Goal: Contribute content: Contribute content

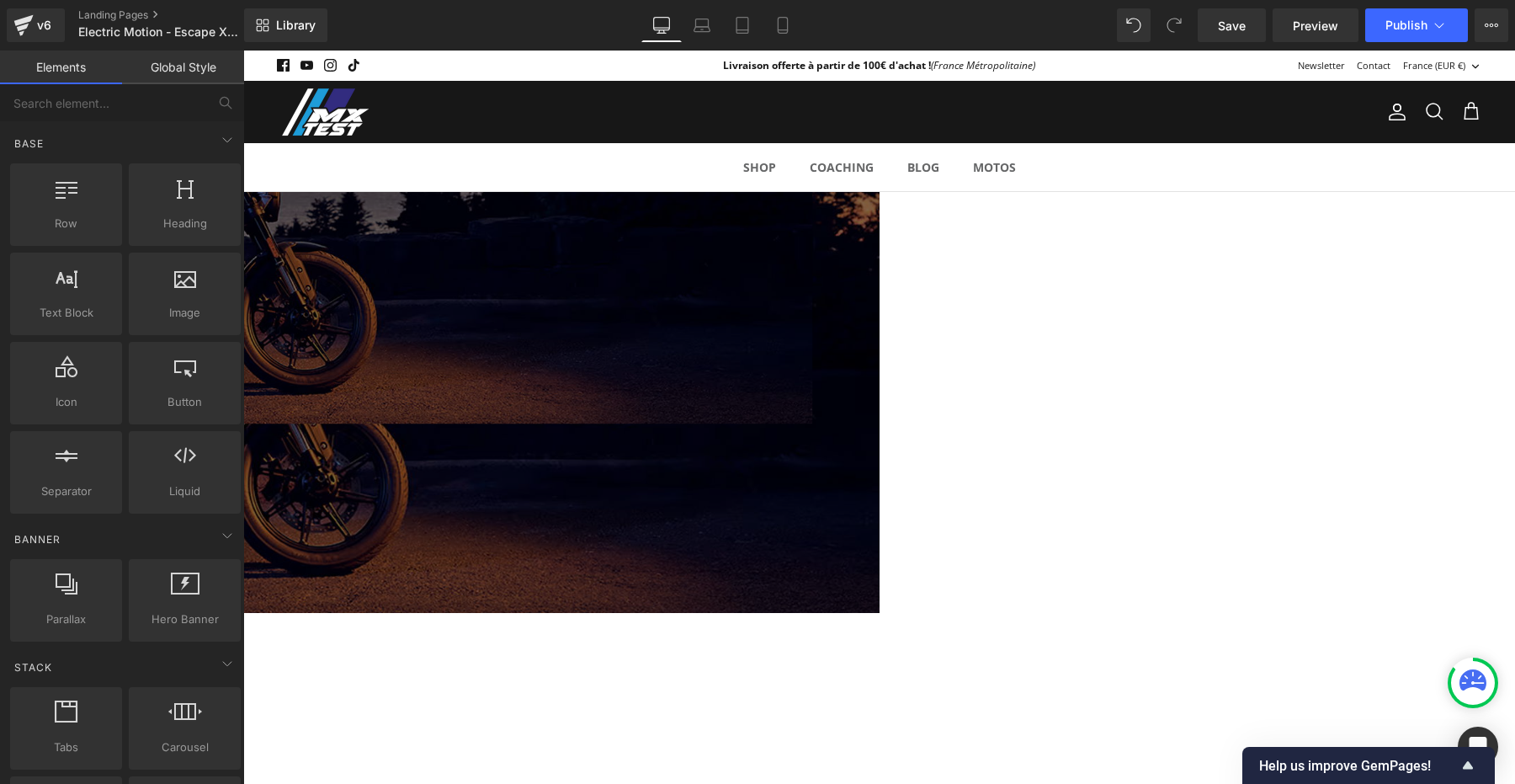
click at [264, 329] on span "ELECTRIC MOTION : ESCAPE XR+ Heading Row La clef pour le HARD Enduro ! Heading …" at bounding box center [243, 296] width 1272 height 125
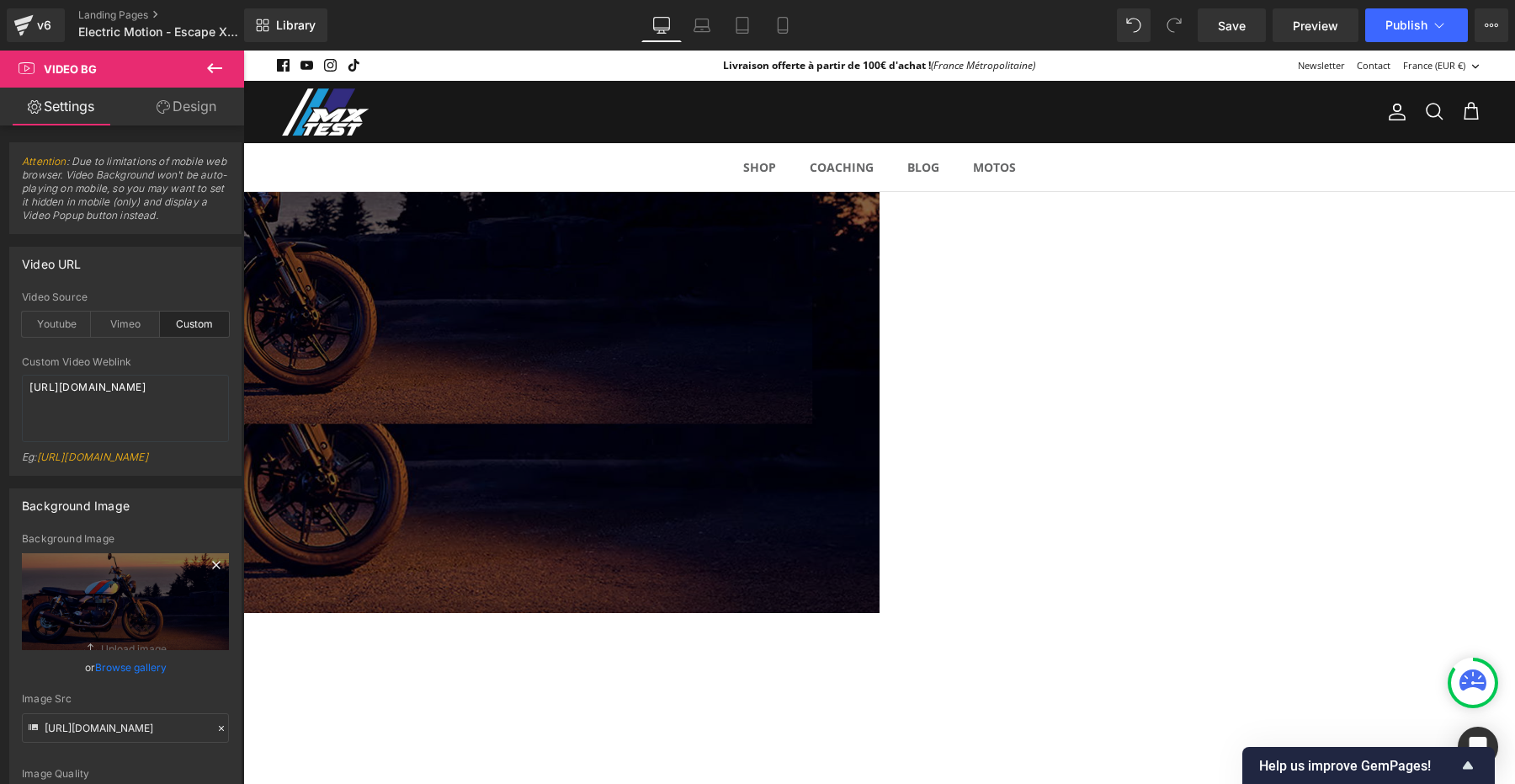
click at [206, 575] on icon at bounding box center [216, 564] width 20 height 20
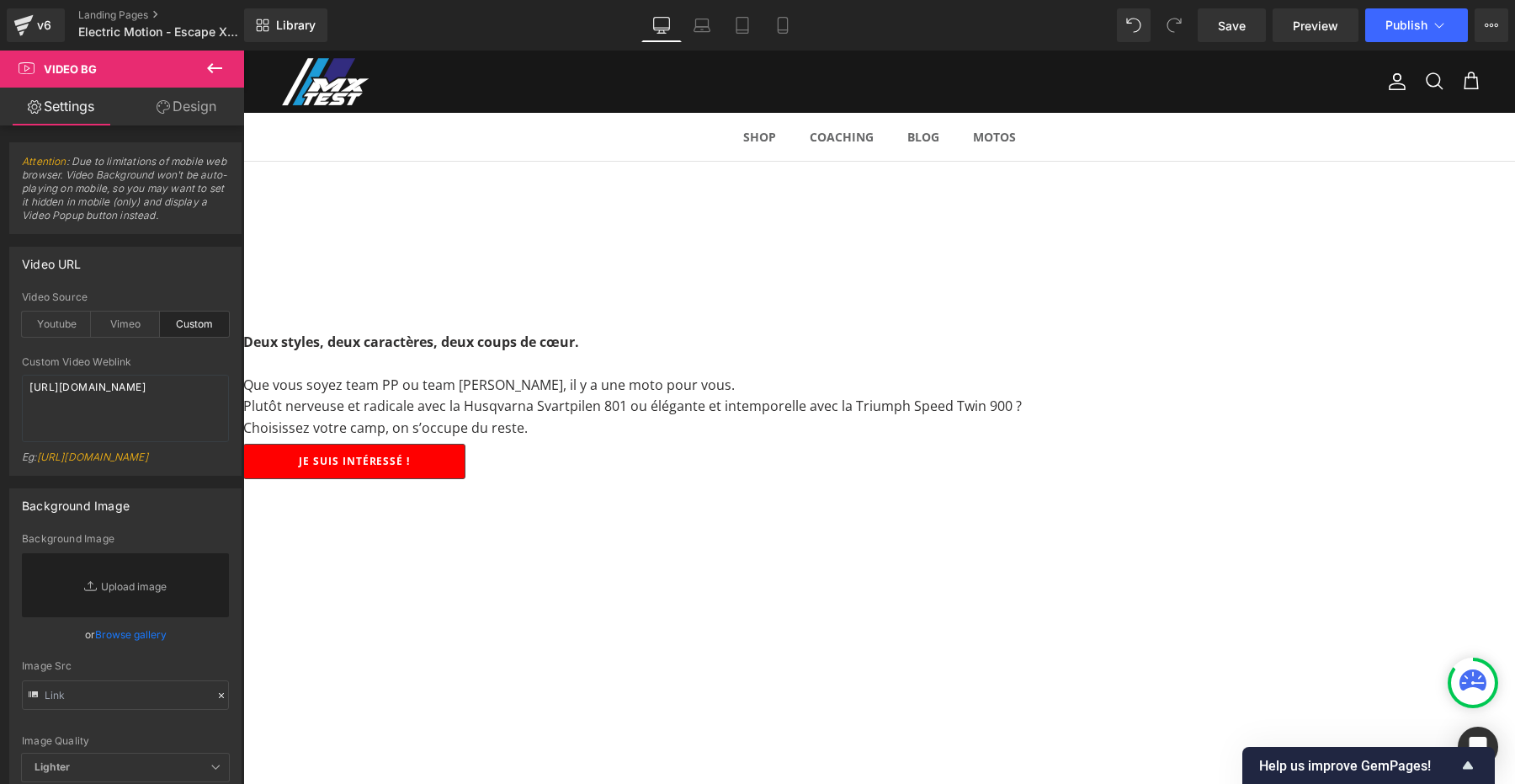
scroll to position [492, 0]
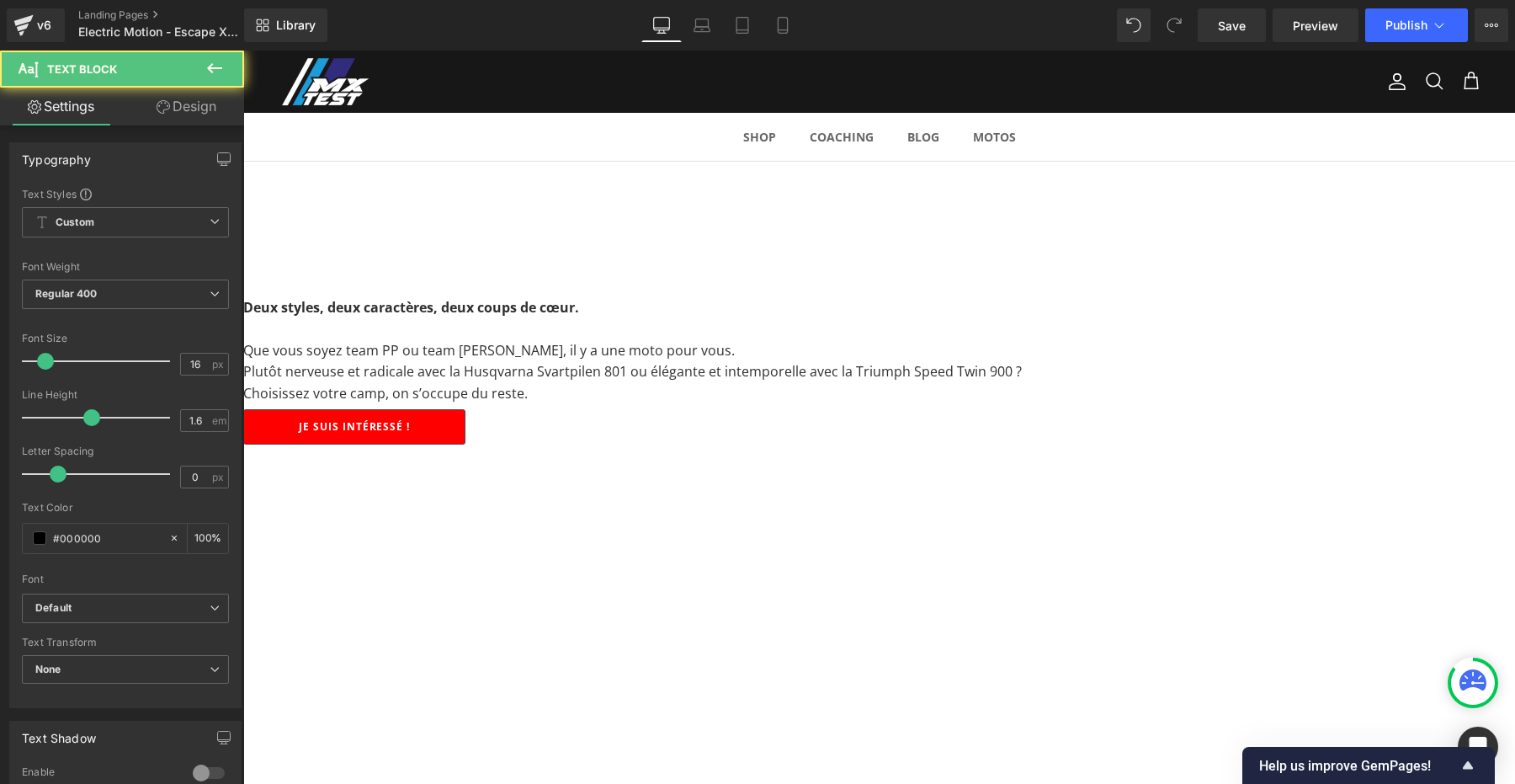
click at [830, 362] on font "Plutôt nerveuse et radicale avec la Husqvarna Svartpilen 801 ou élégante et int…" at bounding box center [632, 371] width 779 height 19
click at [802, 362] on font "Plutôt nerveuse et radicale avec la Husqvarna Svartpilen 801 ou élégante et int…" at bounding box center [632, 371] width 779 height 19
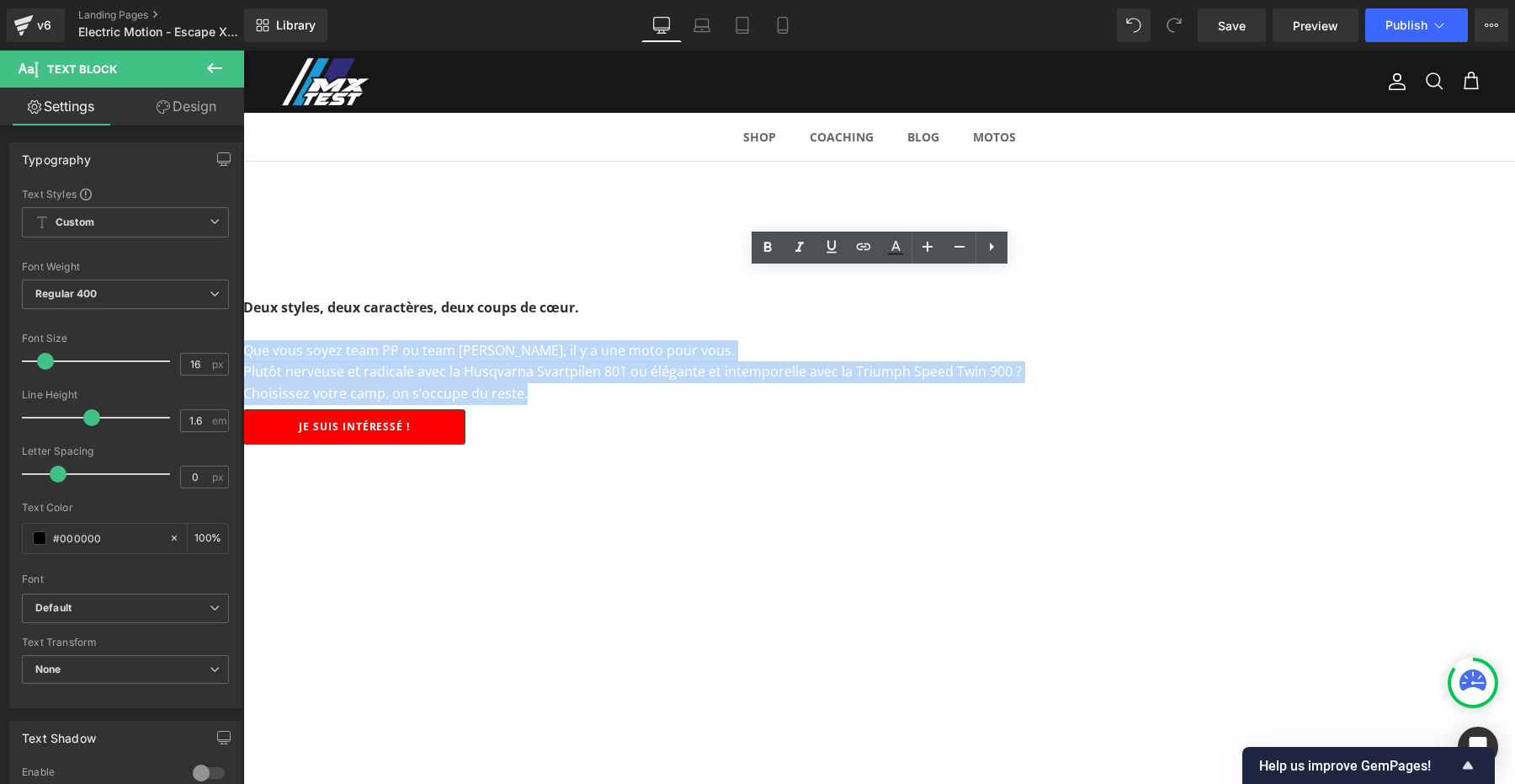
drag, startPoint x: 668, startPoint y: 324, endPoint x: 1244, endPoint y: 365, distance: 577.5
click at [1244, 365] on div "Deux styles, deux caractères, deux coups de cœur. Que vous soyez team PP ou tea…" at bounding box center [879, 351] width 1272 height 108
paste div
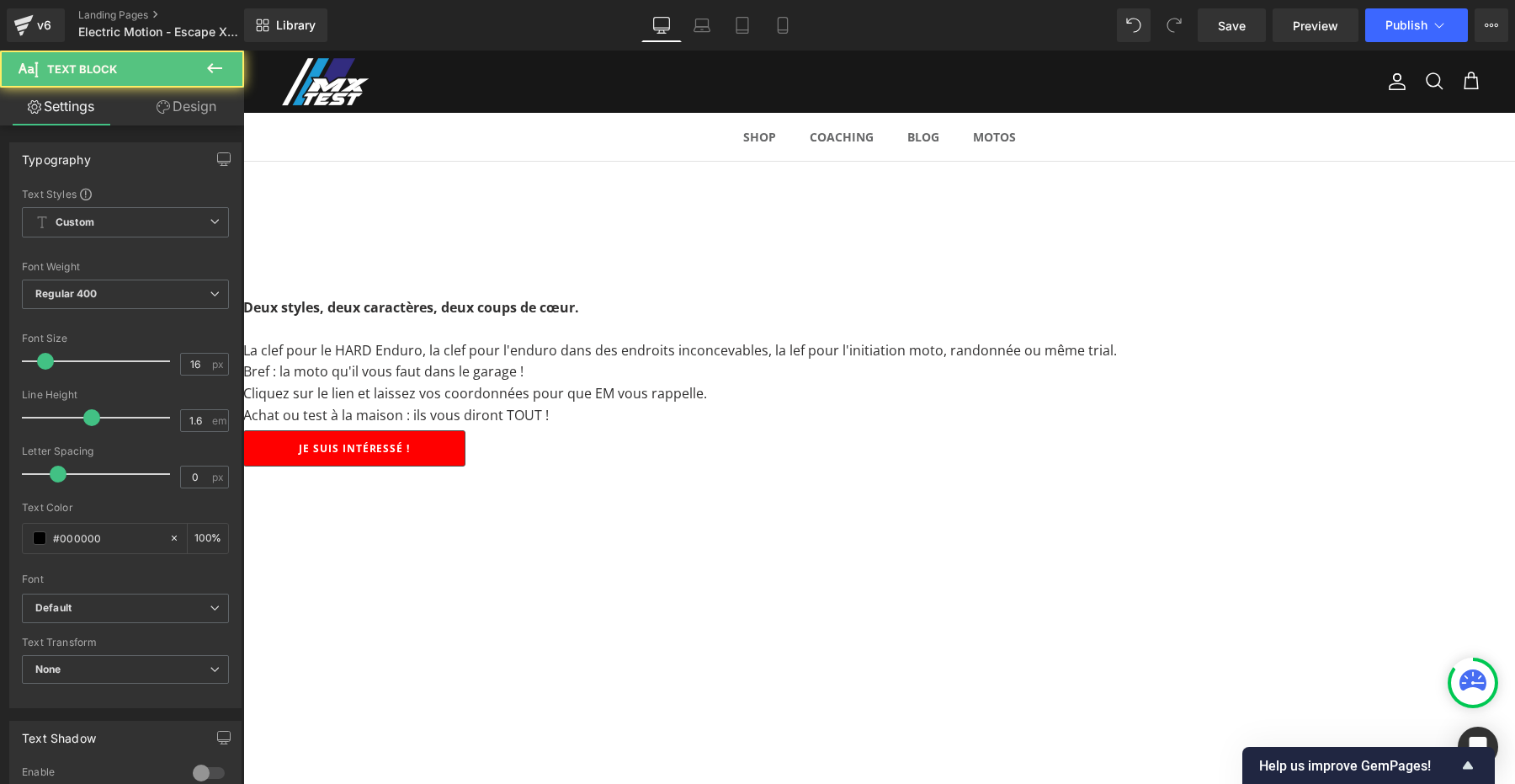
click at [576, 361] on p "Bref : la moto qu'il vous faut dans le garage !" at bounding box center [879, 372] width 1272 height 22
click at [988, 341] on font "La clef pour le HARD Enduro, la clef pour l'enduro dans des endroits inconcevab…" at bounding box center [680, 350] width 874 height 19
click at [1083, 341] on font "La clef pour le HARD Enduro, la clef pour l'enduro dans des endroits inconcevab…" at bounding box center [683, 350] width 881 height 19
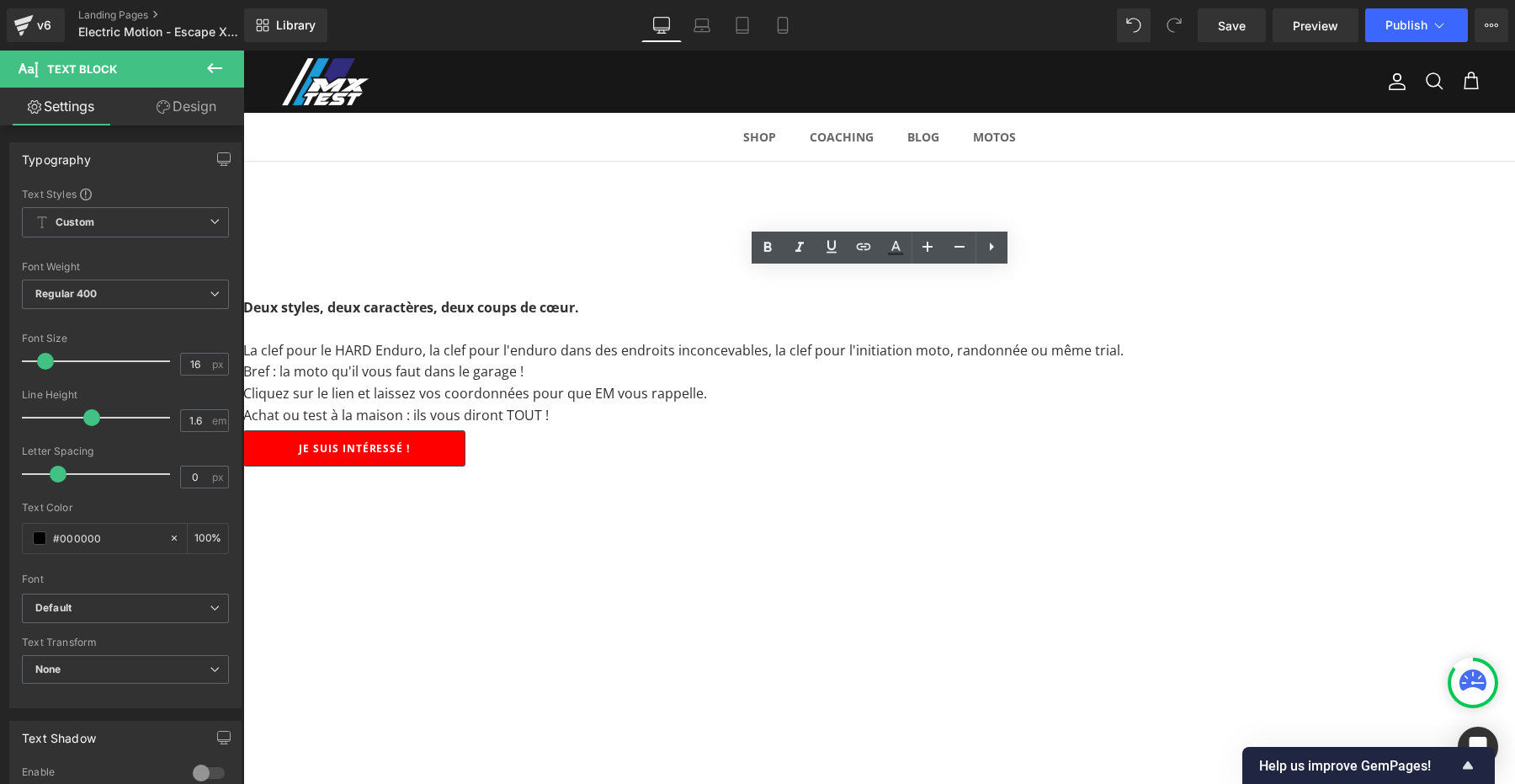
click at [1124, 341] on font "La clef pour le HARD Enduro, la clef pour l'enduro dans des endroits inconcevab…" at bounding box center [683, 350] width 881 height 19
click at [1328, 340] on p "La clef pour le HARD Enduro, la clef pour l'enduro dans des endroits inconcevab…" at bounding box center [879, 351] width 1272 height 22
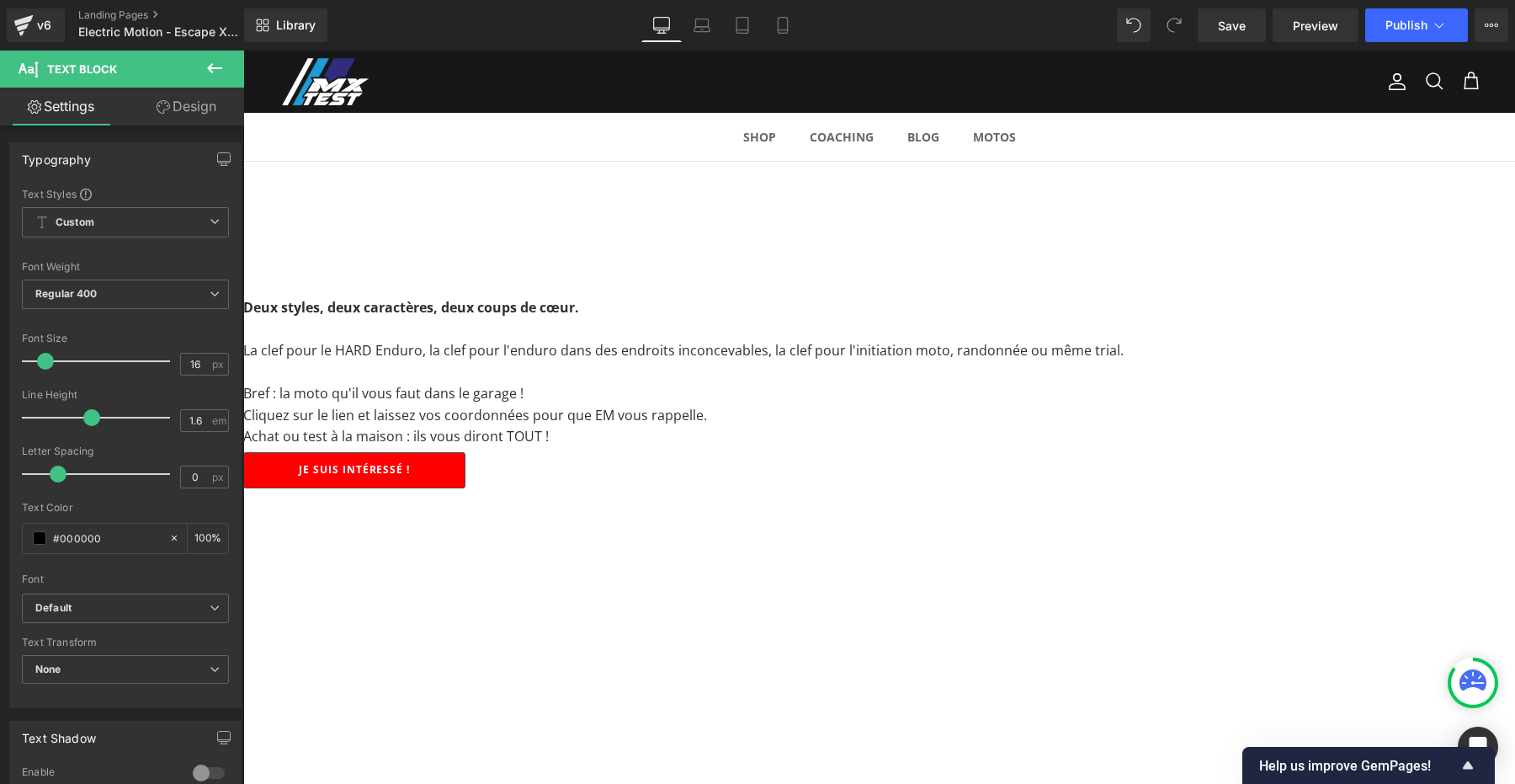
click at [1068, 383] on p "Bref : la moto qu'il vous faut dans le garage !" at bounding box center [879, 394] width 1272 height 22
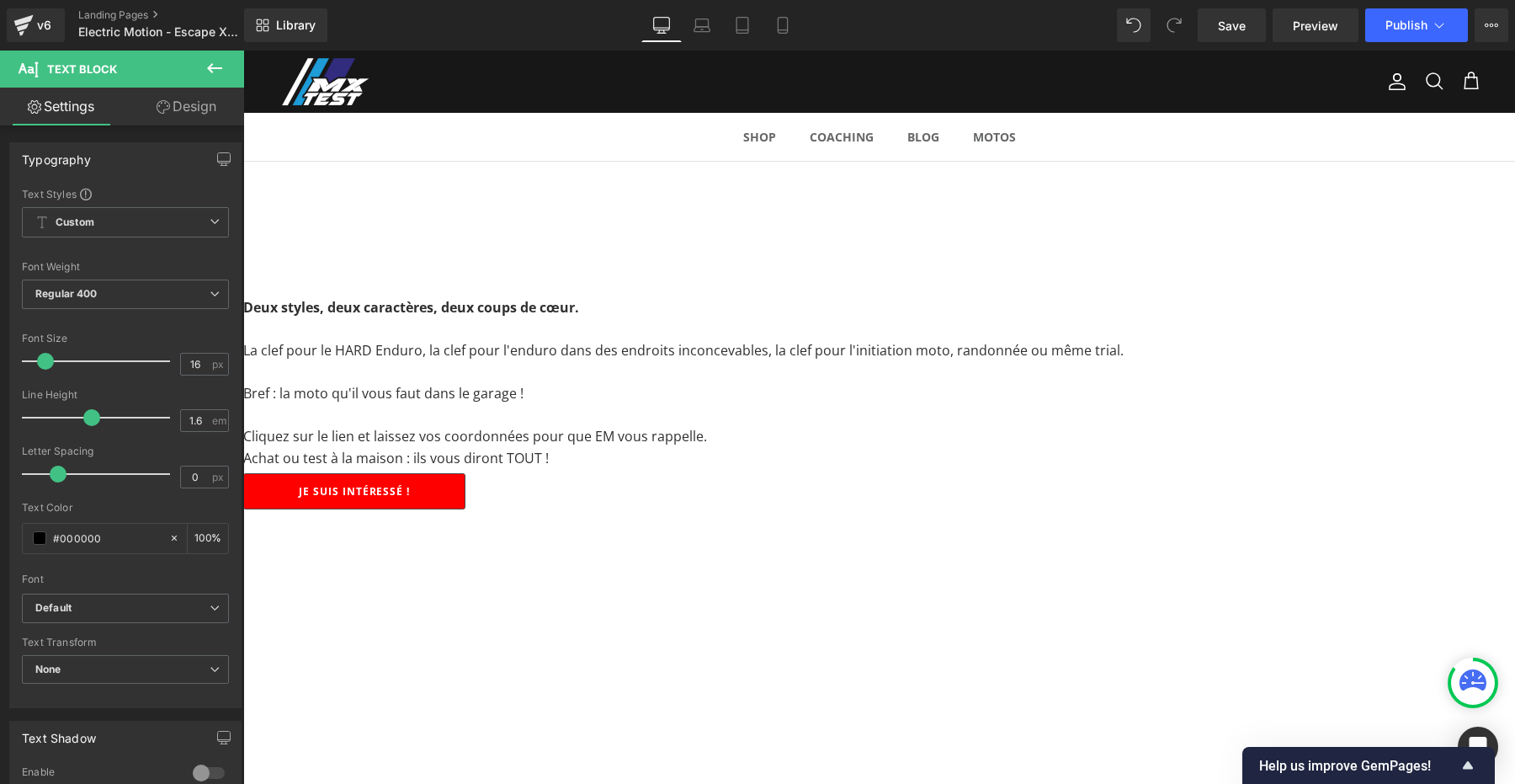
click at [707, 426] on font "Cliquez sur le lien et laissez vos coordonnées pour que EM vous rappelle." at bounding box center [475, 436] width 464 height 19
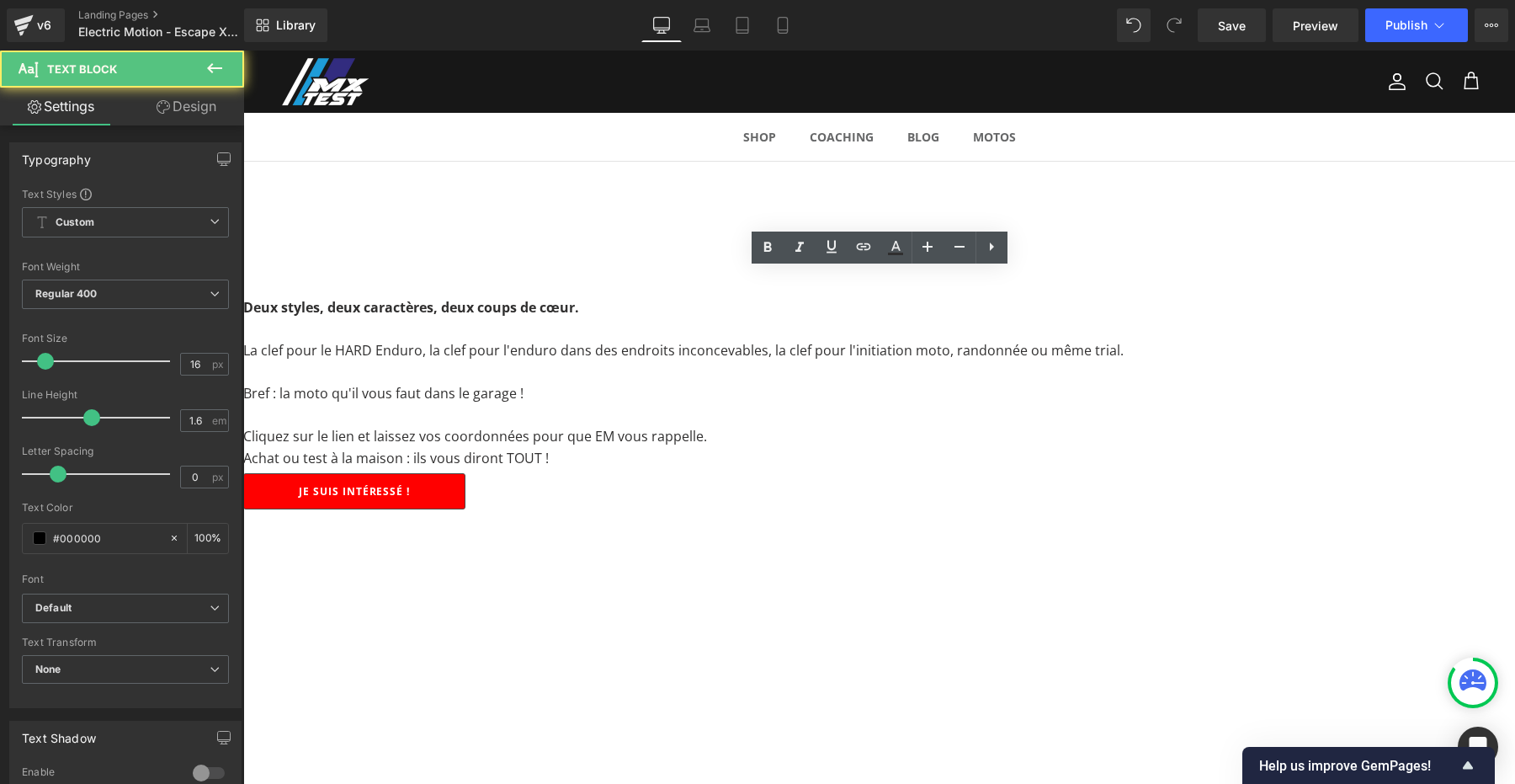
click at [707, 426] on font "Cliquez sur le lien et laissez vos coordonnées pour que EM vous rappelle." at bounding box center [475, 436] width 464 height 19
click at [1163, 425] on p "Cliquez sur le lien et laissez vos coordonnées pour que EM vous rappelle." at bounding box center [879, 436] width 1272 height 22
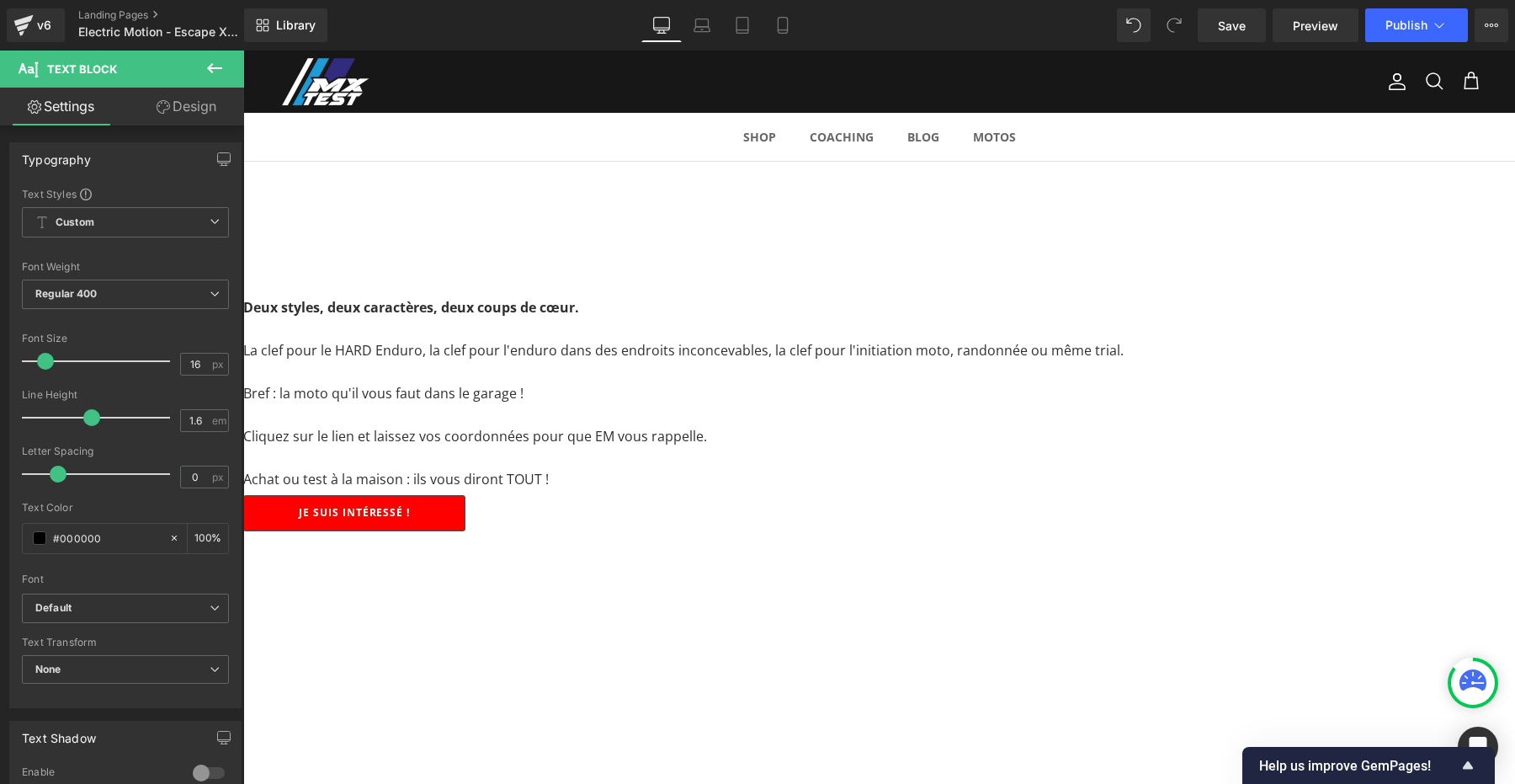
click at [707, 426] on font "Cliquez sur le lien et laissez vos coordonnées pour que EM vous rappelle." at bounding box center [475, 436] width 464 height 19
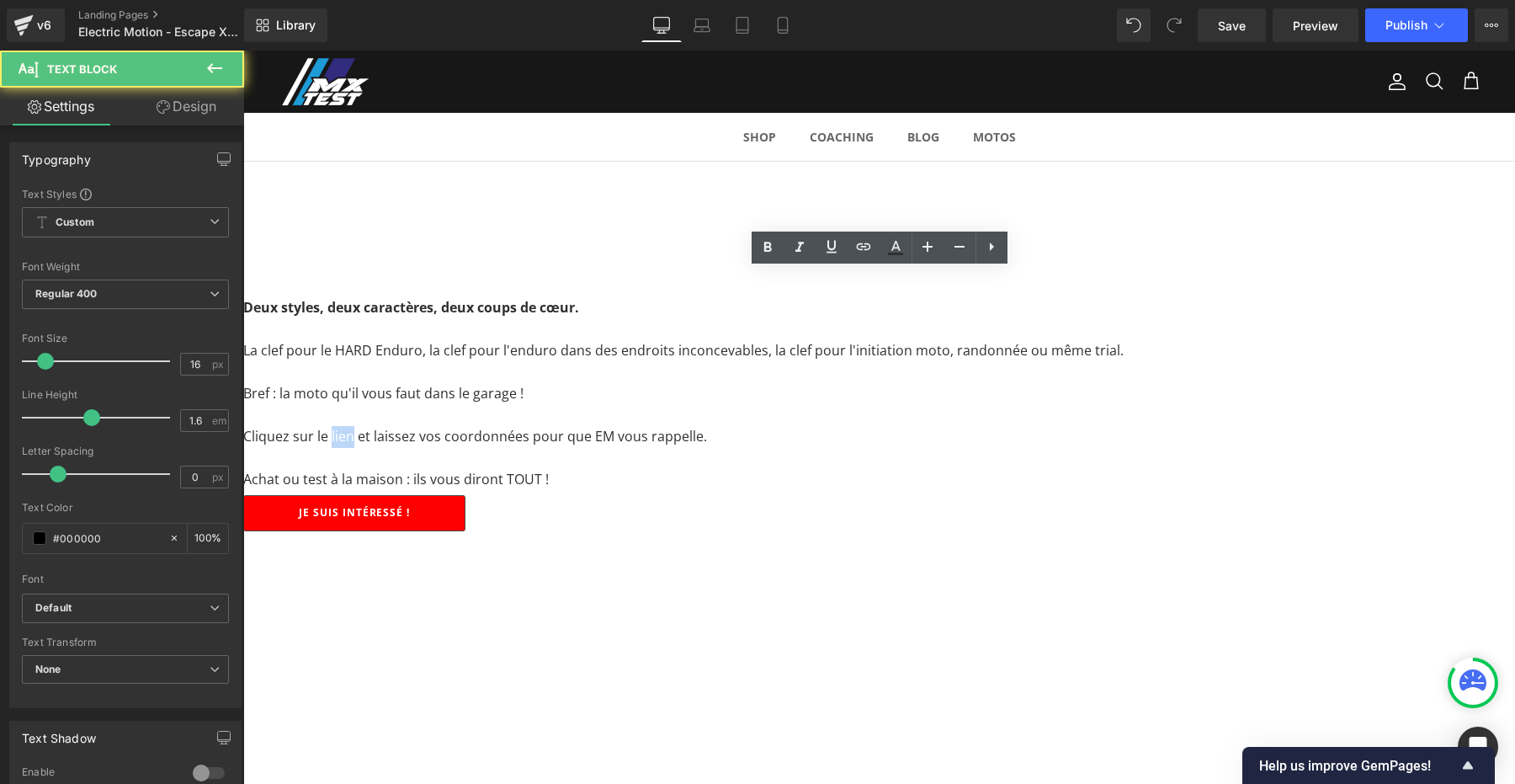
click at [707, 426] on font "Cliquez sur le lien et laissez vos coordonnées pour que EM vous rappelle." at bounding box center [475, 436] width 464 height 19
drag, startPoint x: 763, startPoint y: 415, endPoint x: 739, endPoint y: 414, distance: 24.0
click at [707, 426] on font "Cliquez sur le lien et laissez vos coordonnées pour que EM vous rappelle." at bounding box center [475, 436] width 464 height 19
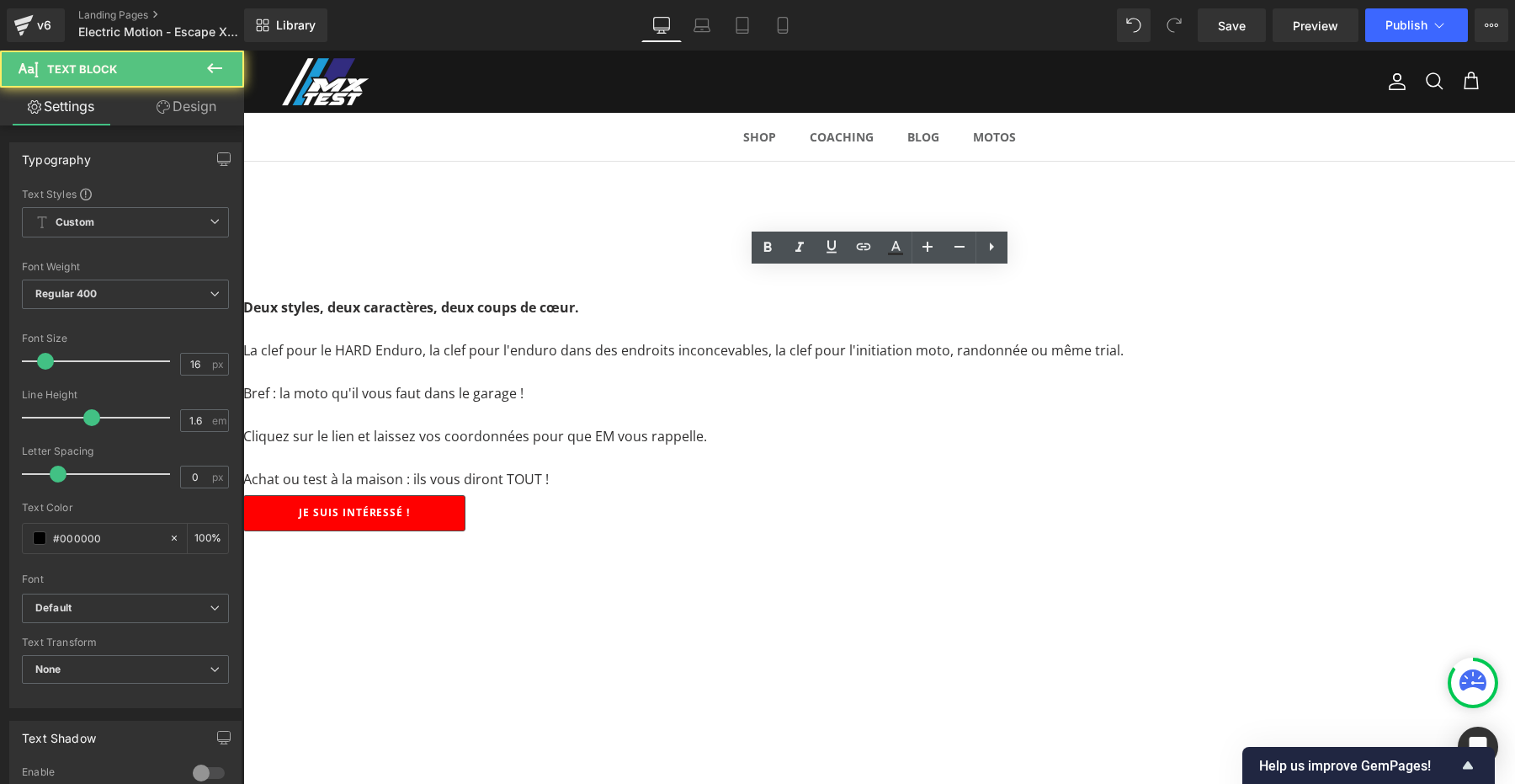
click at [707, 426] on font "Cliquez sur le lien et laissez vos coordonnées pour que EM vous rappelle." at bounding box center [475, 436] width 464 height 19
drag, startPoint x: 838, startPoint y: 308, endPoint x: 670, endPoint y: 277, distance: 170.8
click at [670, 297] on div "Deux styles, deux caractères, deux coups de cœur. La clef pour le HARD Enduro, …" at bounding box center [879, 394] width 1272 height 193
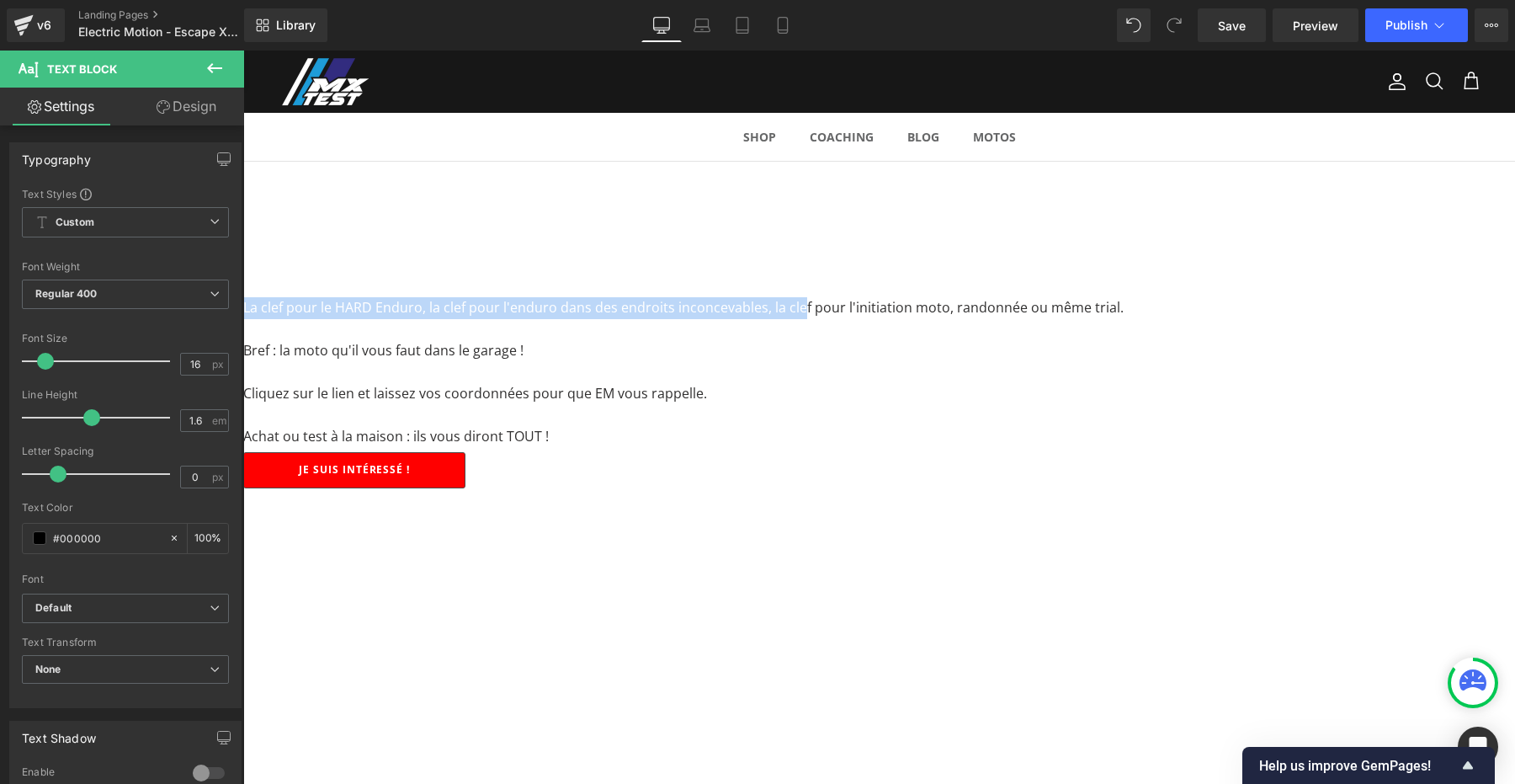
drag, startPoint x: 442, startPoint y: 280, endPoint x: 1009, endPoint y: 284, distance: 567.0
click at [1009, 297] on p "La clef pour le HARD Enduro, la clef pour l'enduro dans des endroits inconcevab…" at bounding box center [879, 309] width 1272 height 22
click at [1011, 298] on span "La clef pour le HARD Enduro, la clef pour l'enduro dans des endroits inconcevab…" at bounding box center [683, 308] width 881 height 19
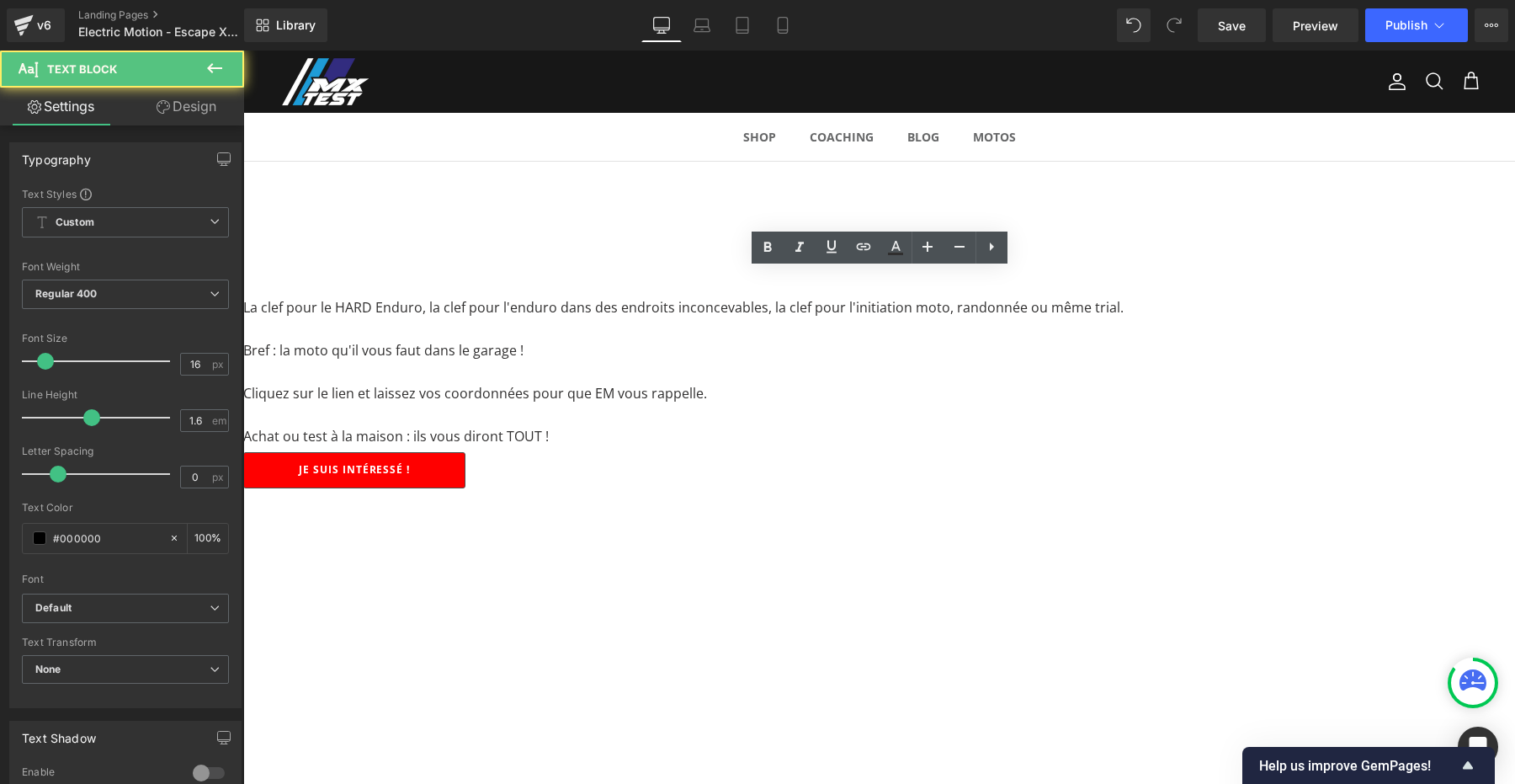
click at [637, 383] on p "Cliquez sur le lien et laissez vos coordonnées pour que EM vous rappelle." at bounding box center [879, 394] width 1272 height 22
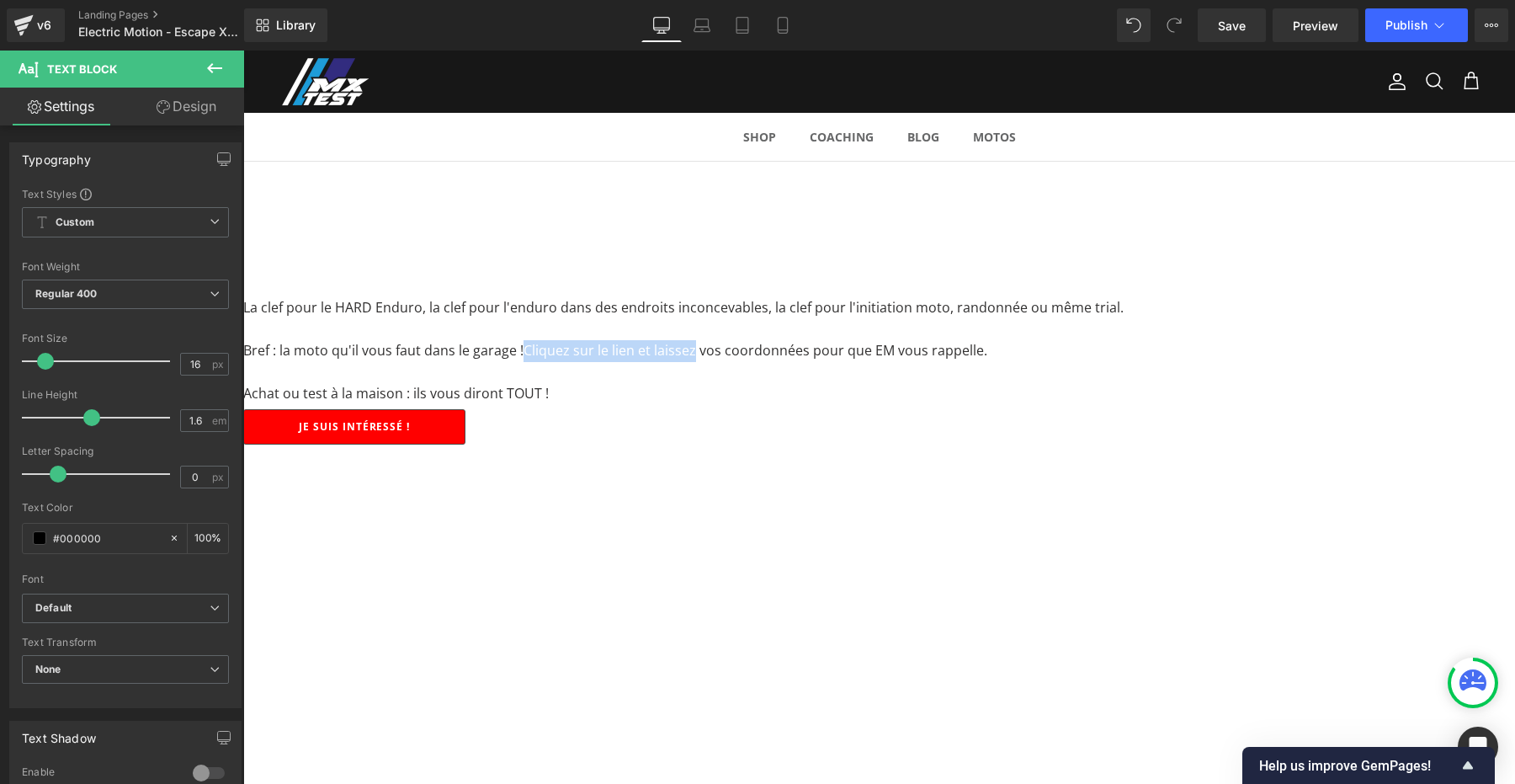
drag, startPoint x: 789, startPoint y: 325, endPoint x: 961, endPoint y: 321, distance: 172.0
click at [961, 340] on p "Bref : la moto qu'il vous faut dans le garage ! Cliquez sur le lien et laissez …" at bounding box center [879, 351] width 1272 height 22
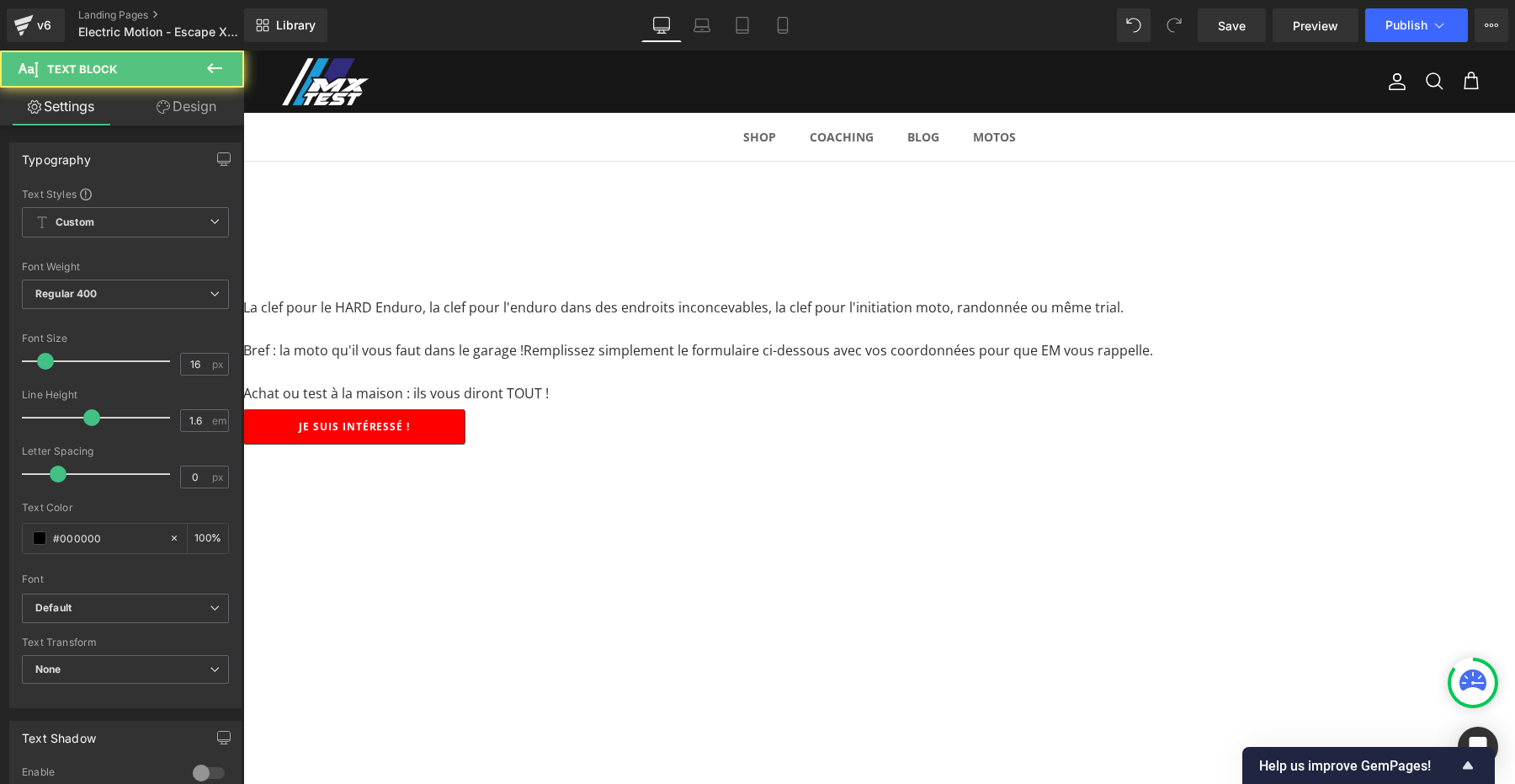
click at [721, 383] on p "Achat ou test à la maison : ils vous diront TOUT !" at bounding box center [879, 394] width 1272 height 22
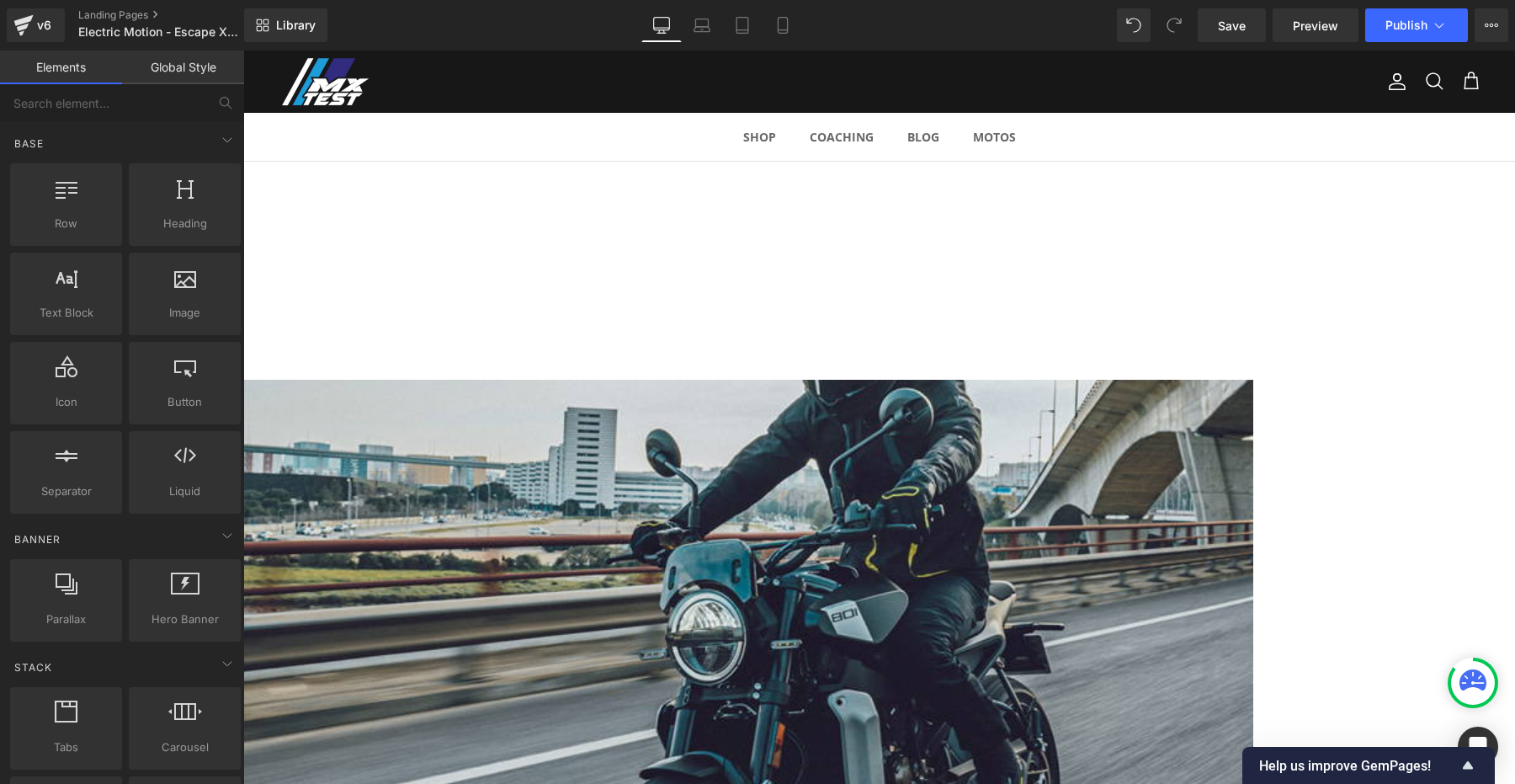
scroll to position [1417, 0]
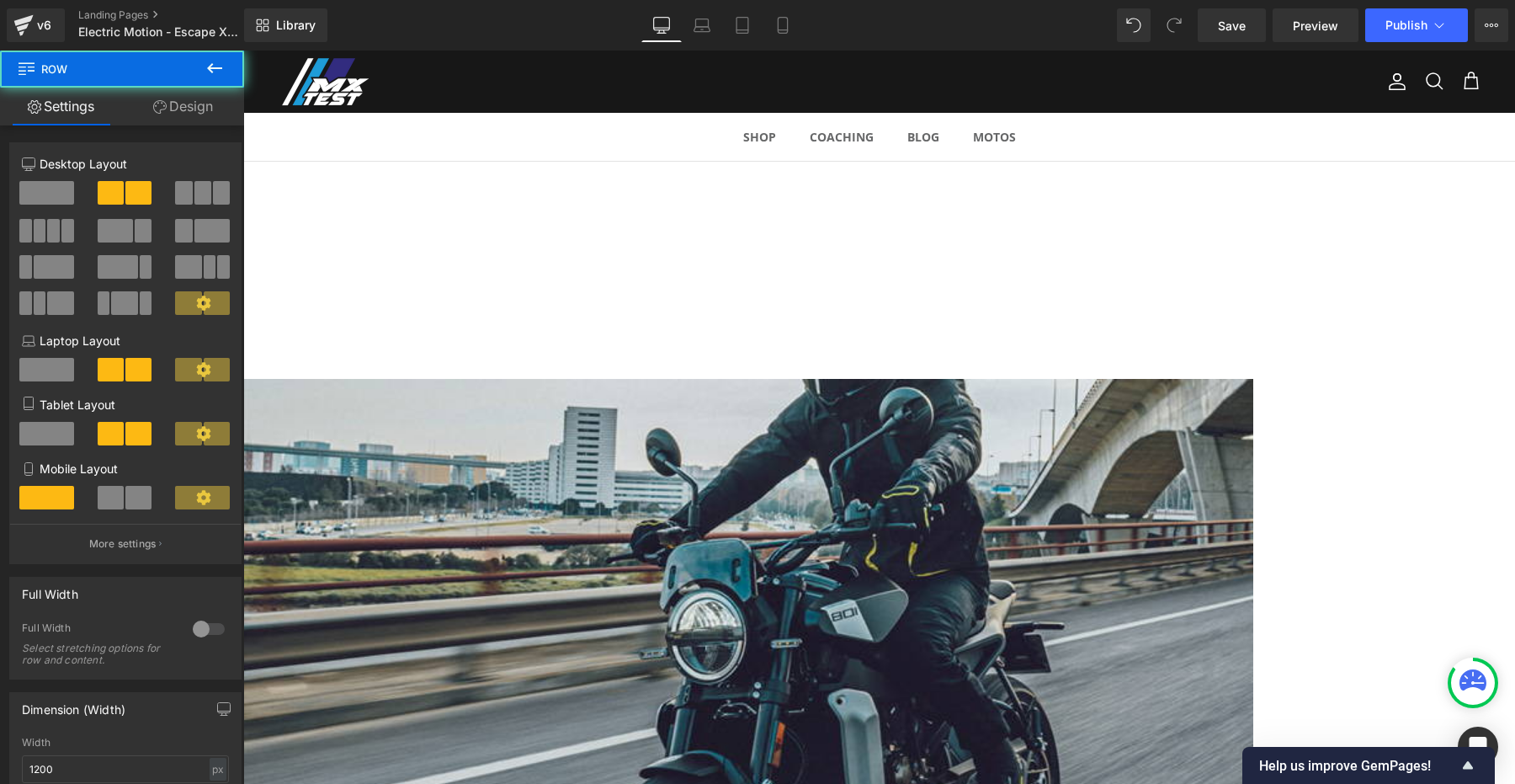
click at [945, 326] on div "Image Je suis intéressé ! Button Je suis intéressé ! Button HUSQVARNA Svartpile…" at bounding box center [749, 797] width 1011 height 941
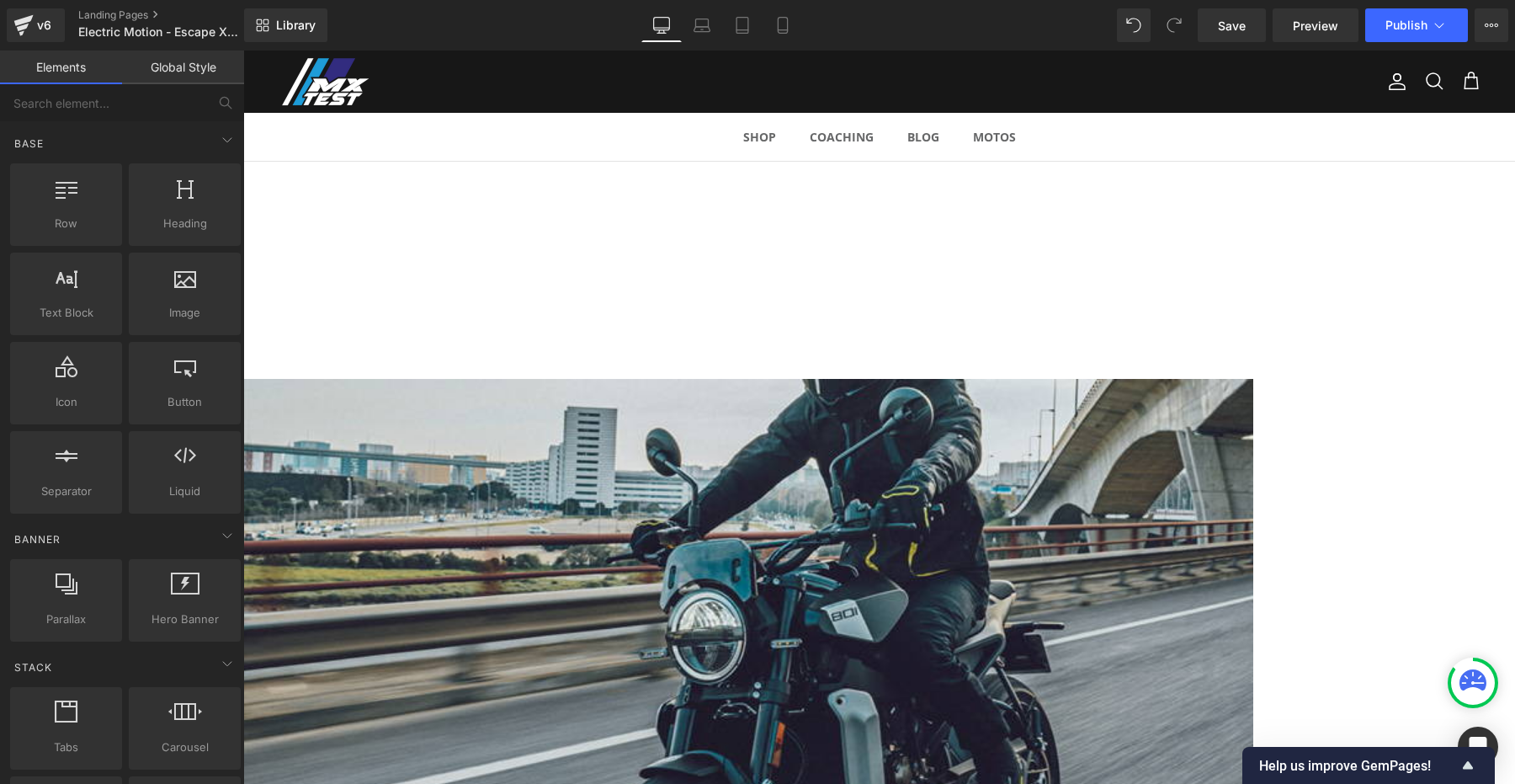
click at [1445, 292] on div "ELECTRIC MOTION : ESCAPE XR+ Heading Row La clef pour le HARD Enduro ! Heading …" at bounding box center [879, 131] width 1272 height 2712
click at [243, 51] on span "Image" at bounding box center [243, 51] width 0 height 0
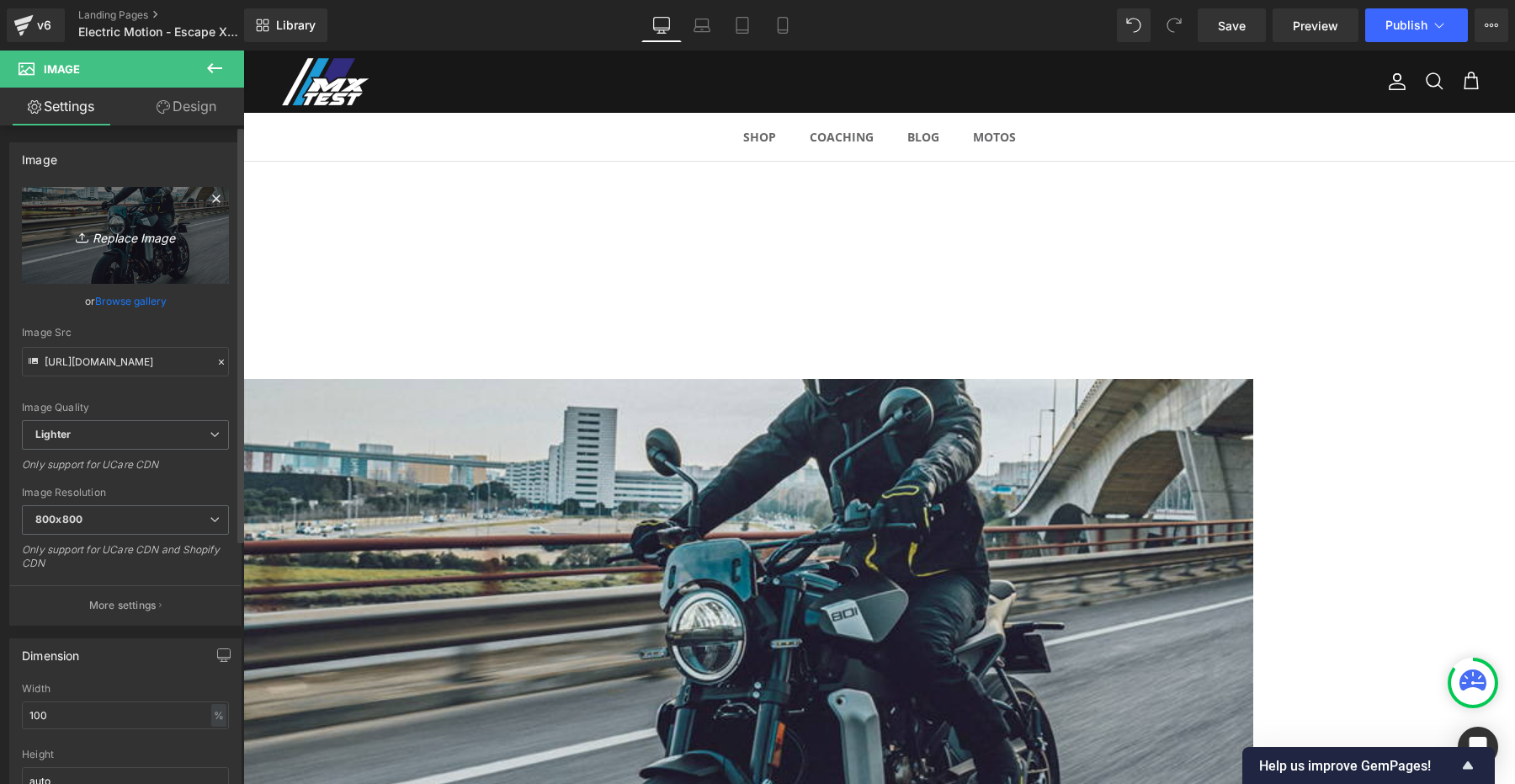
click at [131, 235] on icon "Replace Image" at bounding box center [125, 235] width 135 height 21
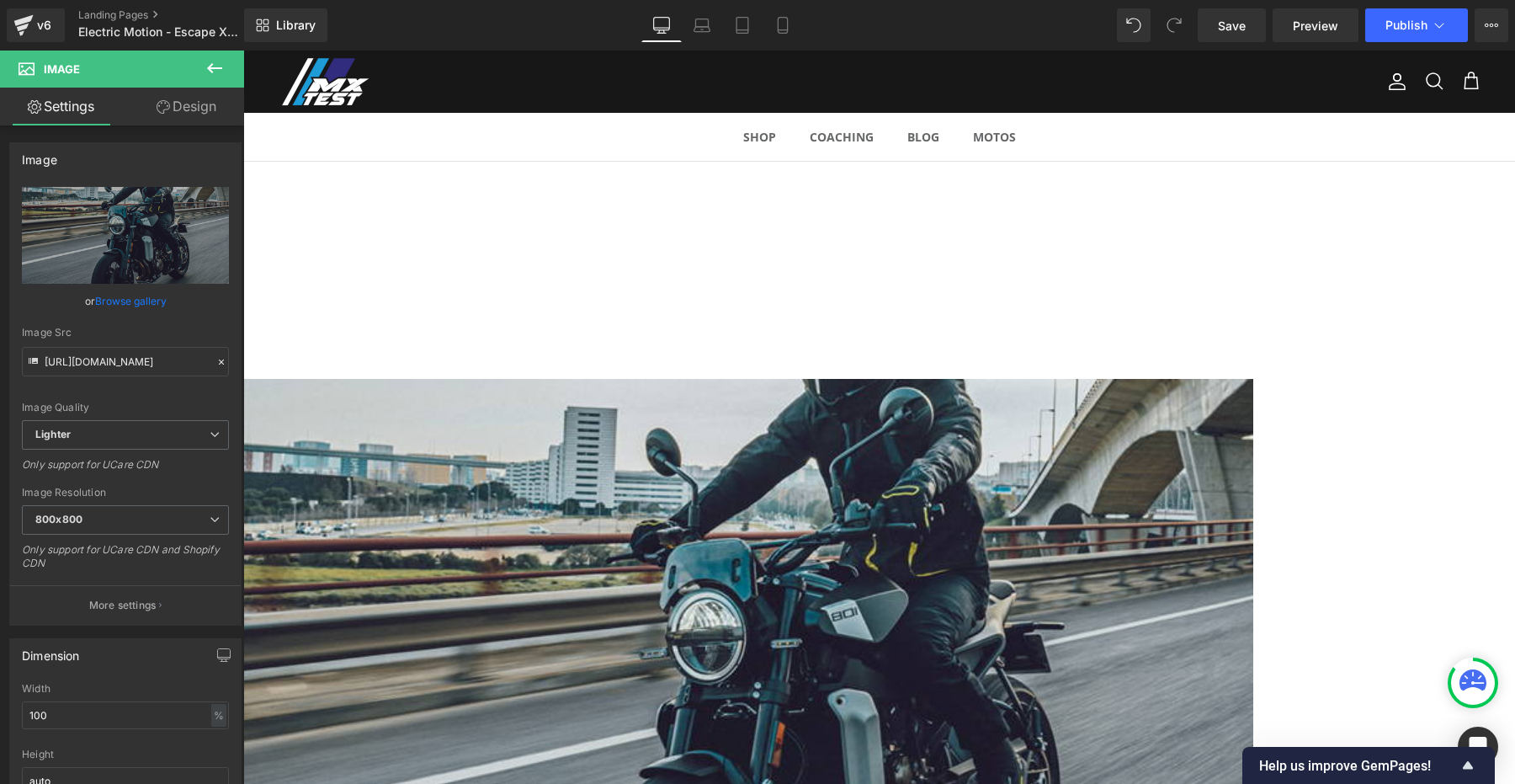
type input "C:\fakepath\electric-motion-enduro.webp"
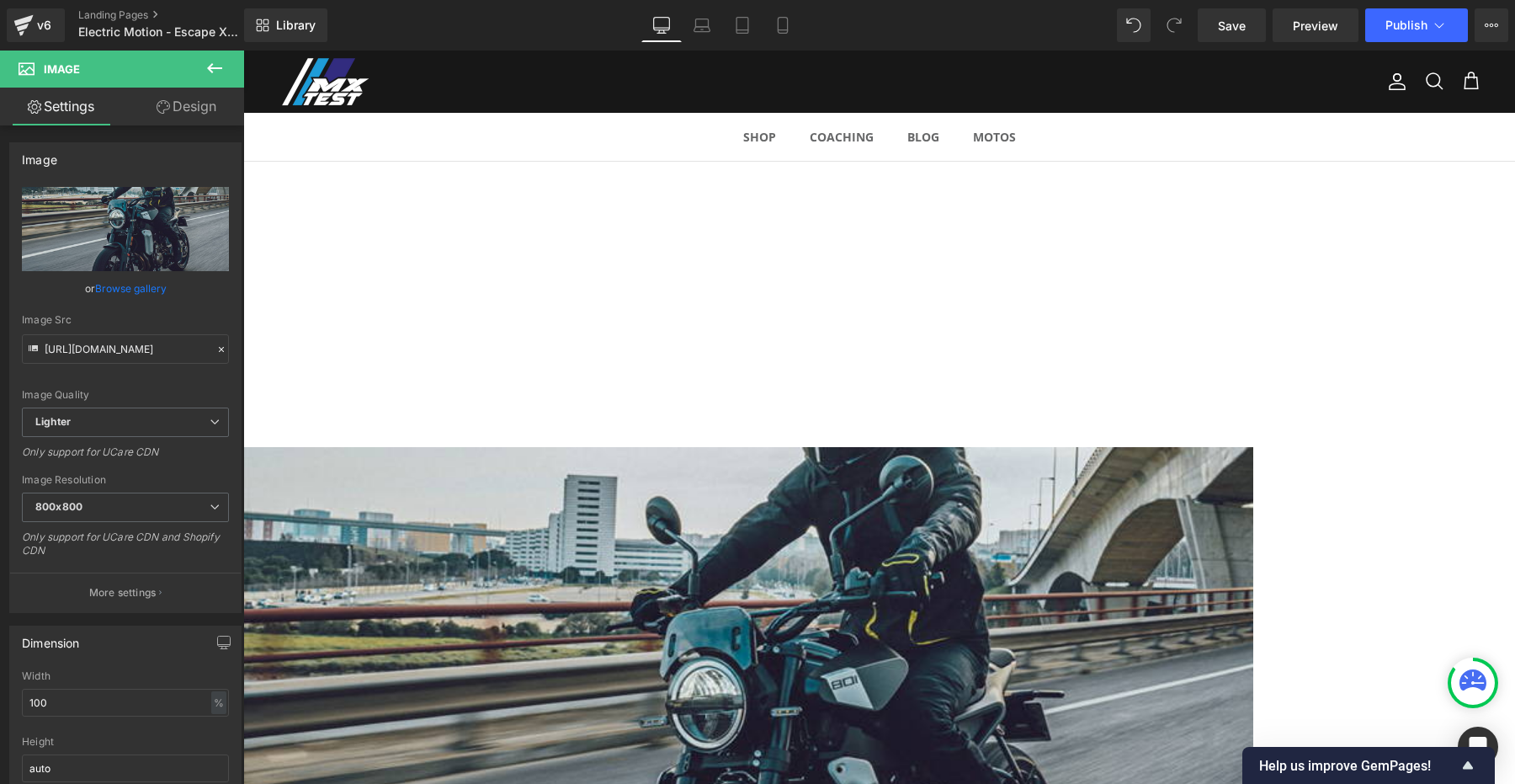
scroll to position [1209, 0]
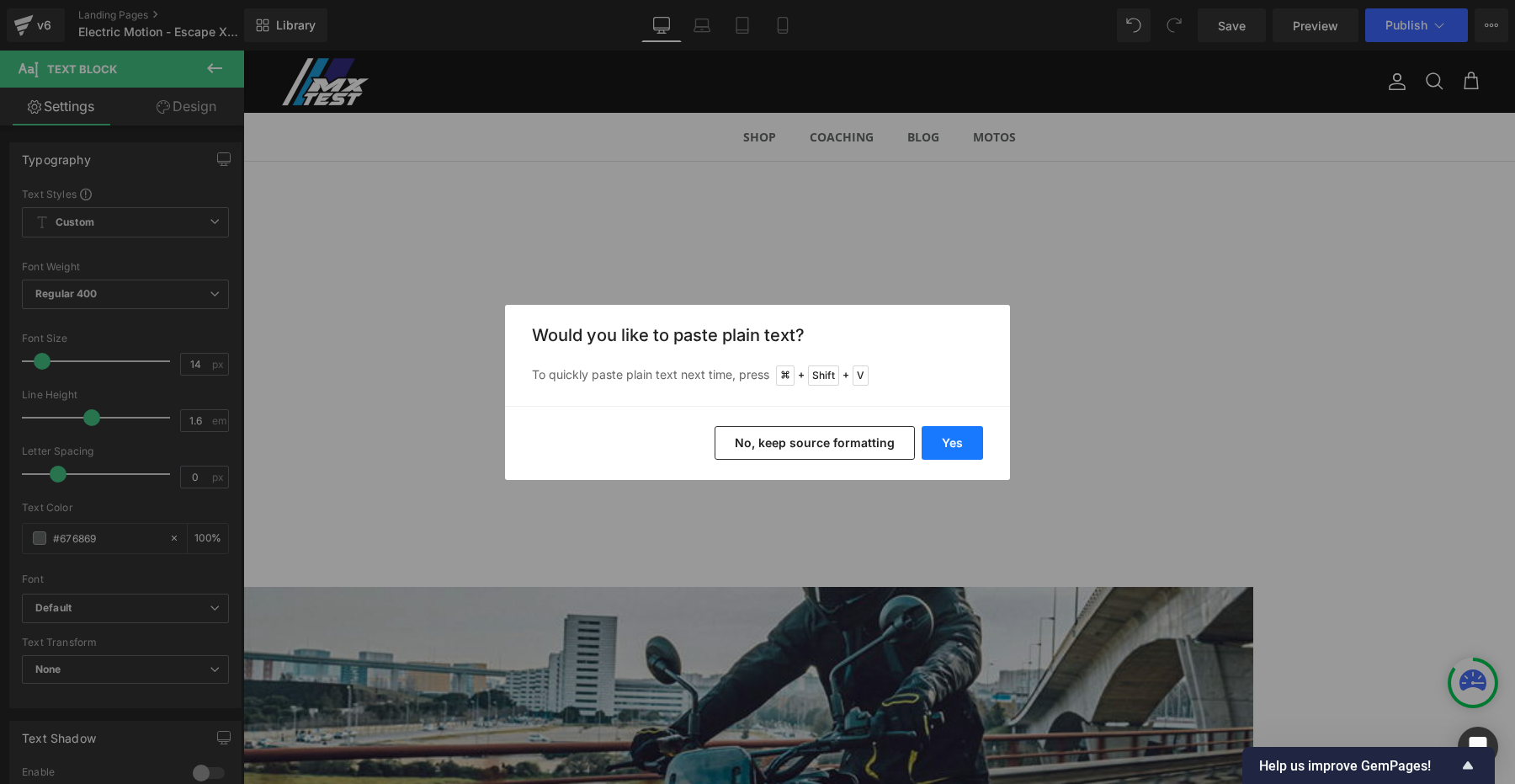
click at [945, 442] on button "Yes" at bounding box center [952, 442] width 61 height 34
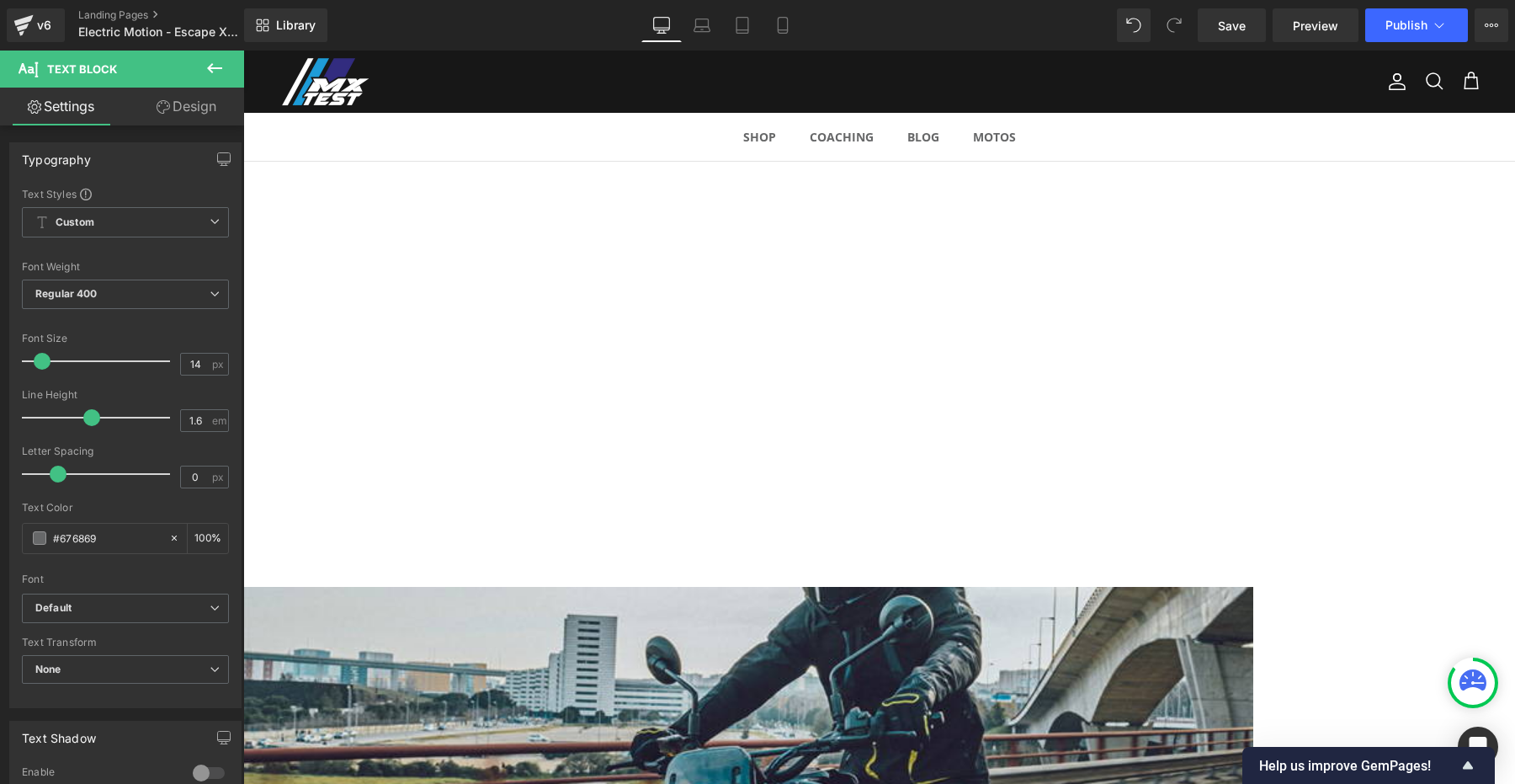
click at [243, 51] on icon at bounding box center [243, 51] width 0 height 0
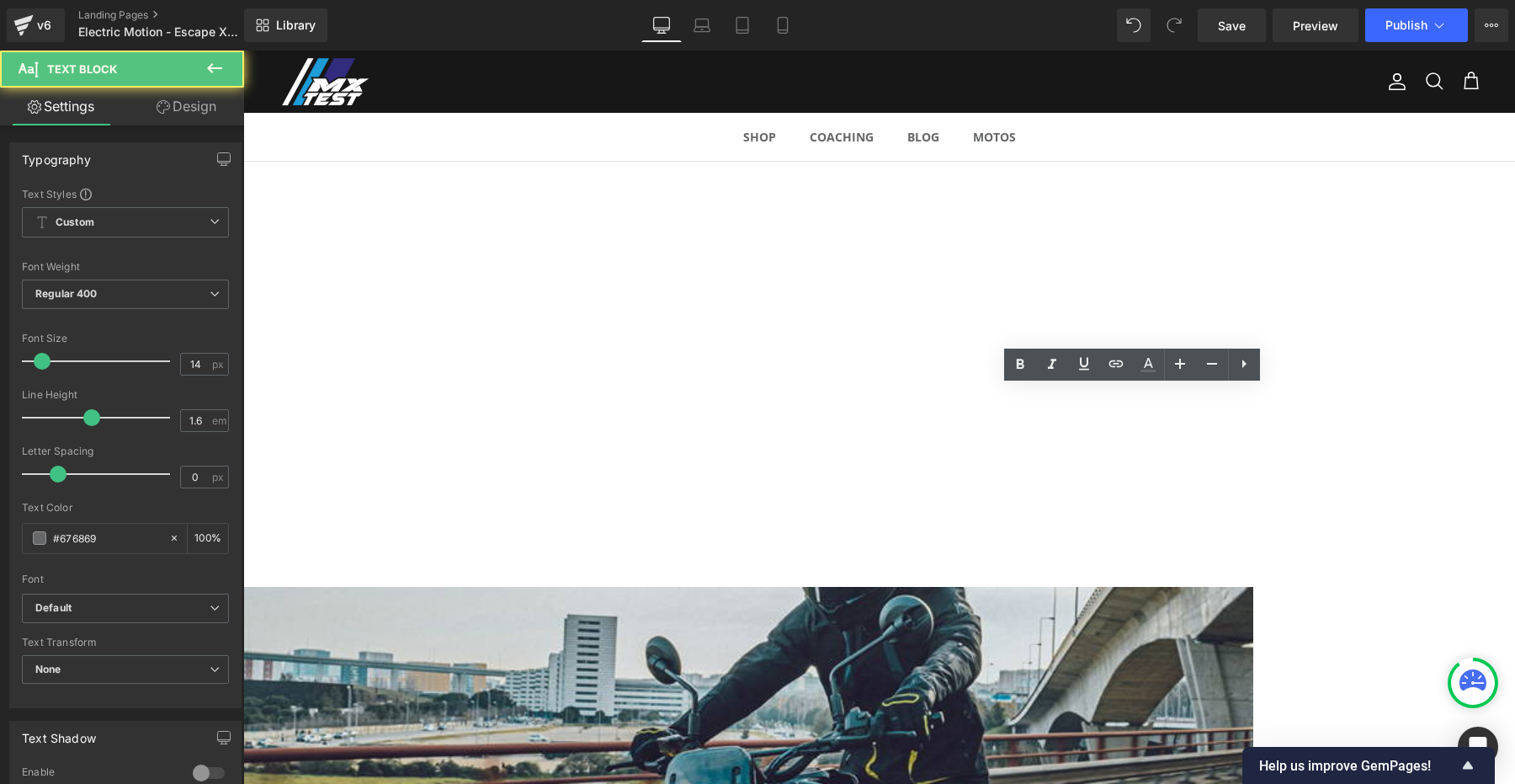
drag, startPoint x: 1076, startPoint y: 492, endPoint x: 1217, endPoint y: 476, distance: 141.9
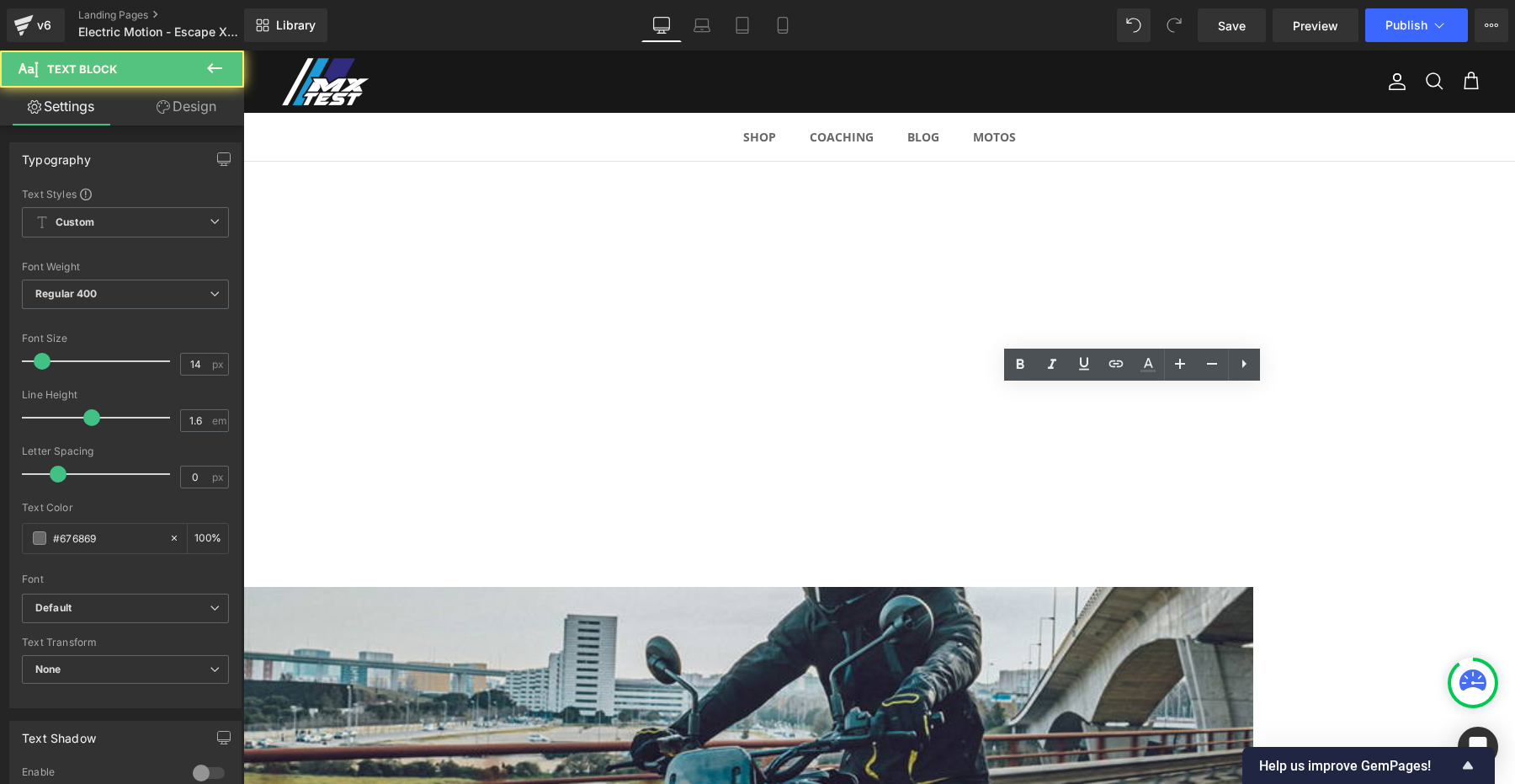
drag, startPoint x: 1044, startPoint y: 546, endPoint x: 976, endPoint y: 546, distance: 68.0
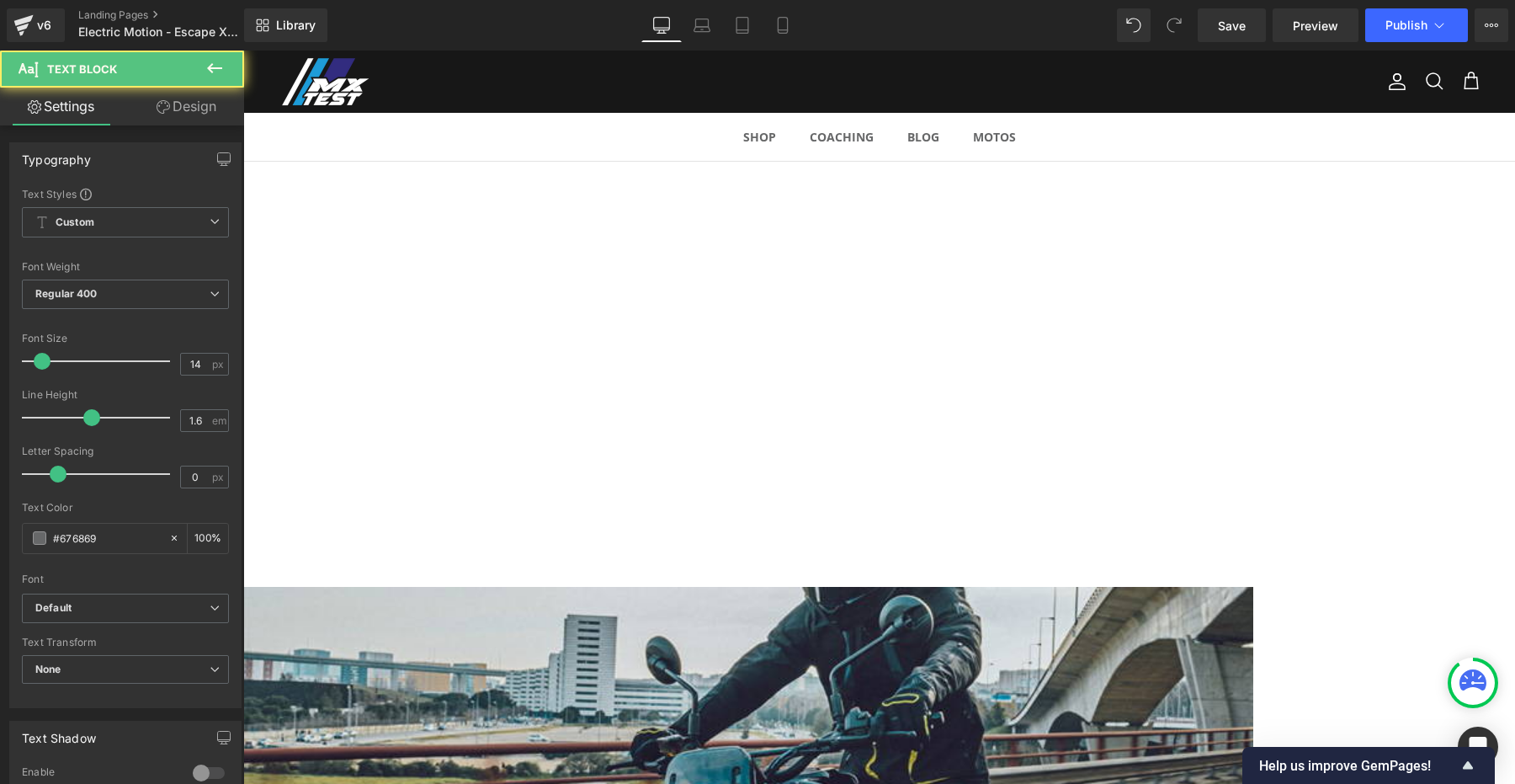
drag, startPoint x: 1164, startPoint y: 587, endPoint x: 1334, endPoint y: 586, distance: 170.0
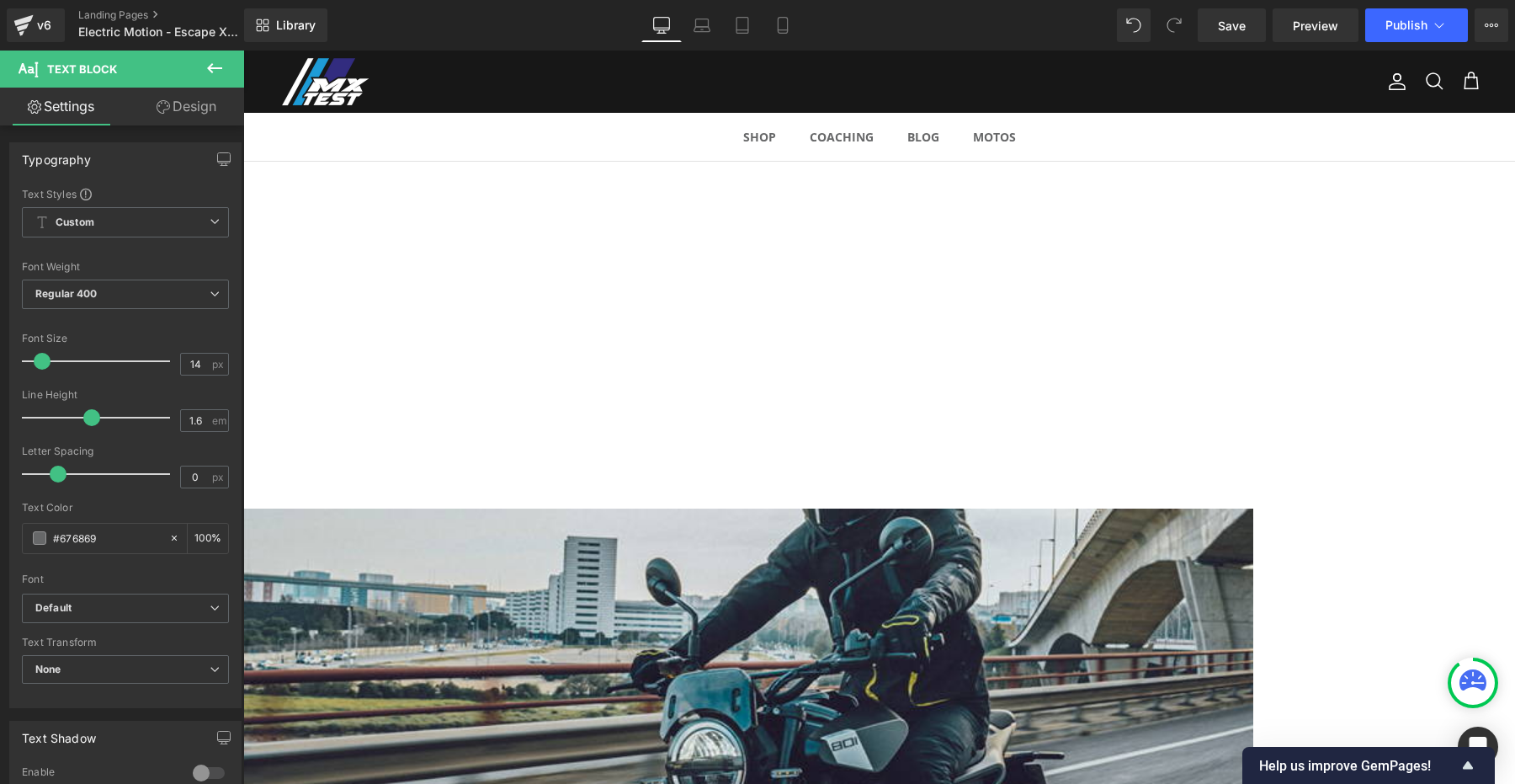
scroll to position [1285, 0]
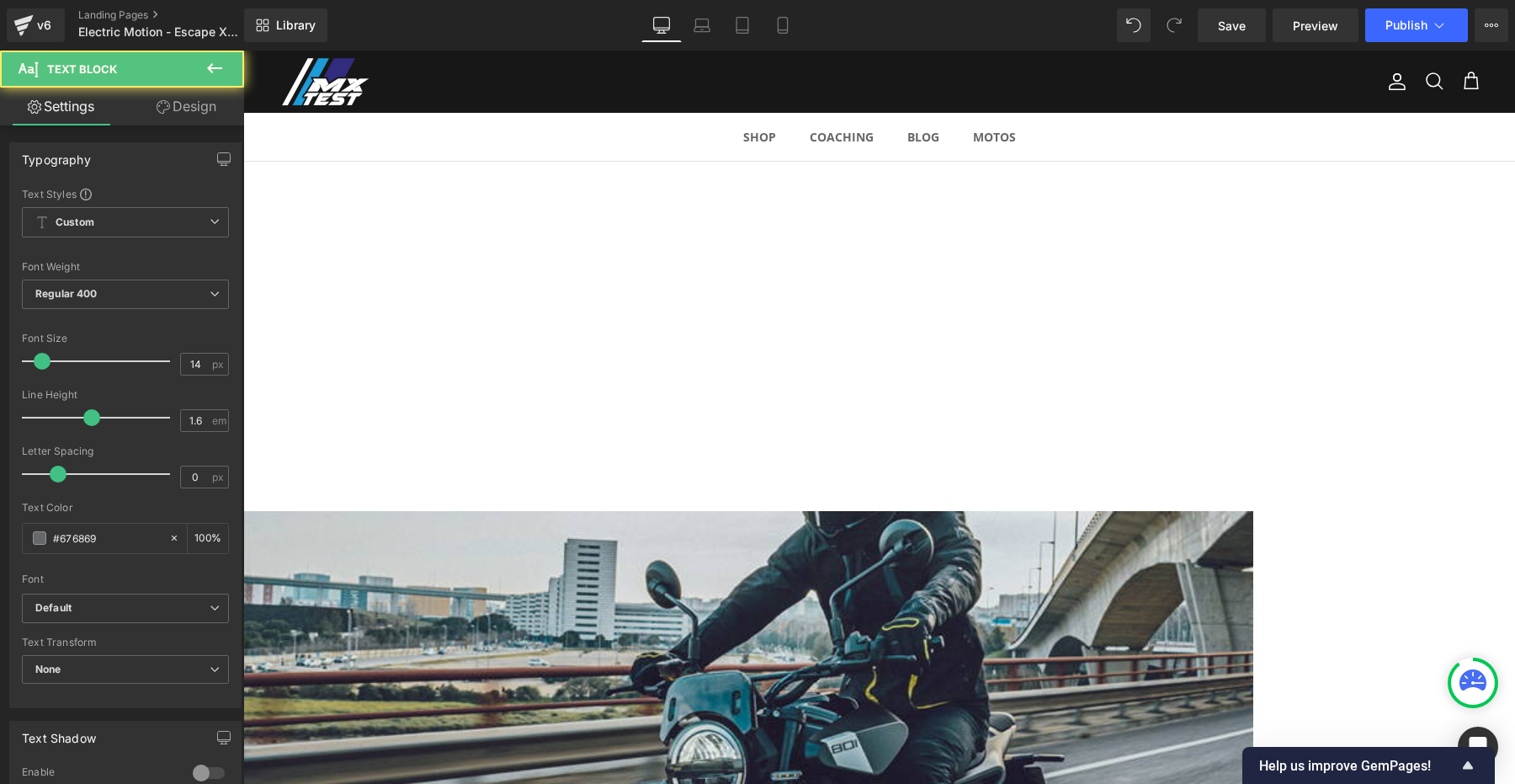
drag, startPoint x: 1271, startPoint y: 564, endPoint x: 1334, endPoint y: 581, distance: 65.3
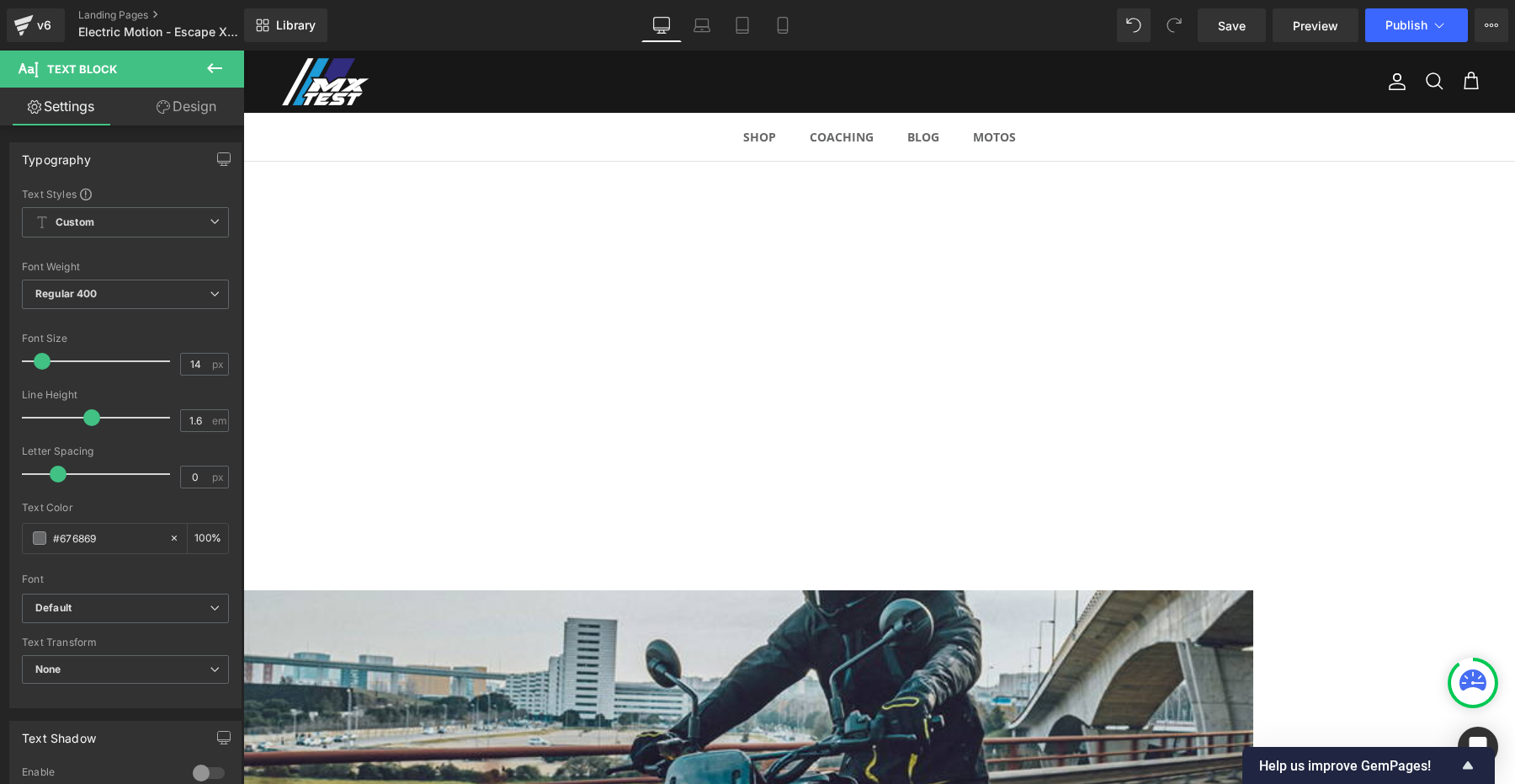
scroll to position [1201, 0]
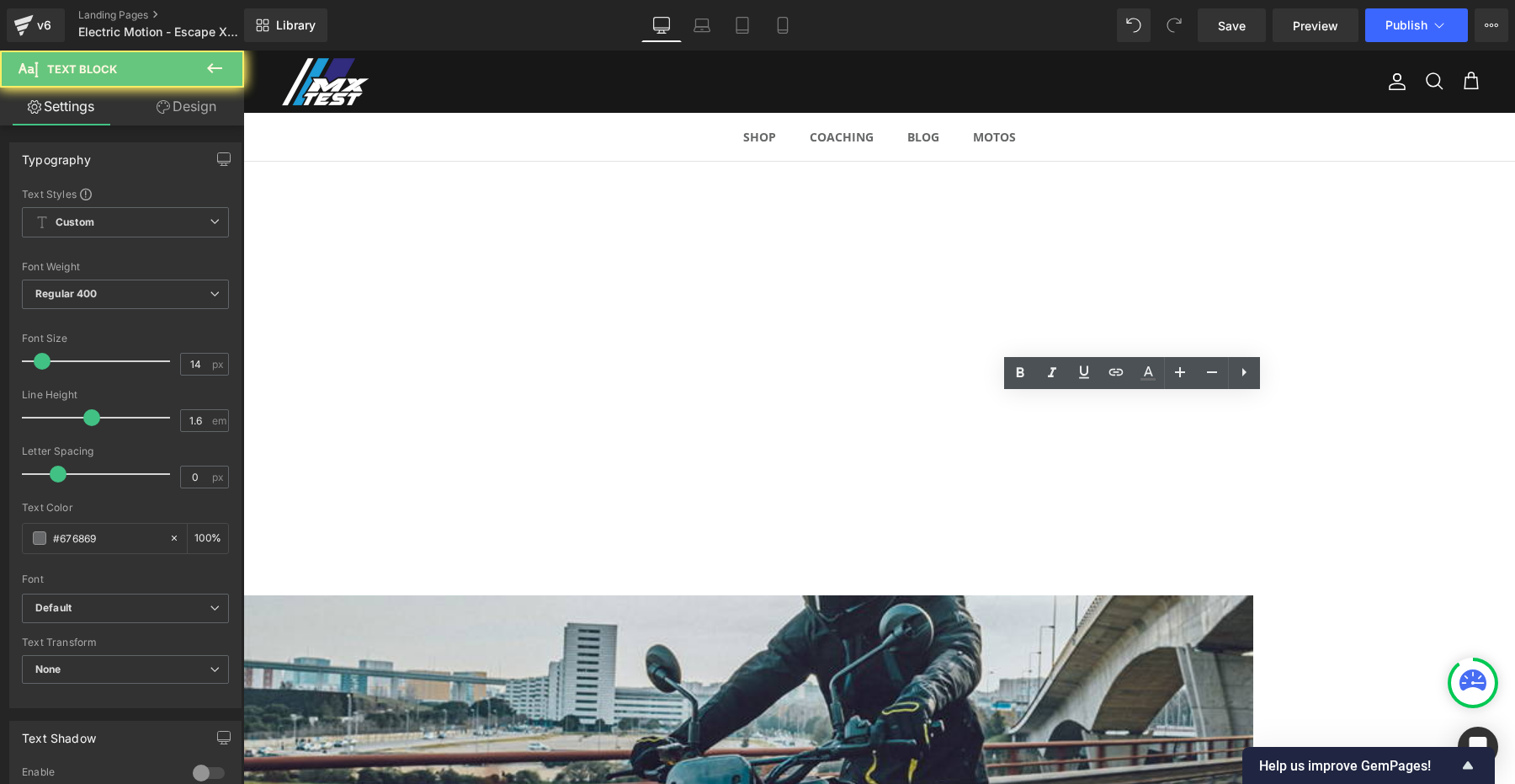
click at [1387, 495] on div "ELECTRIC MOTION : ESCAPE XR+ Heading Row La clef pour le HARD Enduro ! Heading …" at bounding box center [879, 319] width 1272 height 2656
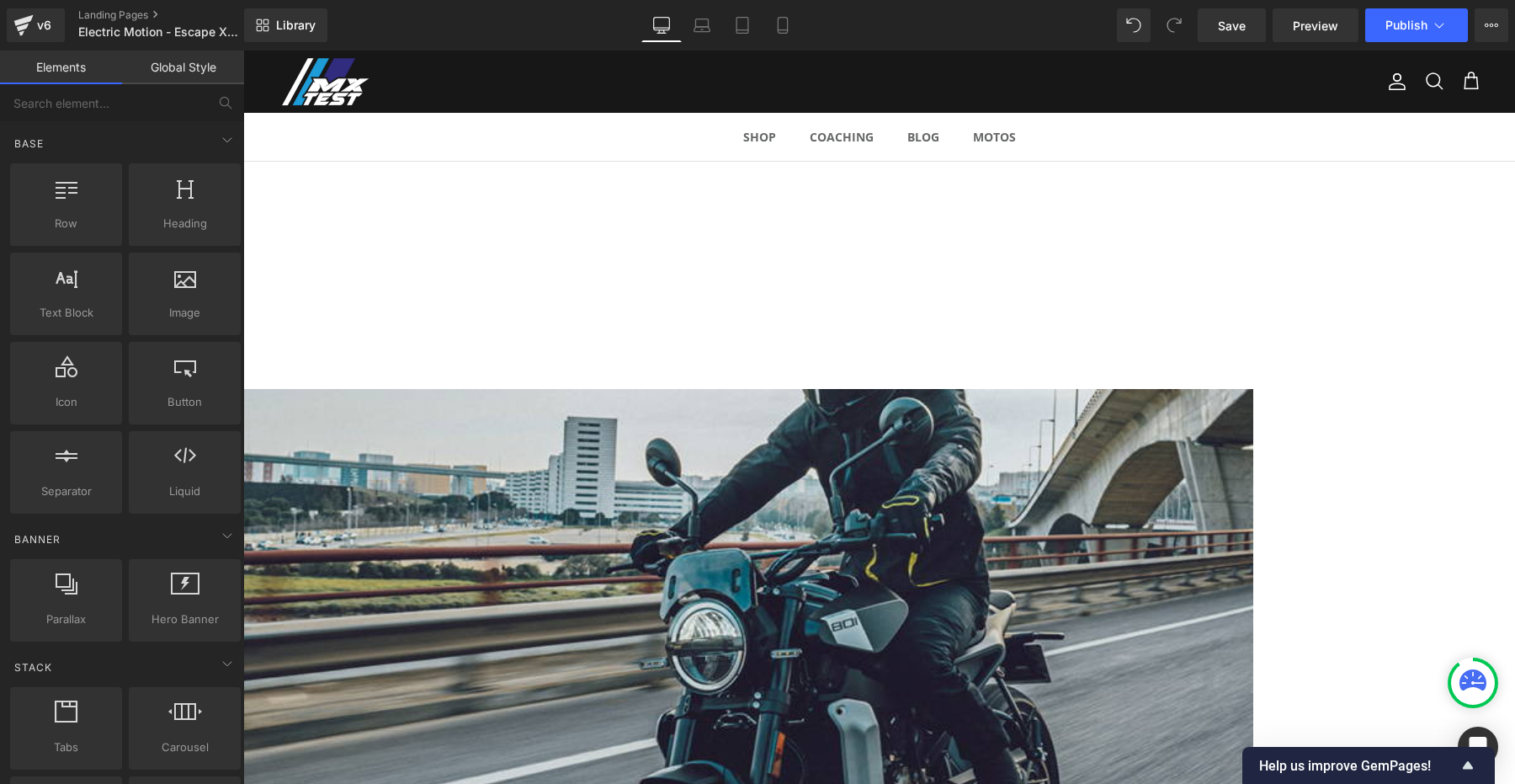
scroll to position [1381, 0]
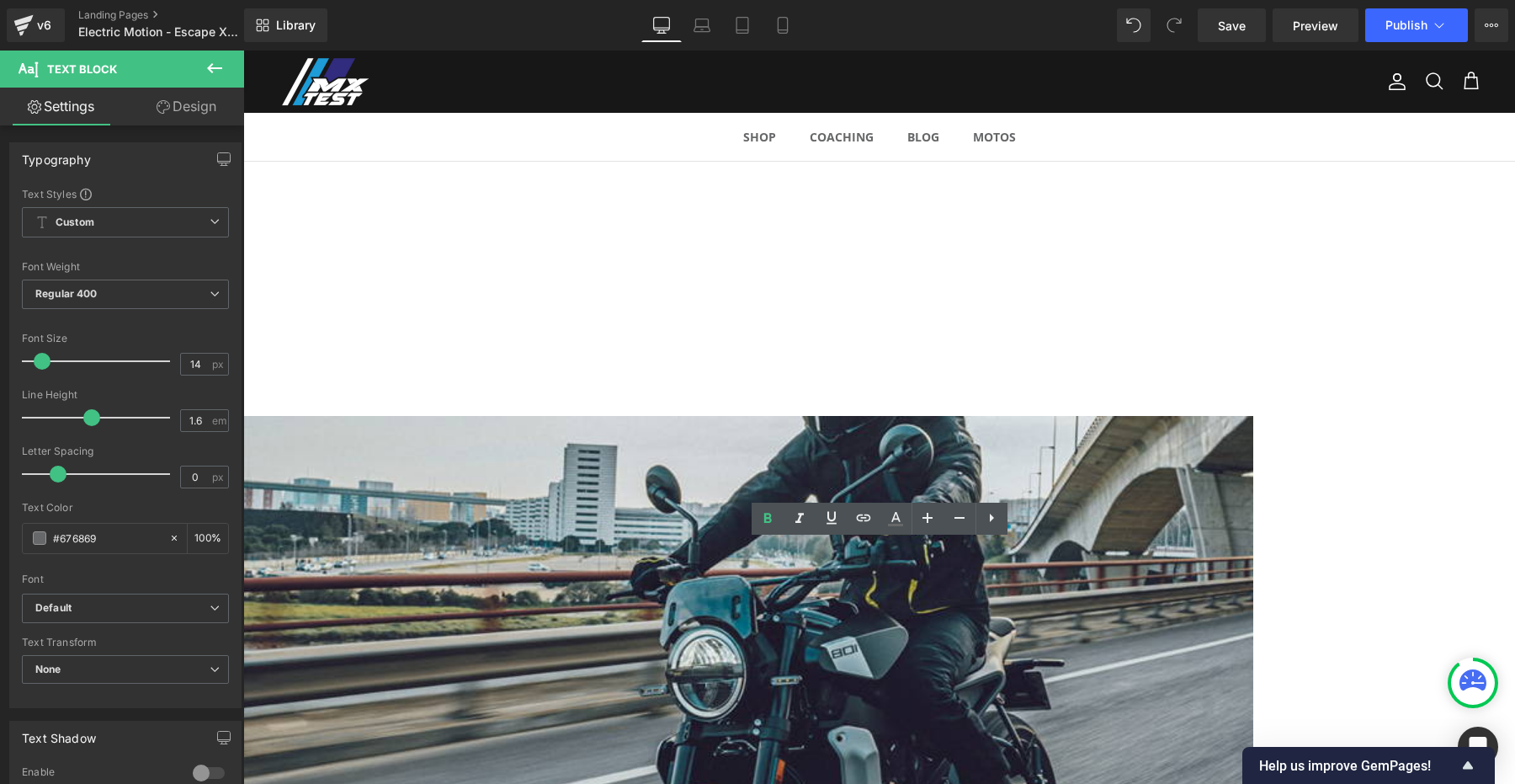
drag, startPoint x: 972, startPoint y: 587, endPoint x: 911, endPoint y: 594, distance: 61.4
drag, startPoint x: 972, startPoint y: 588, endPoint x: 891, endPoint y: 593, distance: 81.2
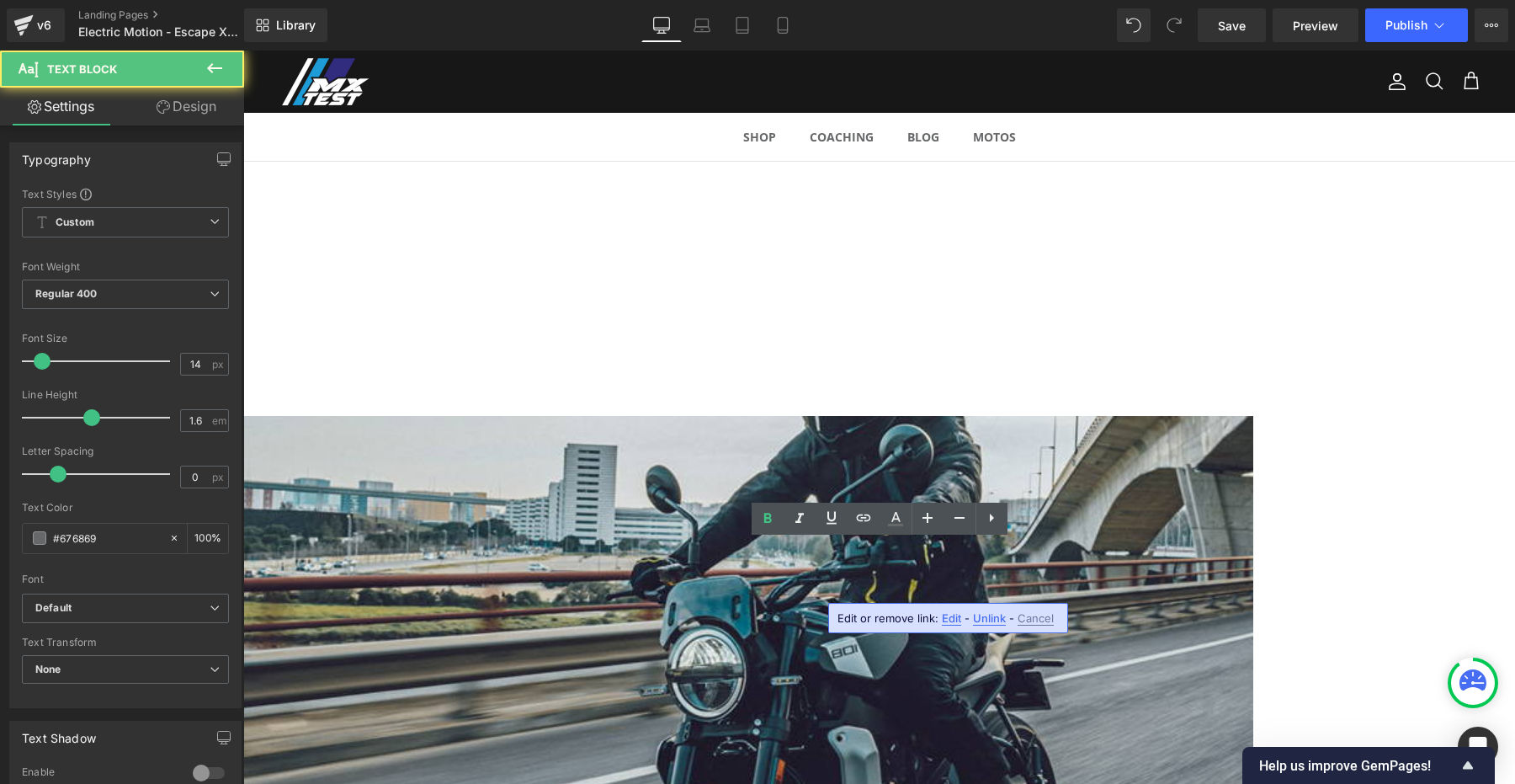
click at [986, 619] on span "Unlink" at bounding box center [989, 618] width 33 height 14
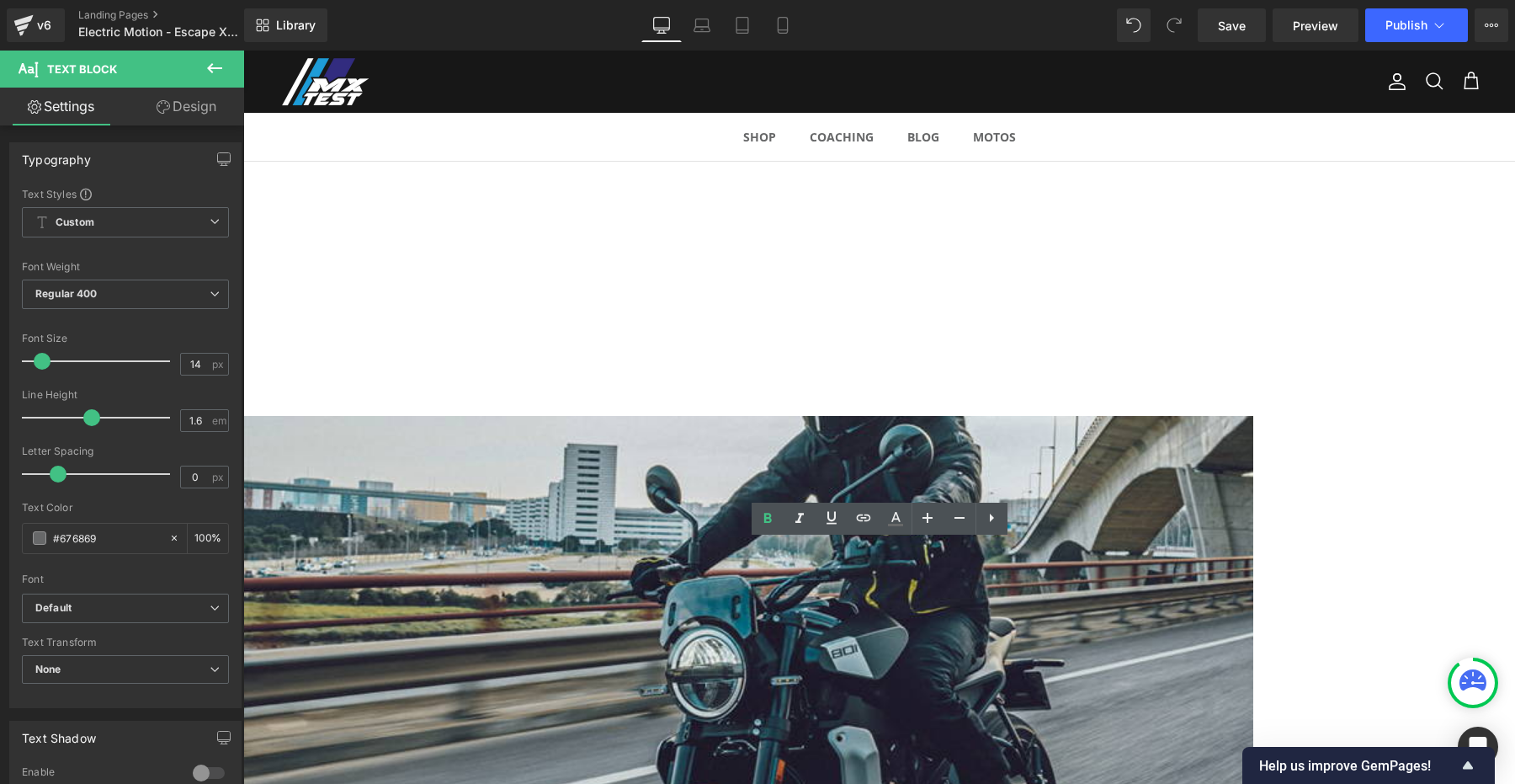
drag, startPoint x: 885, startPoint y: 588, endPoint x: 972, endPoint y: 587, distance: 87.0
click at [870, 520] on icon at bounding box center [863, 518] width 14 height 7
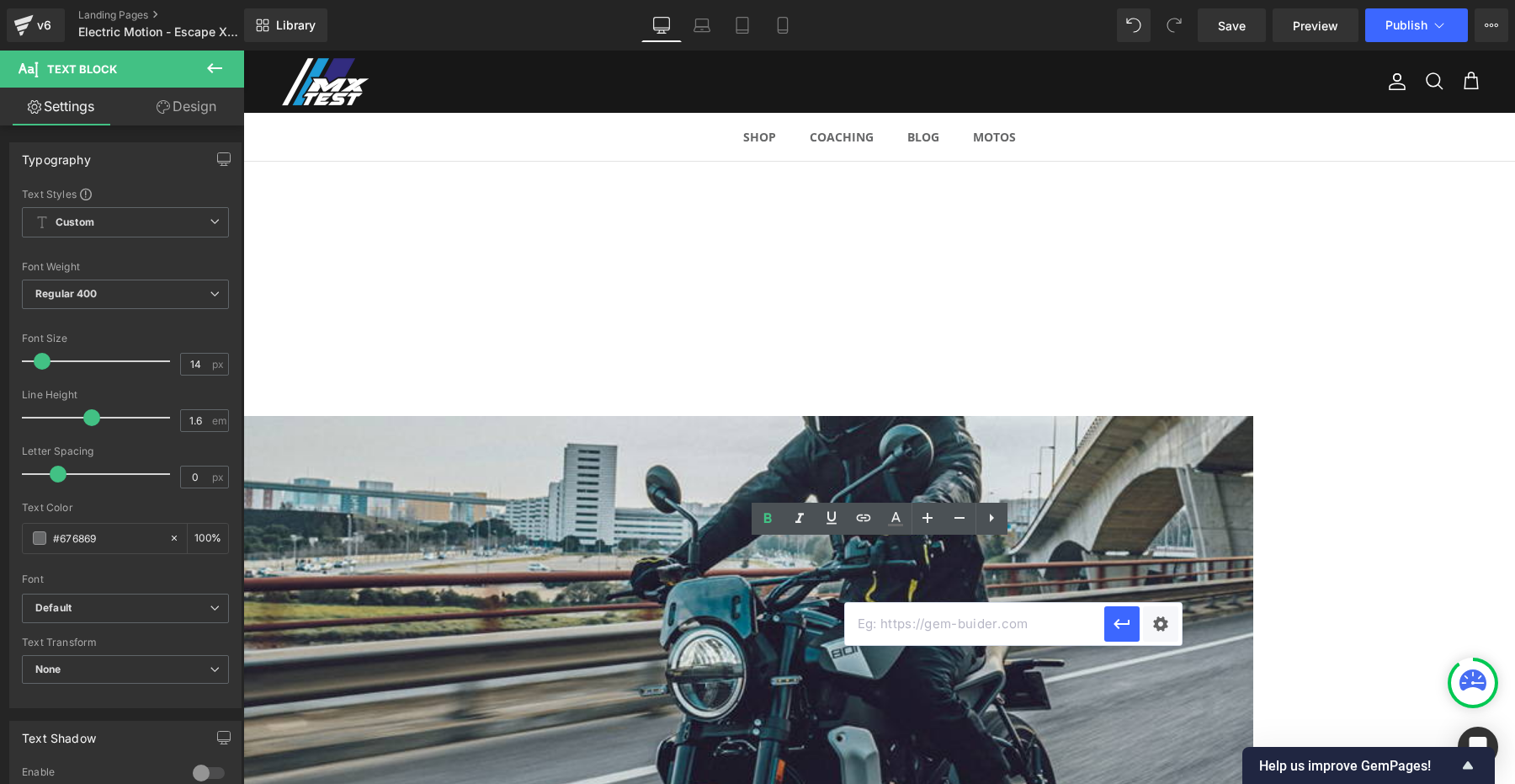
click at [1010, 630] on input "text" at bounding box center [975, 624] width 259 height 42
paste input "https://em-motorcycles.com/escape-xr-2026"
click at [1130, 623] on icon "button" at bounding box center [1122, 624] width 20 height 20
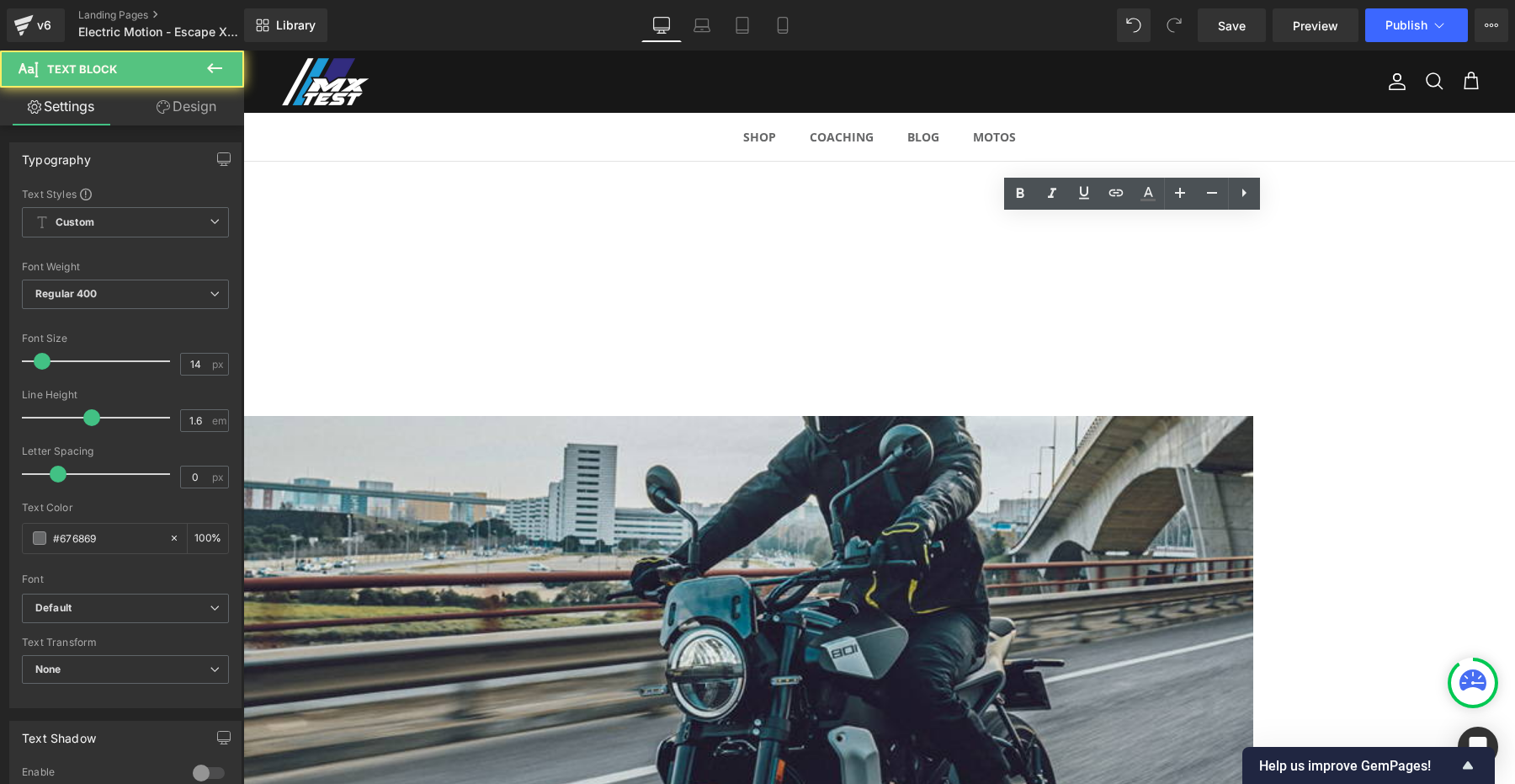
drag, startPoint x: 1159, startPoint y: 509, endPoint x: 1238, endPoint y: 509, distance: 79.0
drag, startPoint x: 1244, startPoint y: 509, endPoint x: 1138, endPoint y: 508, distance: 106.0
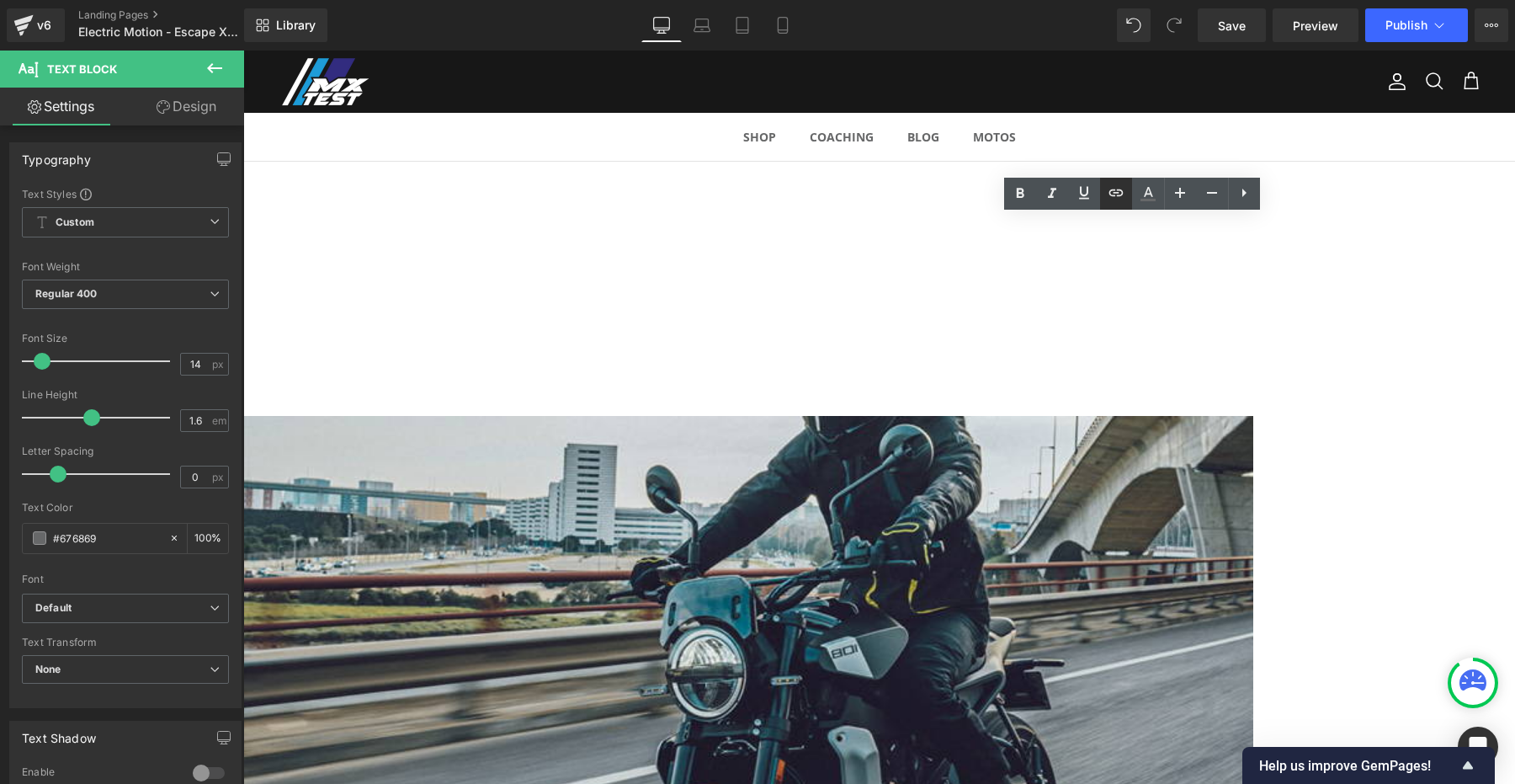
click at [1117, 196] on icon at bounding box center [1117, 192] width 20 height 20
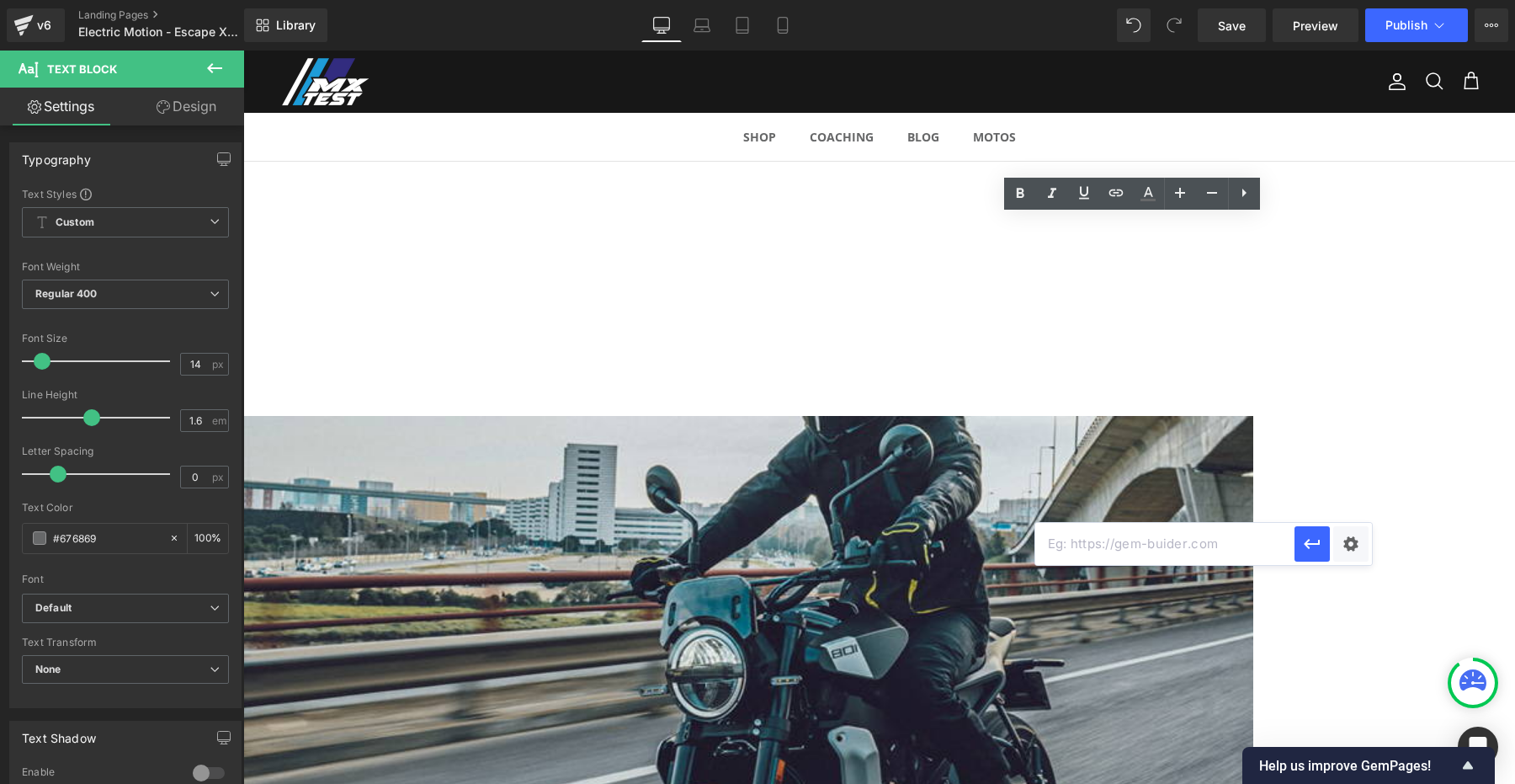
click at [1195, 553] on input "text" at bounding box center [1165, 544] width 259 height 42
paste input "https://em-motorcycles.com/escape-xr-2026"
type input "https://em-motorcycles.com/escape-xr-2026"
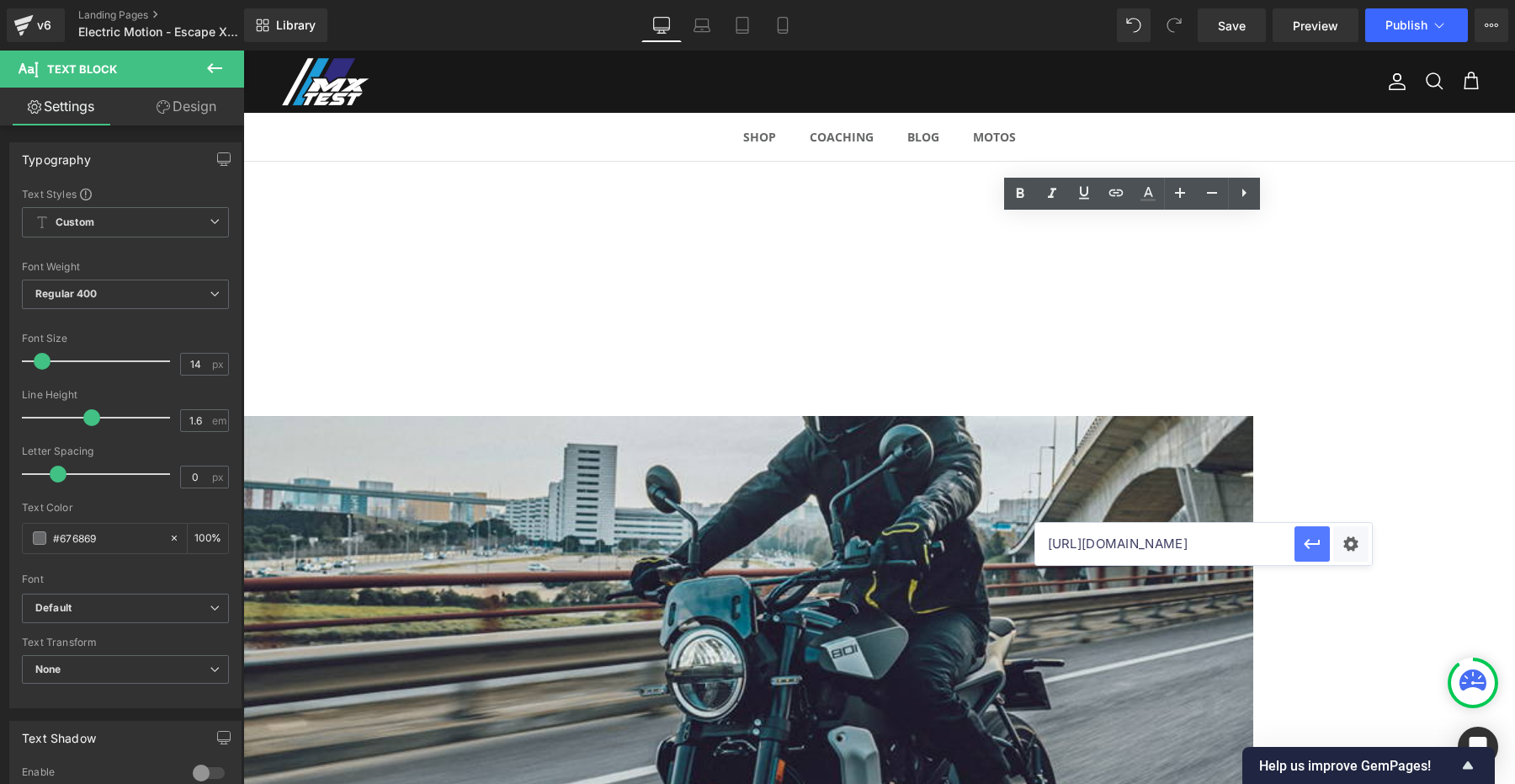
click at [1317, 544] on icon "button" at bounding box center [1312, 545] width 16 height 10
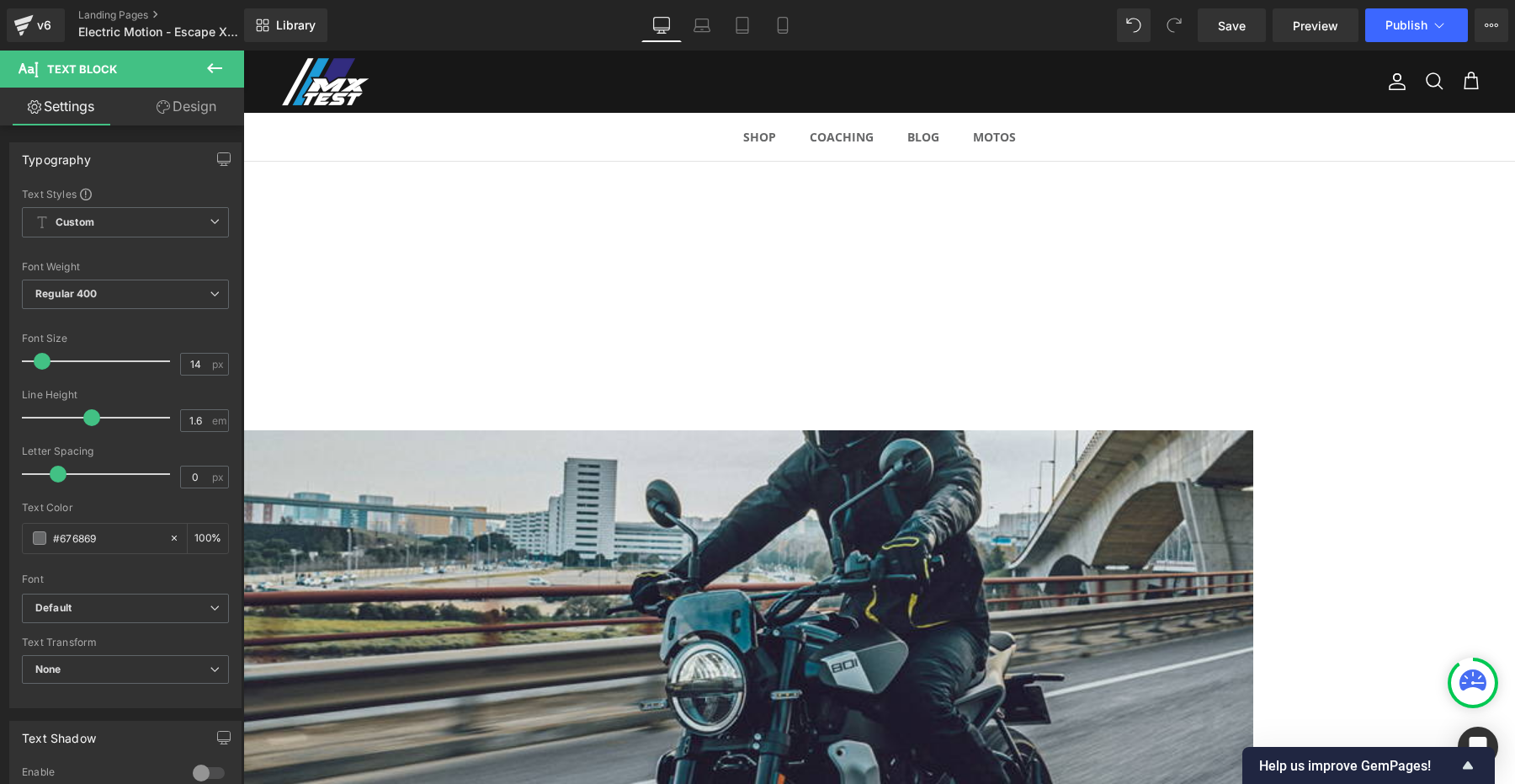
scroll to position [1356, 0]
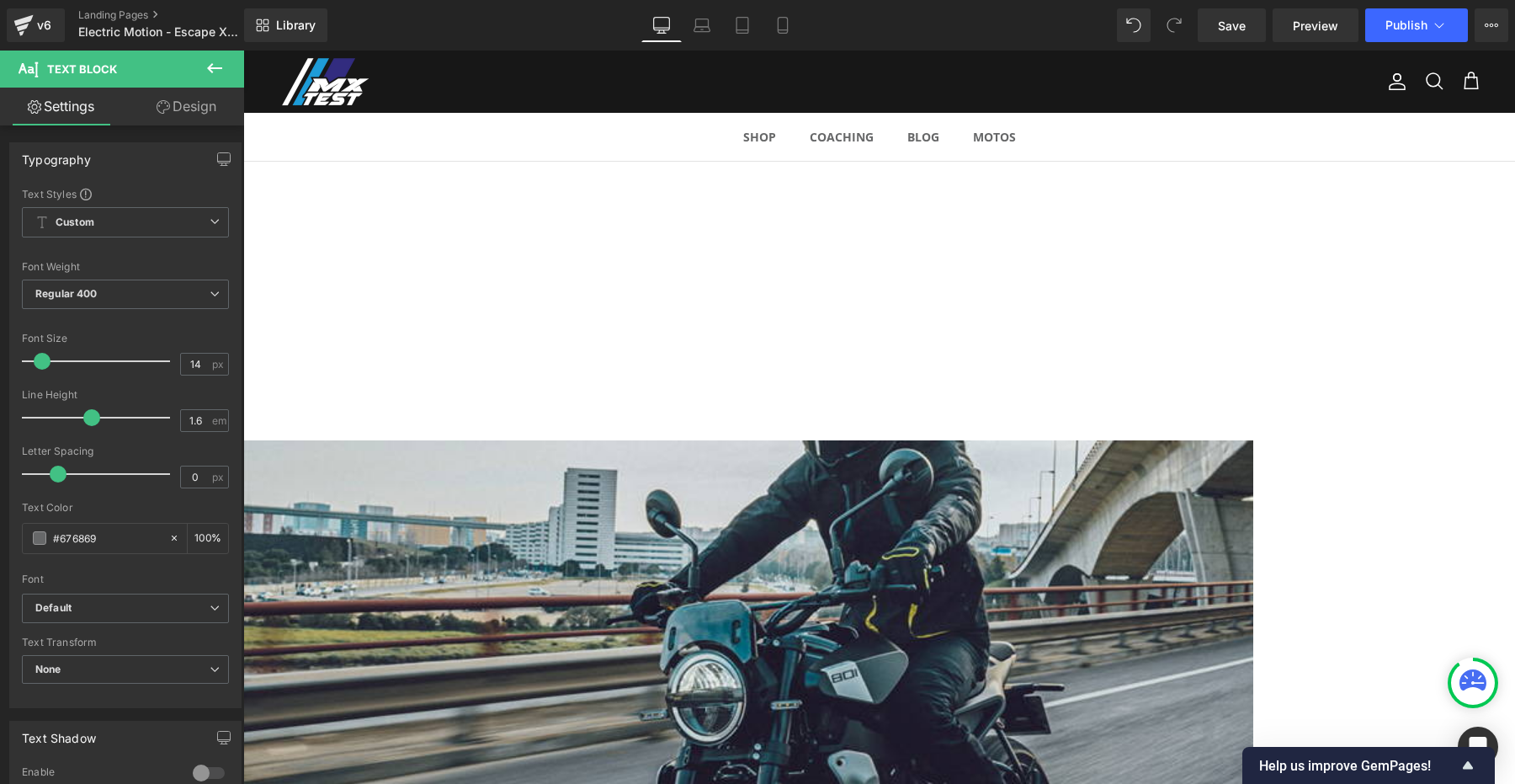
click at [243, 51] on span "Image" at bounding box center [243, 51] width 0 height 0
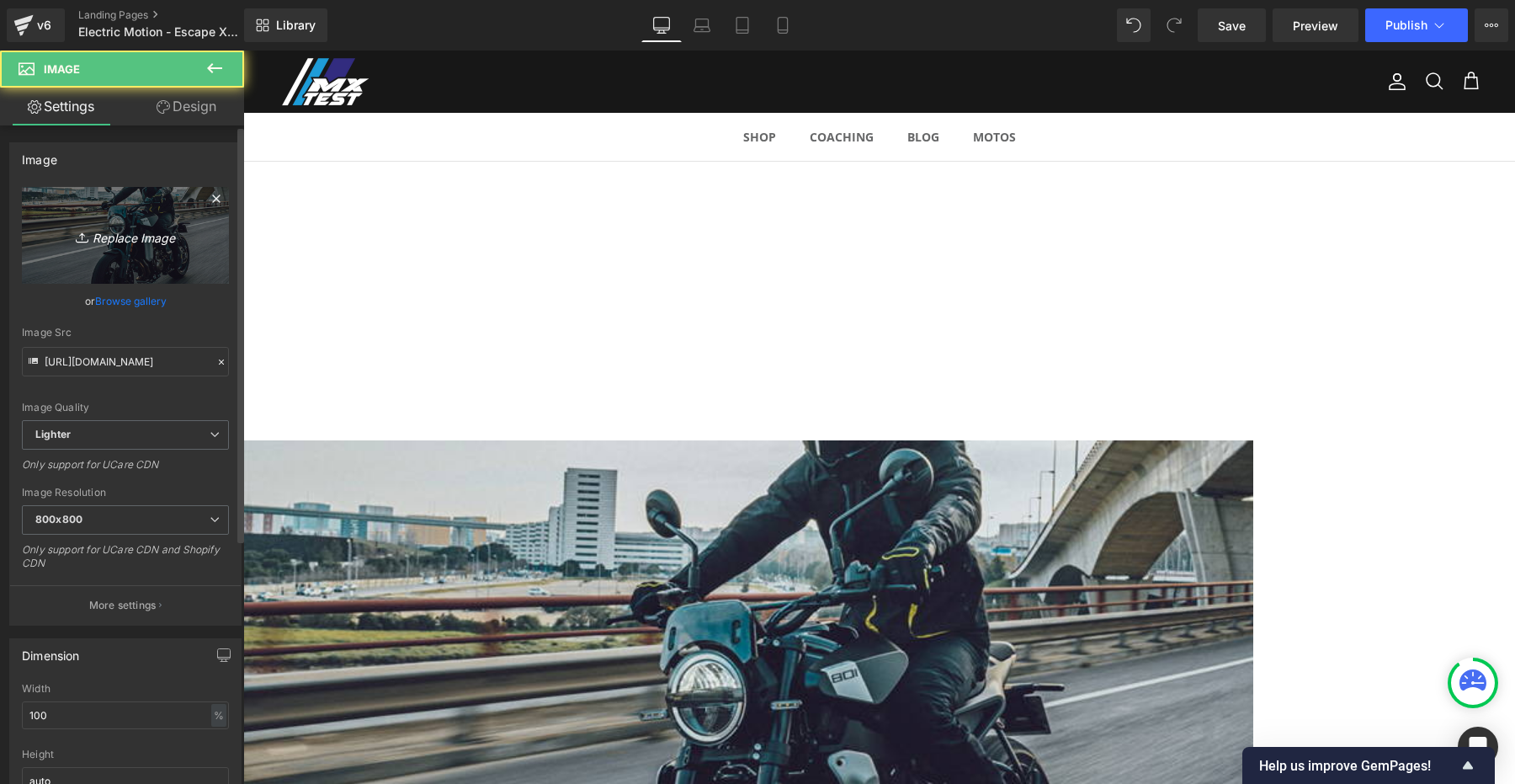
click at [134, 235] on icon "Replace Image" at bounding box center [125, 235] width 135 height 21
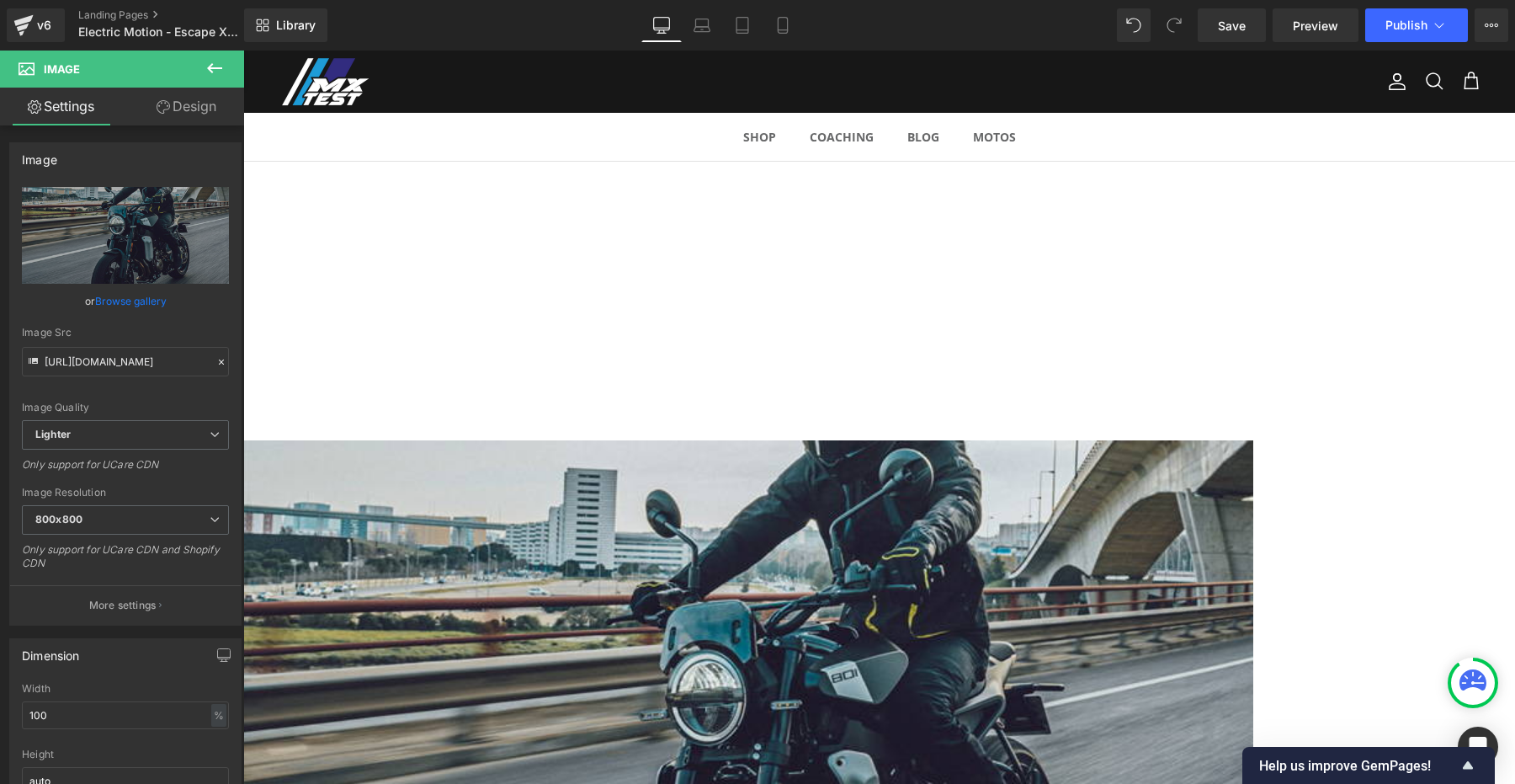
click at [243, 51] on span "Image" at bounding box center [243, 51] width 0 height 0
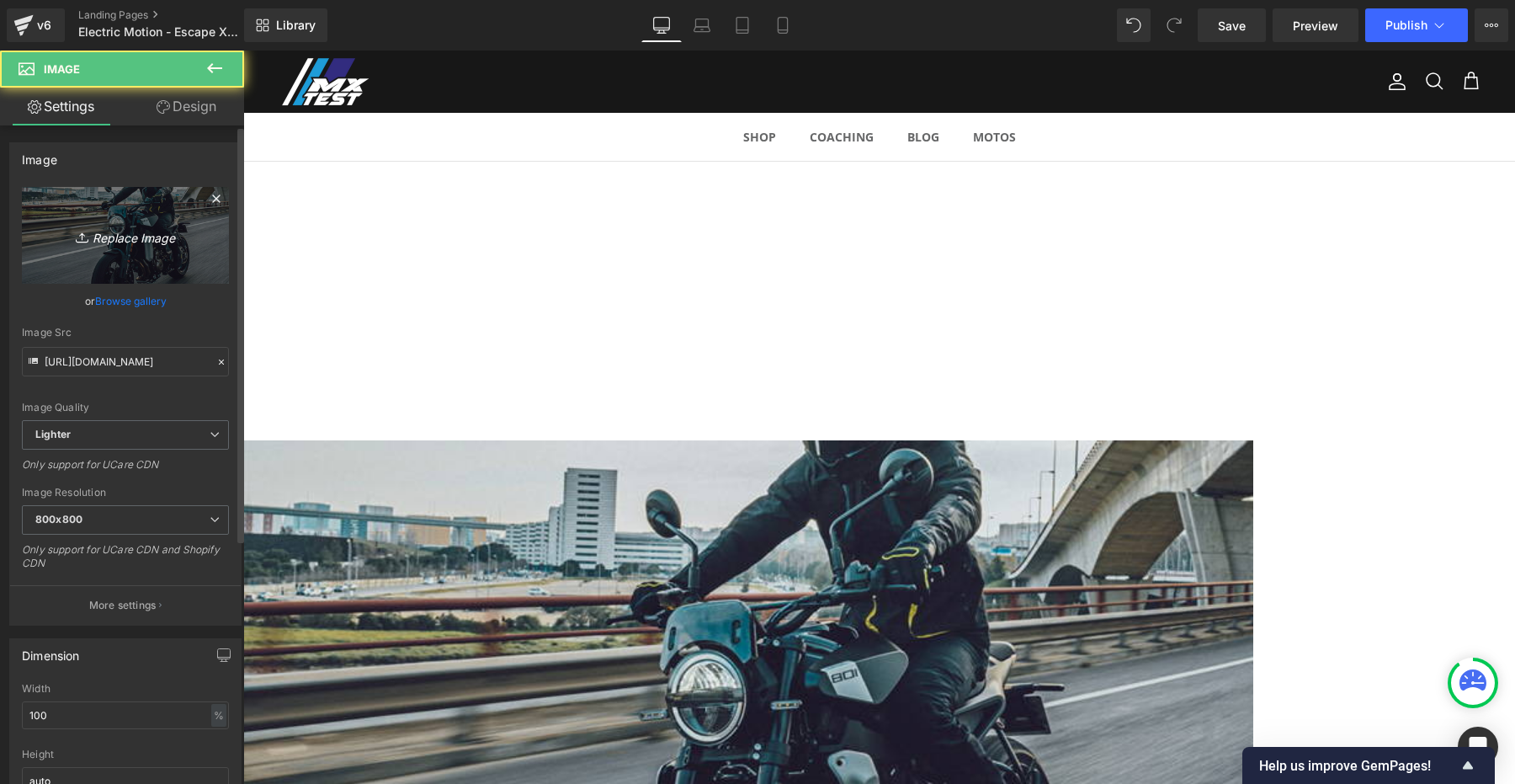
click at [151, 225] on icon "Replace Image" at bounding box center [125, 235] width 135 height 21
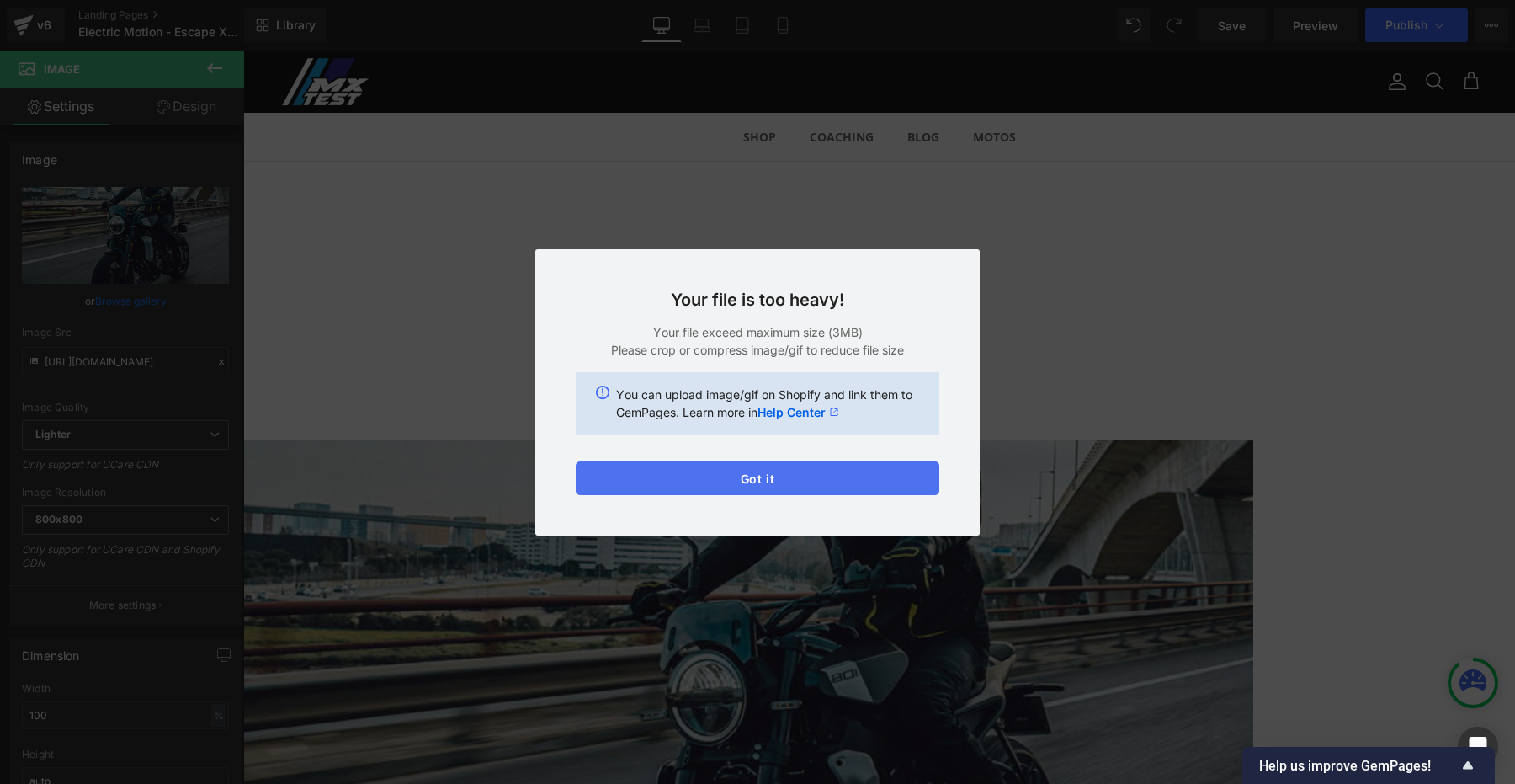
click at [745, 478] on button "Got it" at bounding box center [757, 478] width 364 height 34
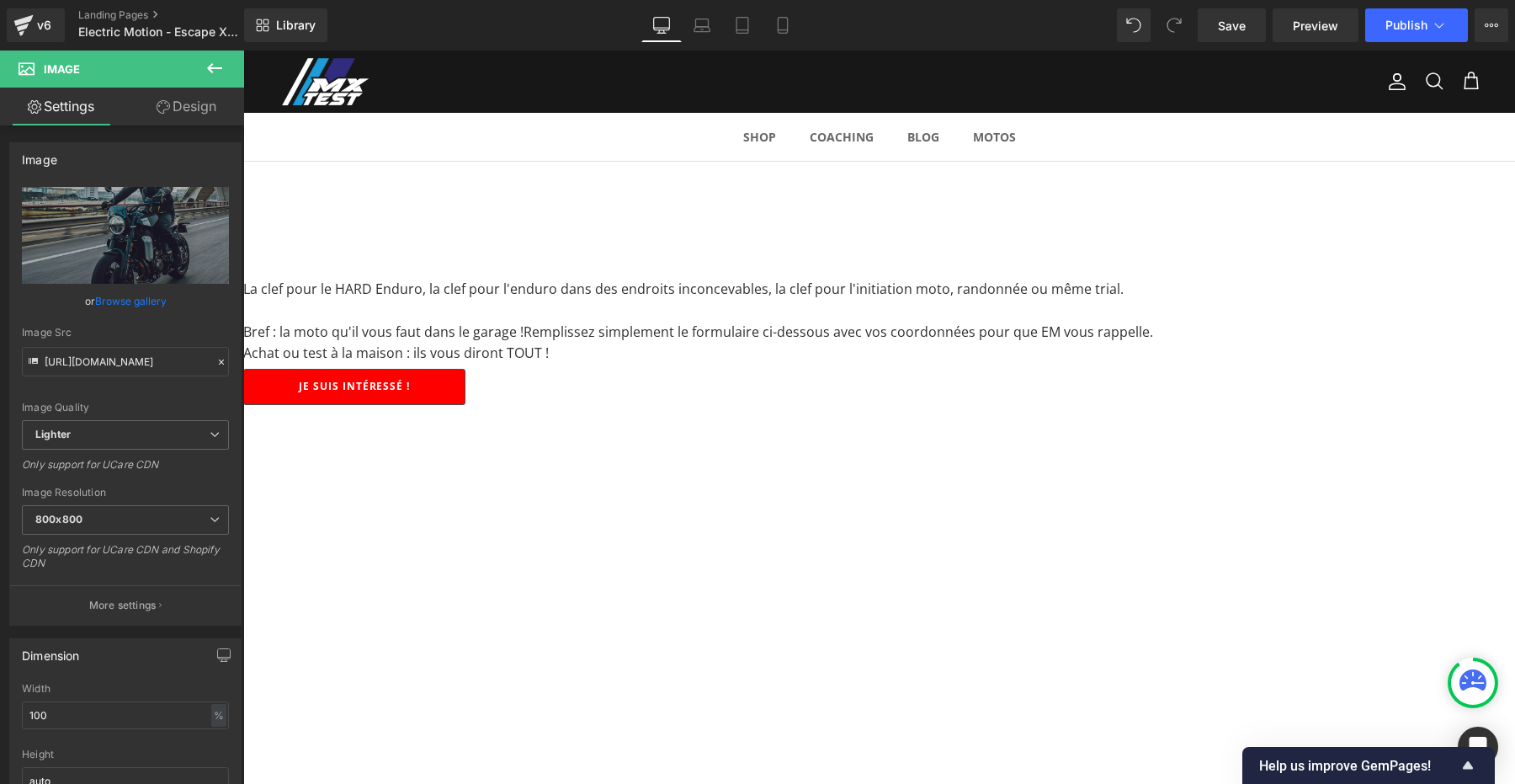
scroll to position [0, 0]
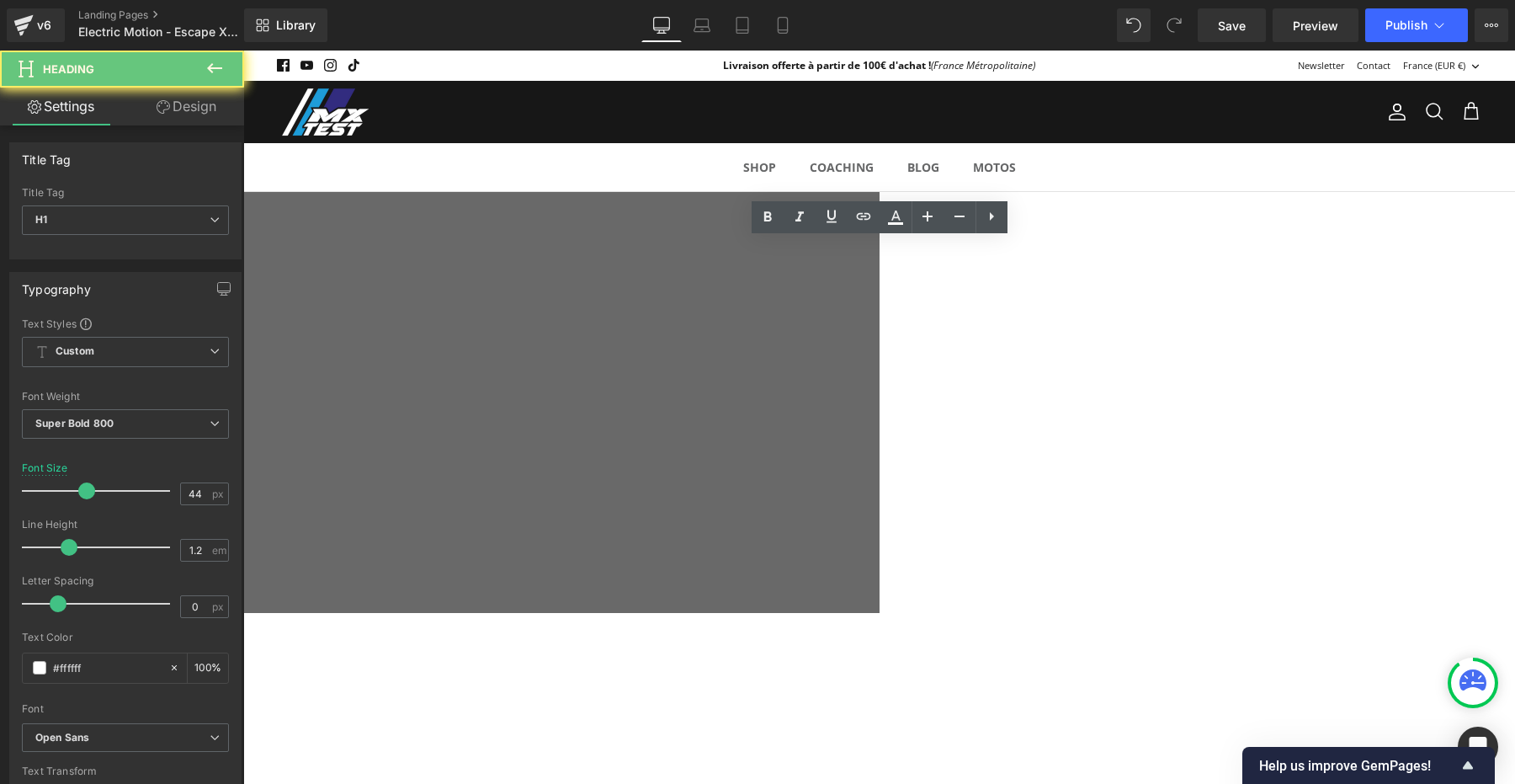
drag, startPoint x: 579, startPoint y: 259, endPoint x: 913, endPoint y: 250, distance: 334.1
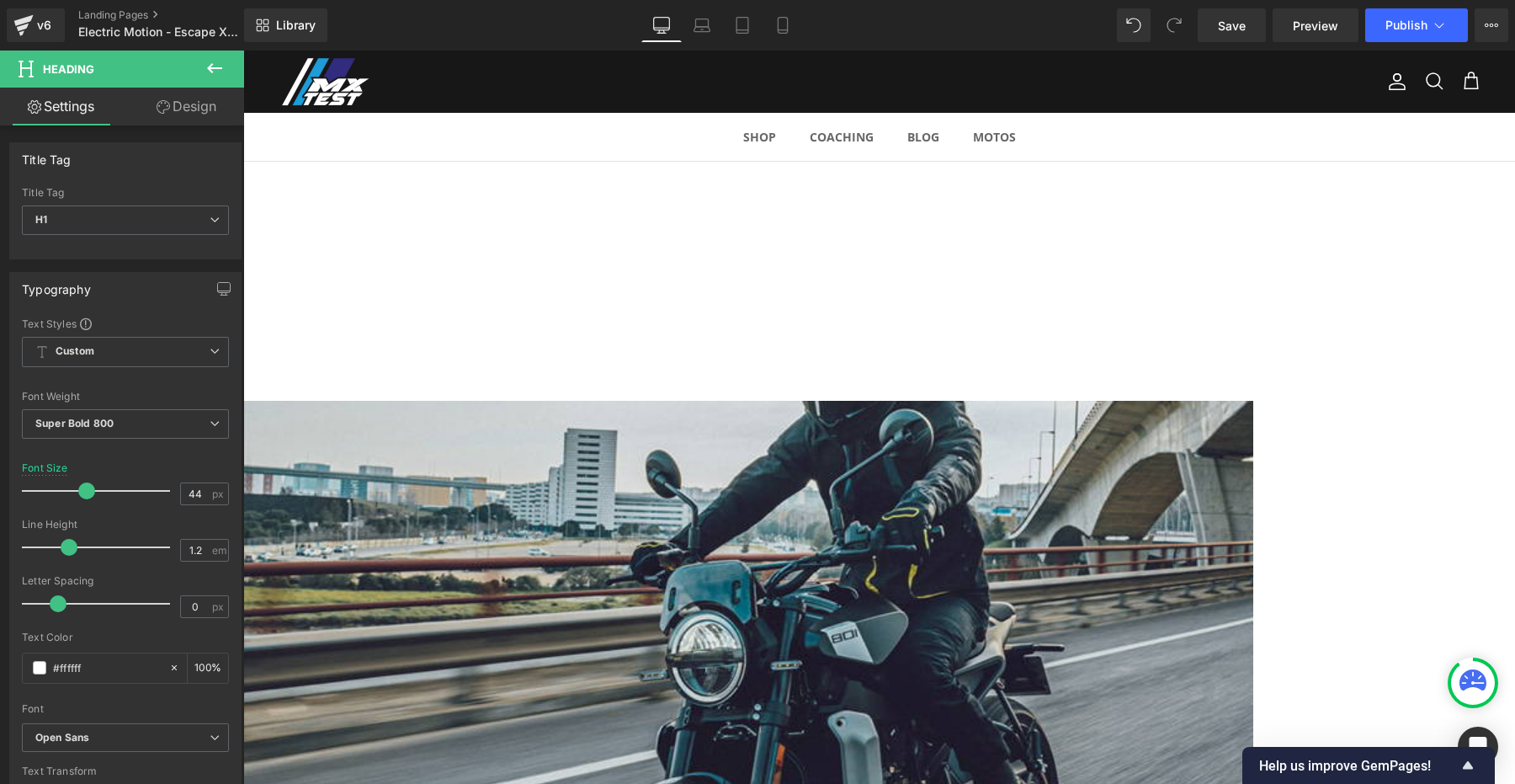
scroll to position [1421, 0]
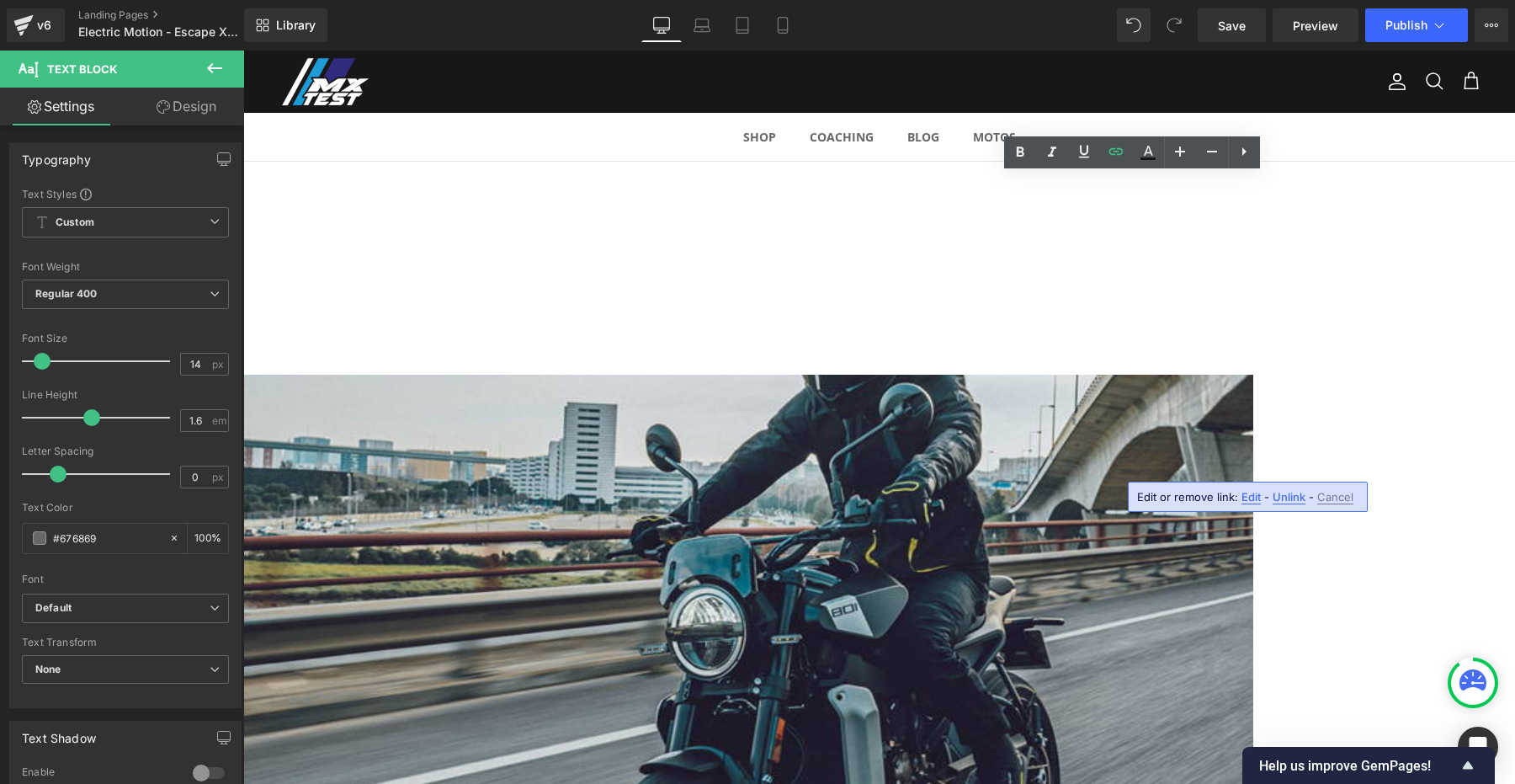
drag, startPoint x: 1261, startPoint y: 467, endPoint x: 1159, endPoint y: 464, distance: 102.0
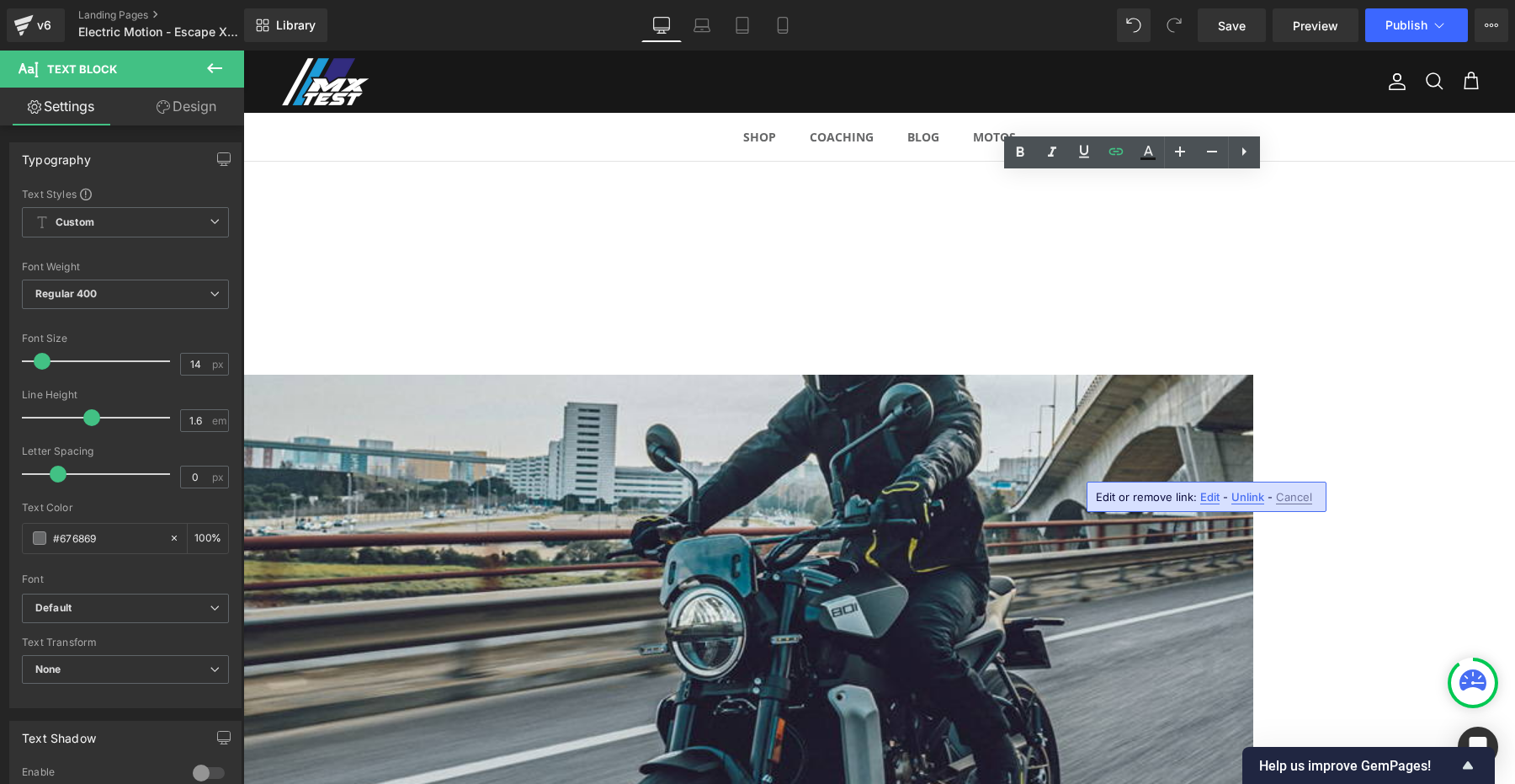
click at [1207, 498] on span "Edit" at bounding box center [1210, 497] width 19 height 14
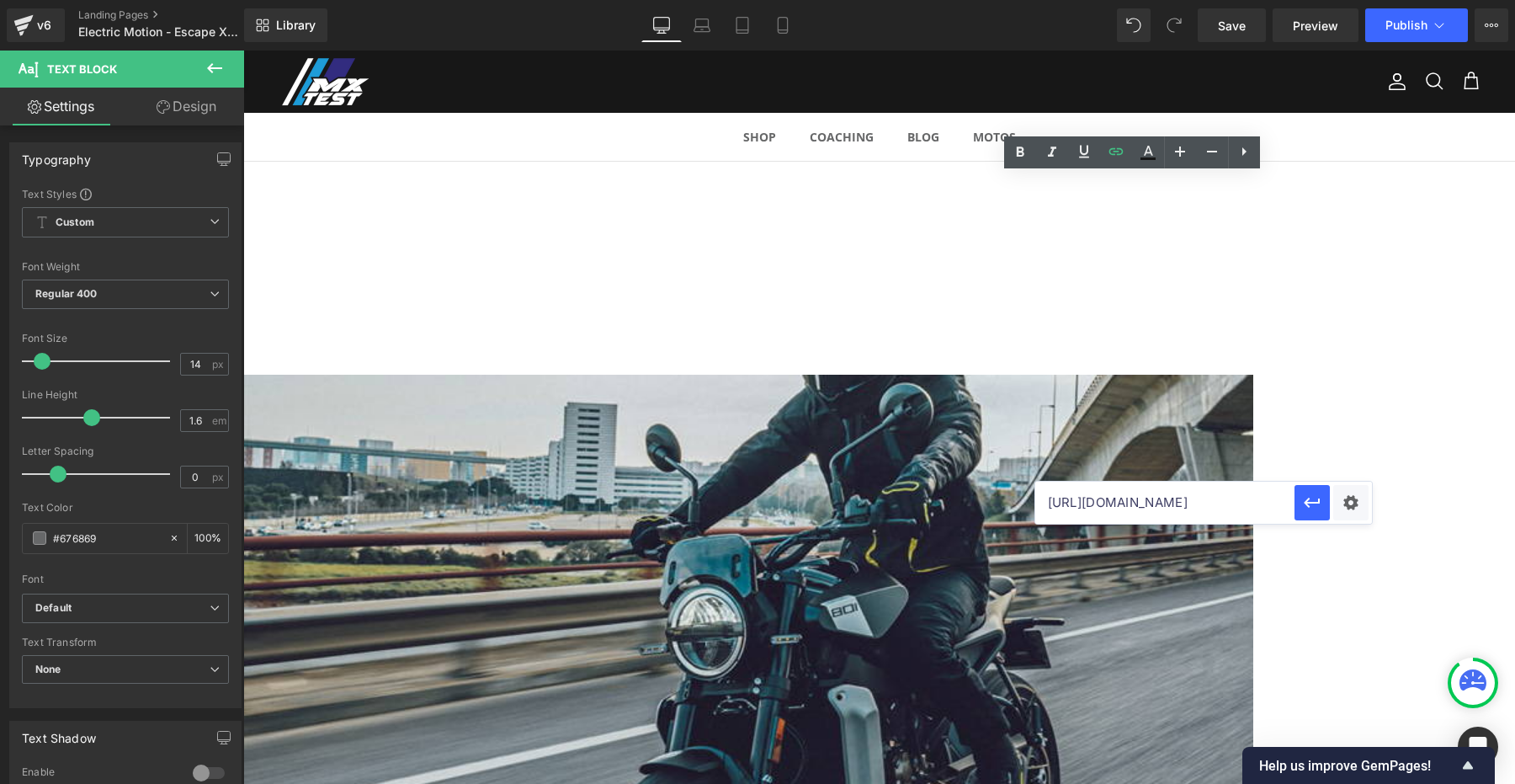
click at [1178, 493] on input "https://em-motorcycles.com/escape-xr-2026" at bounding box center [1165, 503] width 259 height 42
click at [1312, 504] on icon "button" at bounding box center [1312, 503] width 20 height 20
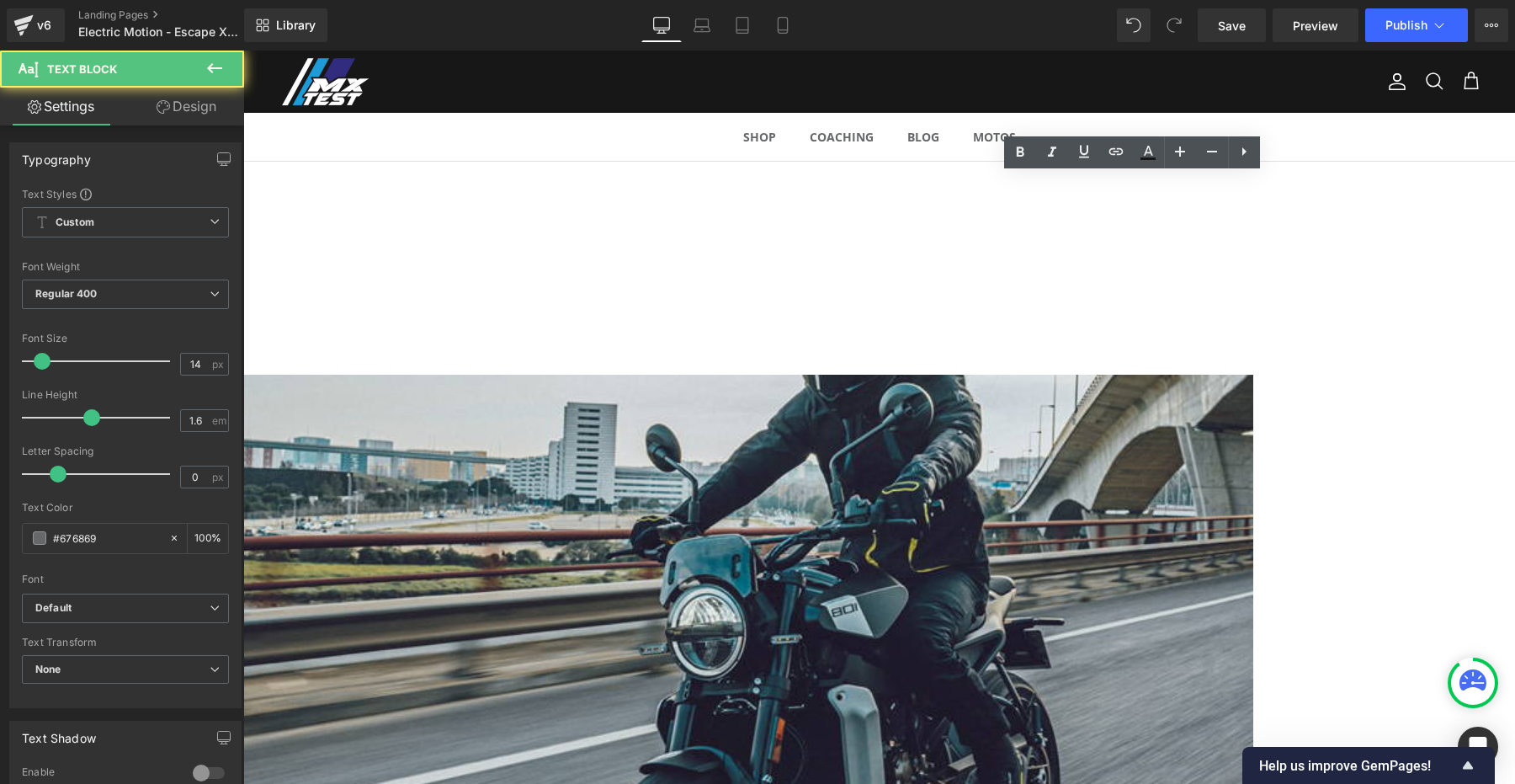
drag, startPoint x: 1123, startPoint y: 468, endPoint x: 1245, endPoint y: 466, distance: 122.0
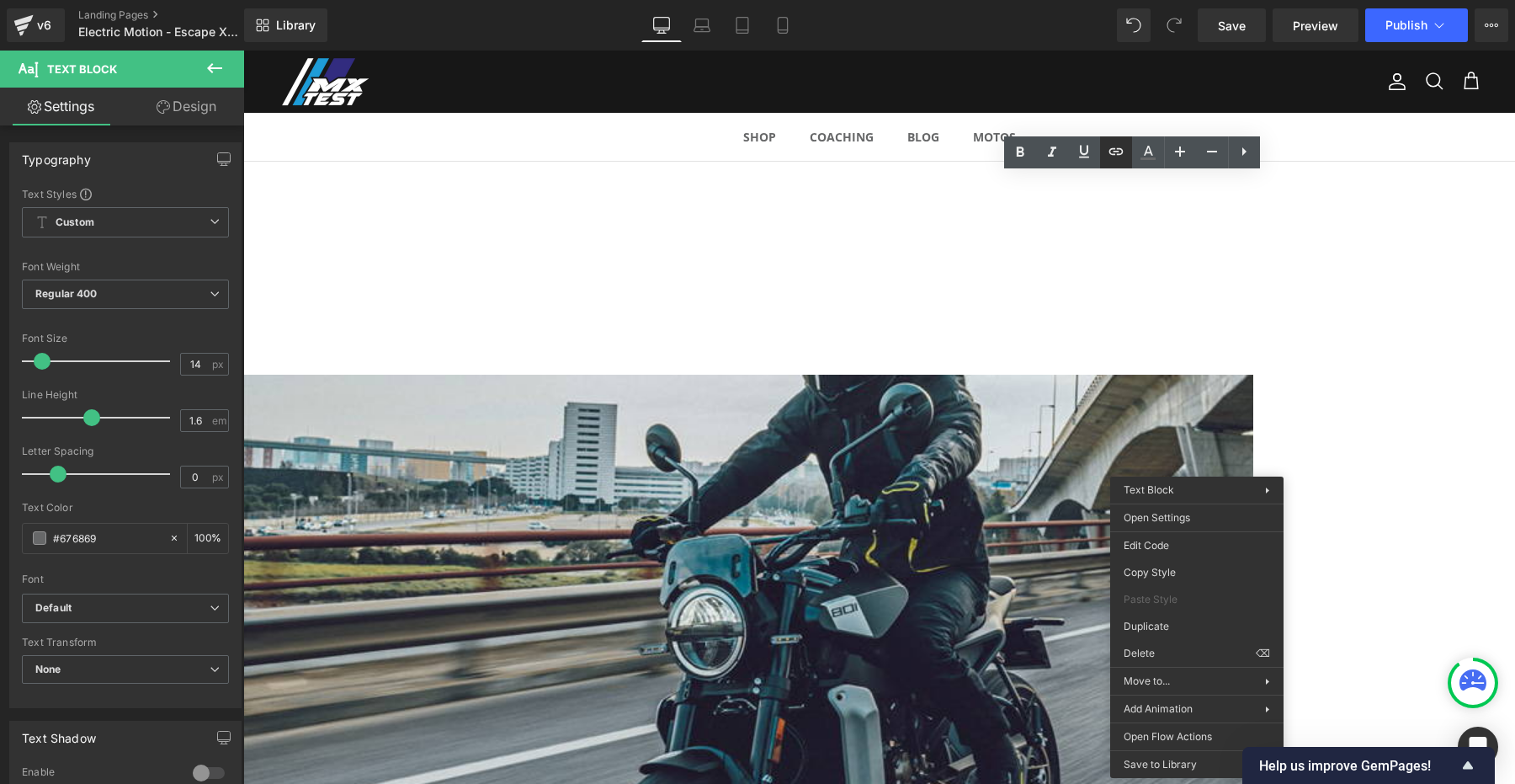
click at [1117, 149] on icon at bounding box center [1117, 152] width 20 height 20
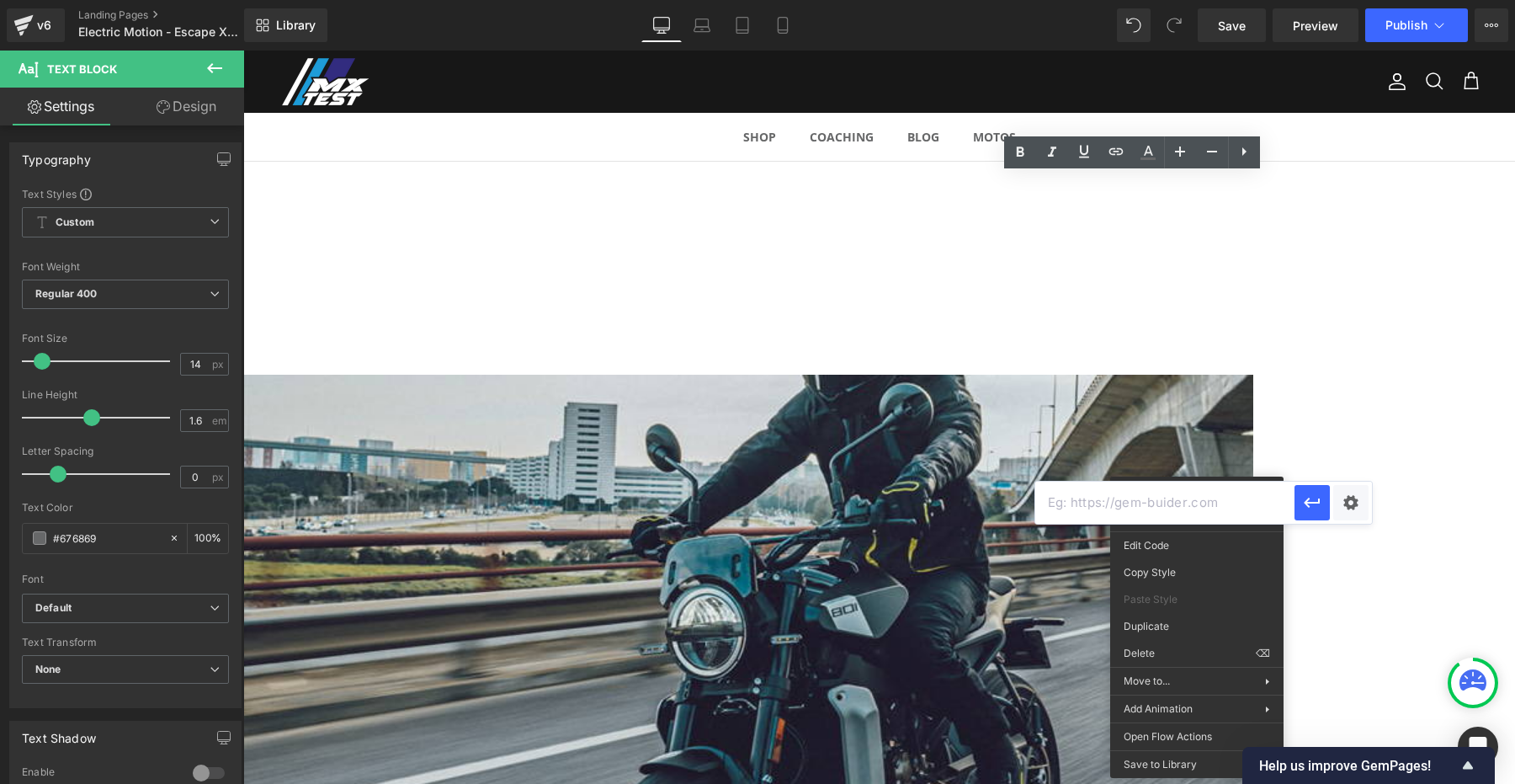
click at [1171, 502] on input "text" at bounding box center [1165, 503] width 259 height 42
paste input "https://em-motorcycles.com/escape-xr-2026"
type input "https://em-motorcycles.com/escape-xr-2026"
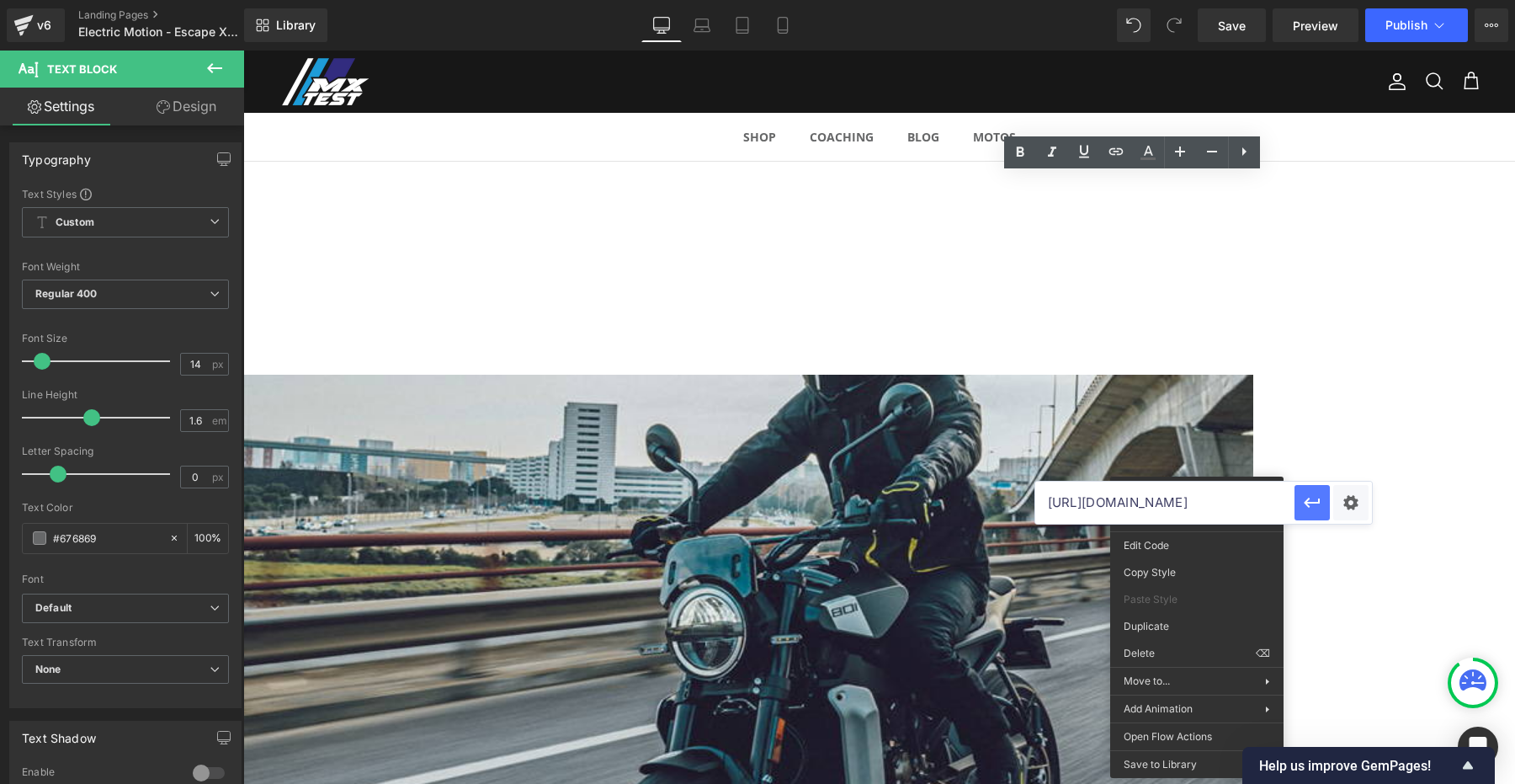
click at [1307, 510] on icon "button" at bounding box center [1312, 503] width 20 height 20
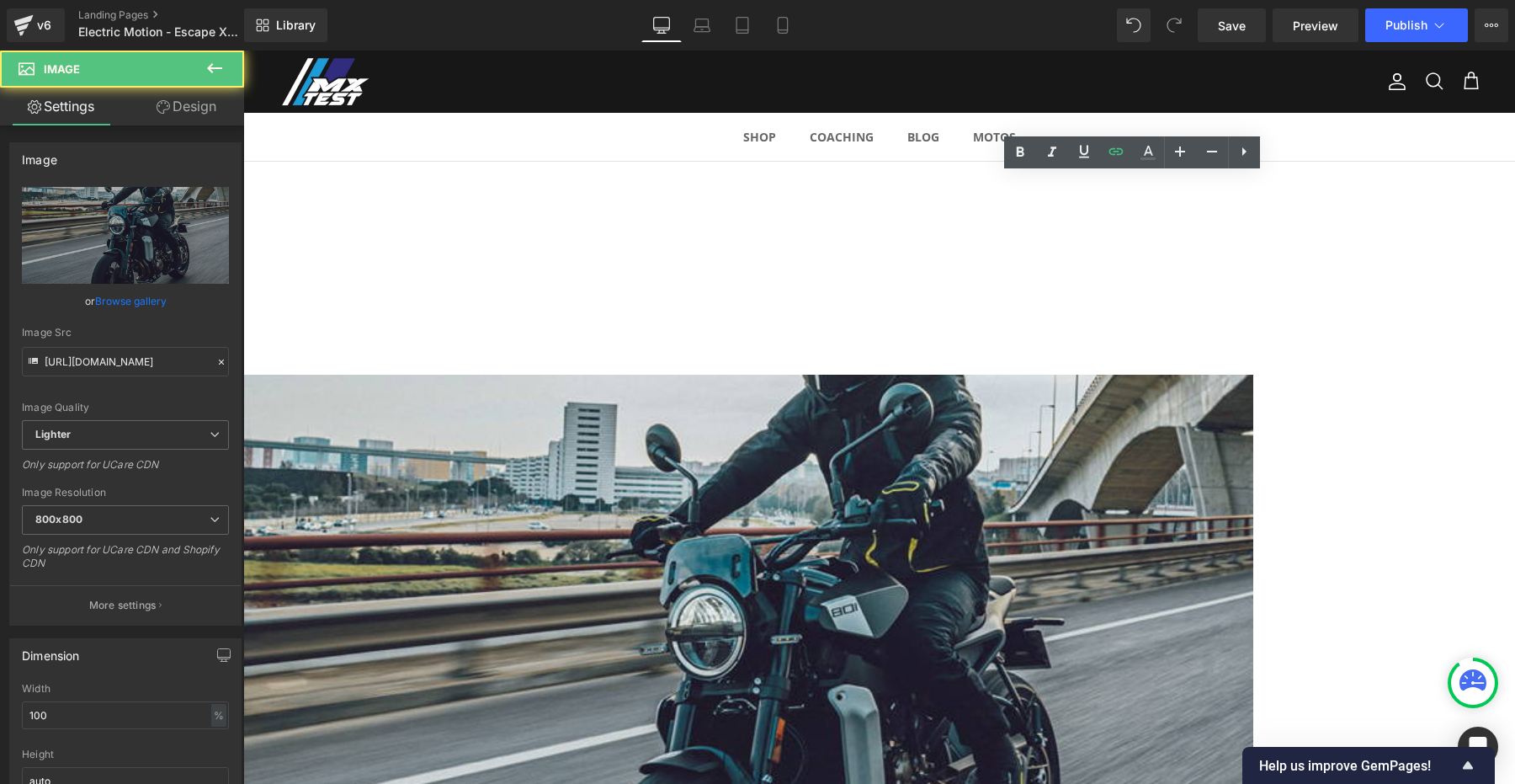
click at [625, 375] on img at bounding box center [749, 681] width 1011 height 614
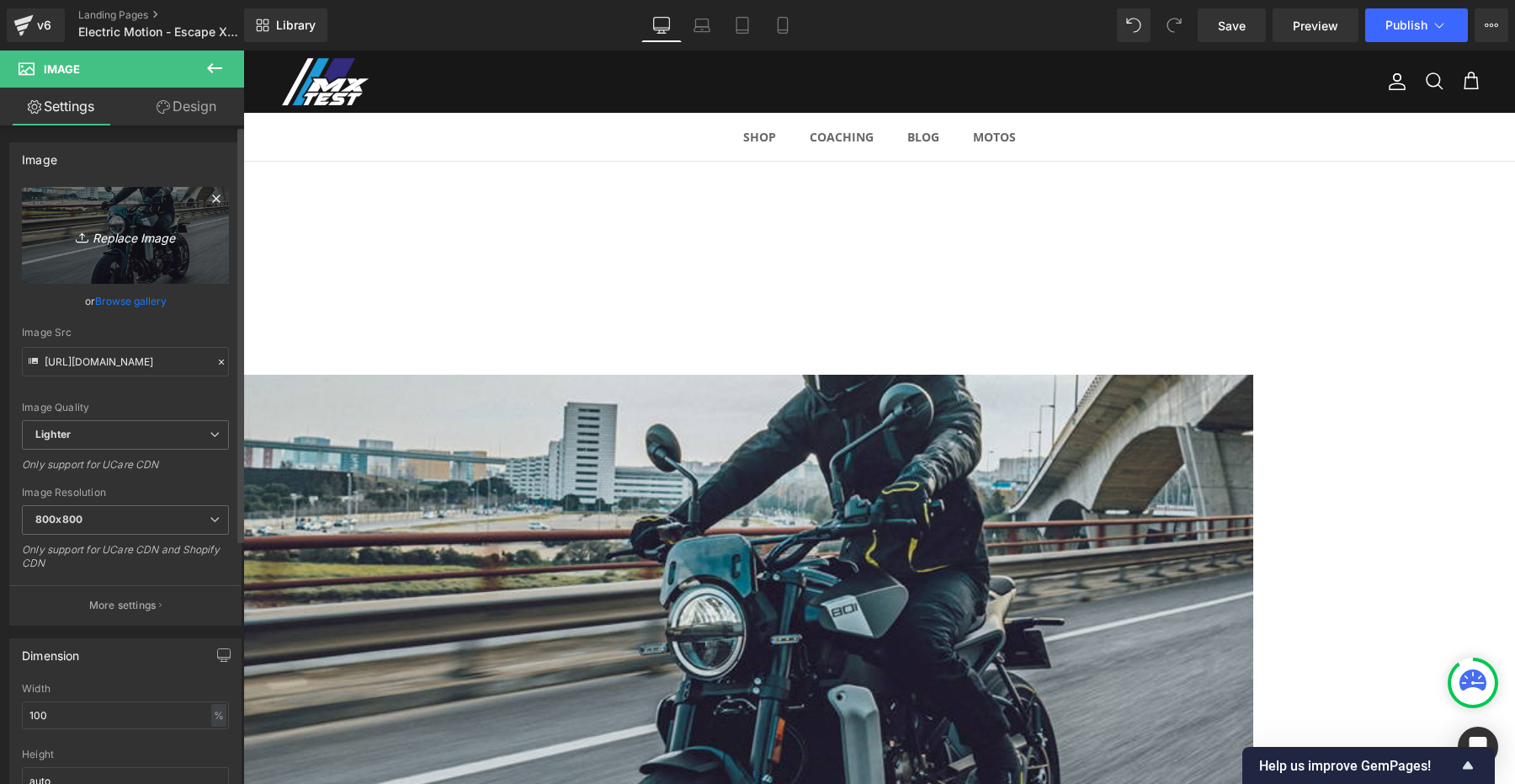
click at [117, 228] on icon "Replace Image" at bounding box center [125, 235] width 135 height 21
type input "C:\fakepath\electric-motion-enduro Large.jpeg"
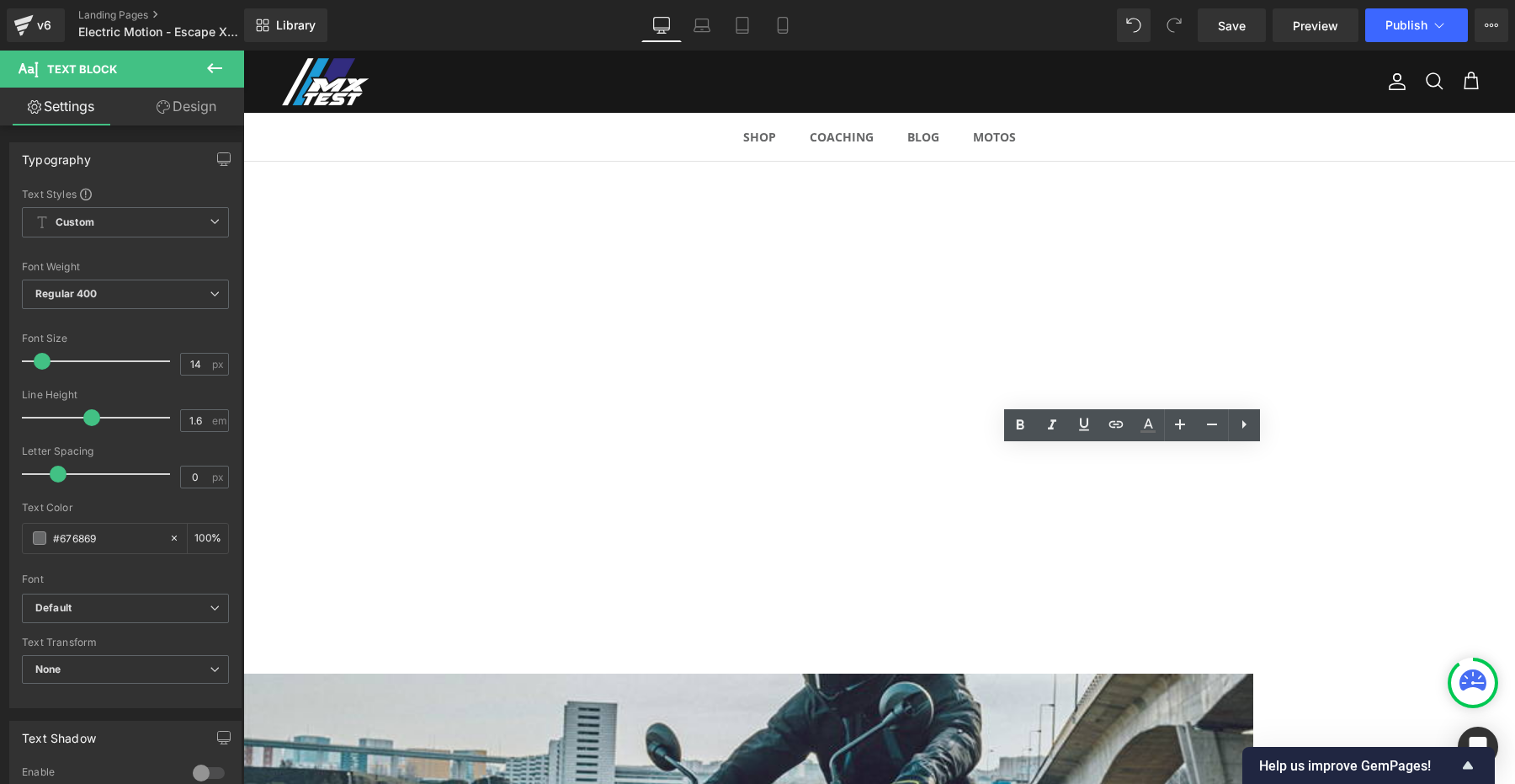
scroll to position [1115, 0]
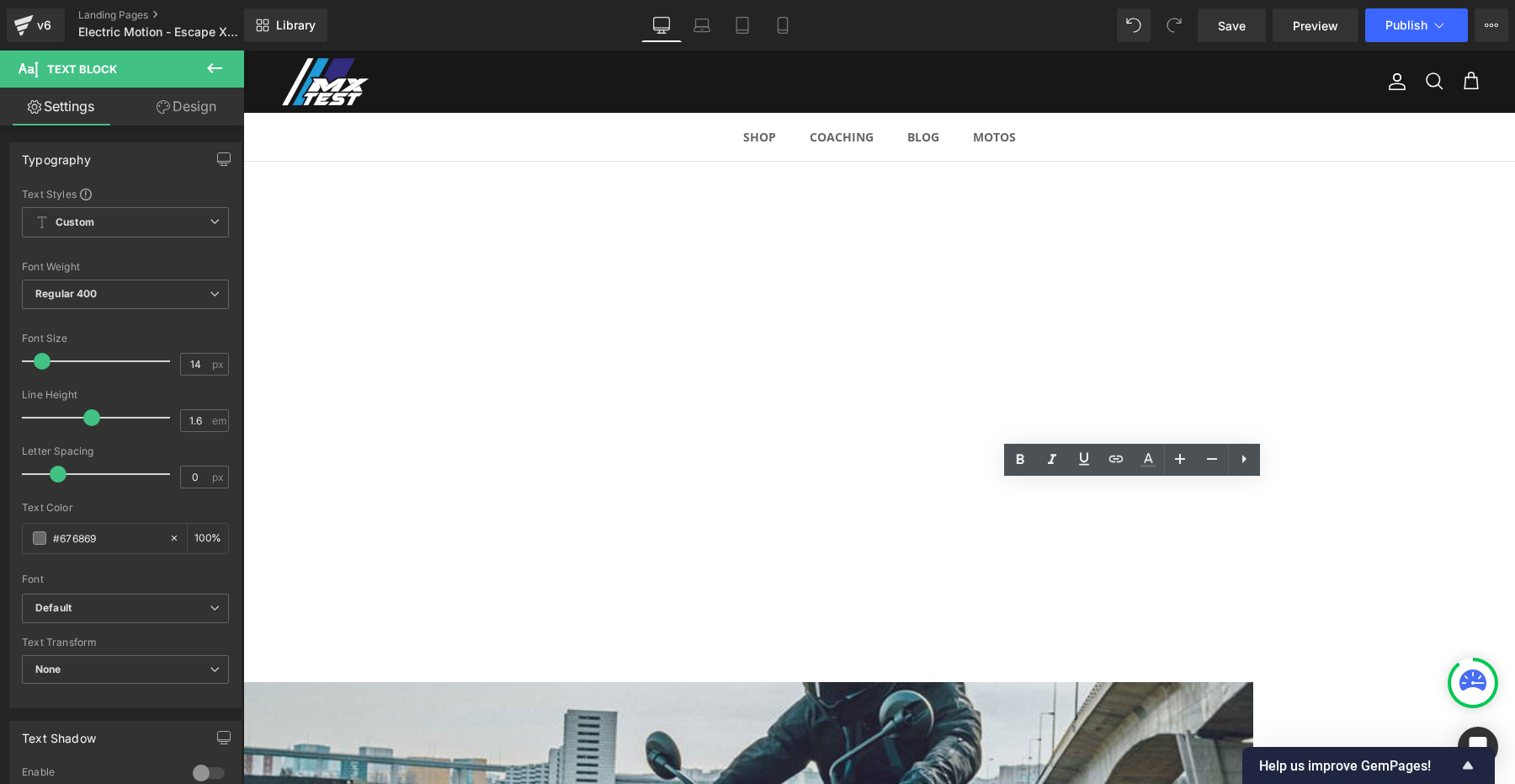
click at [243, 51] on span "Image" at bounding box center [243, 51] width 0 height 0
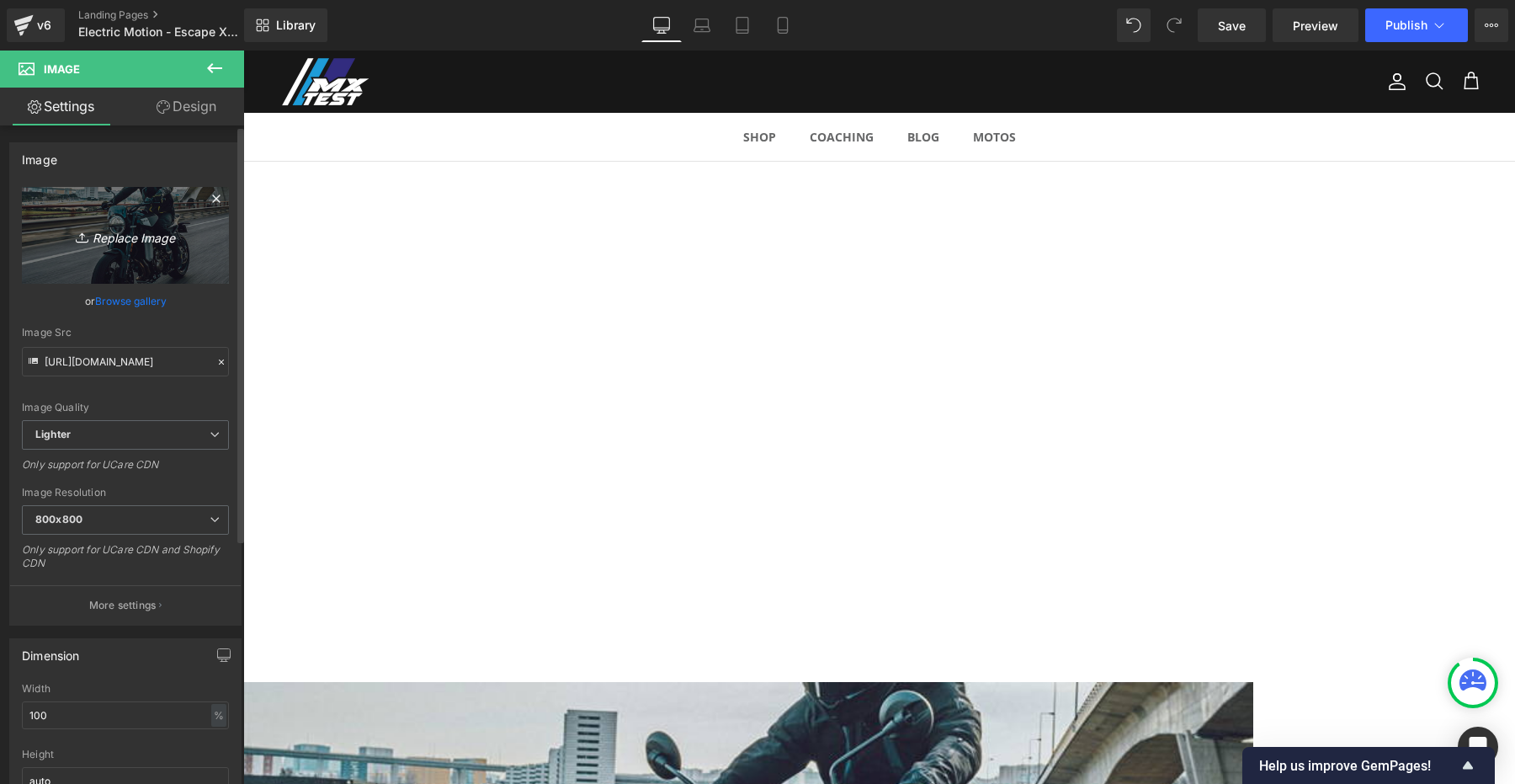
click at [137, 244] on icon "Replace Image" at bounding box center [125, 235] width 135 height 21
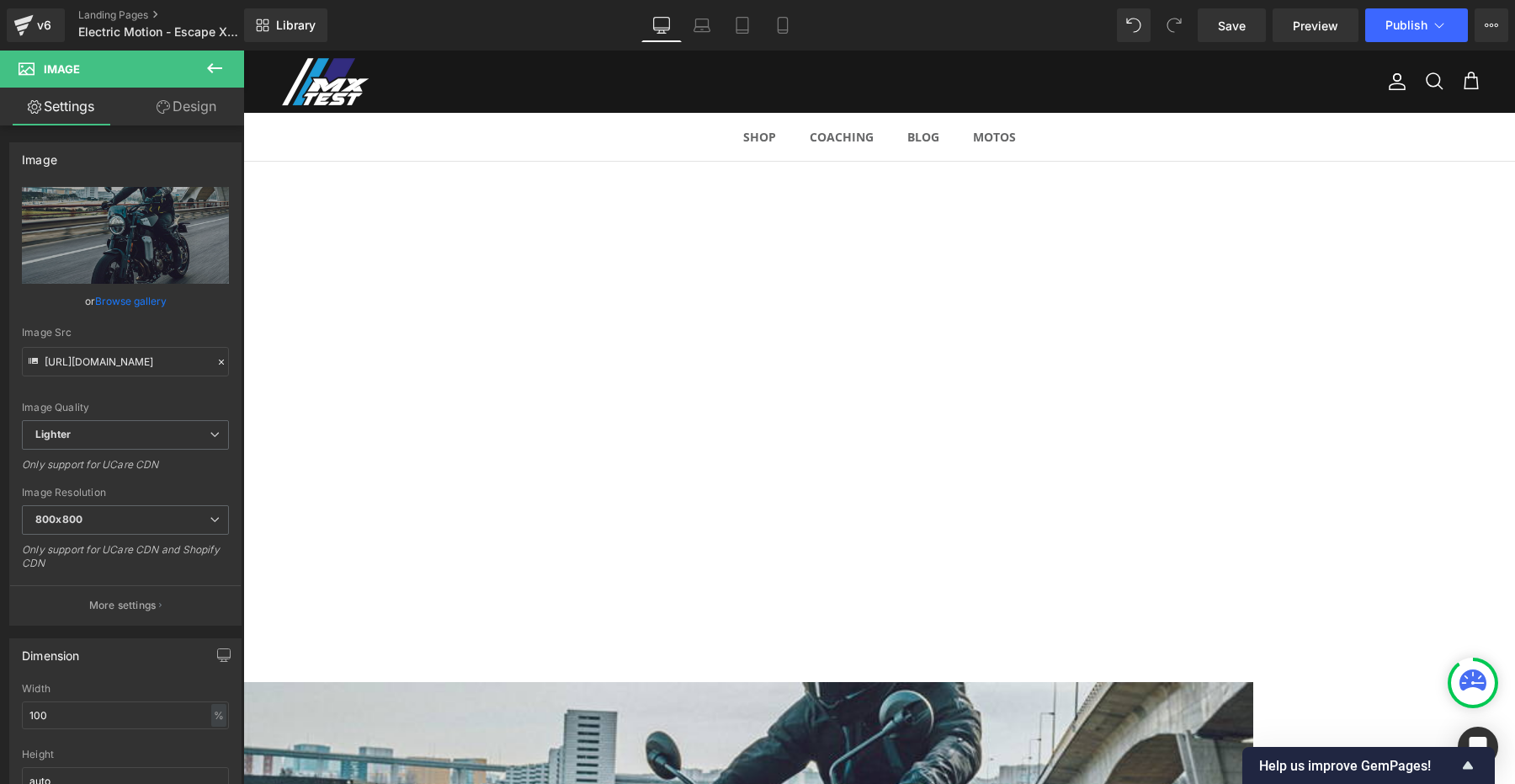
type input "C:\fakepath\electric-motion-enduro Large.jpeg"
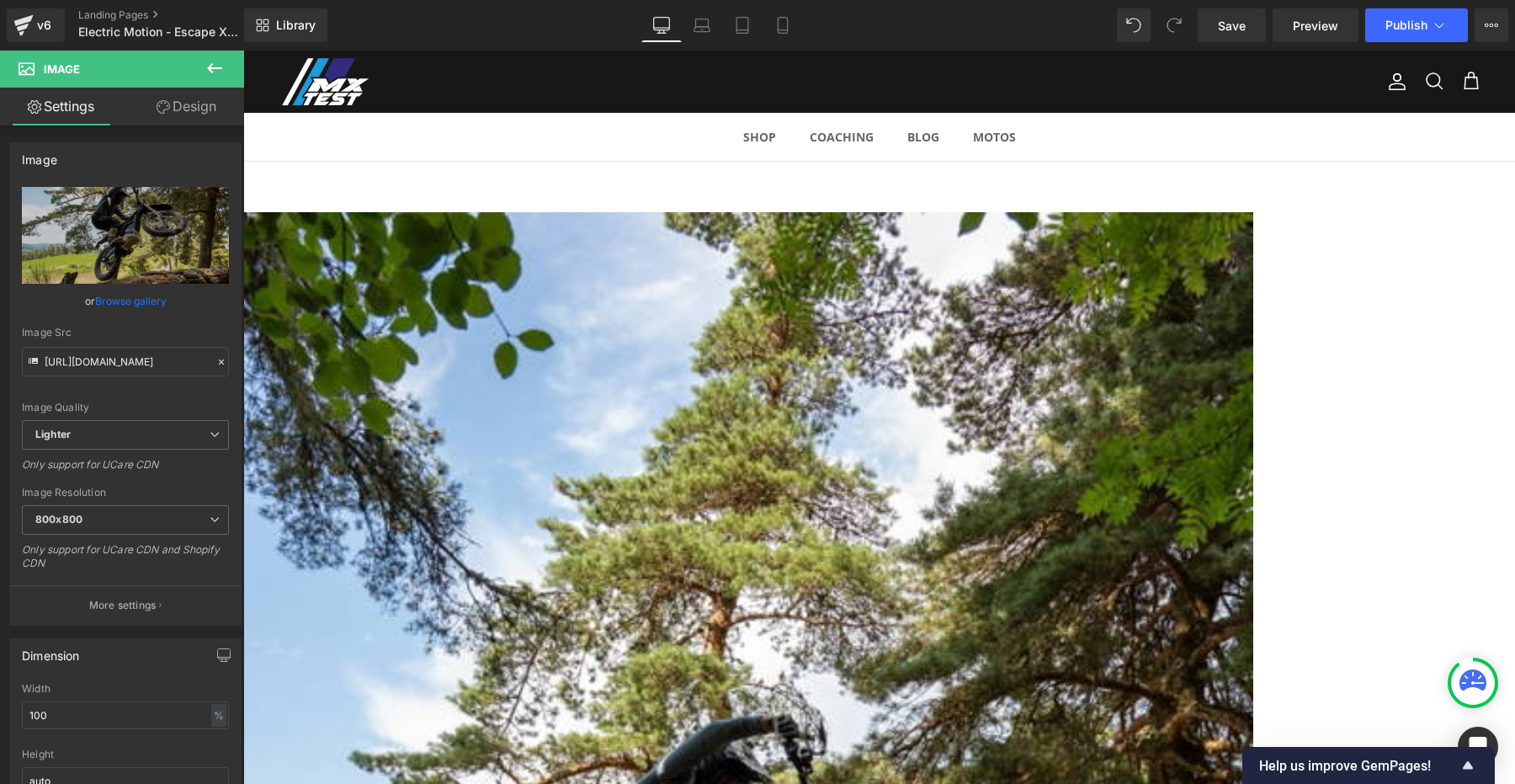
scroll to position [1578, 0]
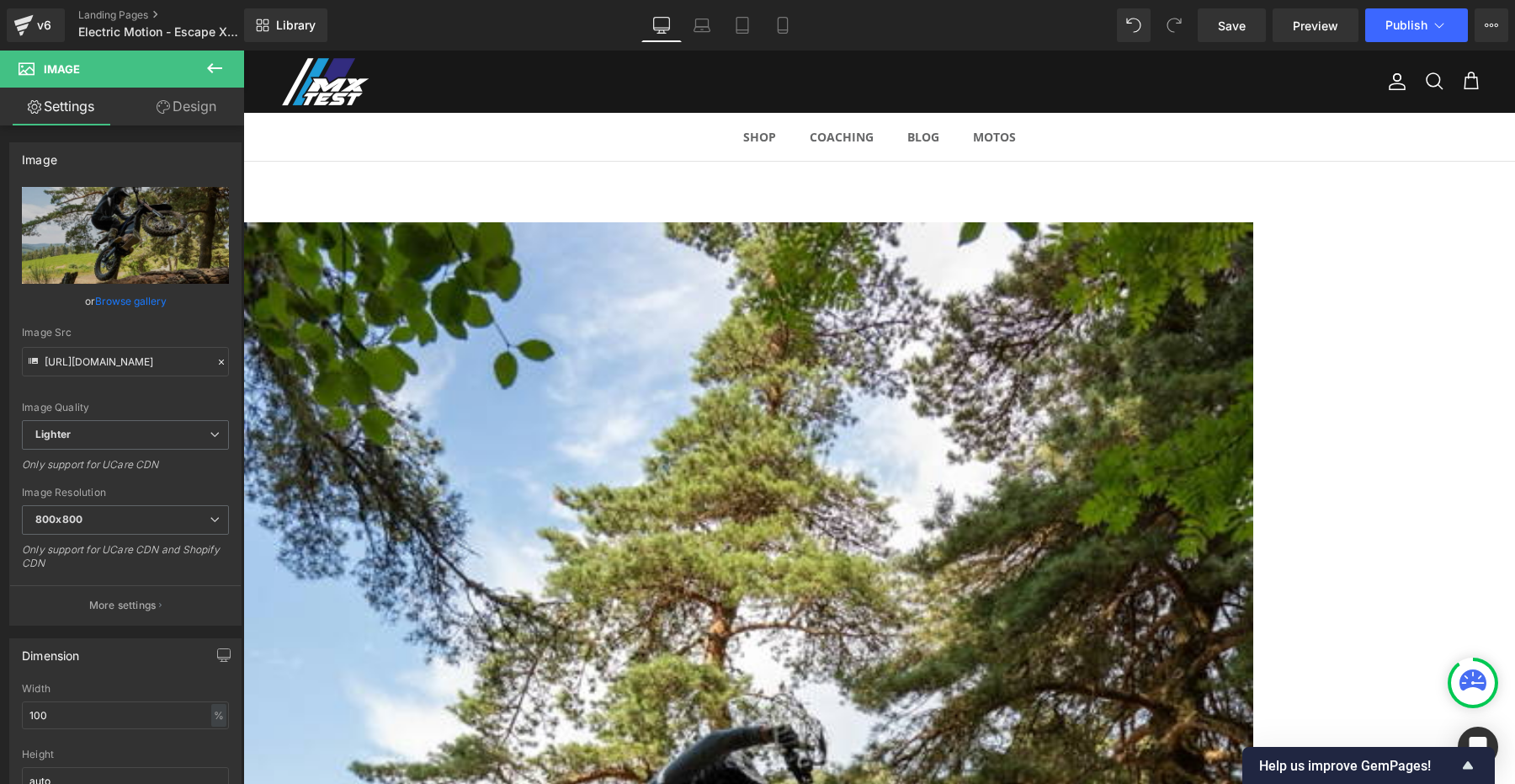
click at [243, 51] on span "Image" at bounding box center [243, 51] width 0 height 0
click at [172, 517] on span "800x800" at bounding box center [125, 520] width 207 height 30
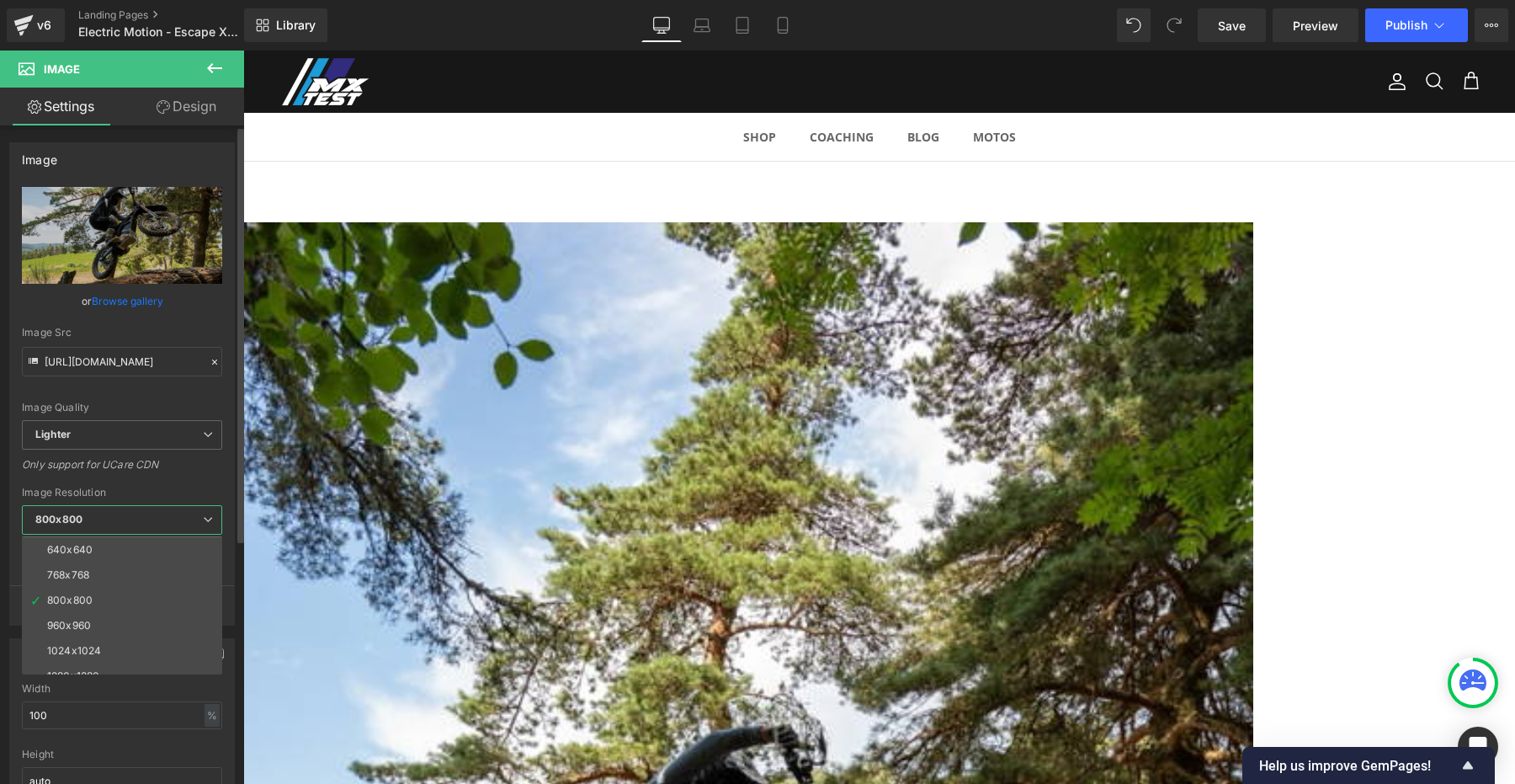
scroll to position [118, 0]
click at [94, 607] on li "960x960" at bounding box center [125, 608] width 208 height 25
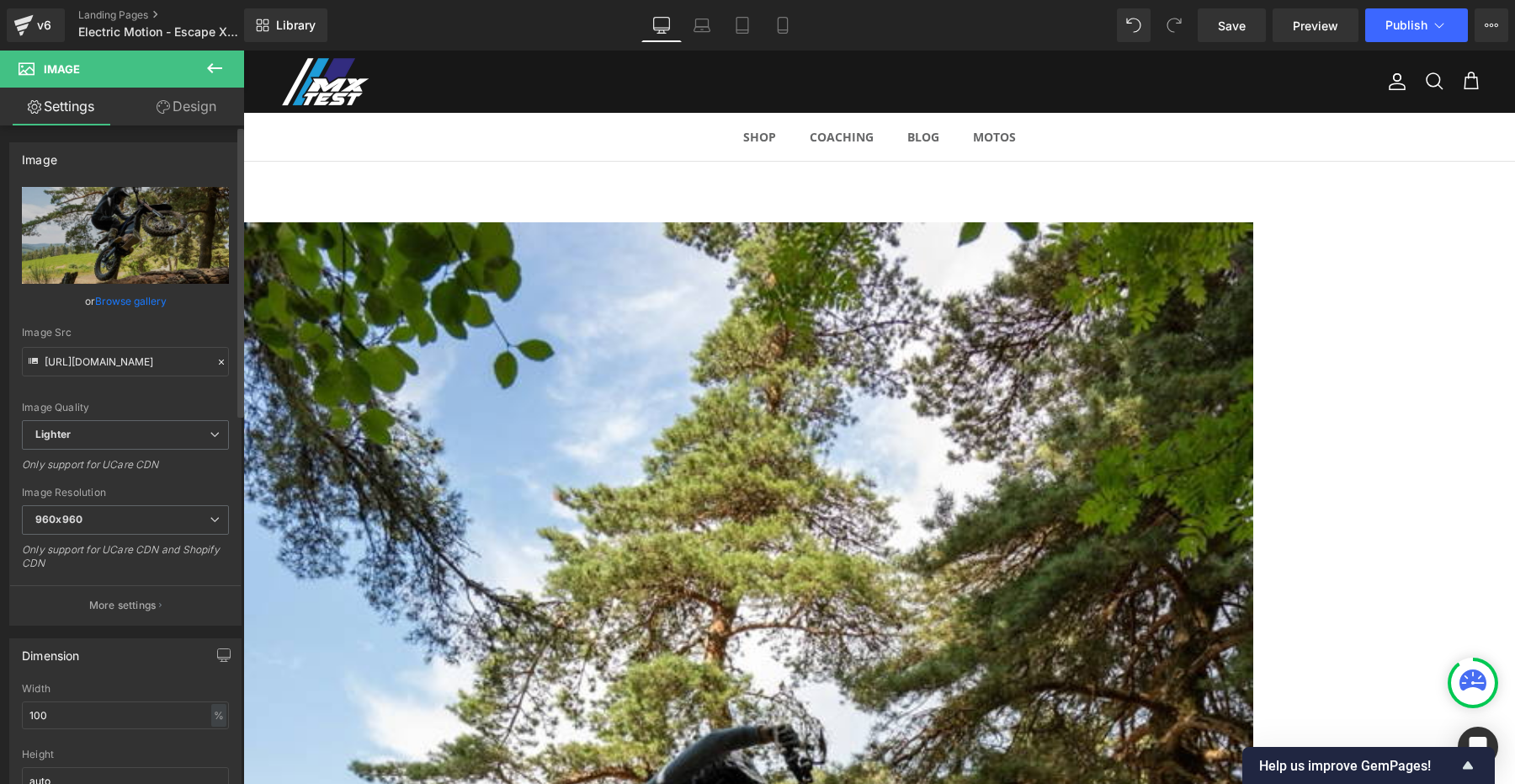
click at [230, 482] on div "https://ucarecdn.com/e2433a45-6f00-4d83-bf4a-210497c3b44c/-/format/auto/-/previ…" at bounding box center [125, 405] width 231 height 437
type input "https://ucarecdn.com/e2433a45-6f00-4d83-bf4a-210497c3b44c/-/format/auto/-/previ…"
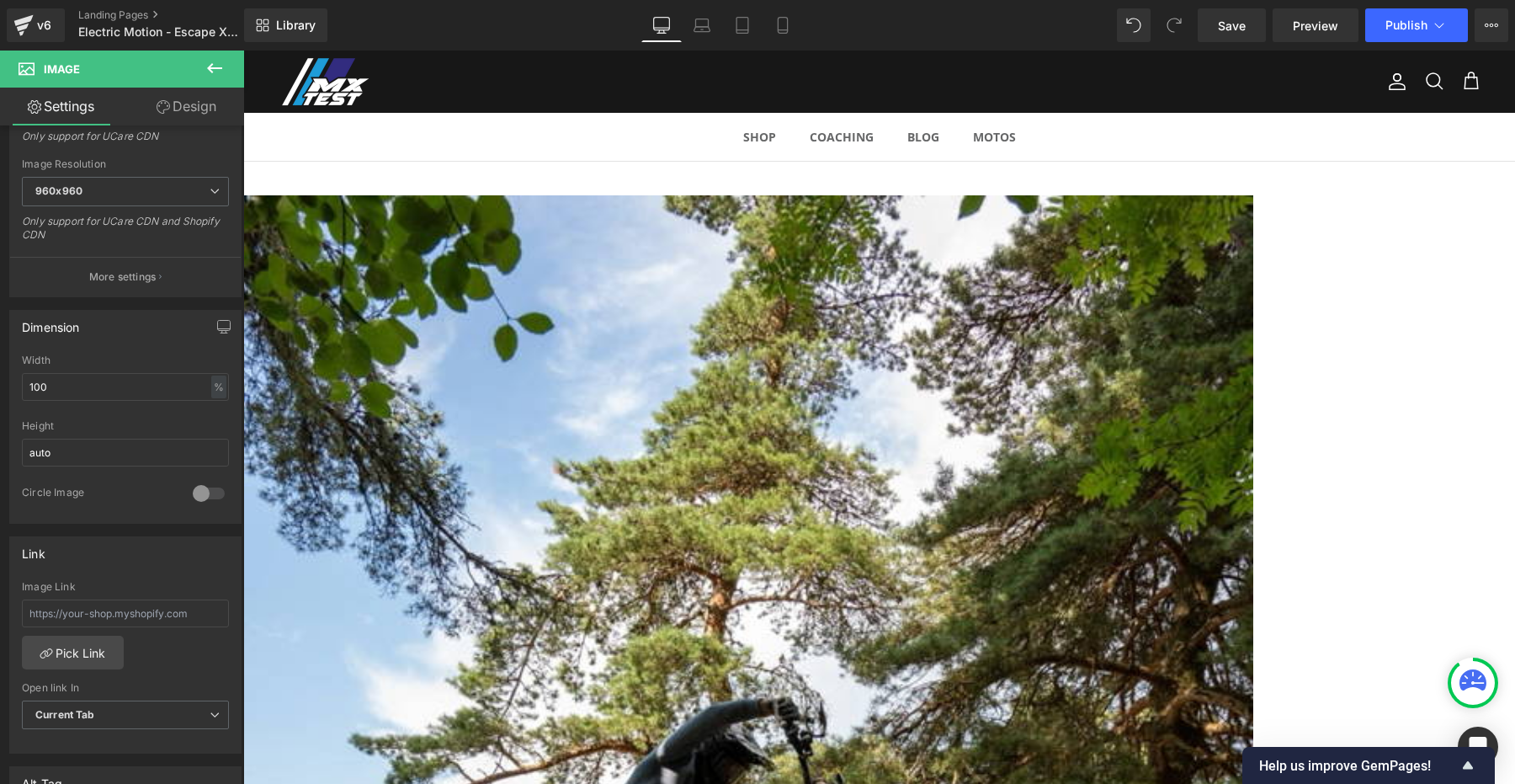
scroll to position [1487, 0]
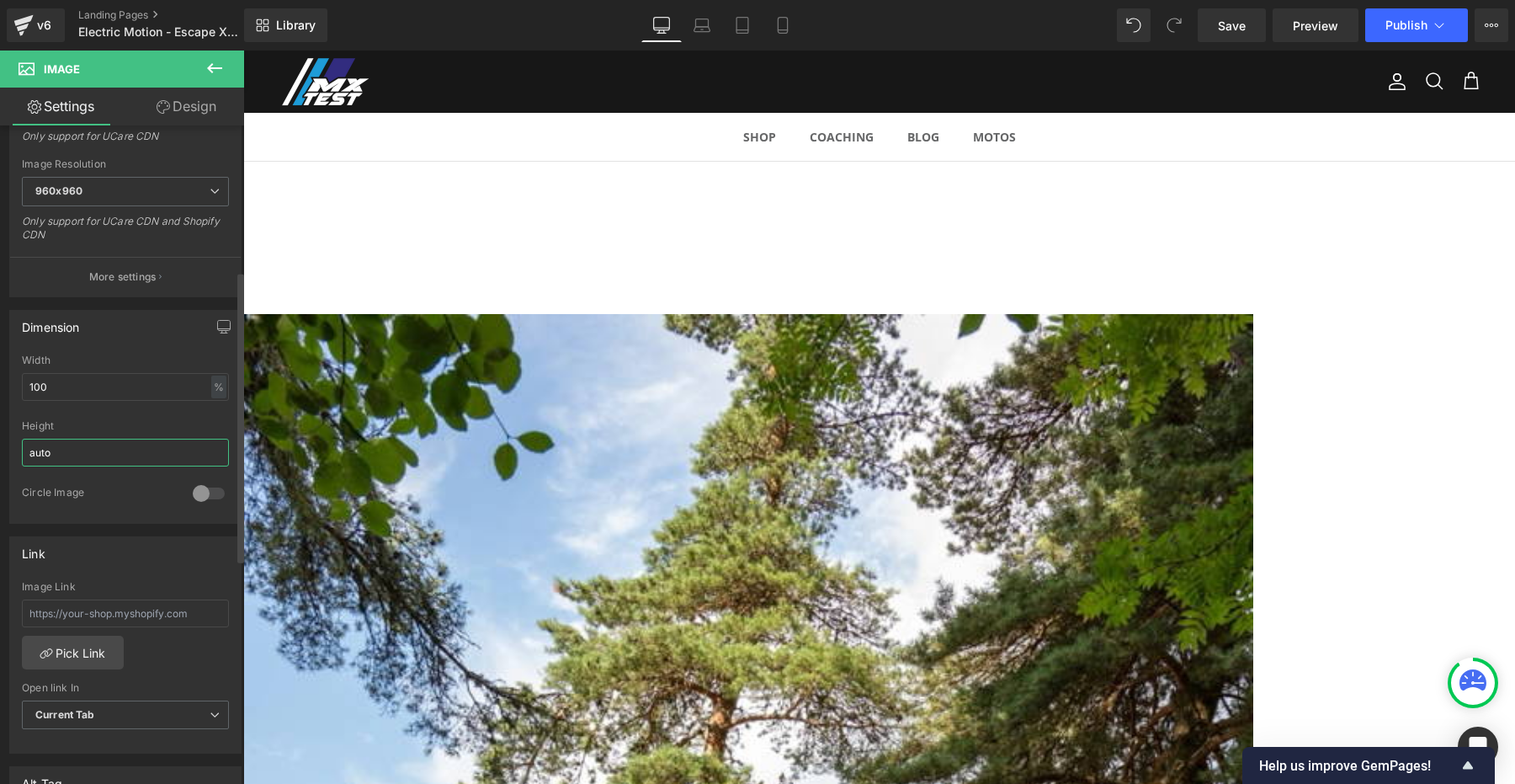
click at [64, 442] on input "auto" at bounding box center [125, 452] width 207 height 28
drag, startPoint x: 86, startPoint y: 453, endPoint x: 0, endPoint y: 453, distance: 86.0
click at [0, 453] on div "Dimension 100% Width 100 % % px auto Height auto 0 Circle Image" at bounding box center [125, 410] width 252 height 226
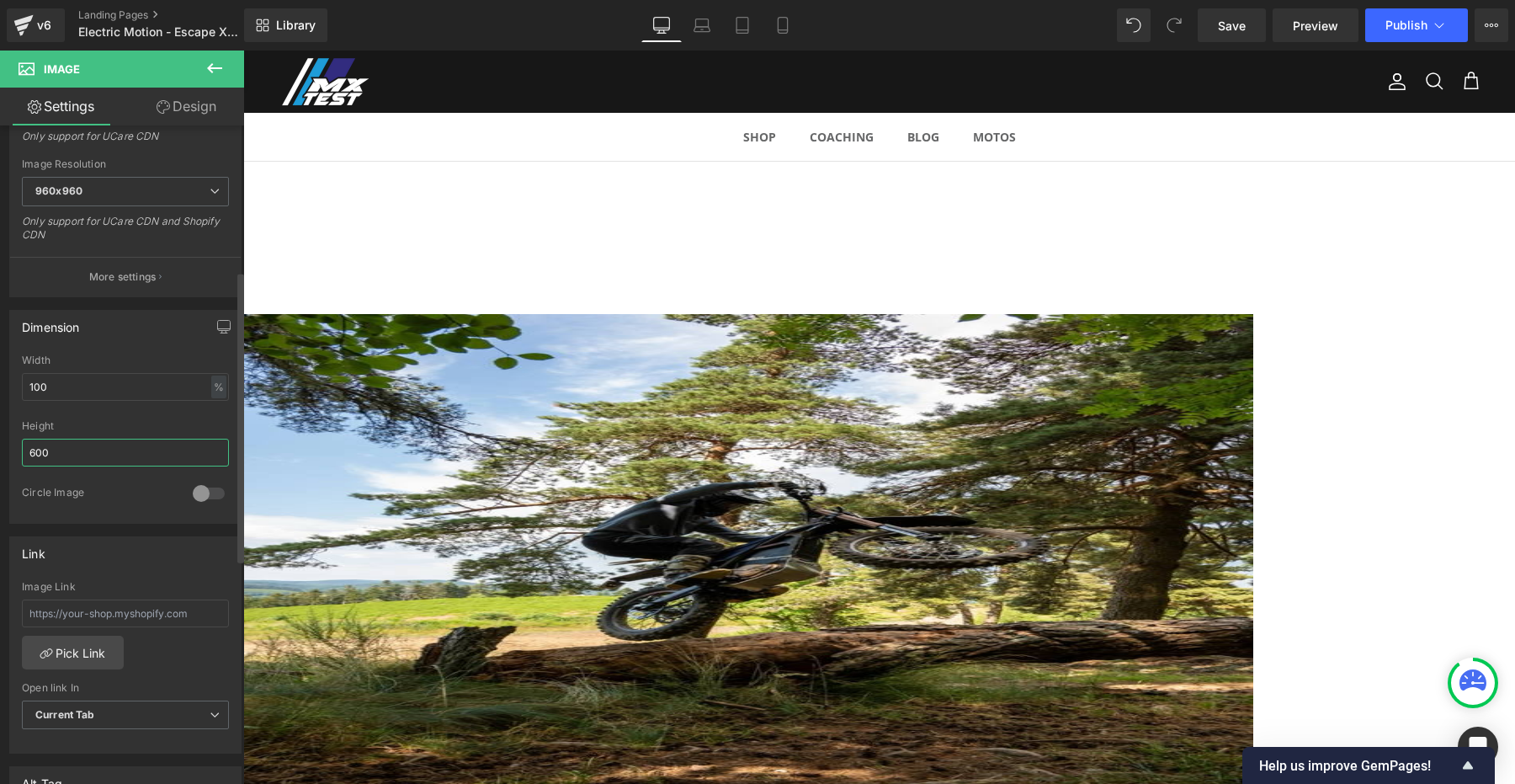
click at [75, 460] on input "600" at bounding box center [125, 452] width 207 height 28
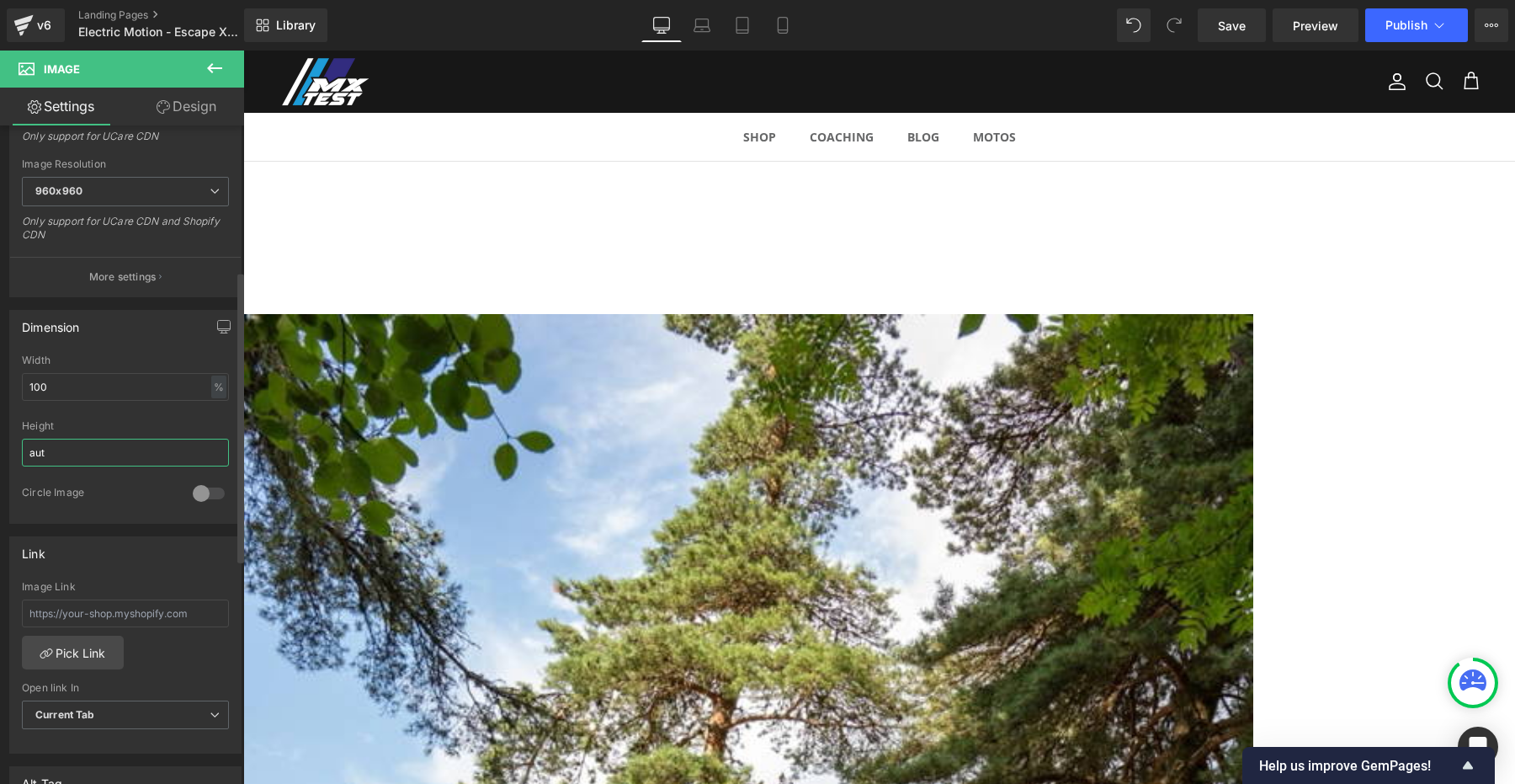
type input "auto"
click at [238, 524] on b at bounding box center [239, 419] width 10 height 289
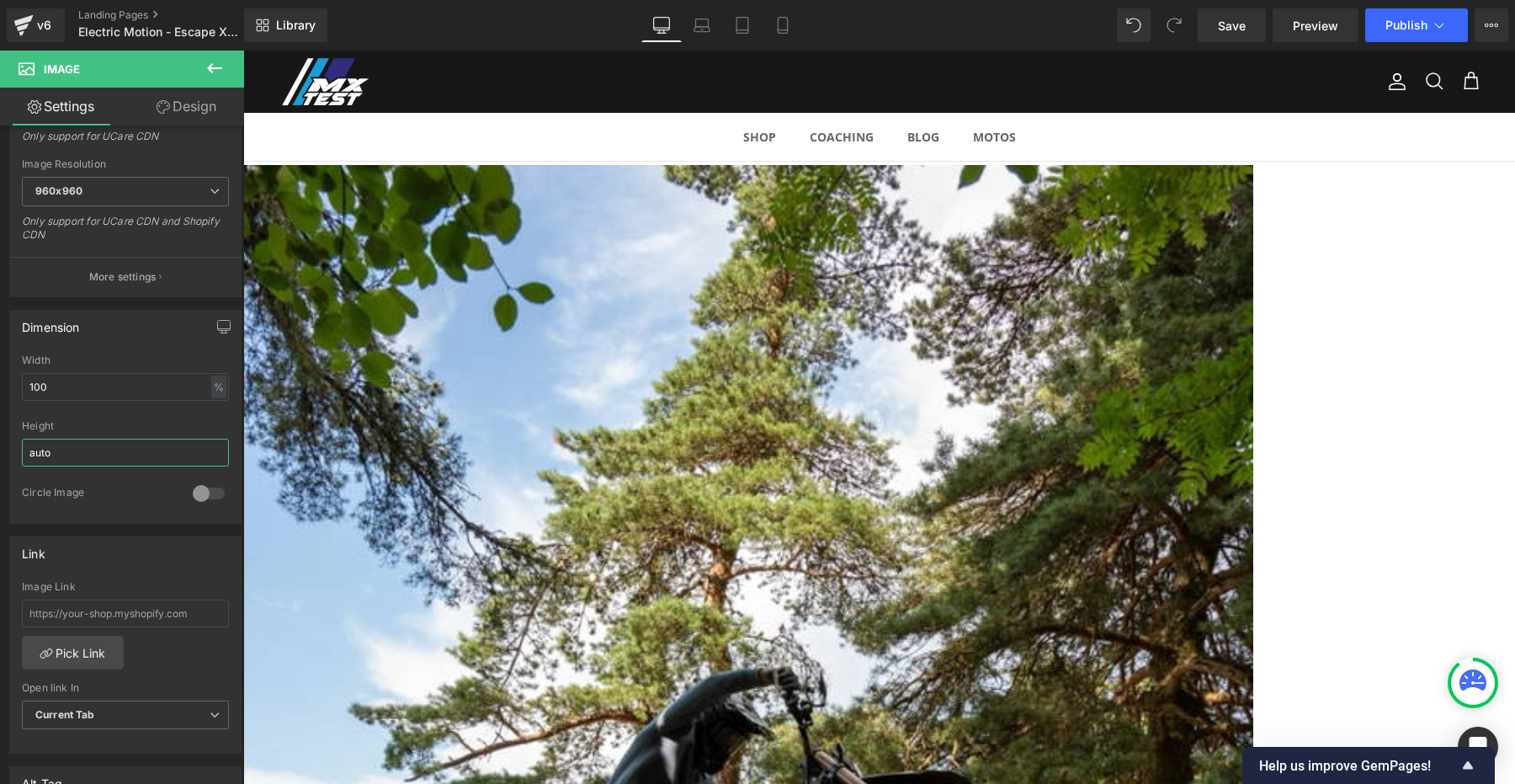
scroll to position [1562, 0]
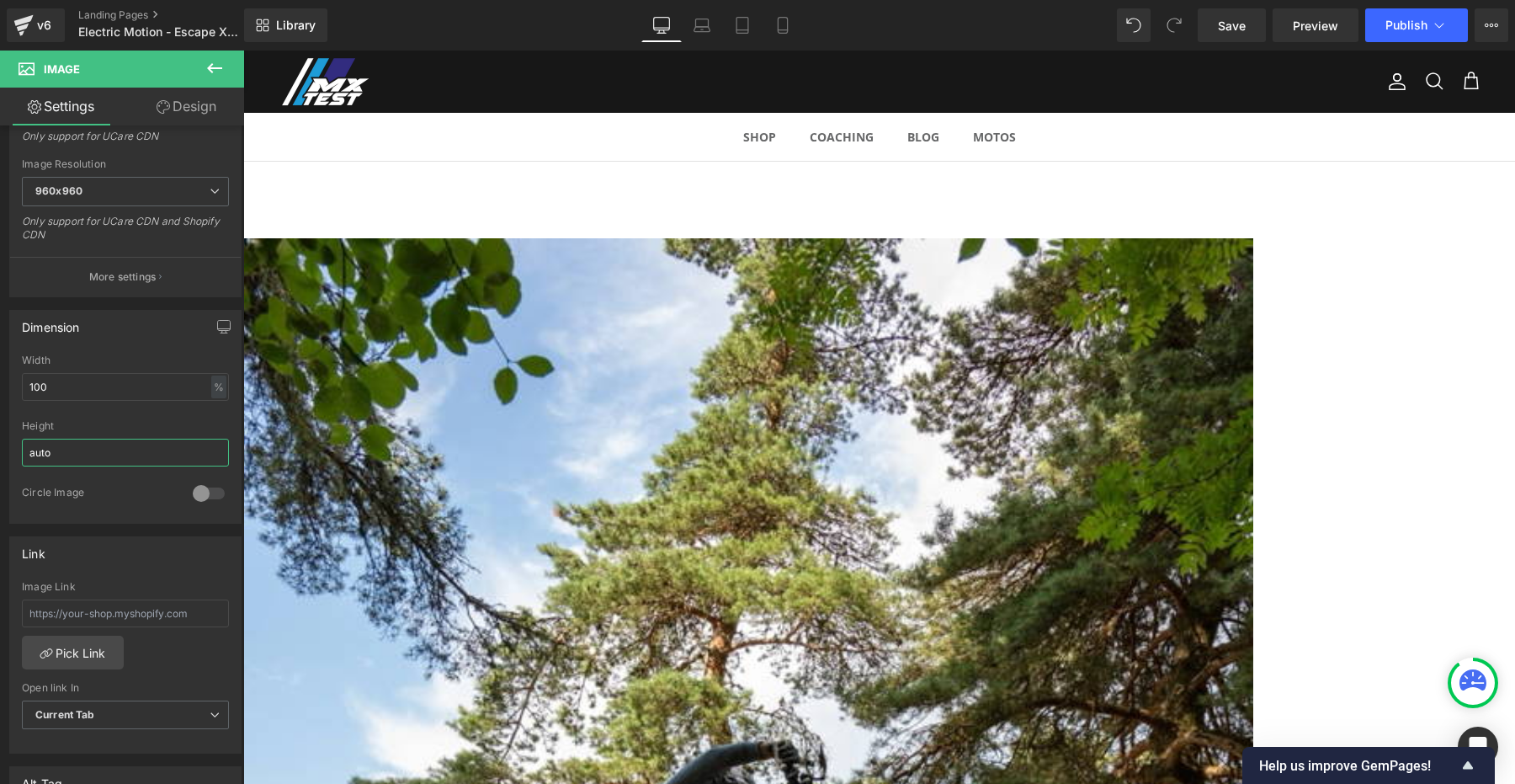
click at [243, 51] on span "Image" at bounding box center [243, 51] width 0 height 0
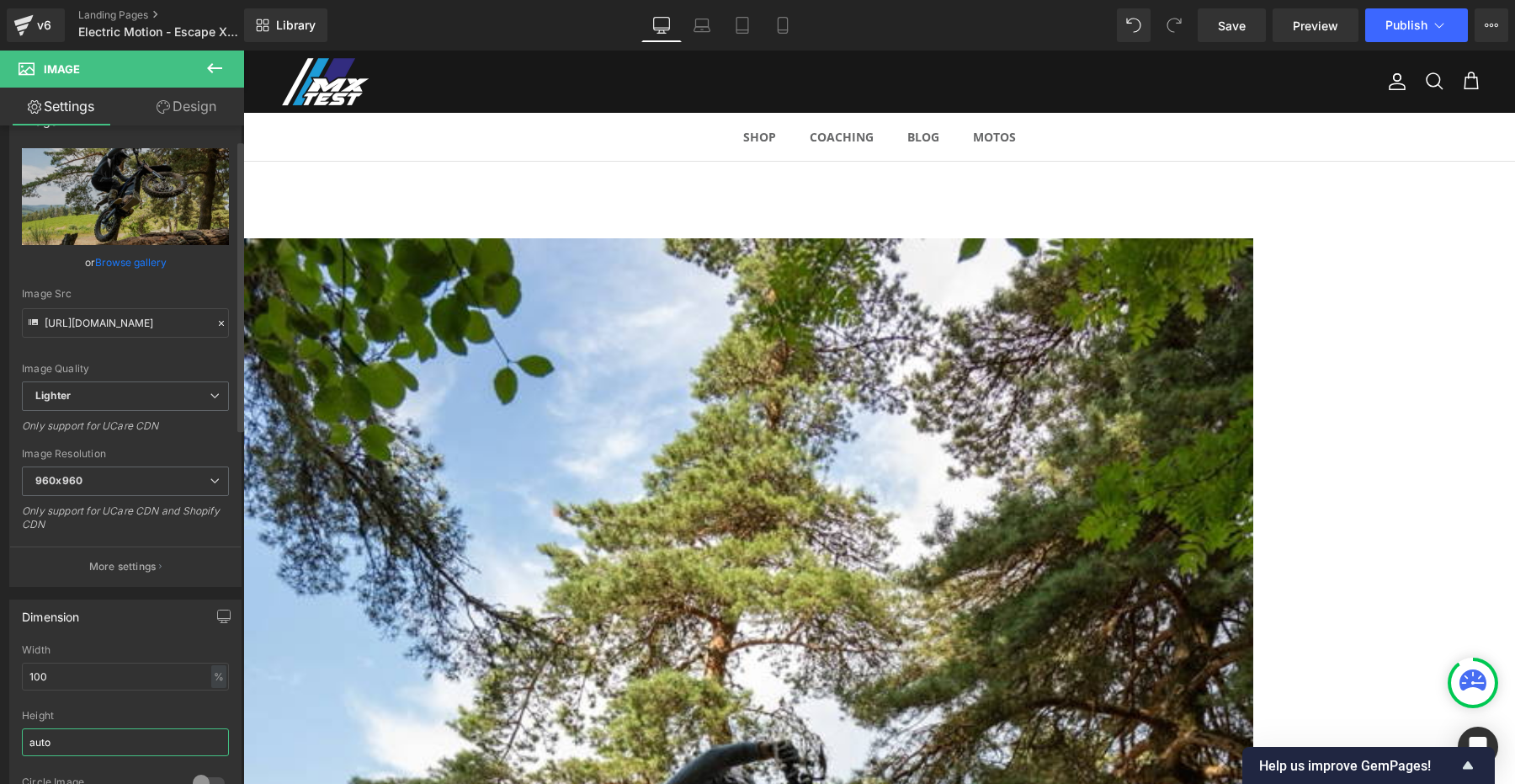
scroll to position [146, 0]
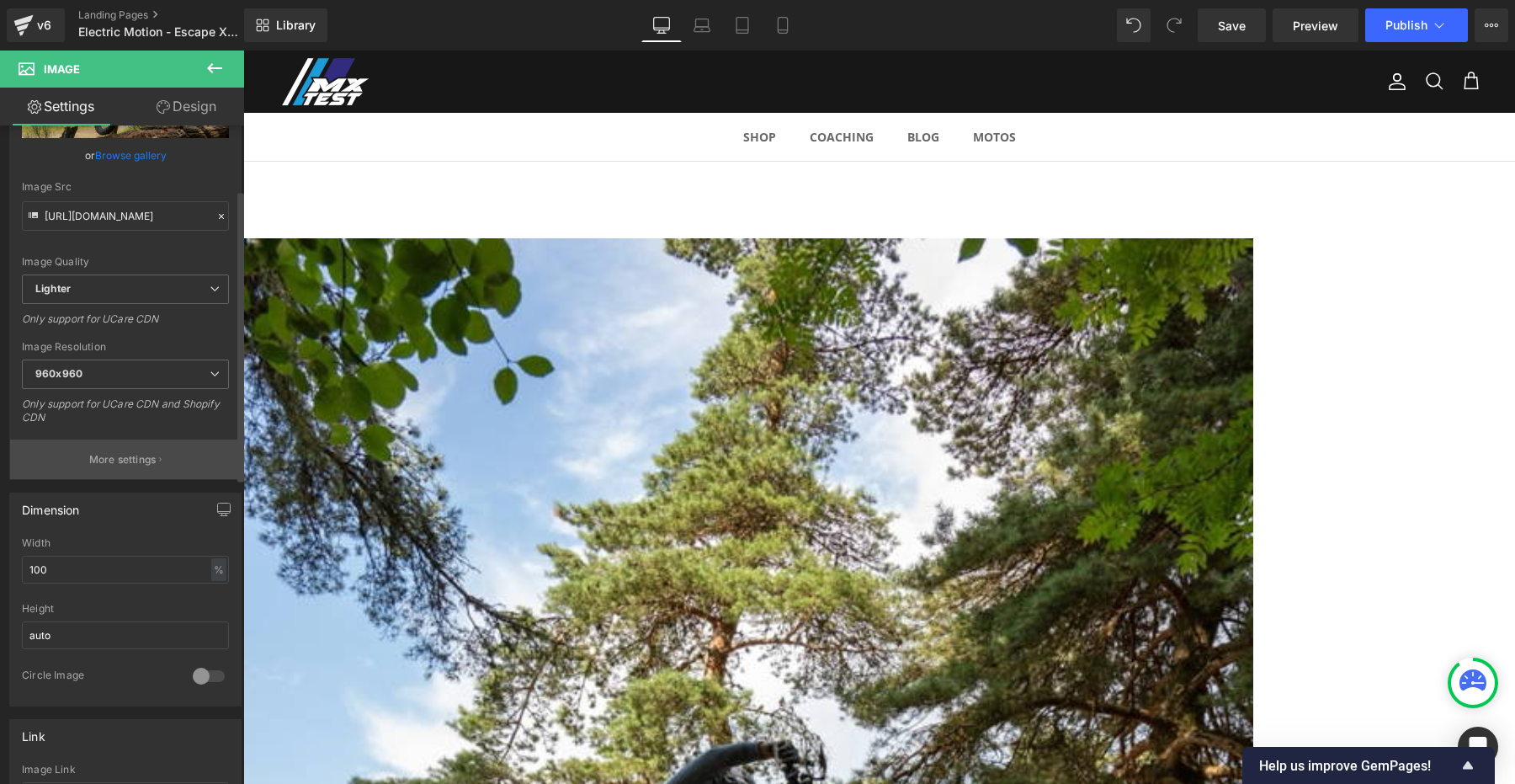
click at [126, 460] on p "More settings" at bounding box center [122, 459] width 67 height 15
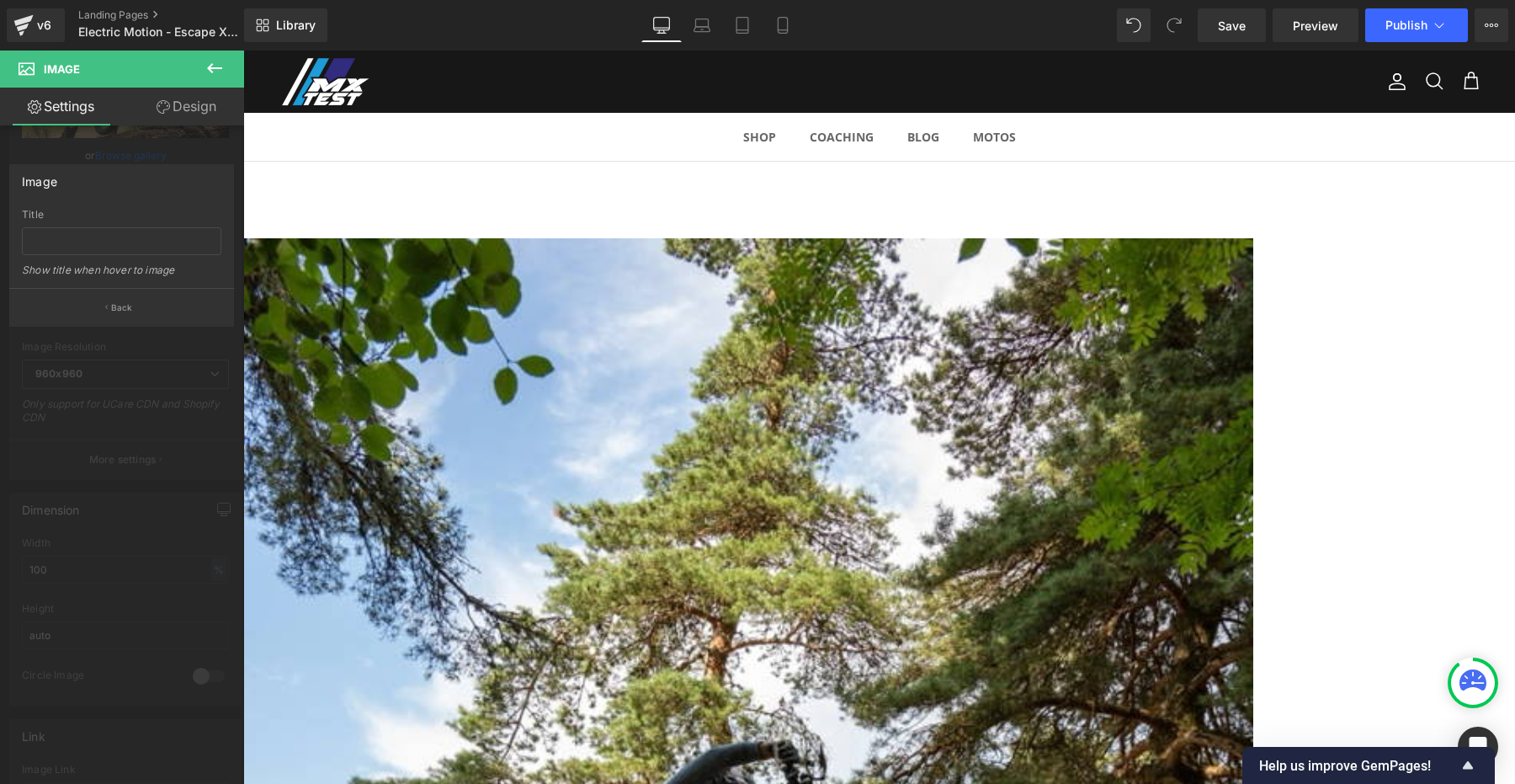
click at [170, 466] on div at bounding box center [122, 421] width 244 height 742
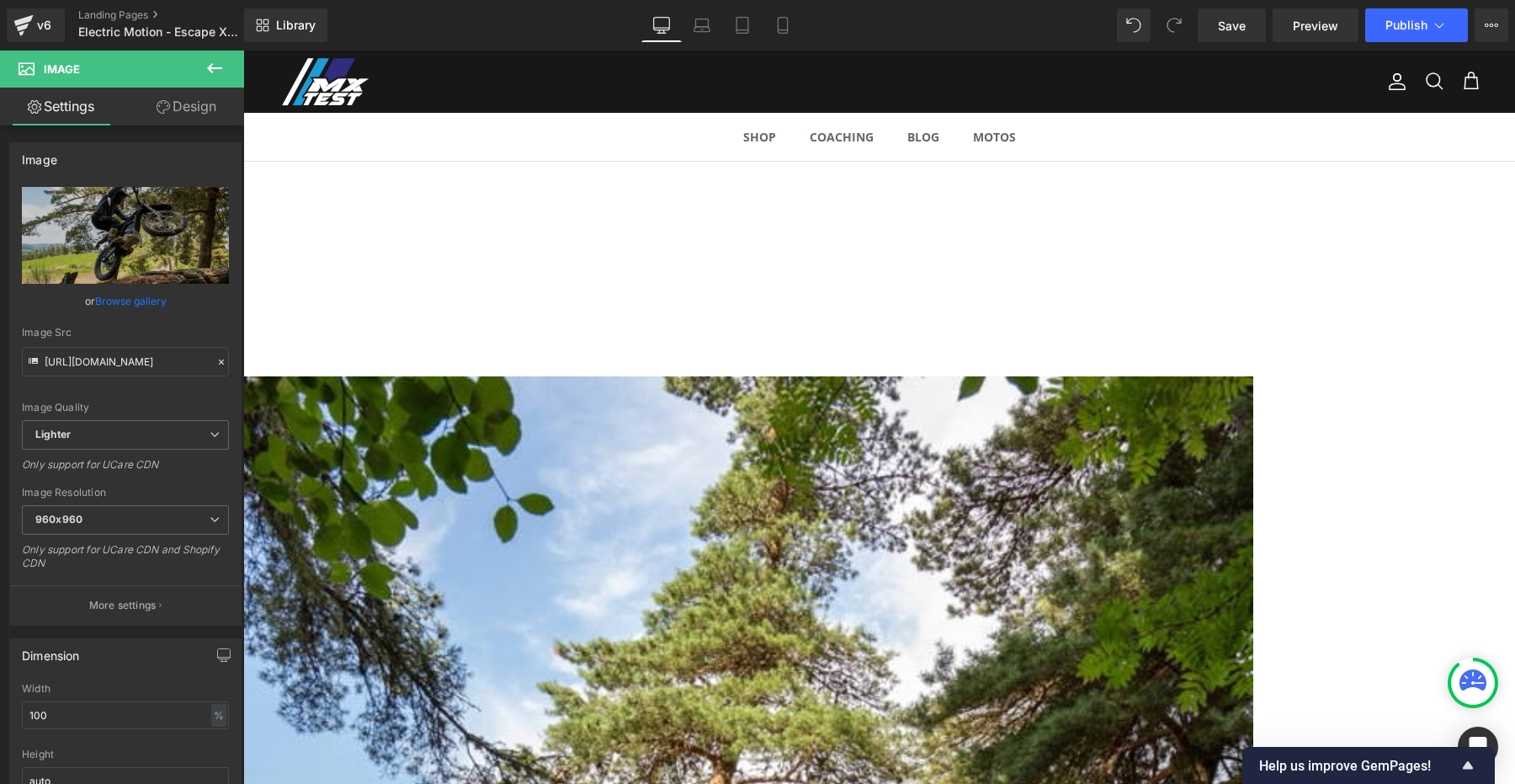
scroll to position [1607, 0]
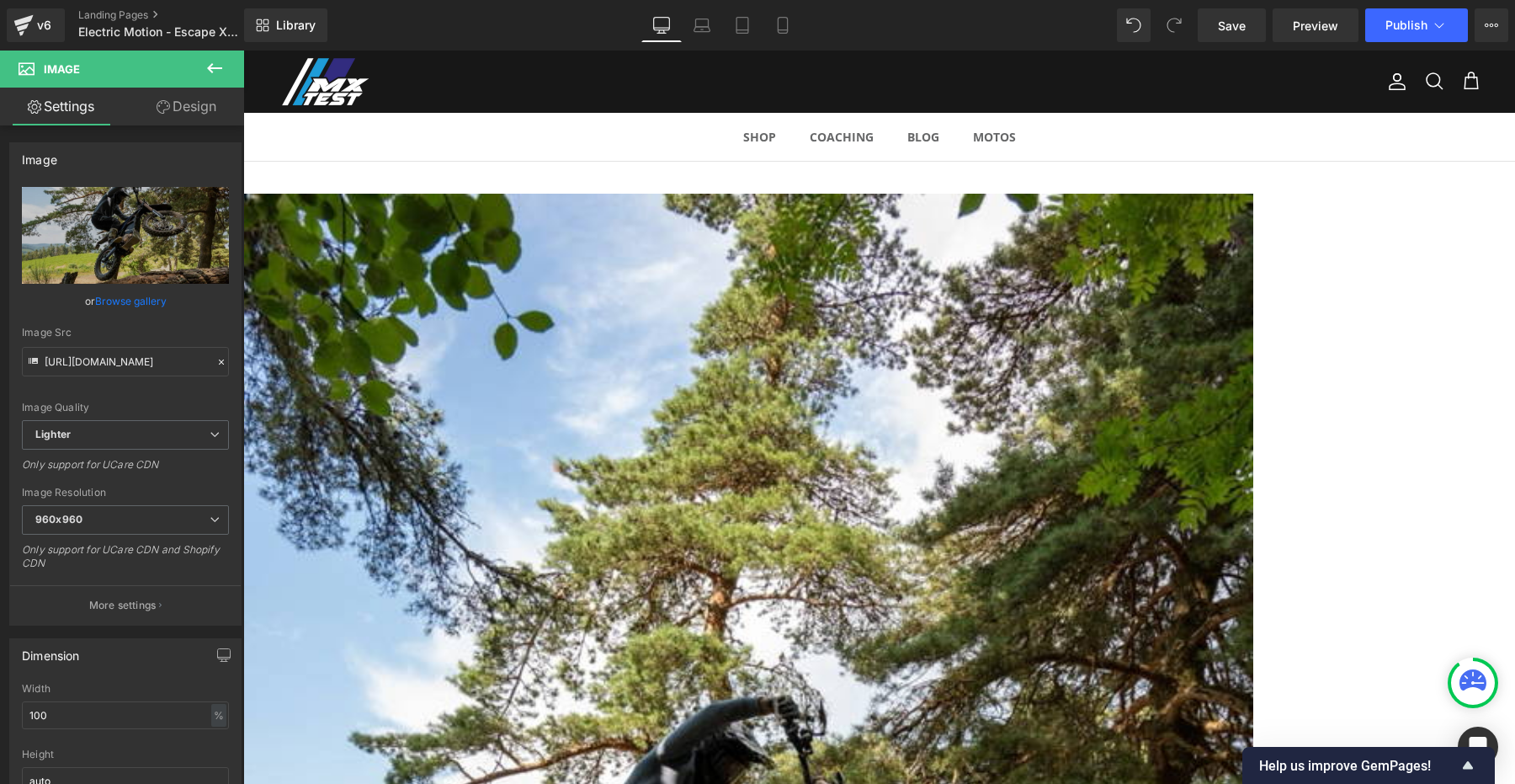
click at [243, 51] on span "Image" at bounding box center [243, 51] width 0 height 0
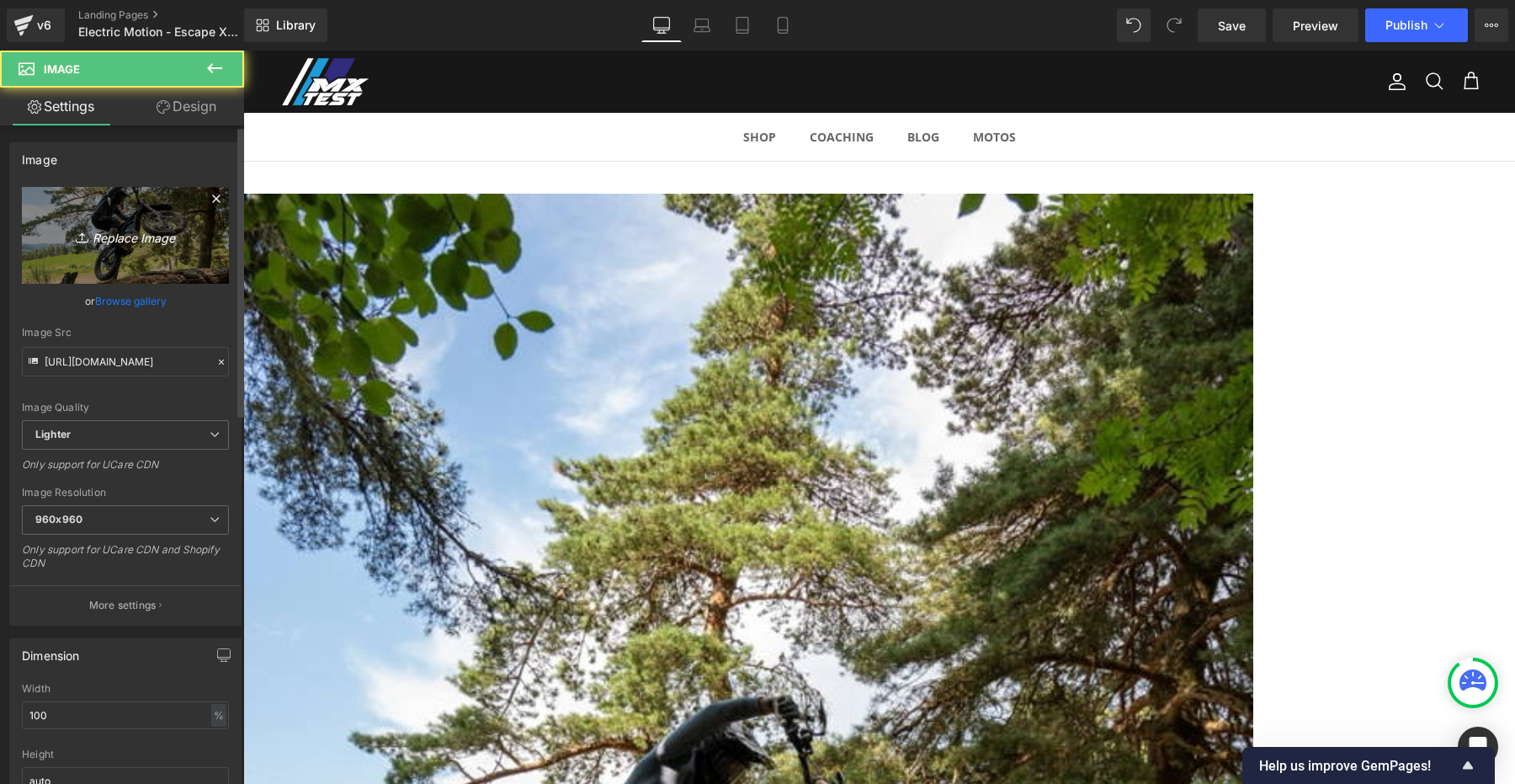
click at [118, 228] on icon "Replace Image" at bounding box center [125, 235] width 135 height 21
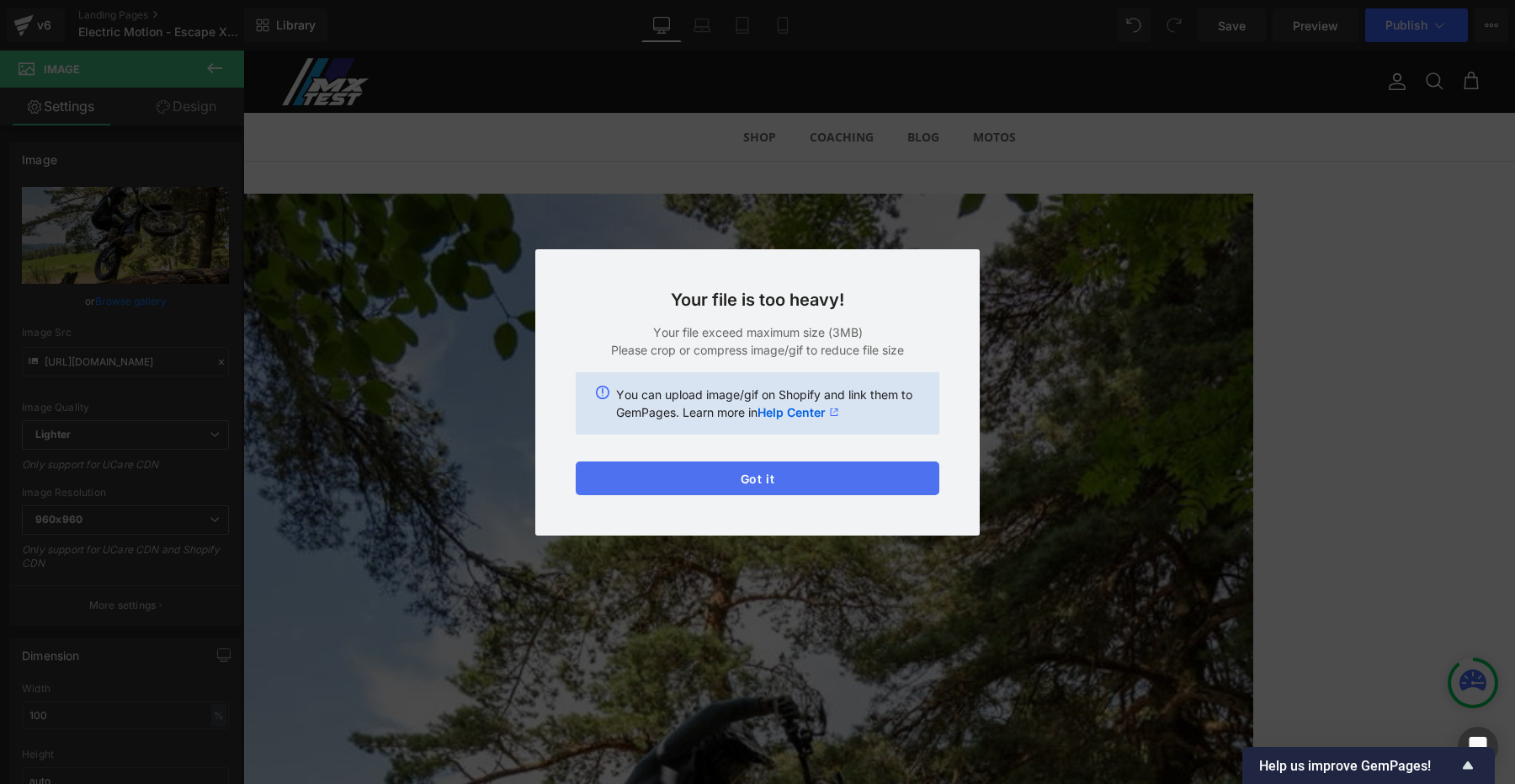
click at [756, 482] on button "Got it" at bounding box center [757, 478] width 364 height 34
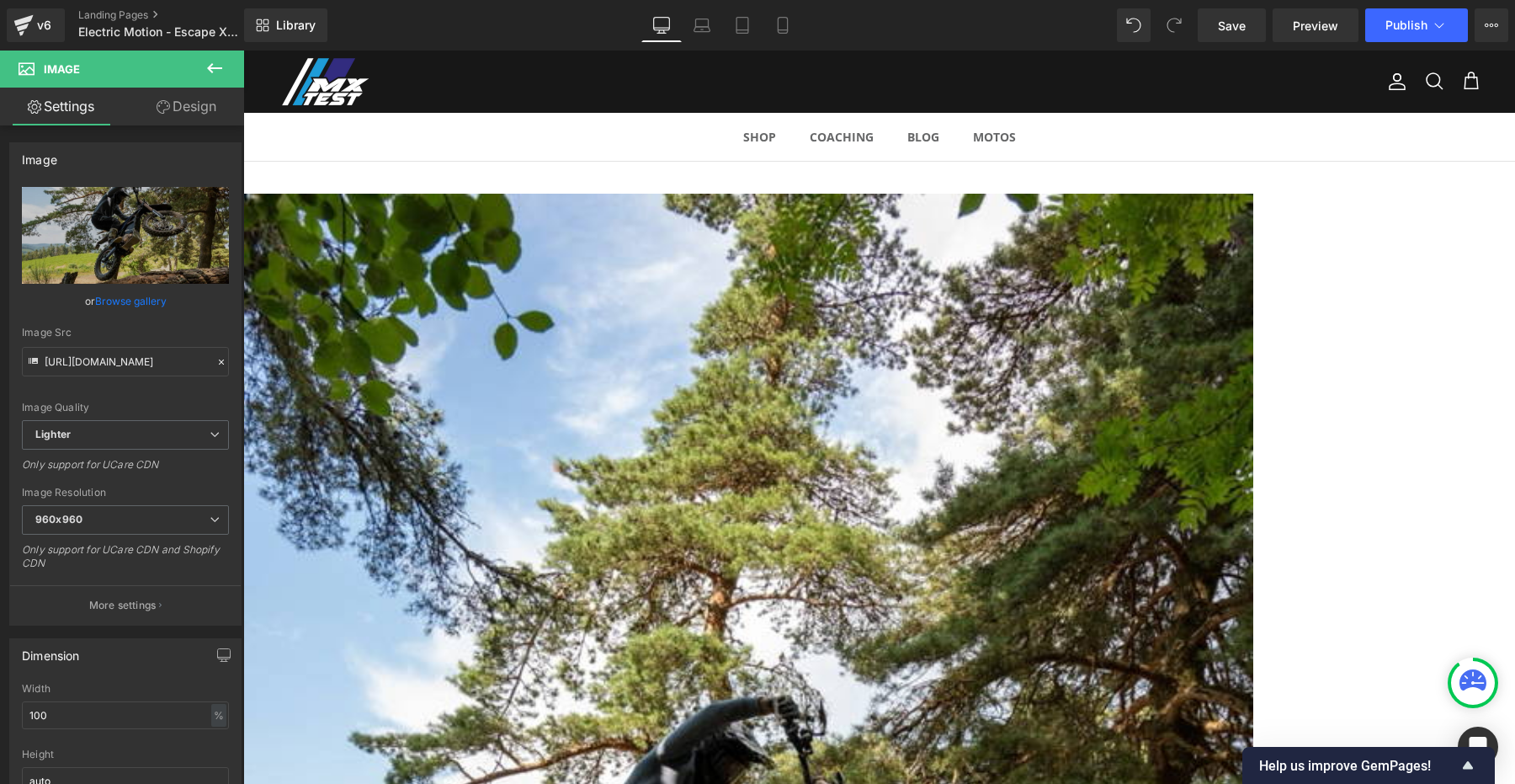
click at [243, 51] on span "Image" at bounding box center [243, 51] width 0 height 0
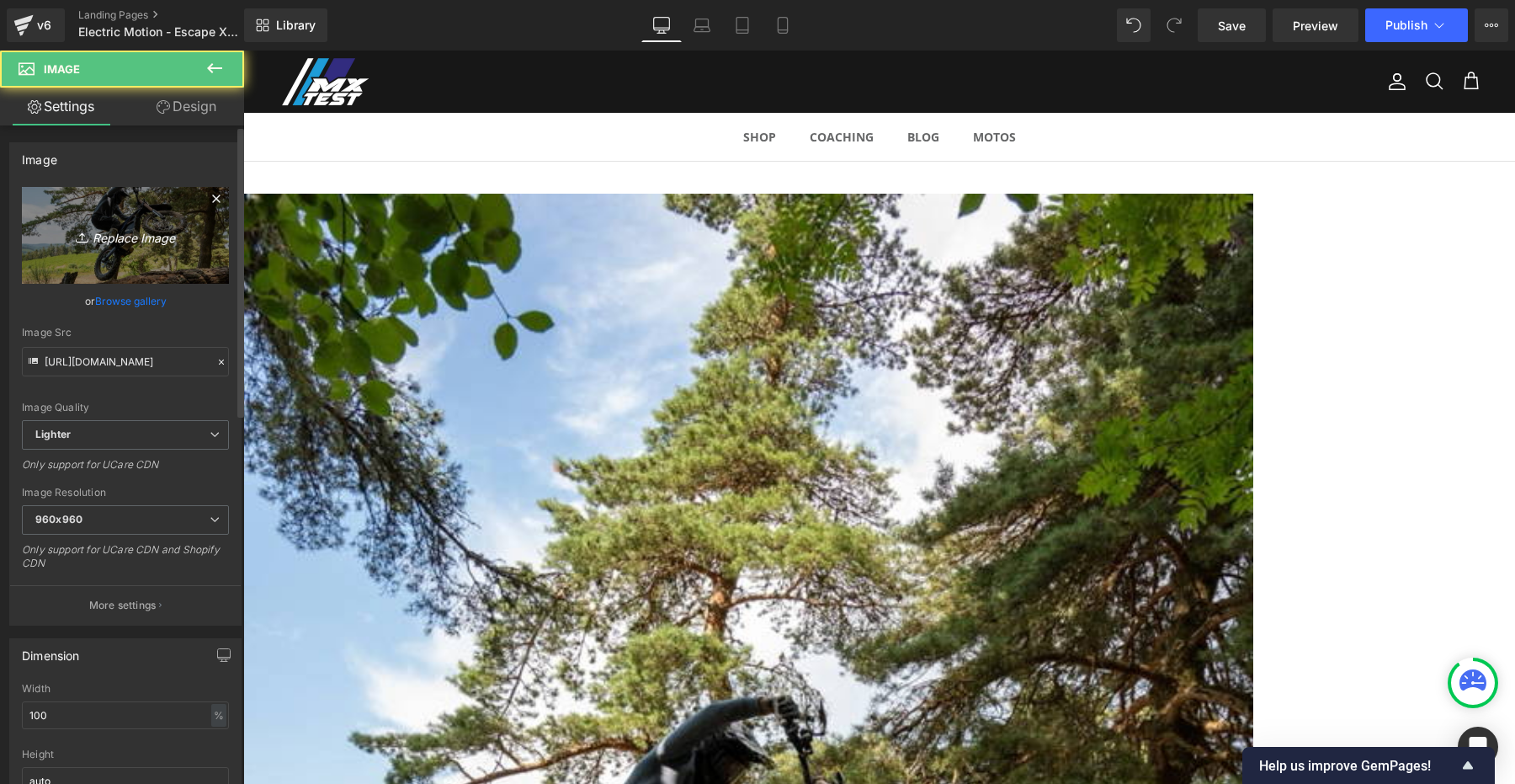
click at [152, 238] on icon "Replace Image" at bounding box center [125, 235] width 135 height 21
type input "C:\fakepath\electric-motion-escape-xr-s Large.jpeg"
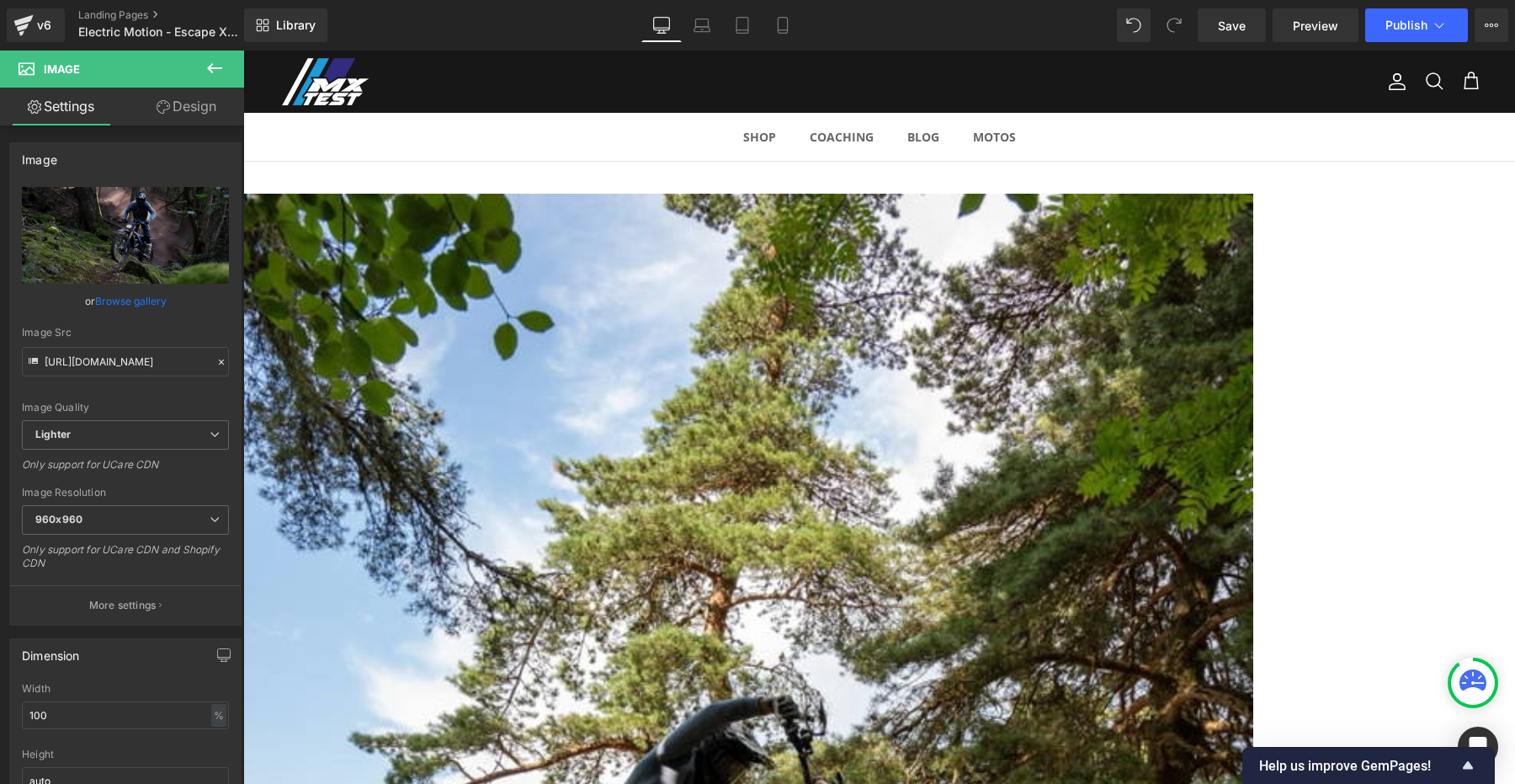
type input "https://ucarecdn.com/7a73fe15-a7e4-4c8e-a44b-78fcd998e67d/-/format/auto/-/previ…"
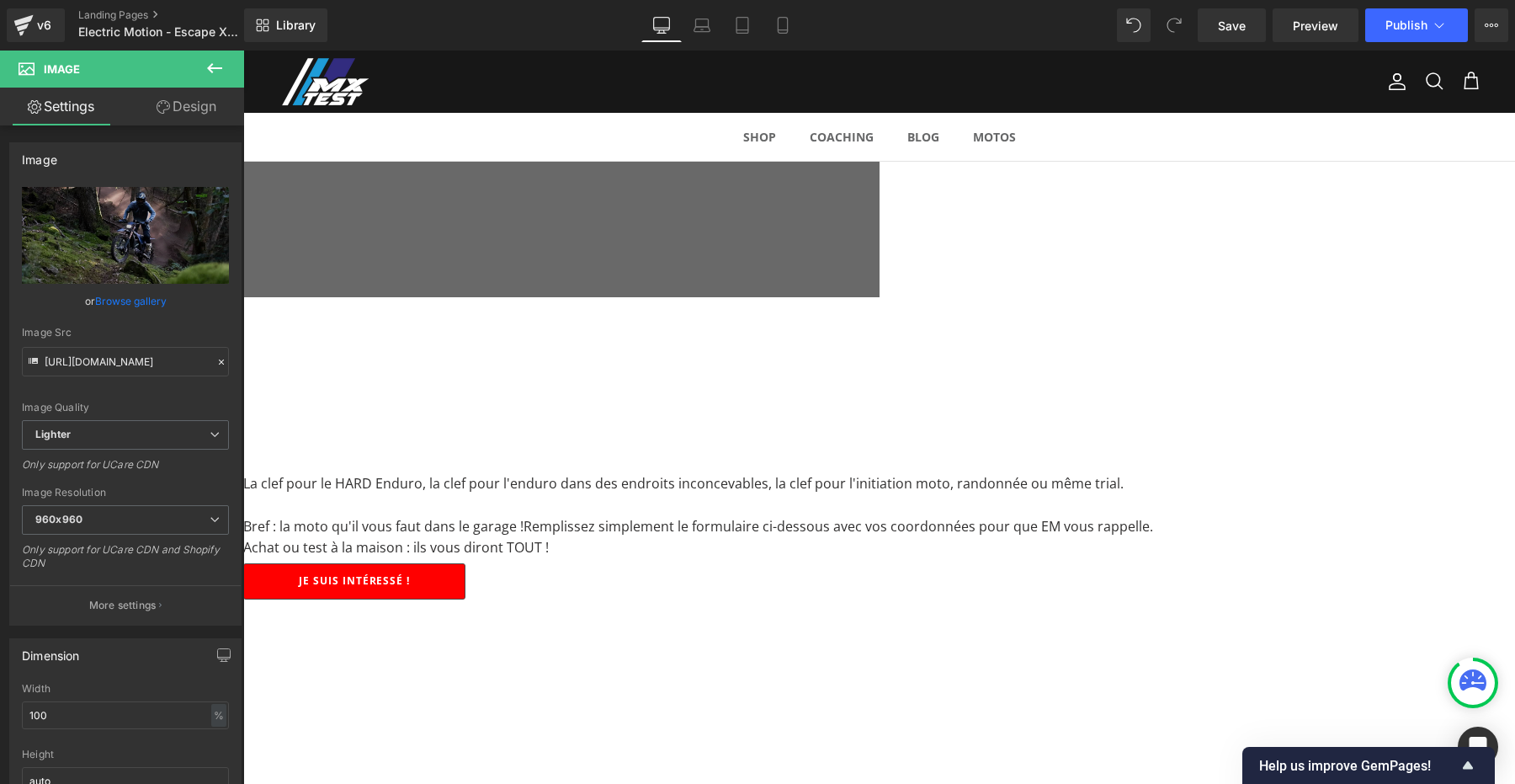
scroll to position [0, 0]
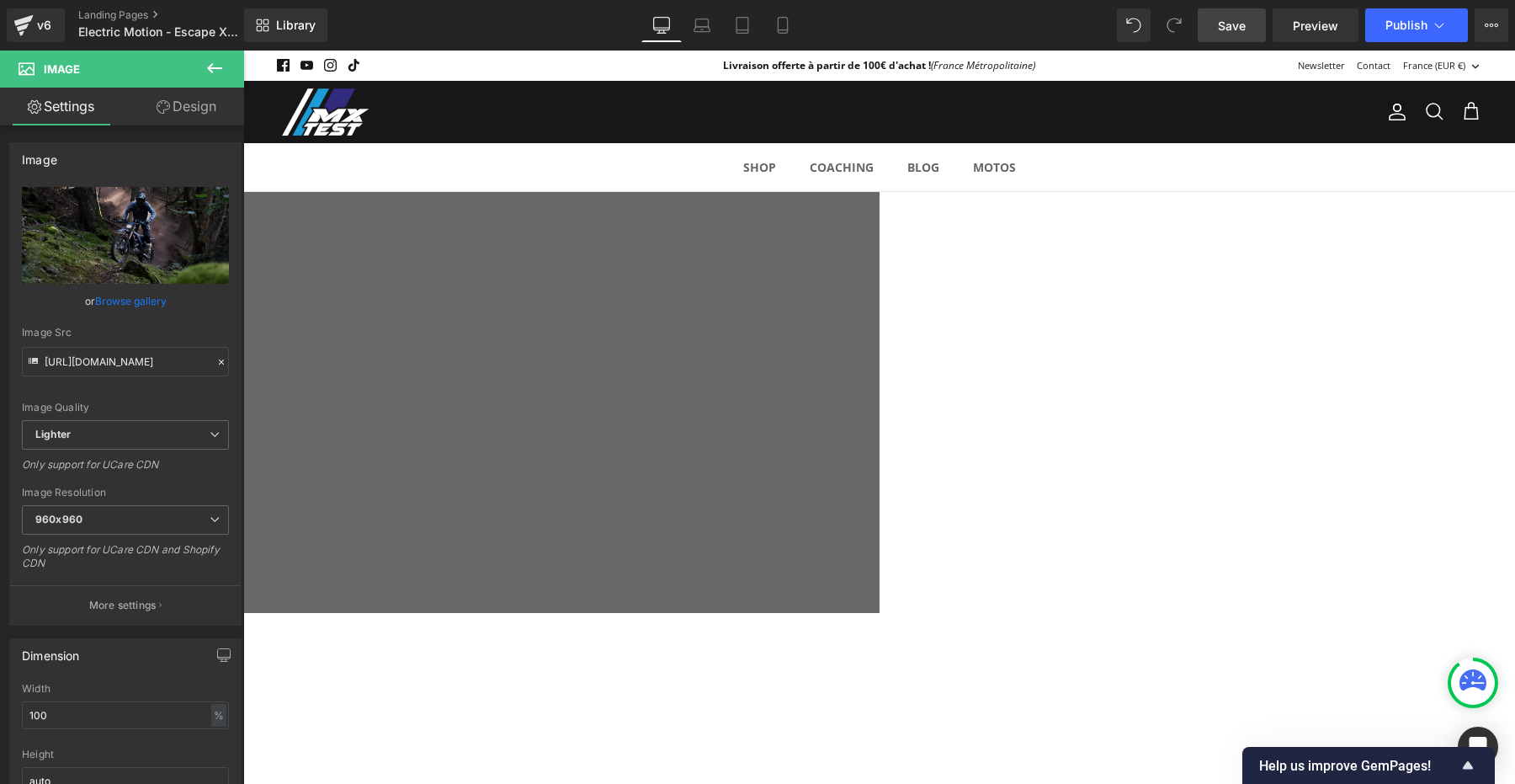
click at [1228, 21] on span "Save" at bounding box center [1232, 25] width 28 height 18
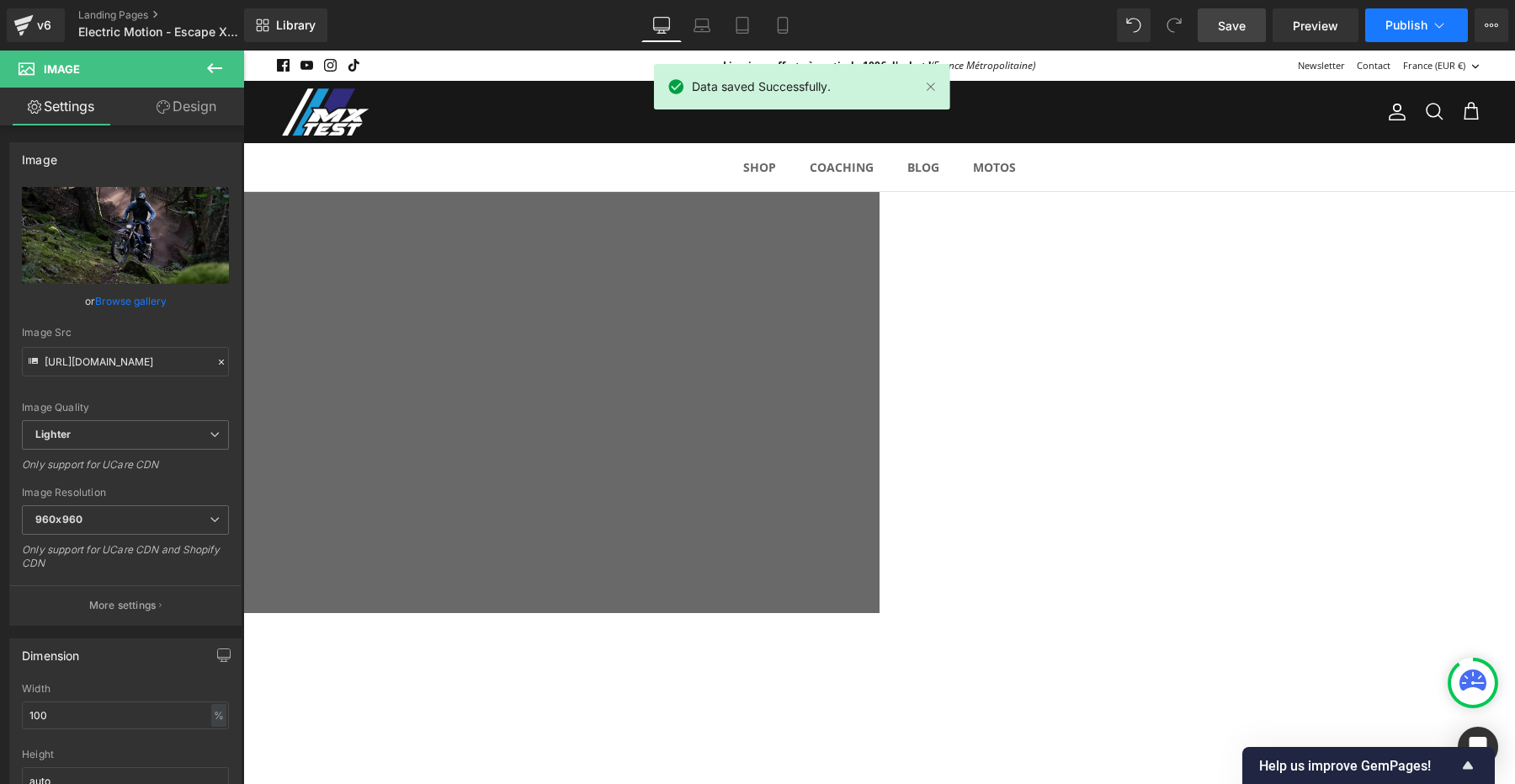
click at [1447, 22] on icon at bounding box center [1440, 25] width 17 height 17
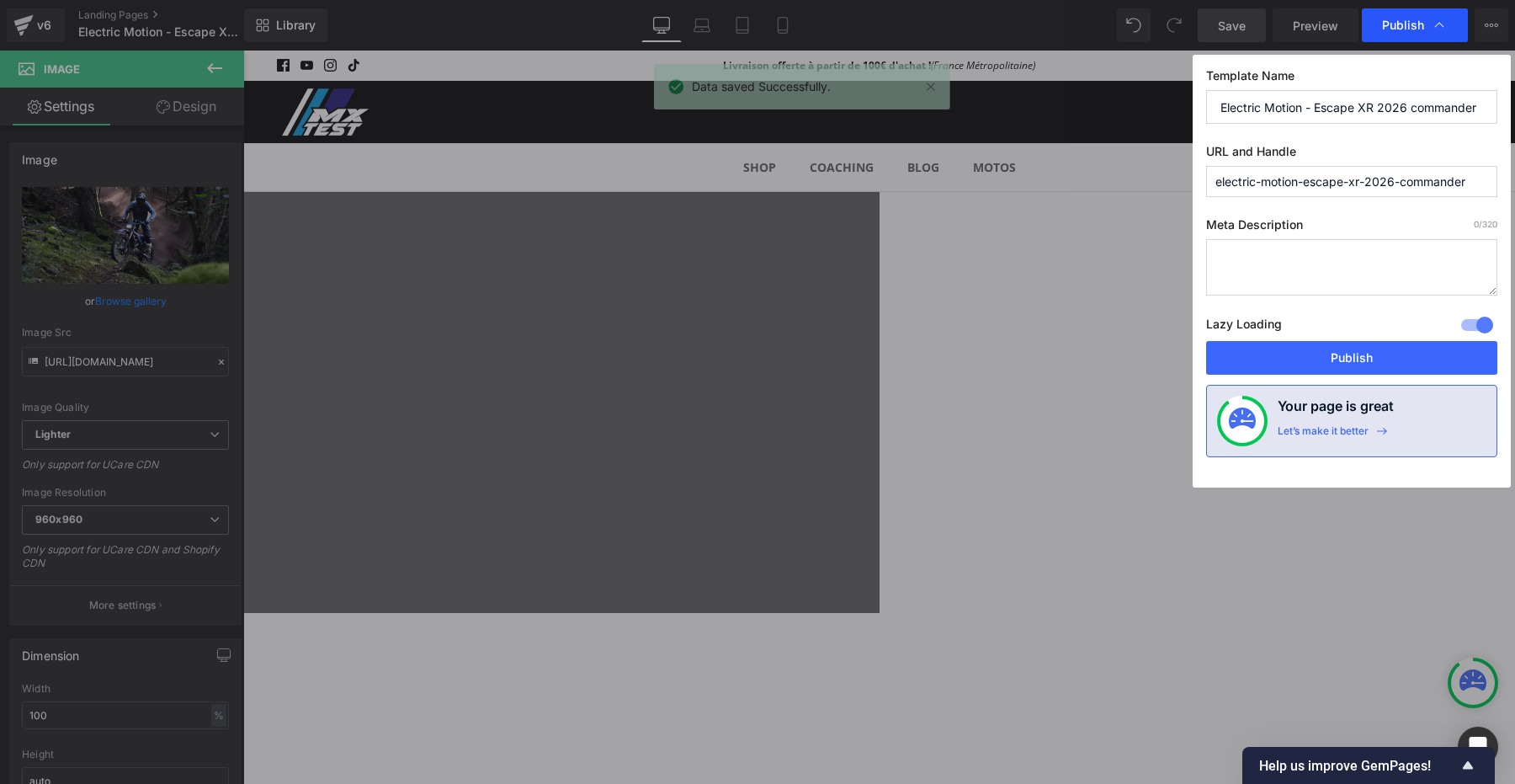
click at [1449, 25] on div "Publish" at bounding box center [1415, 25] width 106 height 34
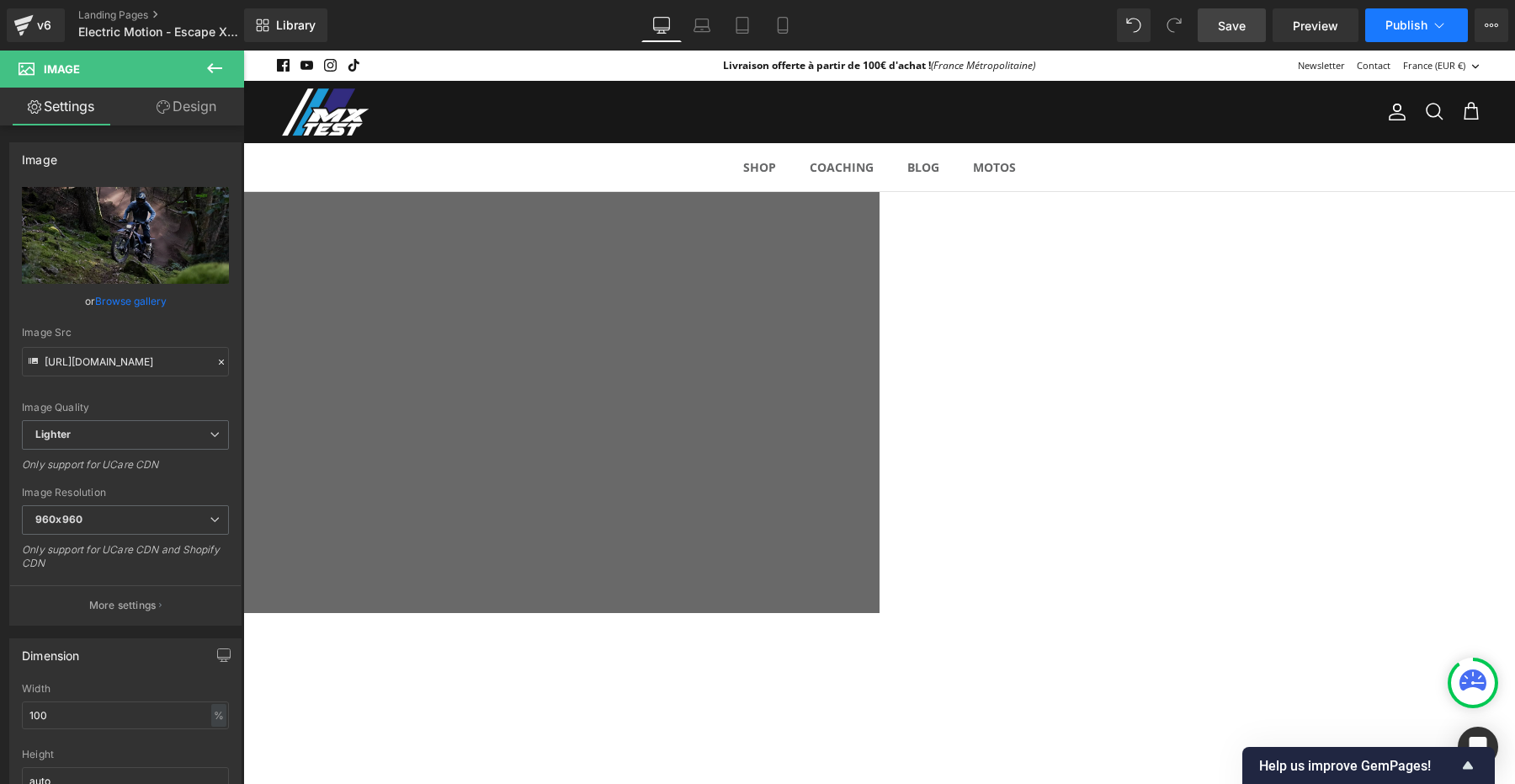
click at [1432, 21] on icon at bounding box center [1440, 25] width 17 height 17
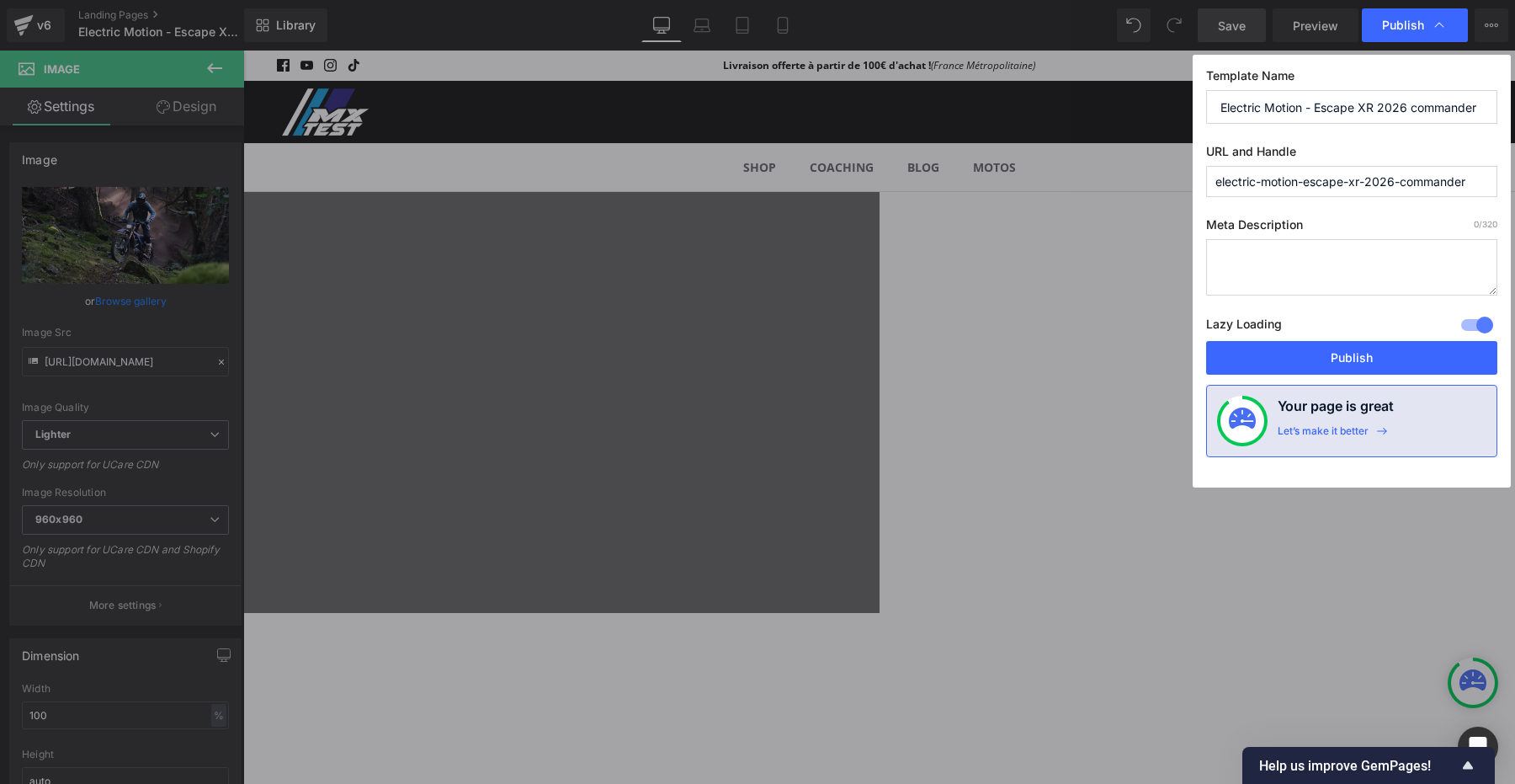
drag, startPoint x: 1314, startPoint y: 109, endPoint x: 1149, endPoint y: 109, distance: 165.0
click at [1149, 109] on div "Publish Template Name Electric Motion - Escape XR 2026 commander URL and Handle…" at bounding box center [757, 392] width 1515 height 784
type input "Electric Motion Escape XR 2026 commander"
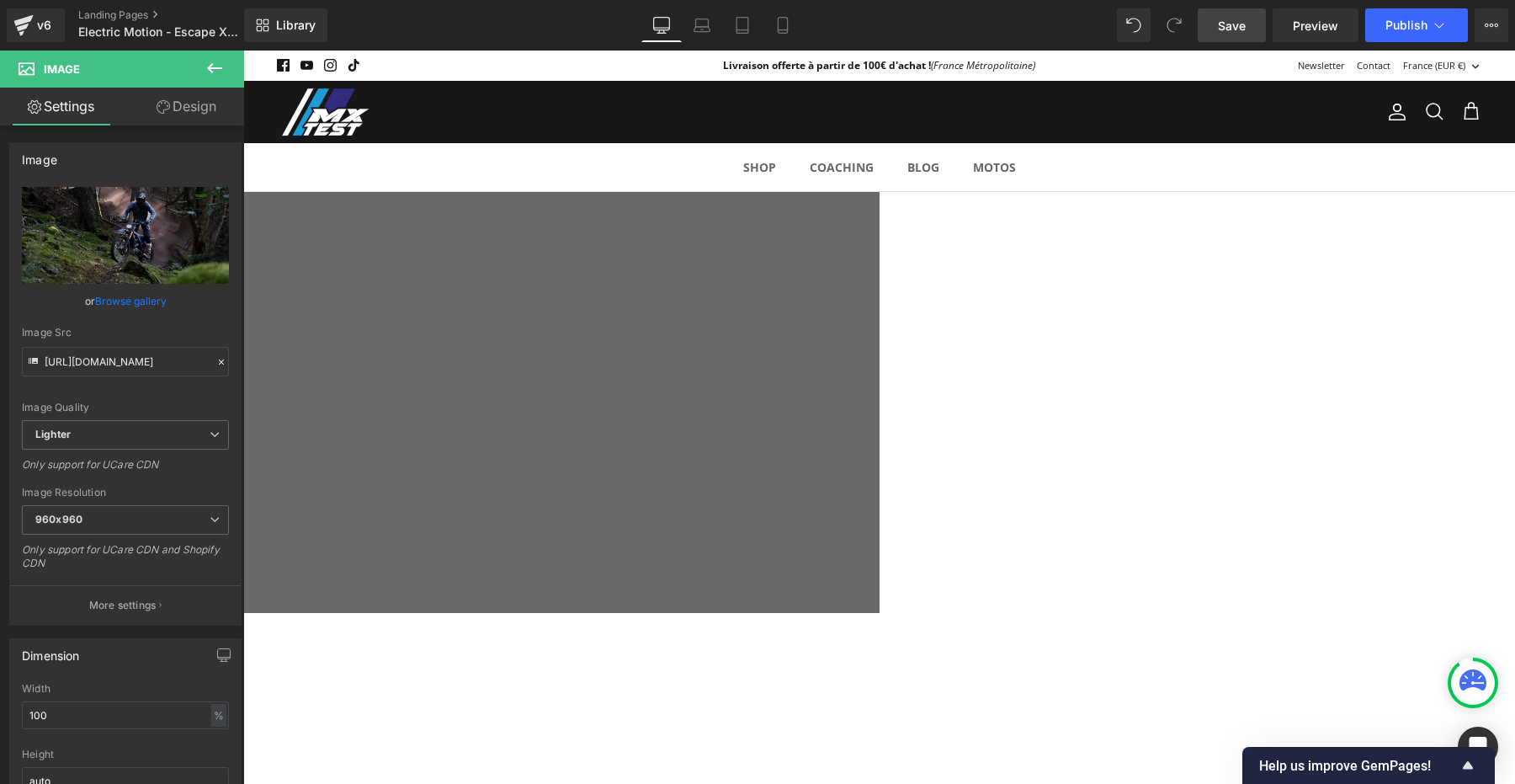
click at [1233, 19] on span "Save" at bounding box center [1232, 25] width 28 height 18
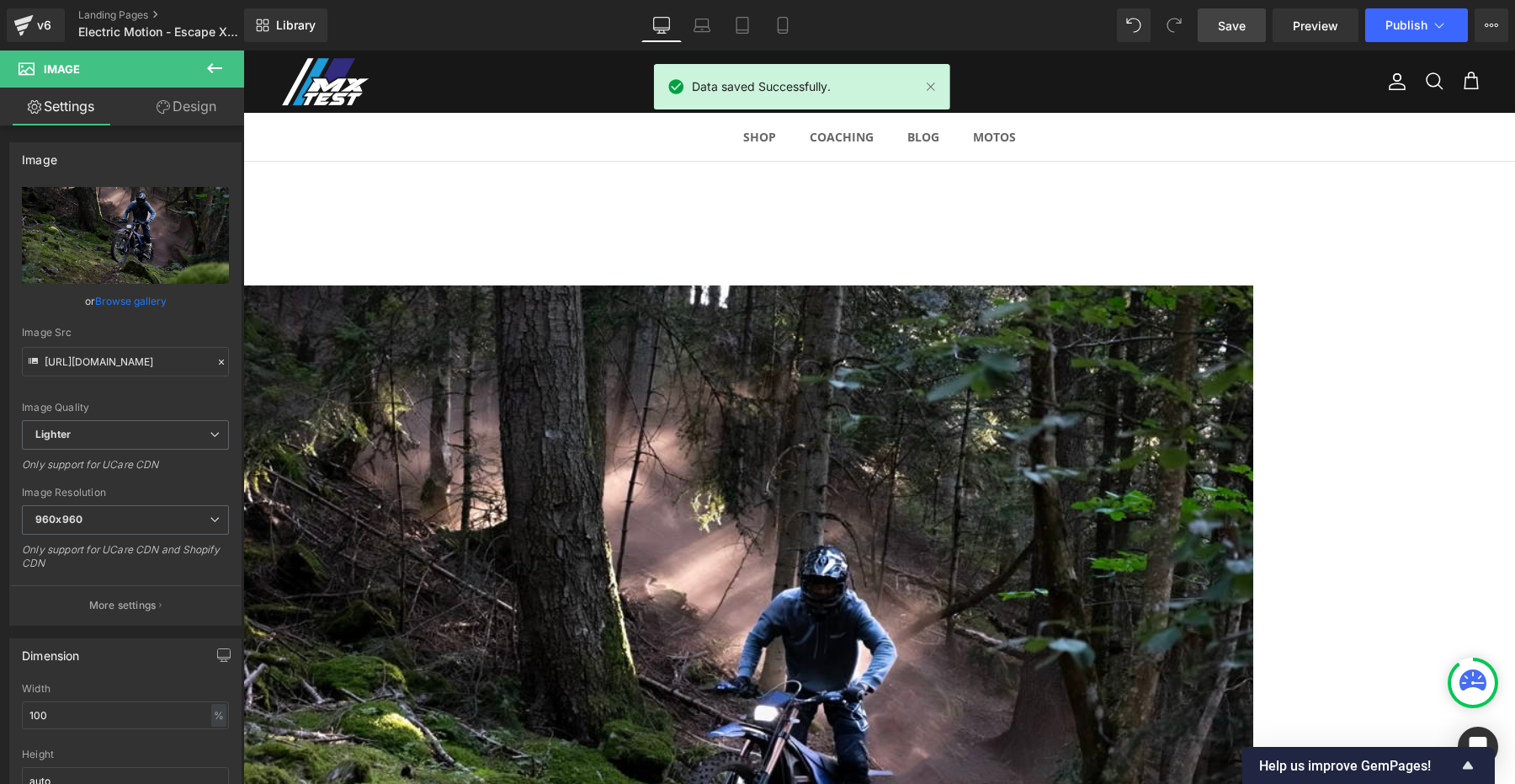
scroll to position [1523, 0]
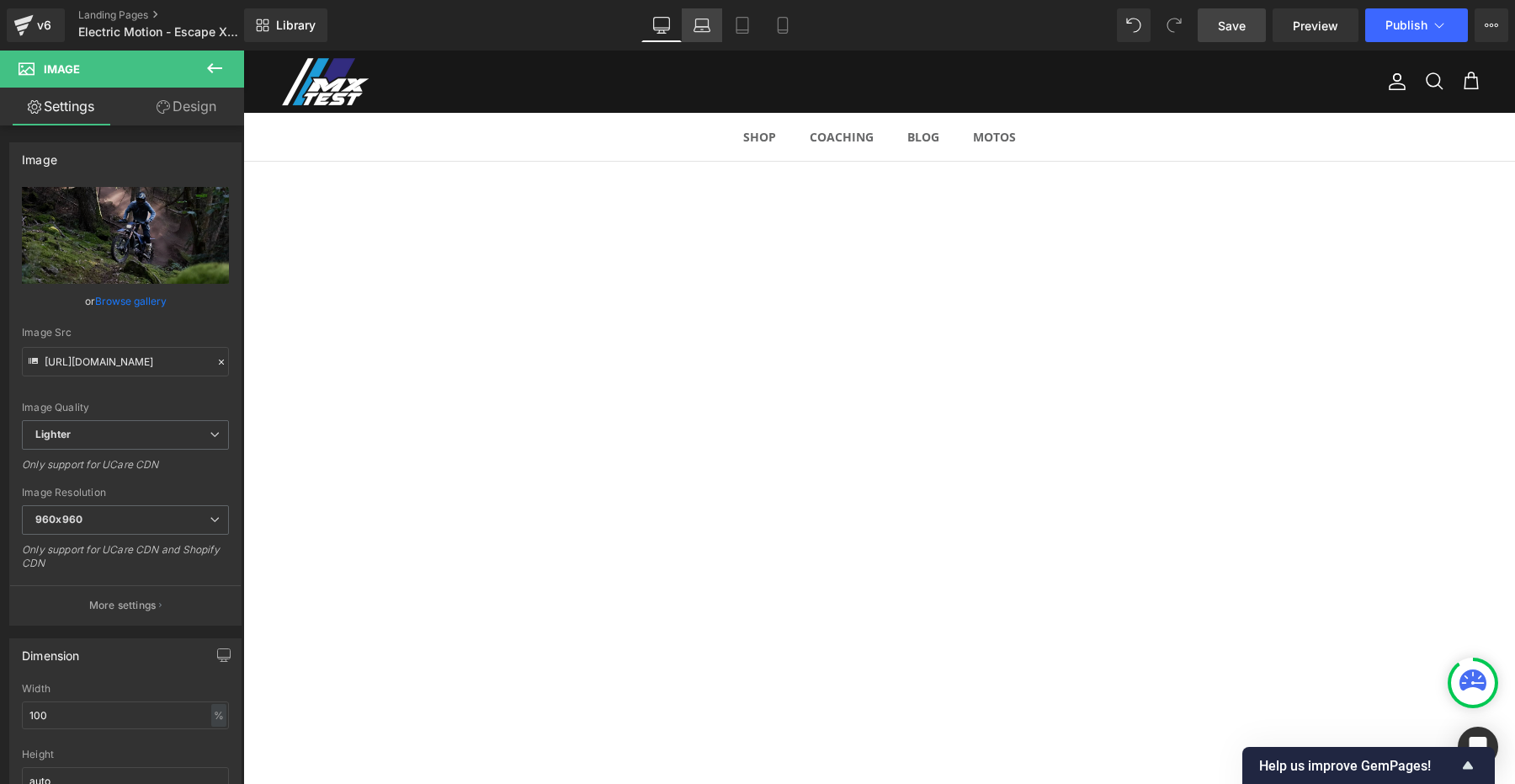
click at [703, 30] on icon at bounding box center [702, 30] width 3 height 0
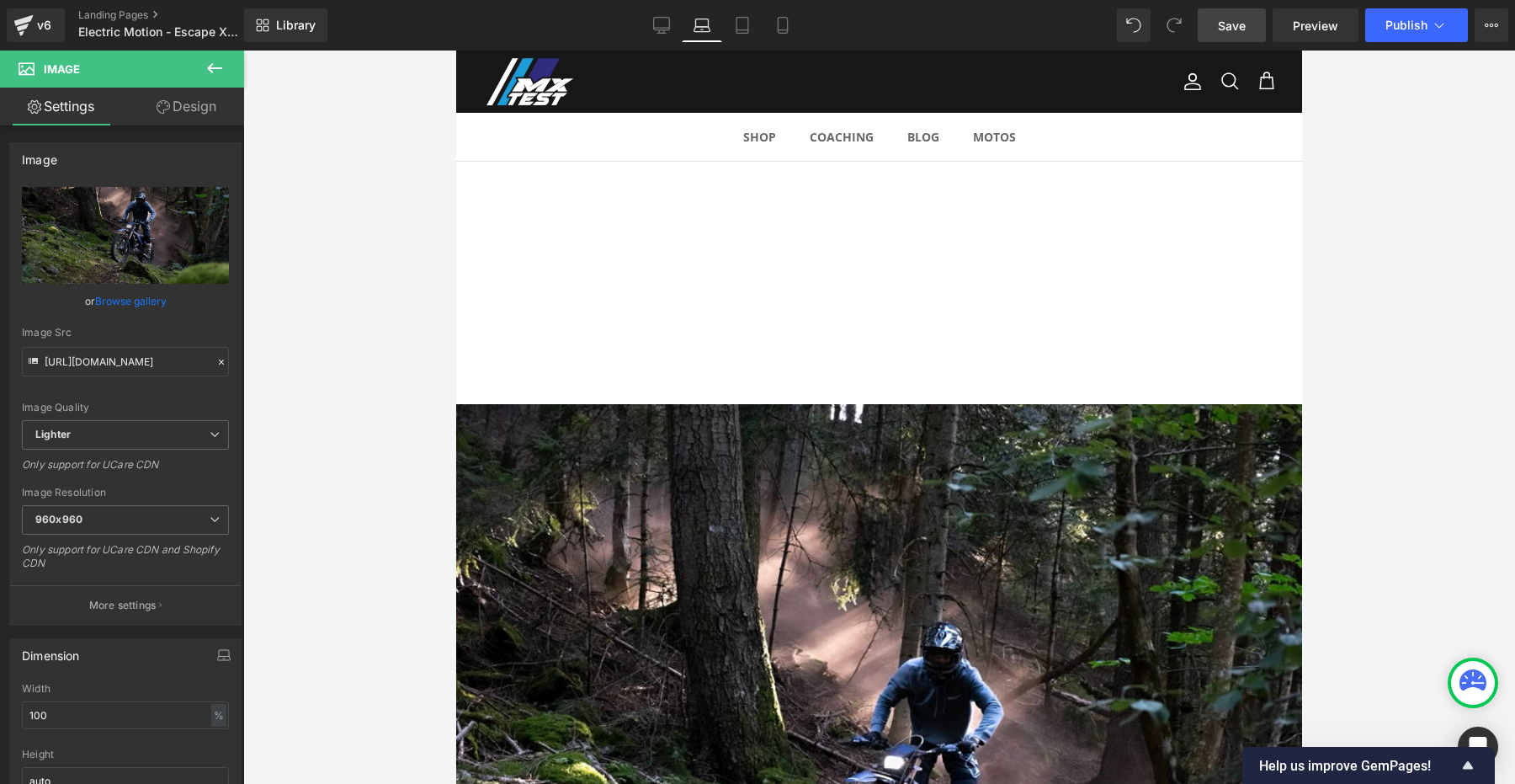
scroll to position [0, 0]
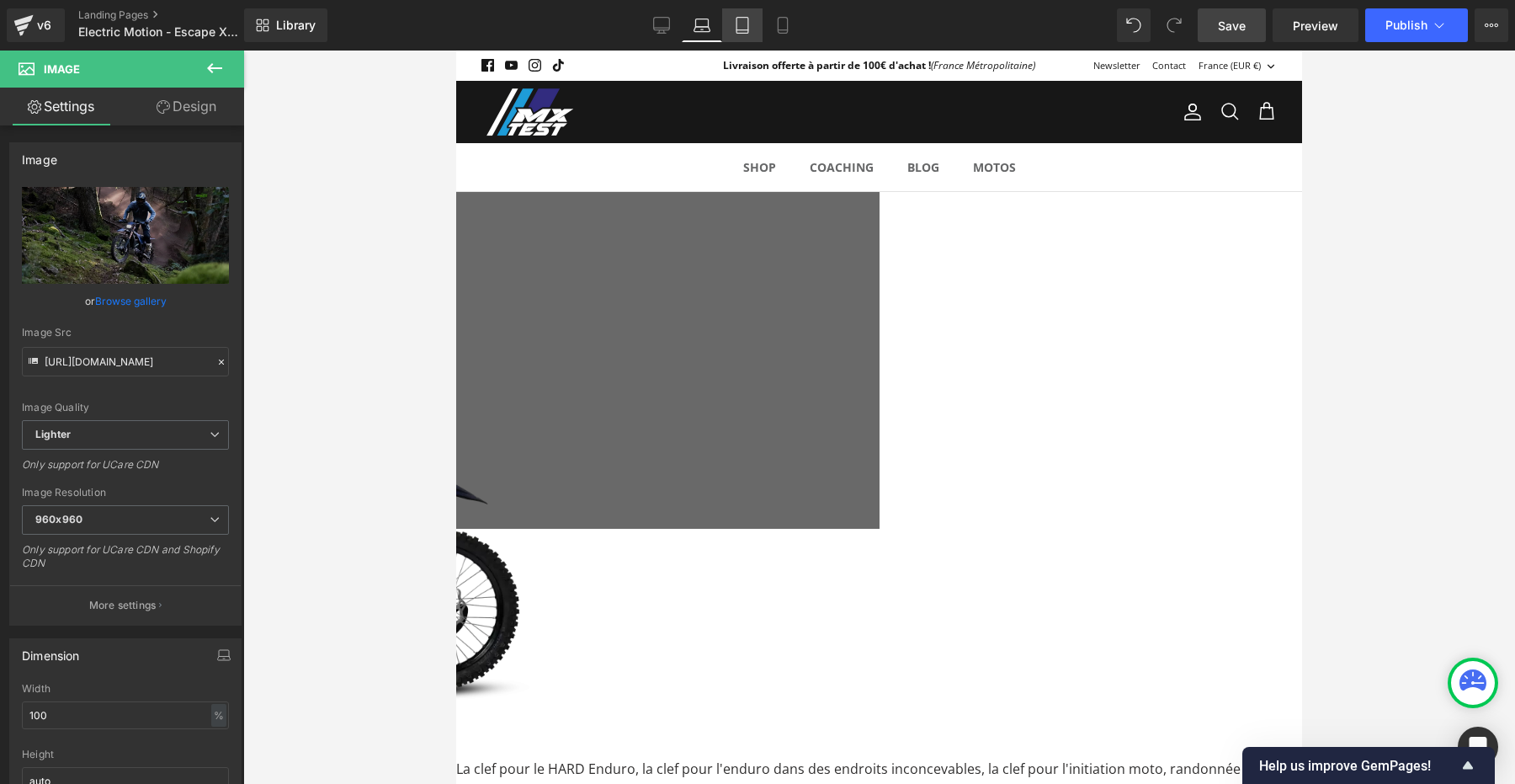
click at [754, 31] on link "Tablet" at bounding box center [743, 25] width 41 height 34
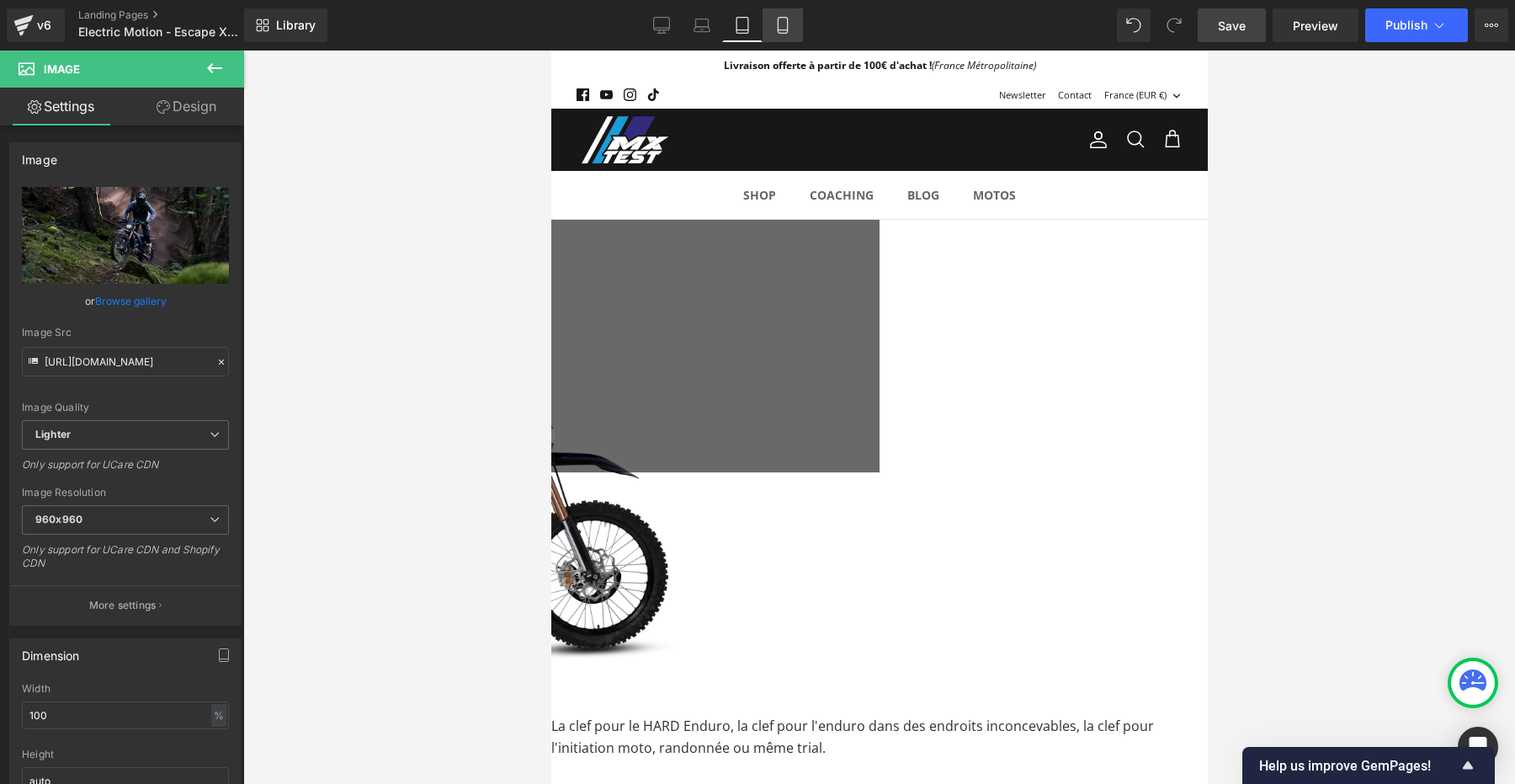
click at [782, 21] on icon at bounding box center [783, 25] width 17 height 17
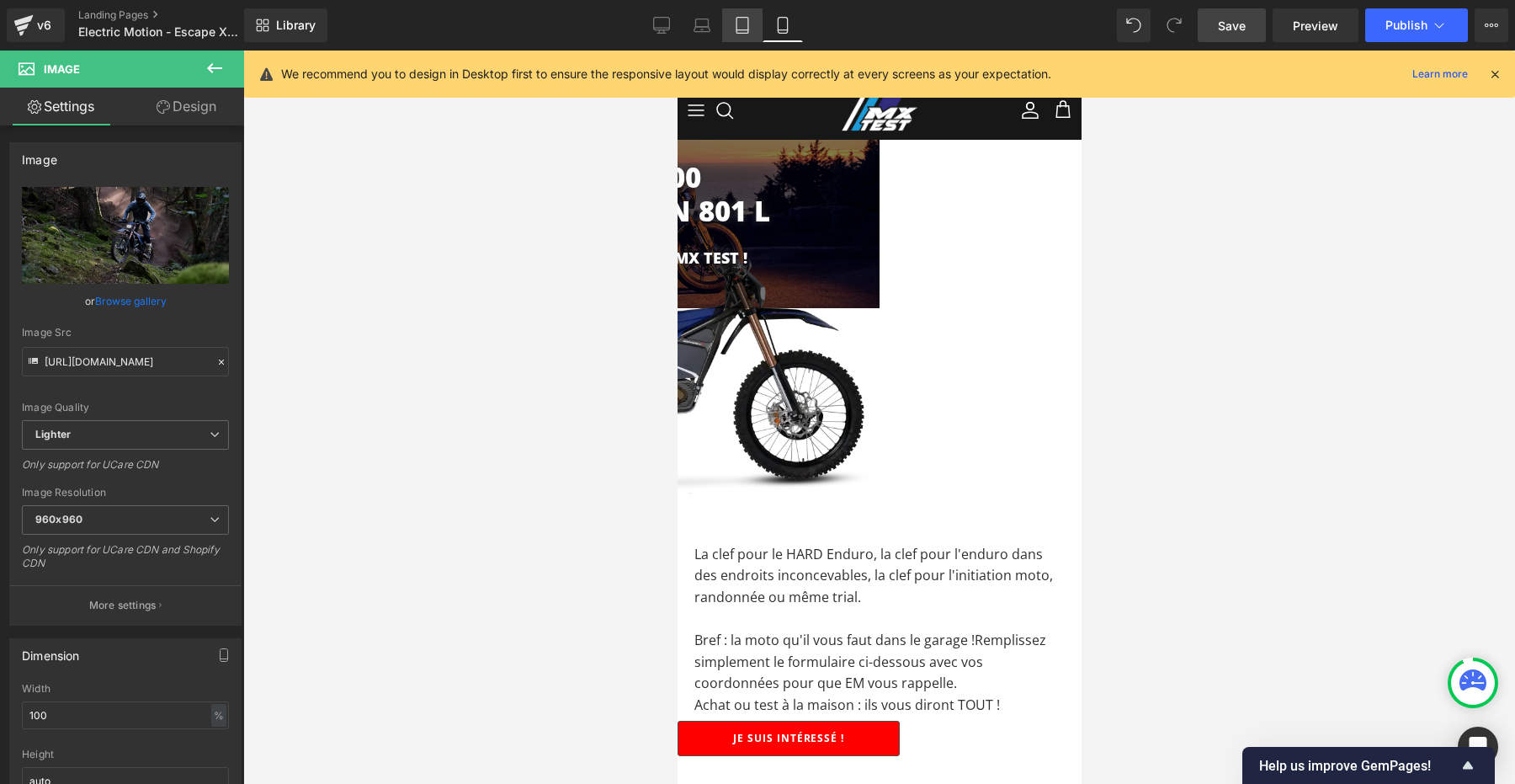
click at [746, 22] on icon at bounding box center [743, 25] width 17 height 17
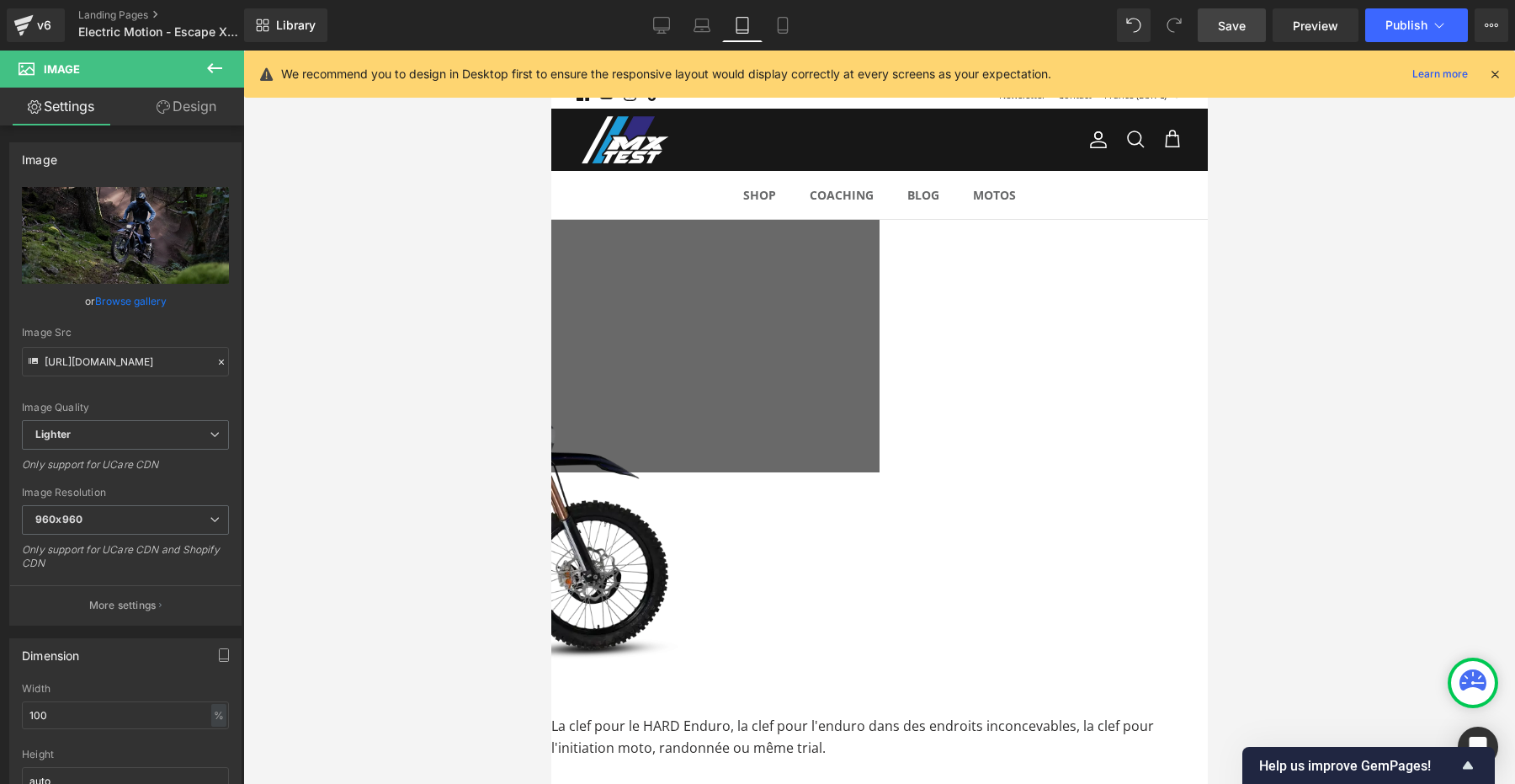
click at [777, 276] on h1 "EM ESCAPE XR+" at bounding box center [550, 278] width 657 height 41
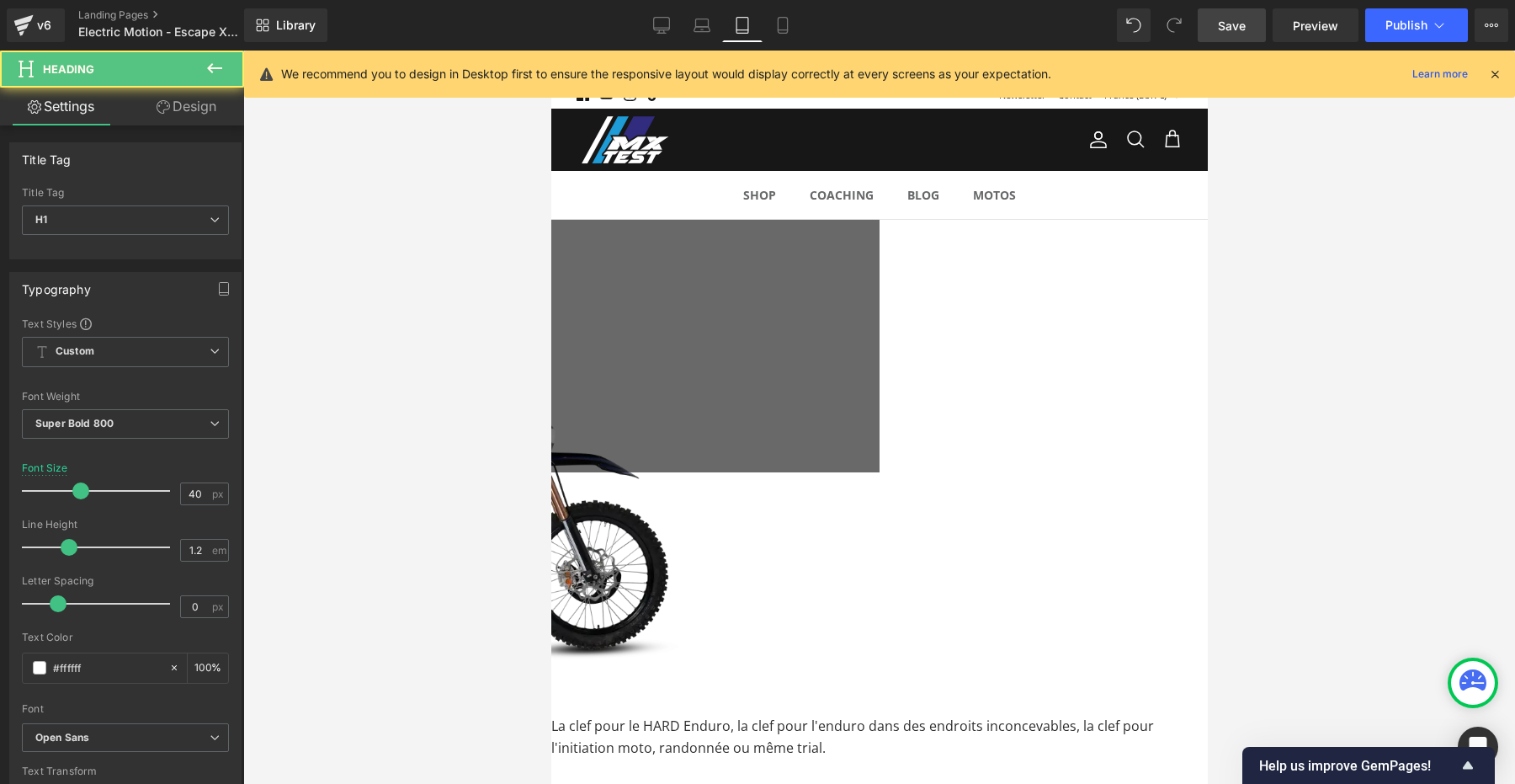
copy h1 "EM ESCAPE XR+"
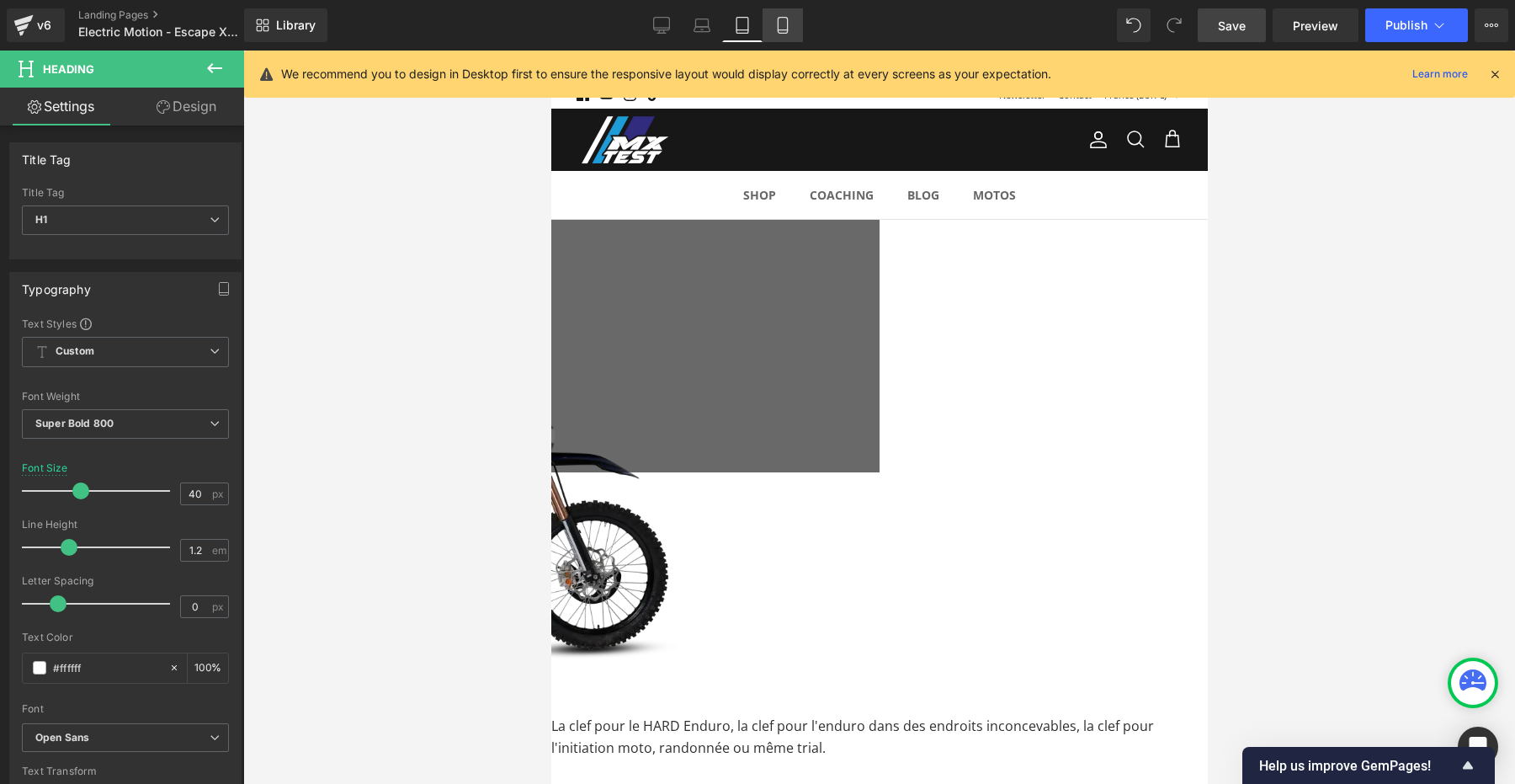
click at [782, 20] on icon at bounding box center [783, 25] width 17 height 17
type input "33"
type input "100"
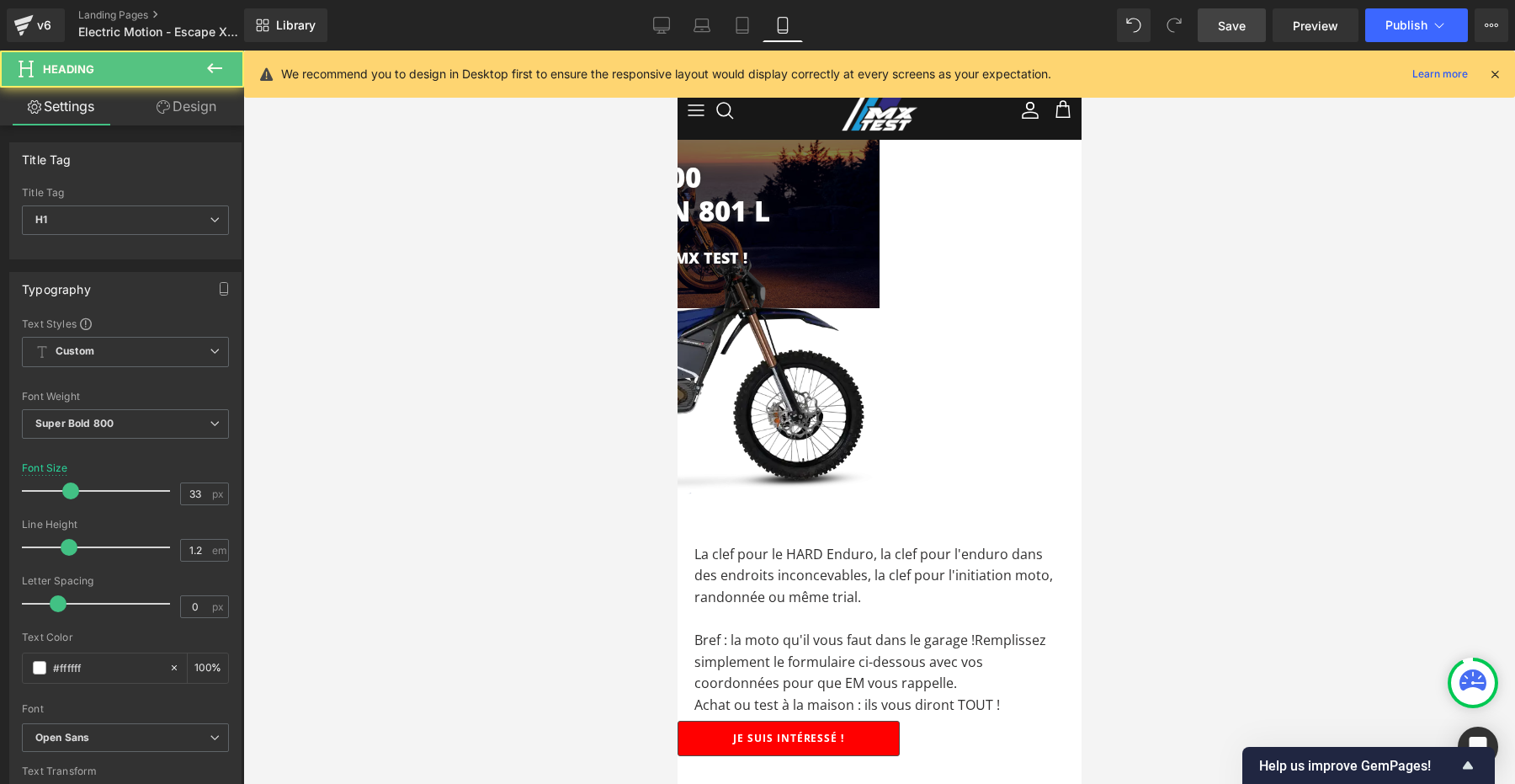
click at [801, 192] on h1 "Speed Twin 900 vs Svartpilen 801 L" at bounding box center [677, 194] width 404 height 66
paste div
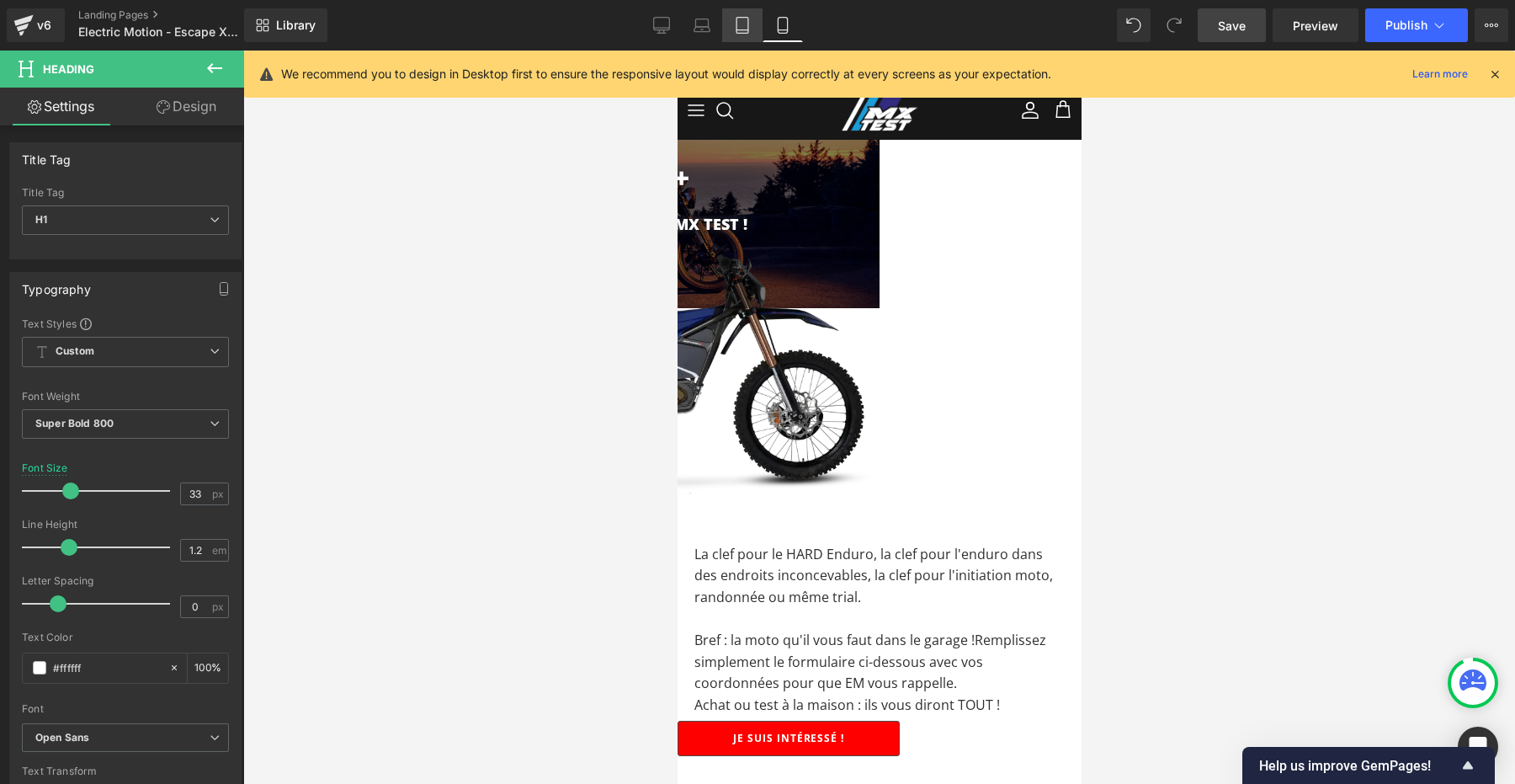
click at [734, 13] on link "Tablet" at bounding box center [743, 25] width 41 height 34
type input "43"
type input "100"
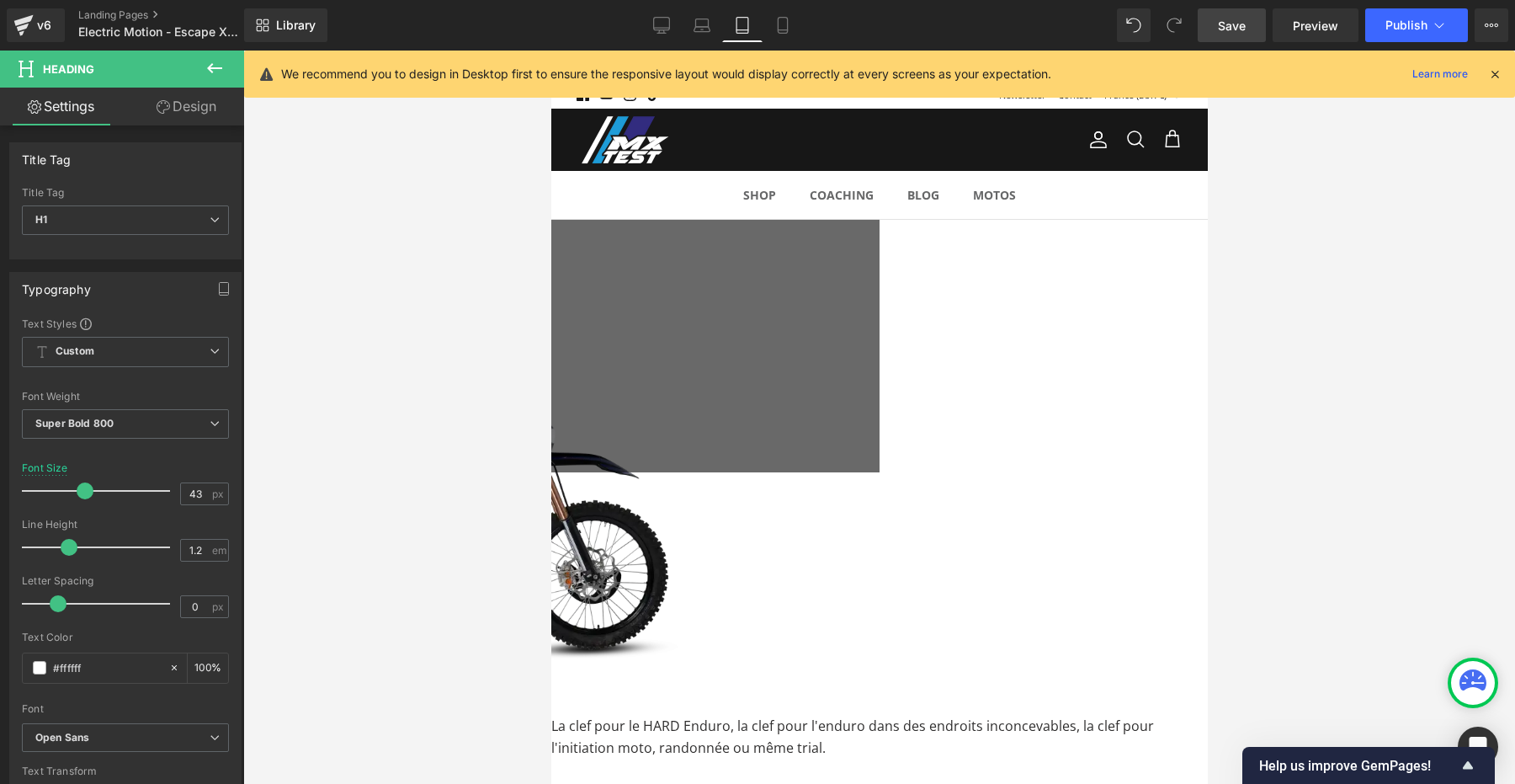
click at [794, 323] on h1 "La clef pour le HARD Enduro !" at bounding box center [550, 332] width 657 height 19
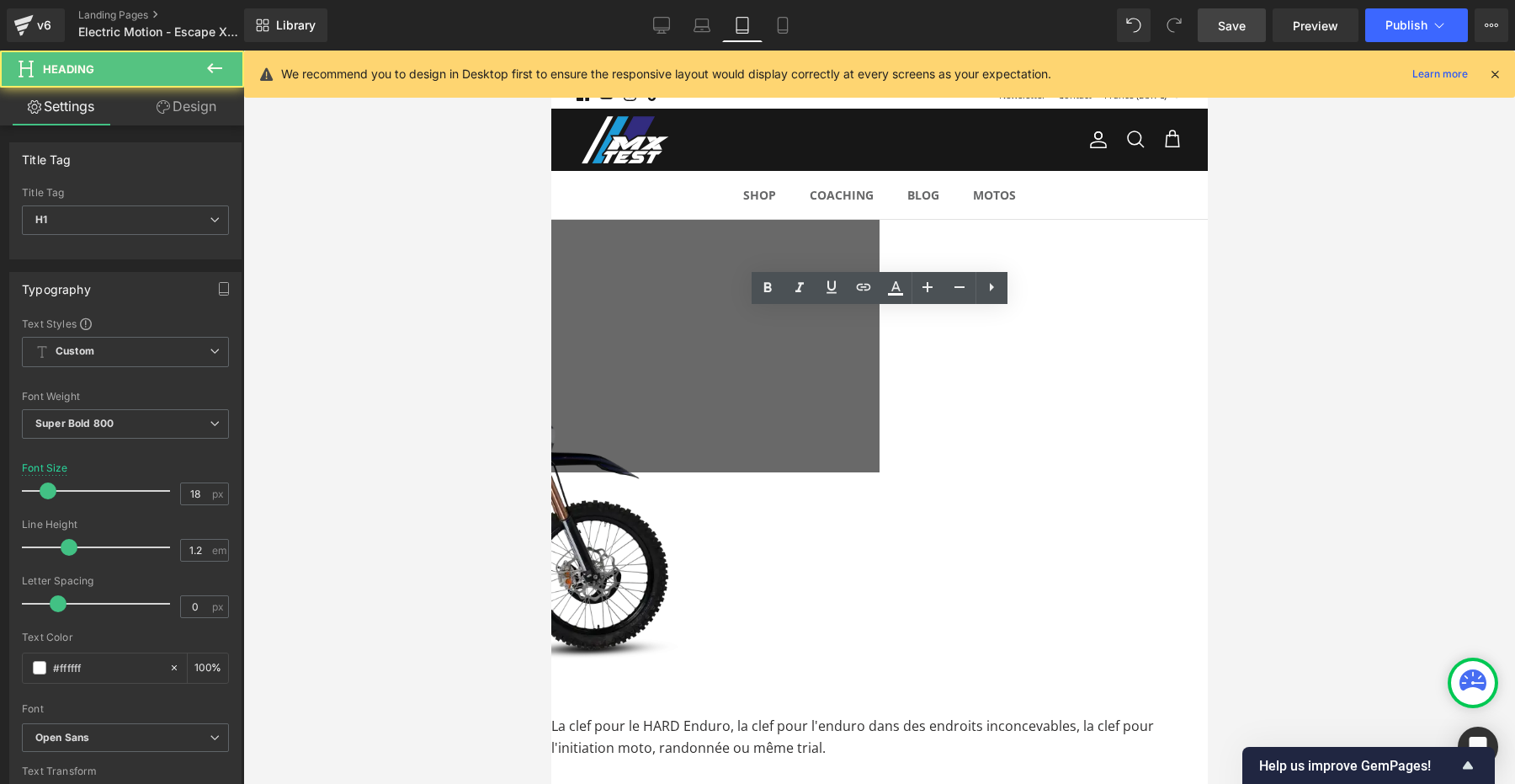
click at [775, 323] on h1 "La clef pour le HARD Enduro !" at bounding box center [550, 332] width 657 height 19
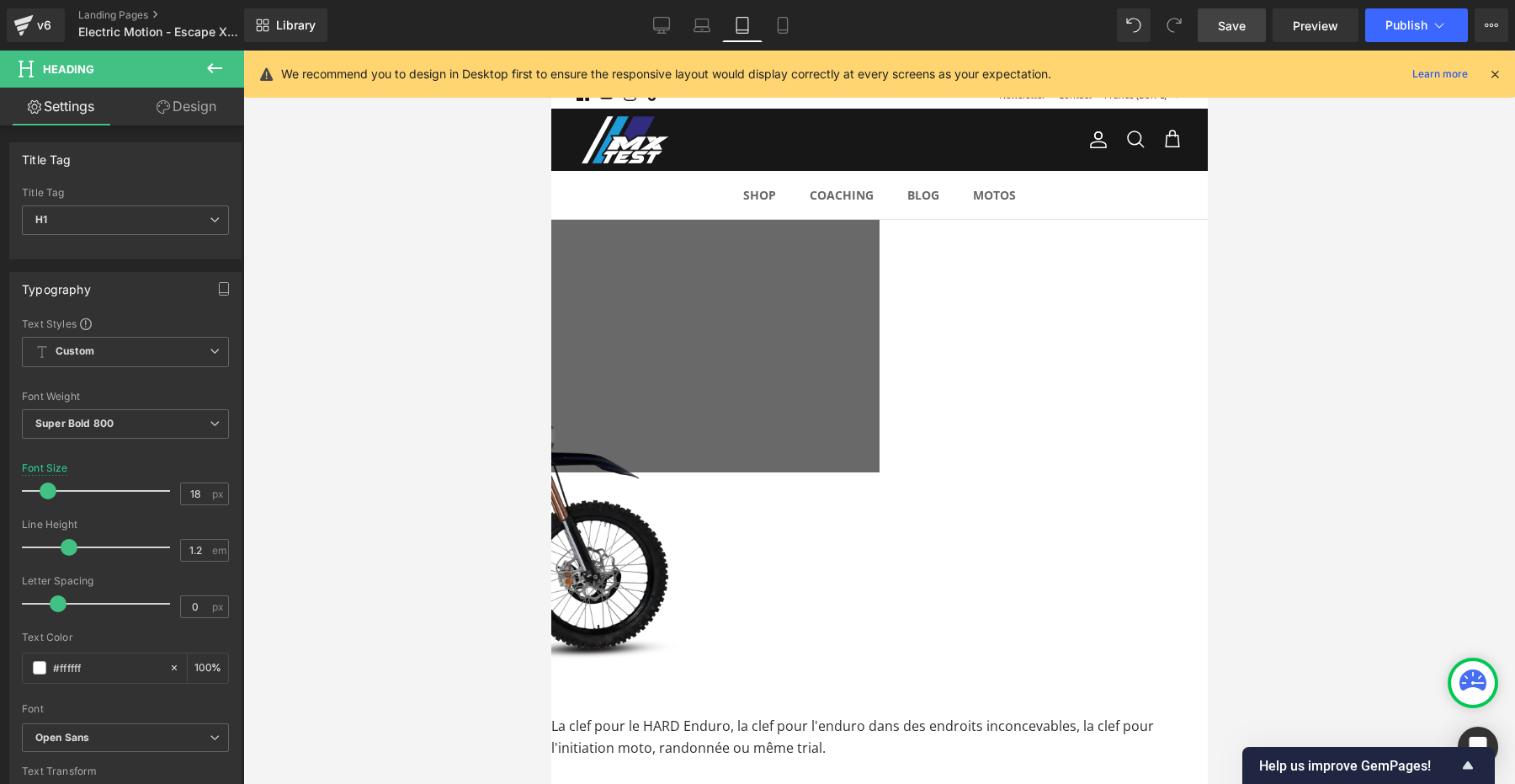
copy h1 "La clef pour le HARD Enduro !"
click at [779, 33] on icon at bounding box center [783, 25] width 17 height 17
type input "100"
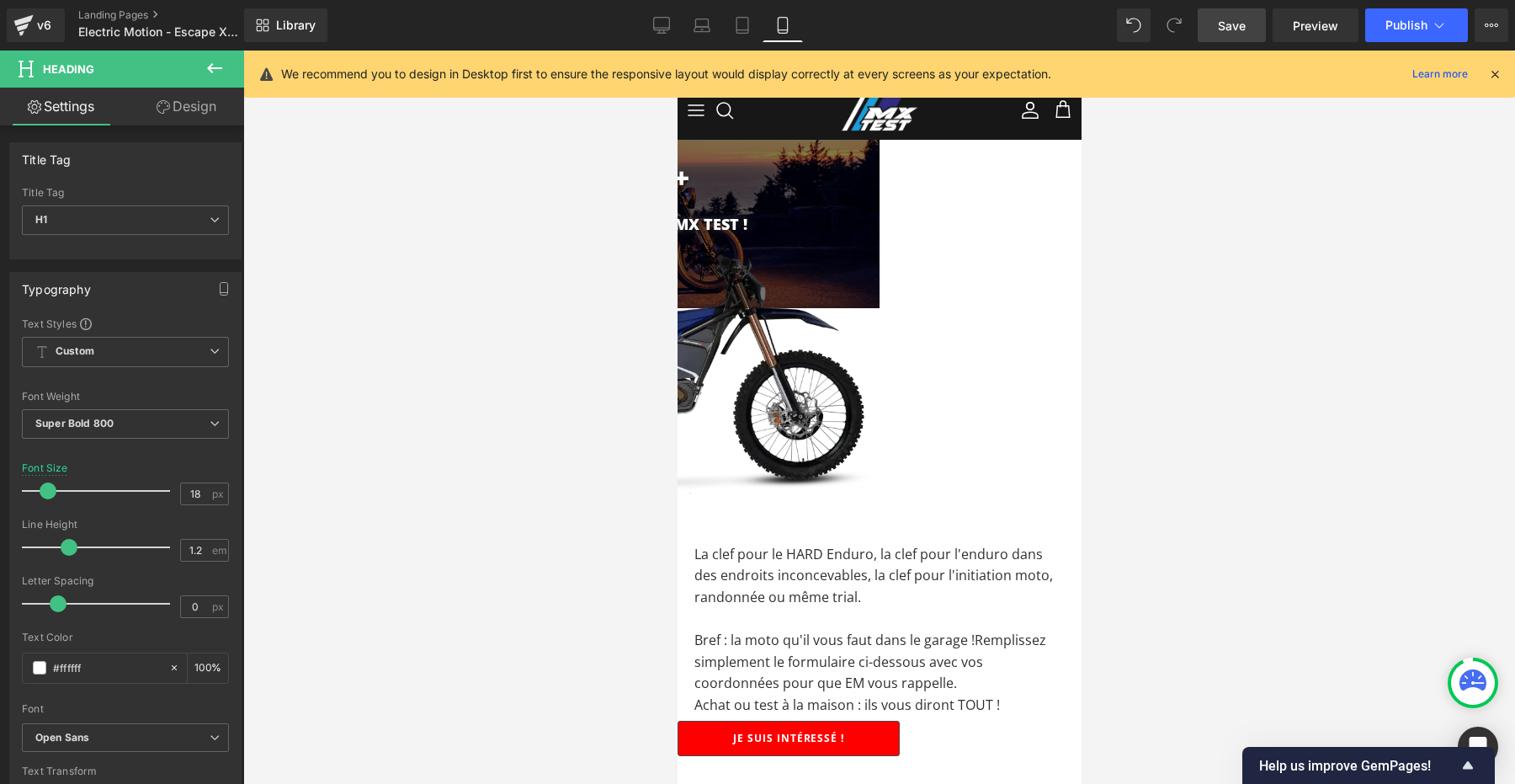
click at [810, 215] on h1 "BALADE MOTO : le choix MX TEST !" at bounding box center [677, 225] width 404 height 19
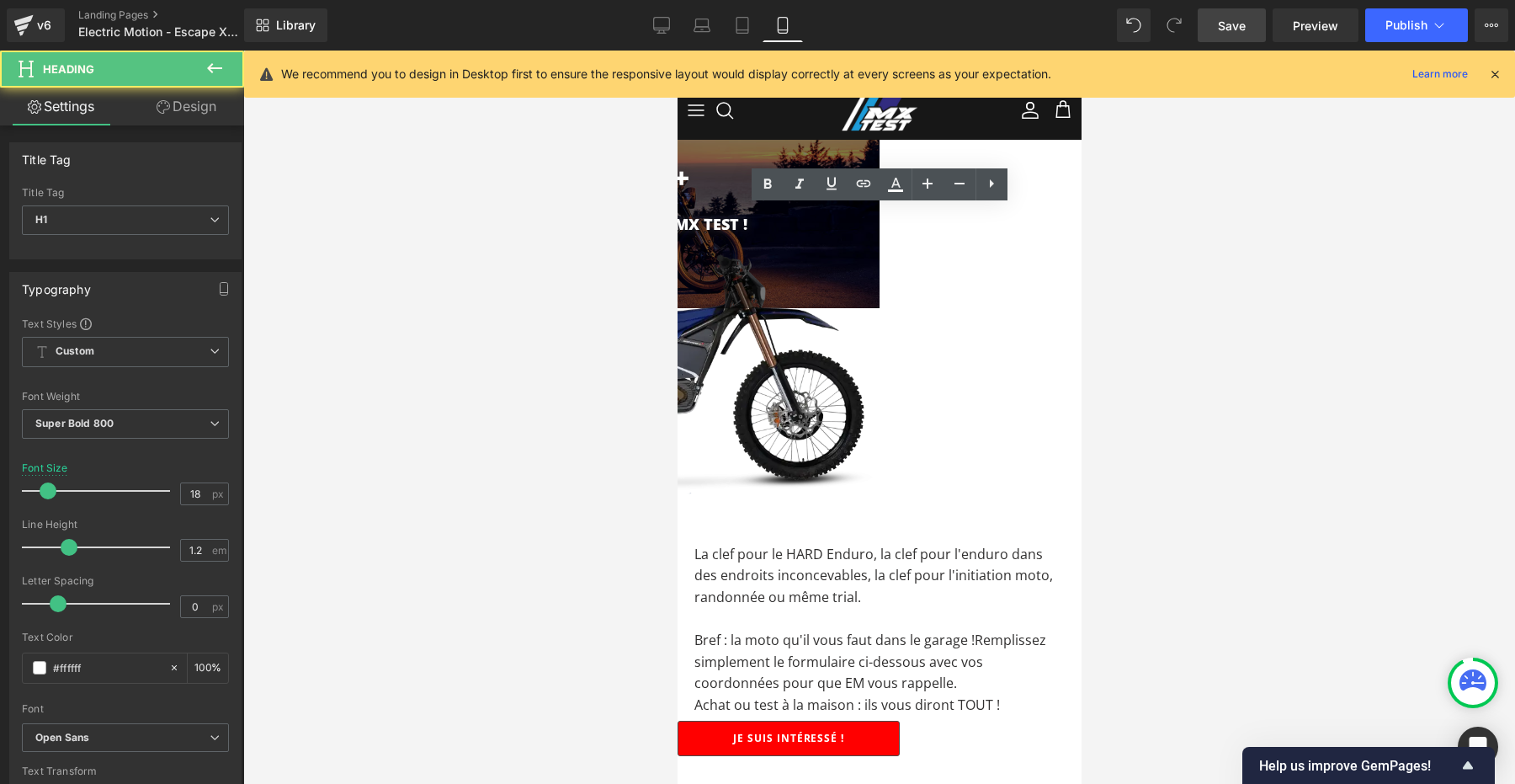
click at [789, 215] on h1 "BALADE MOTO : le choix MX TEST !" at bounding box center [677, 225] width 404 height 19
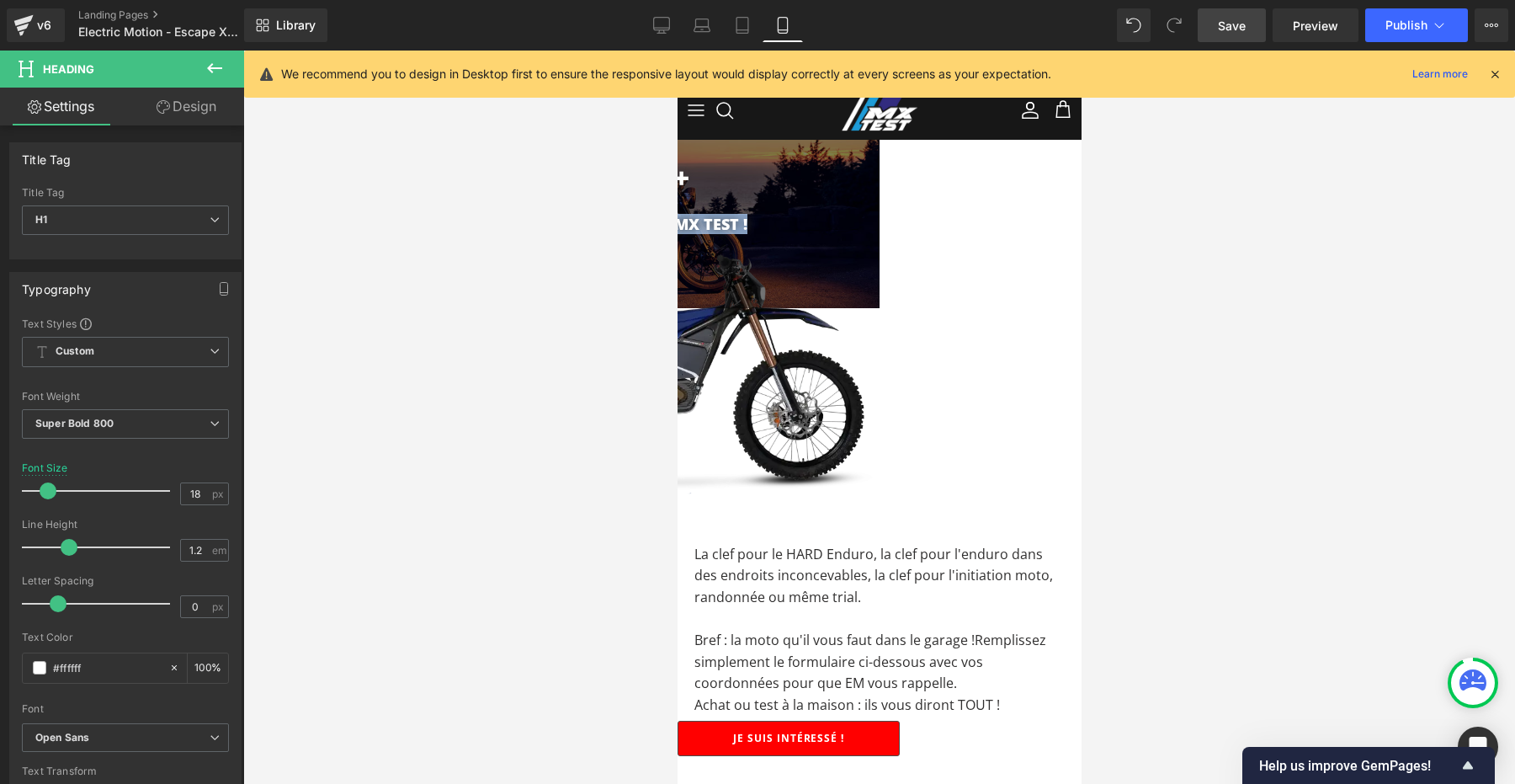
paste div
click at [1221, 253] on div at bounding box center [879, 417] width 1272 height 733
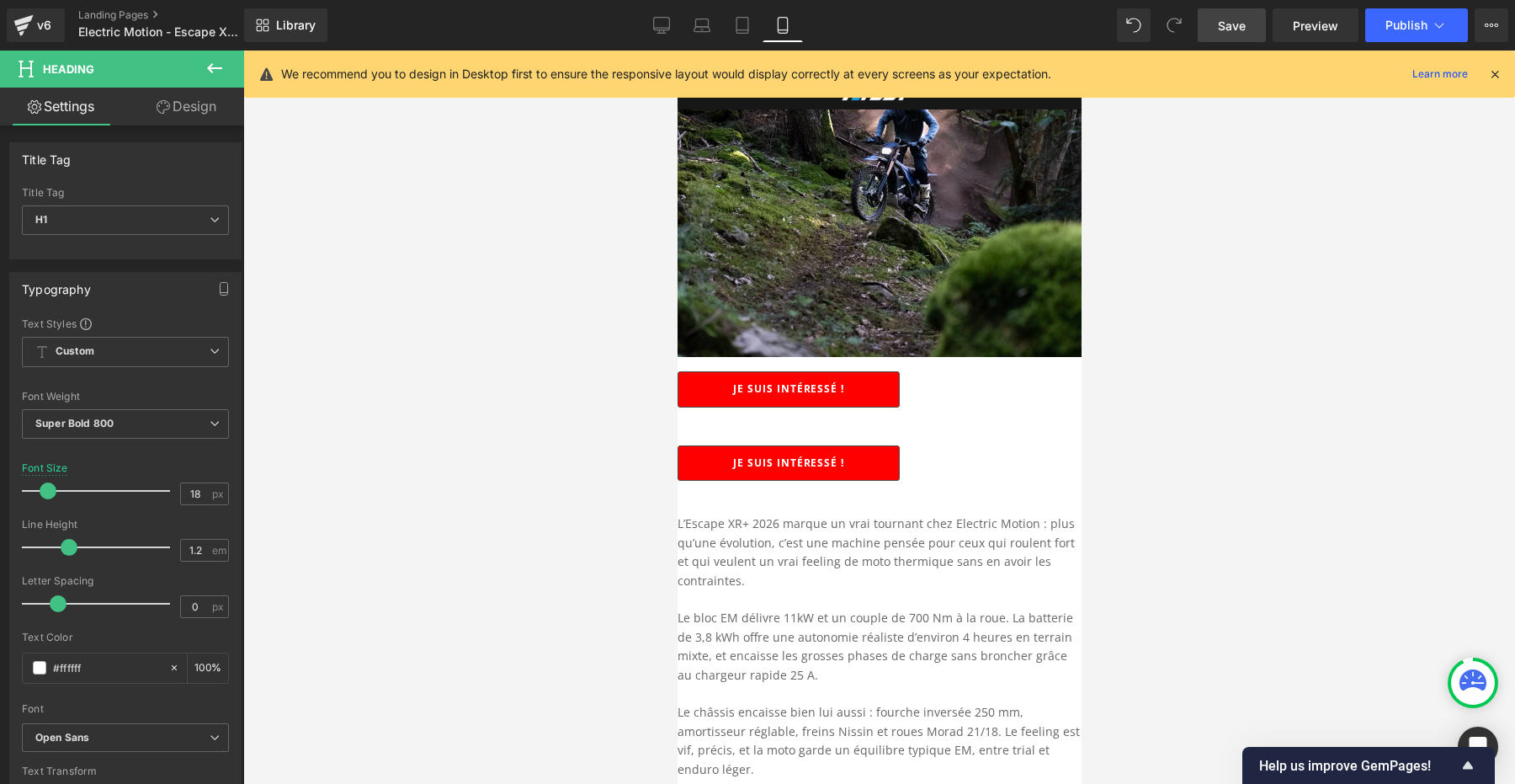
scroll to position [1053, 0]
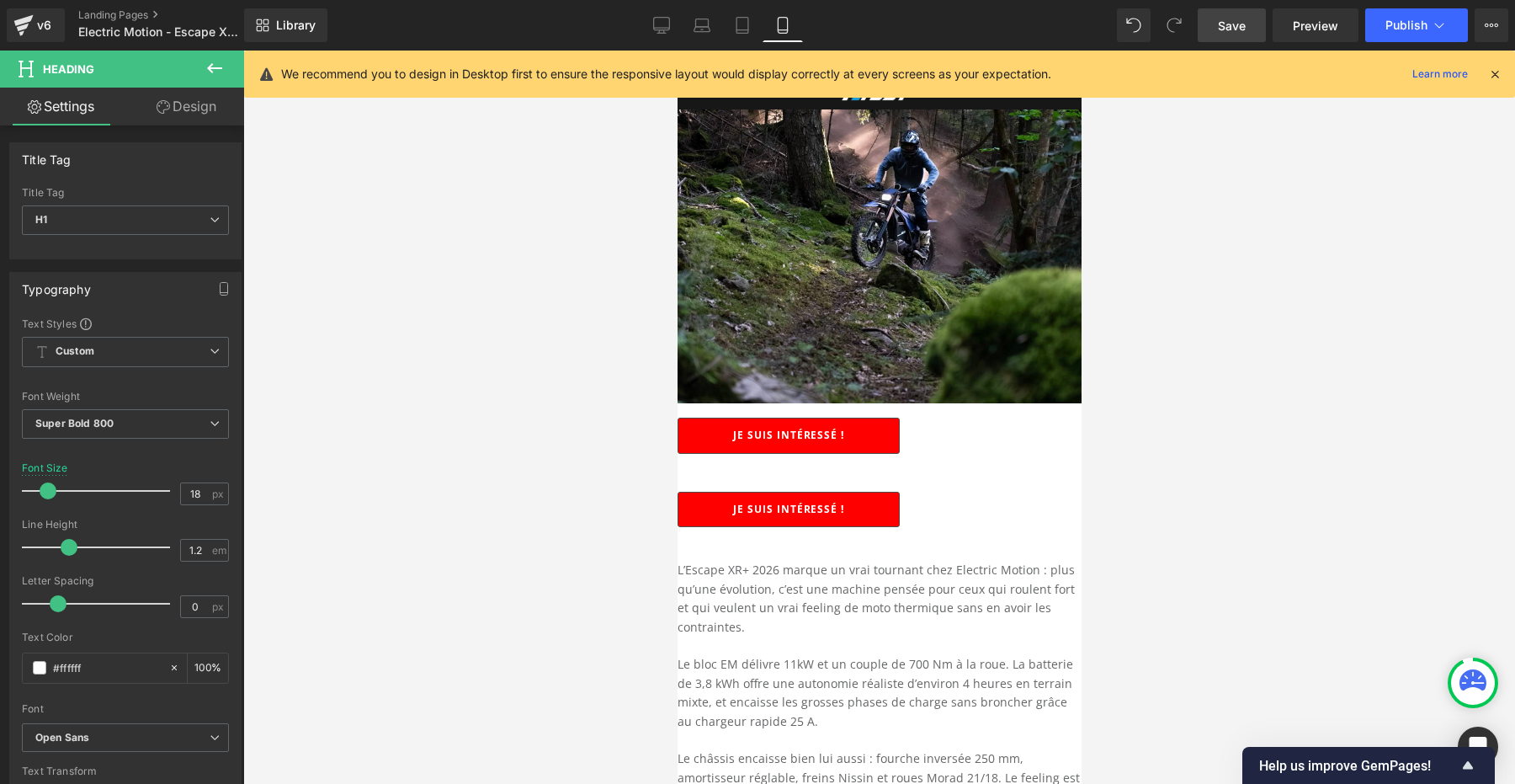
click at [677, 51] on icon at bounding box center [677, 51] width 0 height 0
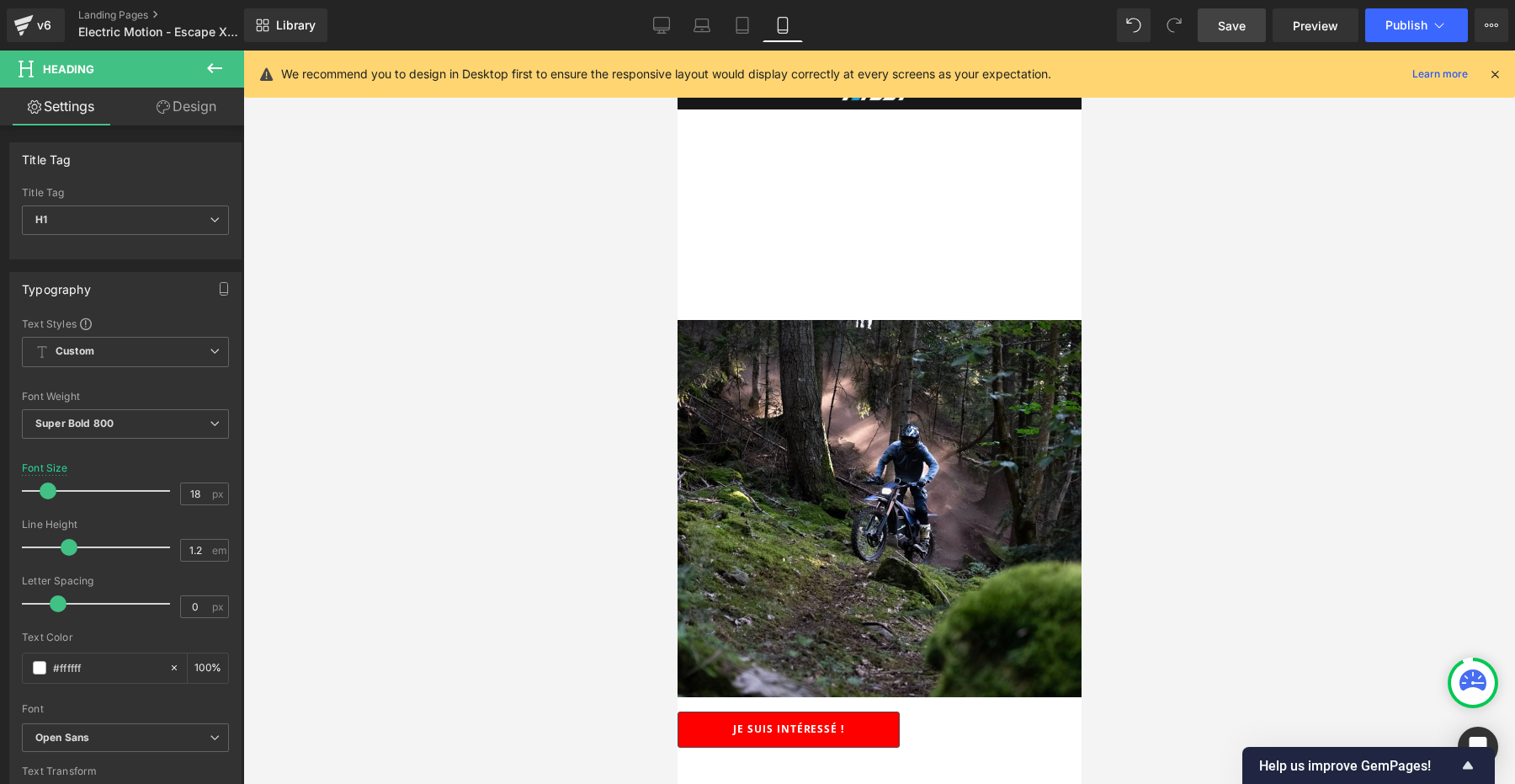
scroll to position [1065, 0]
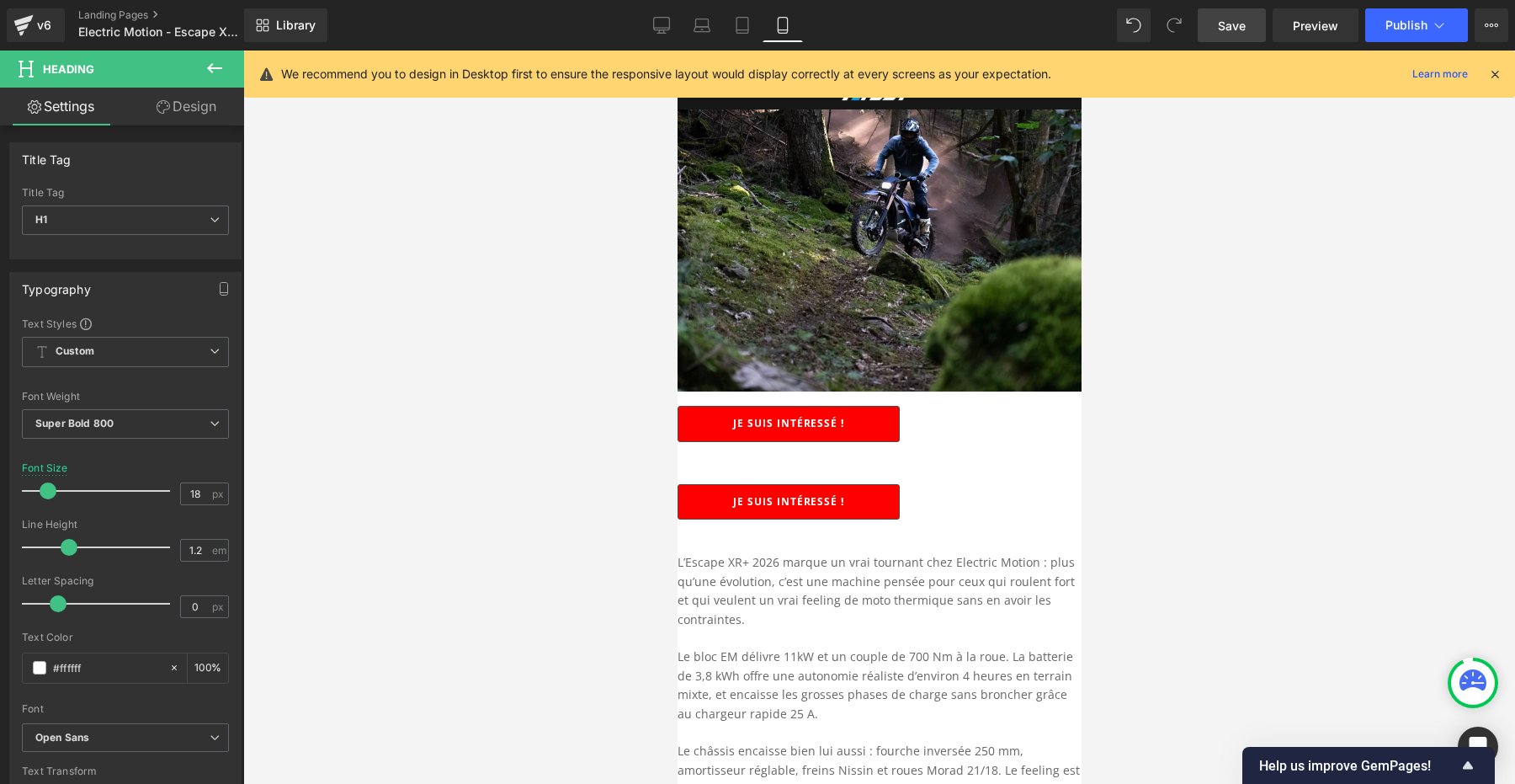
click at [677, 51] on icon at bounding box center [677, 51] width 0 height 0
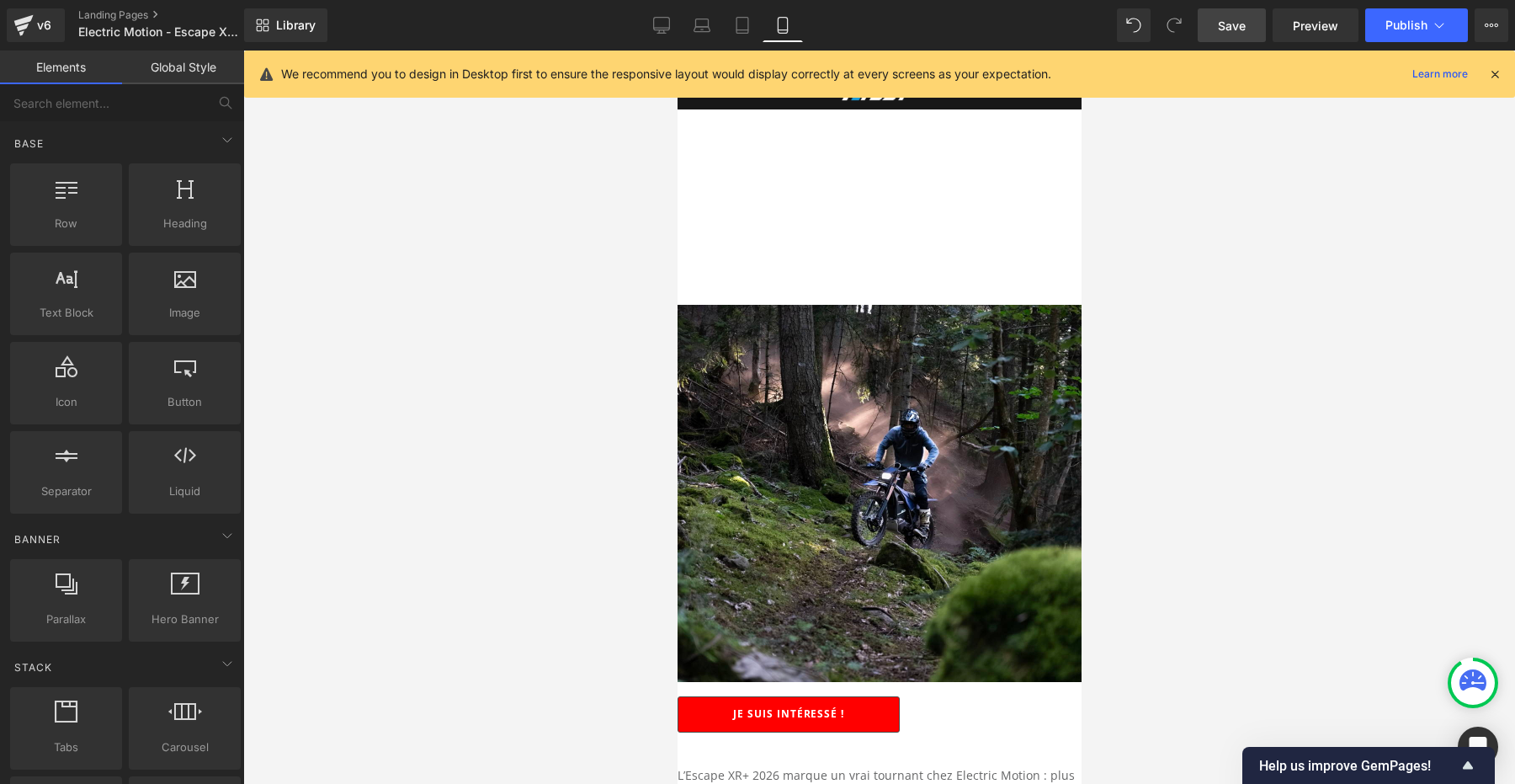
scroll to position [1070, 0]
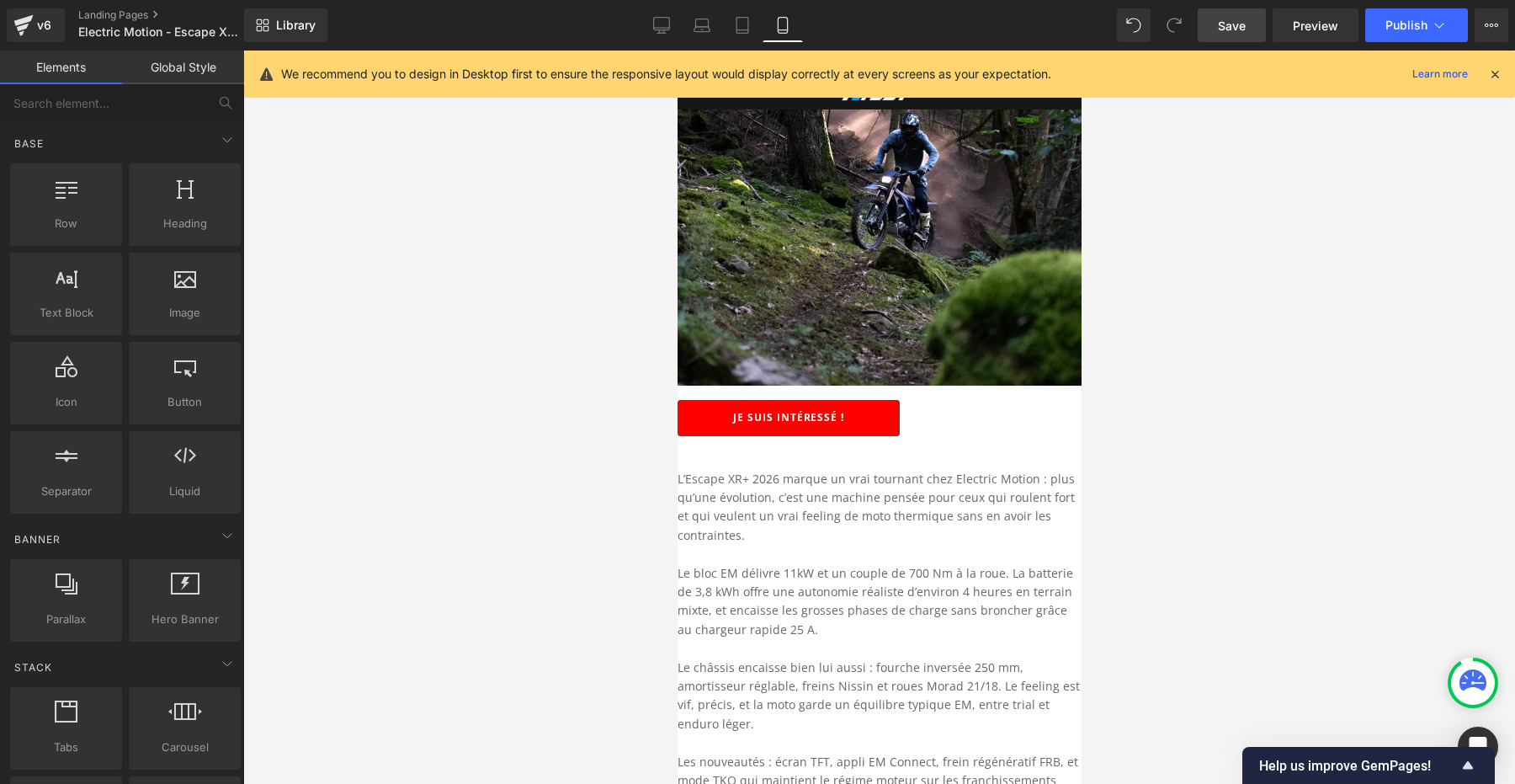
click at [677, 51] on icon at bounding box center [677, 51] width 0 height 0
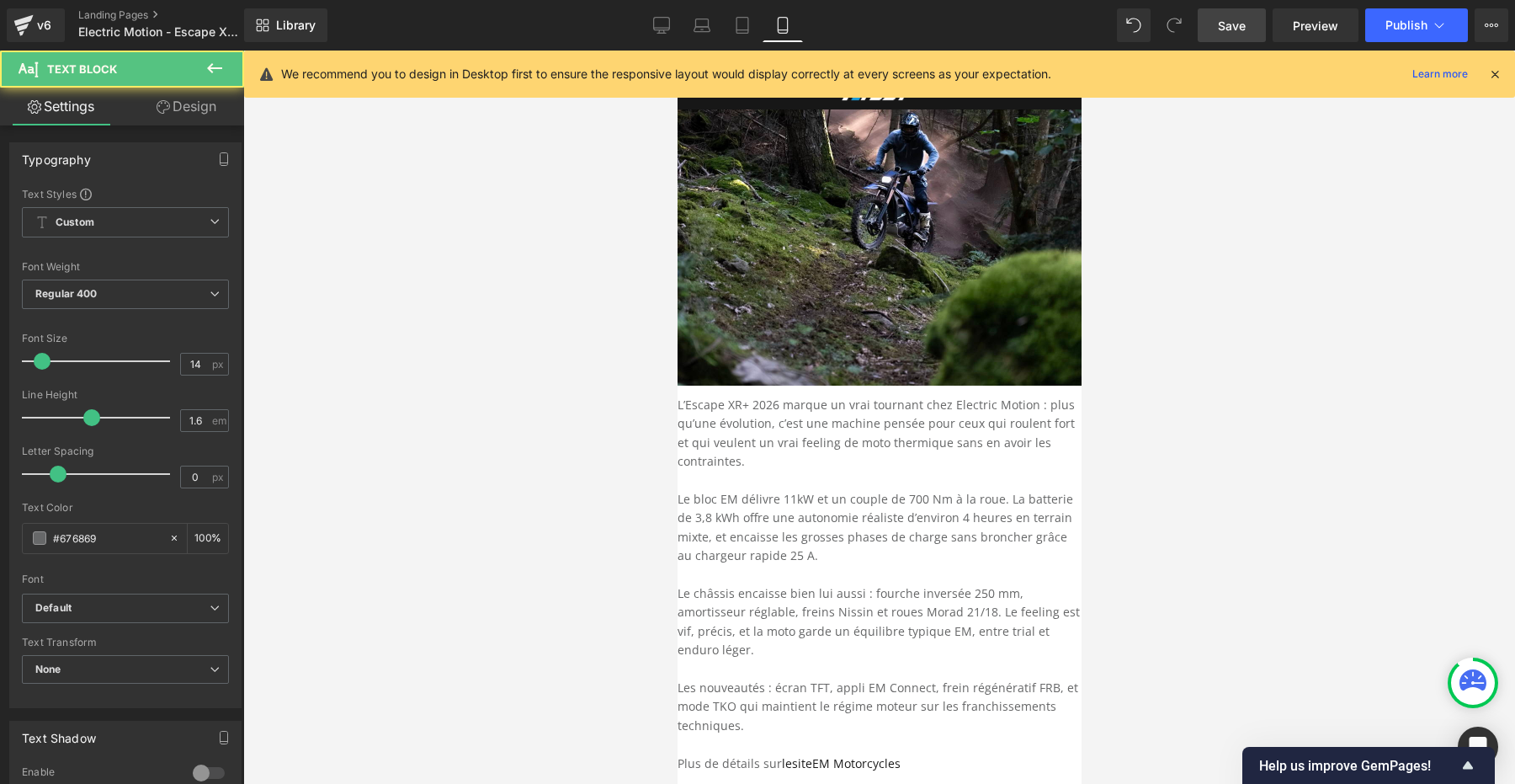
click at [1003, 396] on p "L’Escape XR+ 2026 marque un vrai tournant chez Electric Motion : plus qu’une év…" at bounding box center [878, 433] width 404 height 75
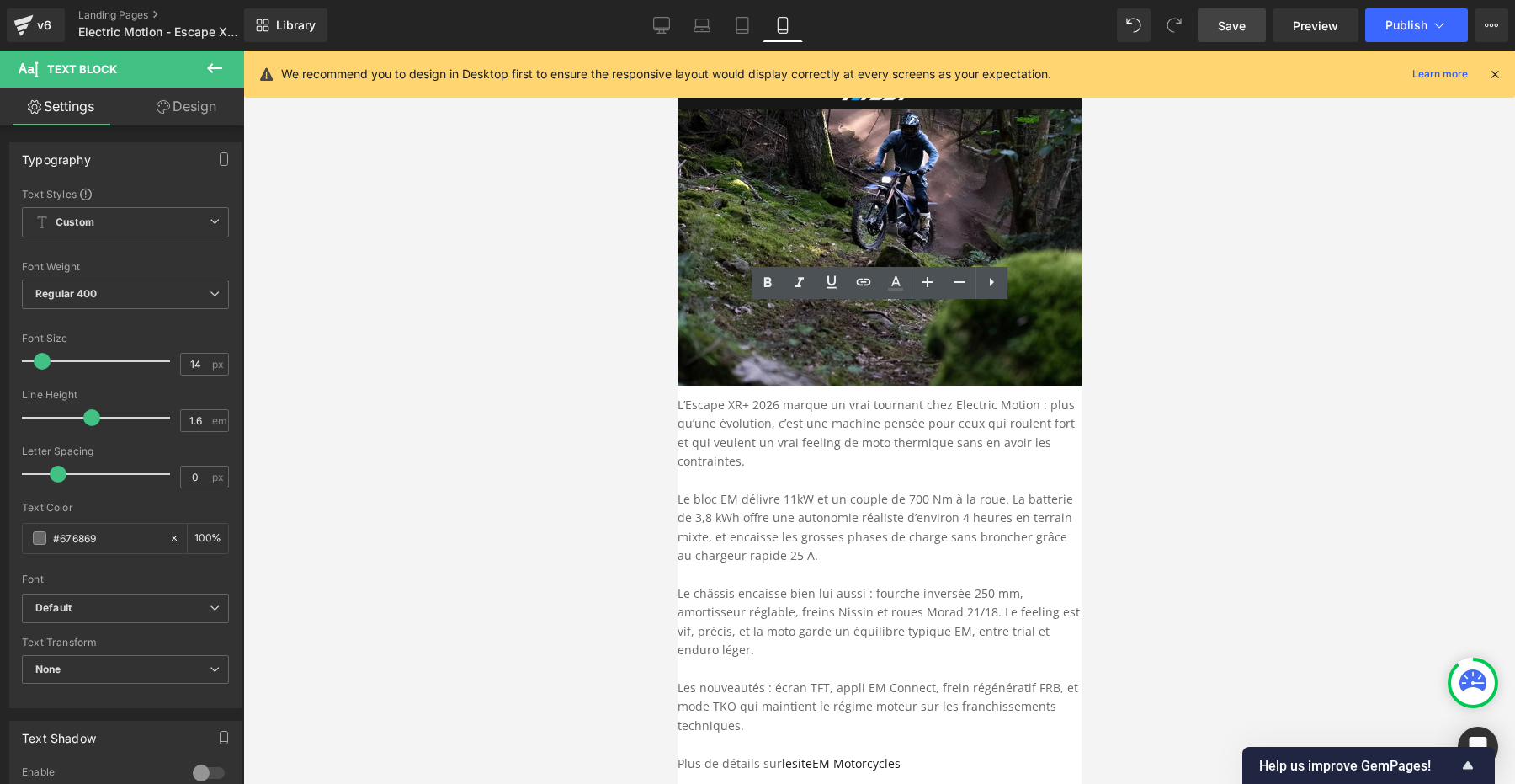
click at [1209, 308] on div at bounding box center [879, 417] width 1272 height 733
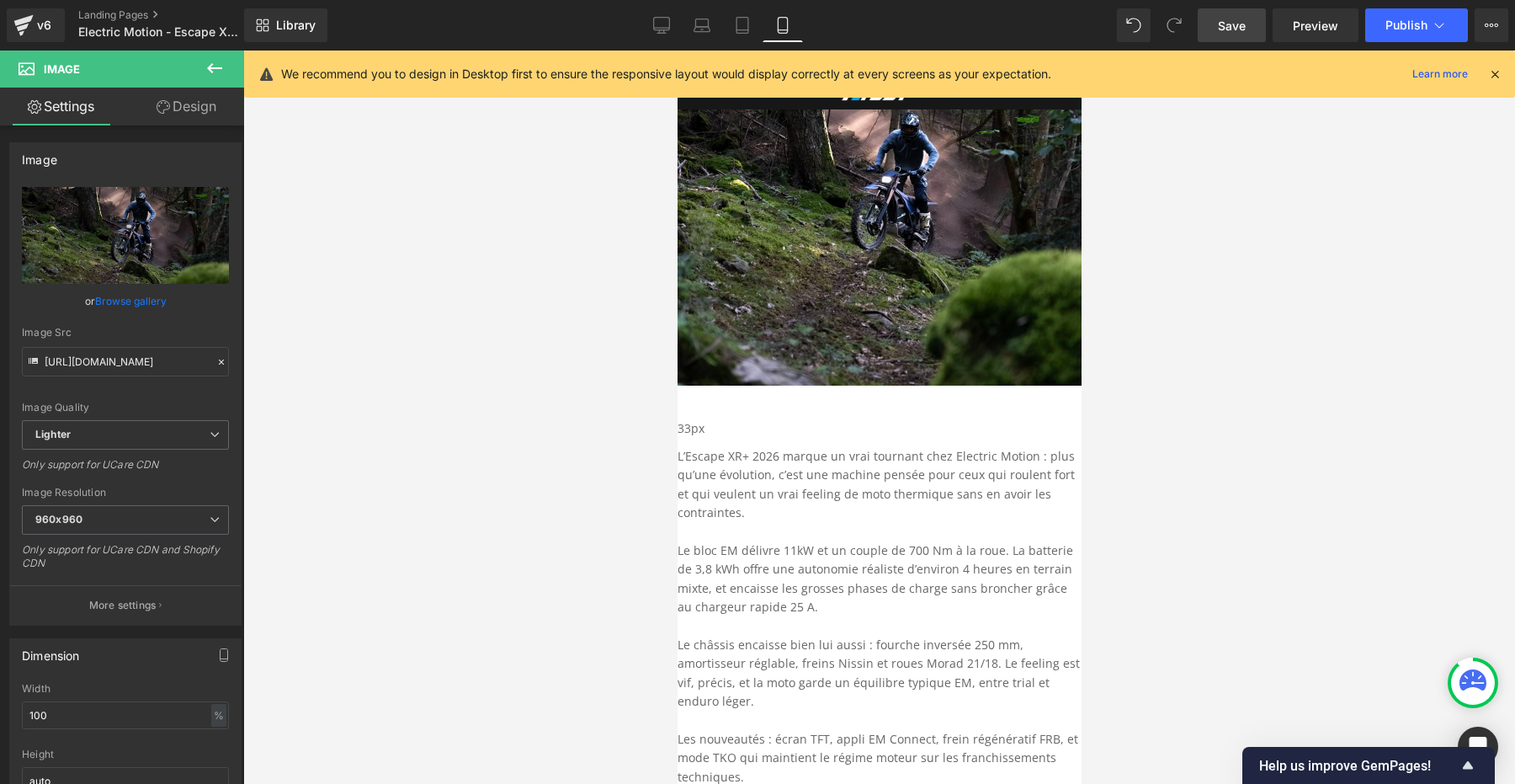
drag, startPoint x: 1018, startPoint y: 303, endPoint x: 1033, endPoint y: 331, distance: 31.8
click at [1033, 420] on div "33px" at bounding box center [878, 433] width 404 height 28
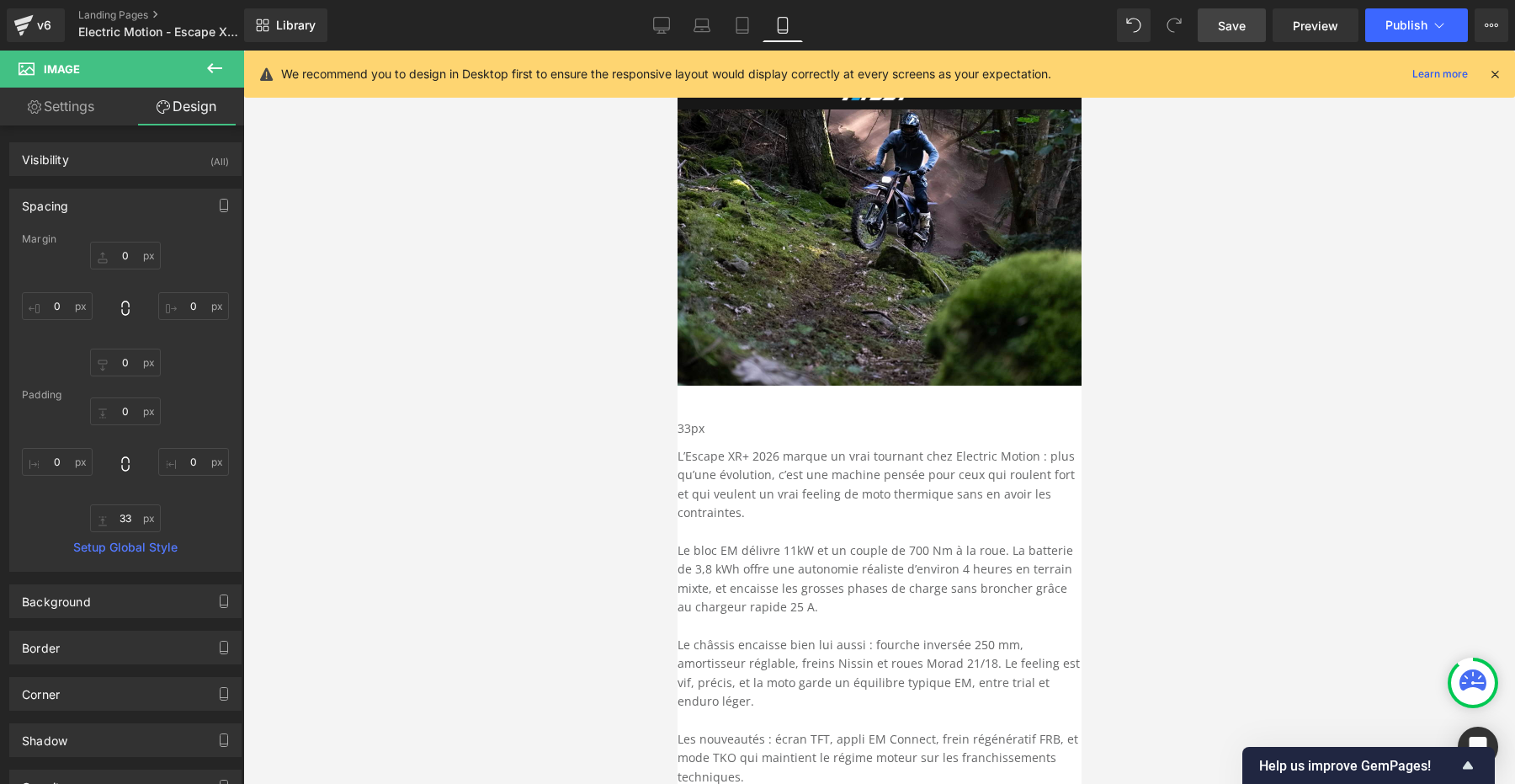
click at [1194, 373] on div at bounding box center [879, 417] width 1272 height 733
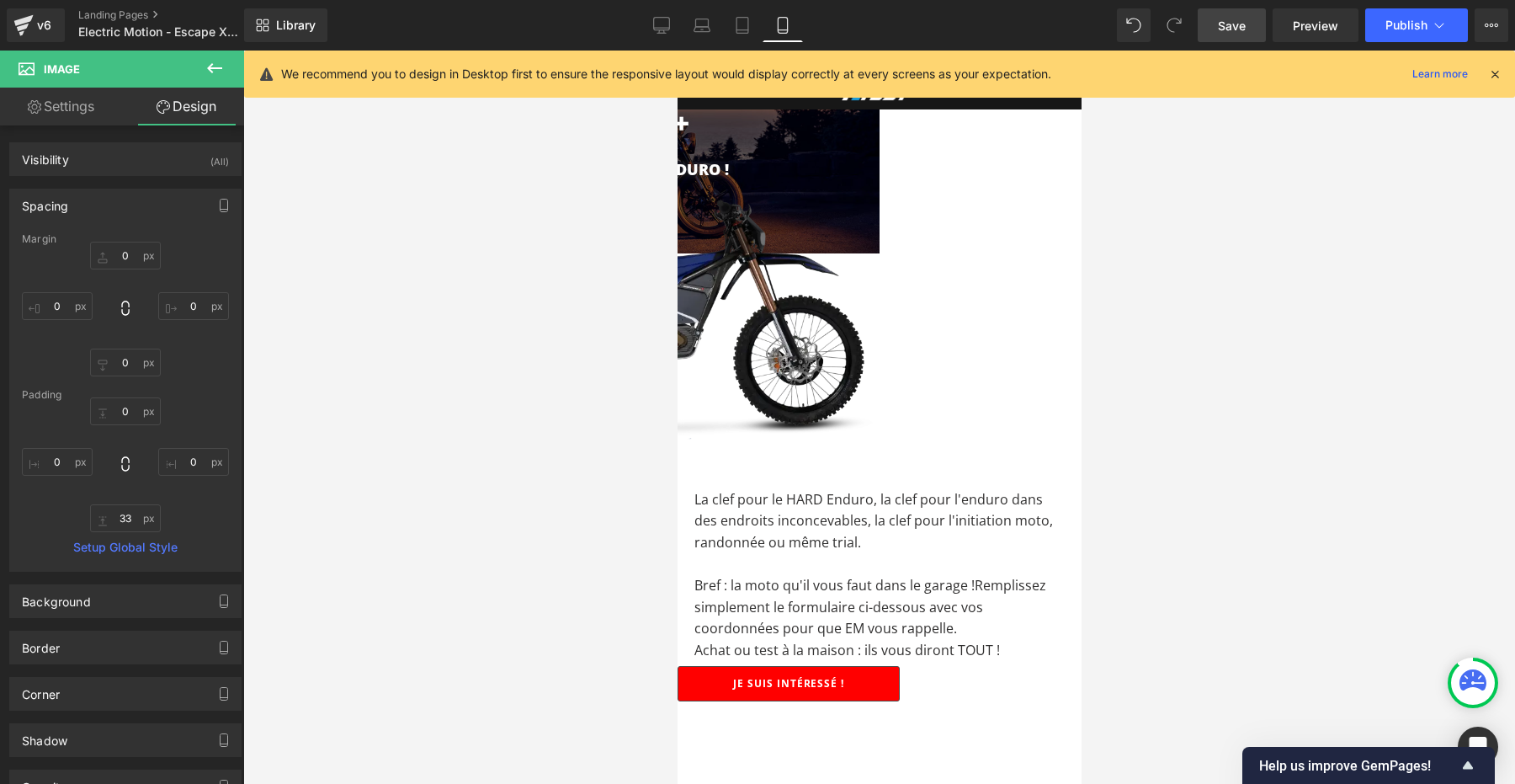
scroll to position [0, 0]
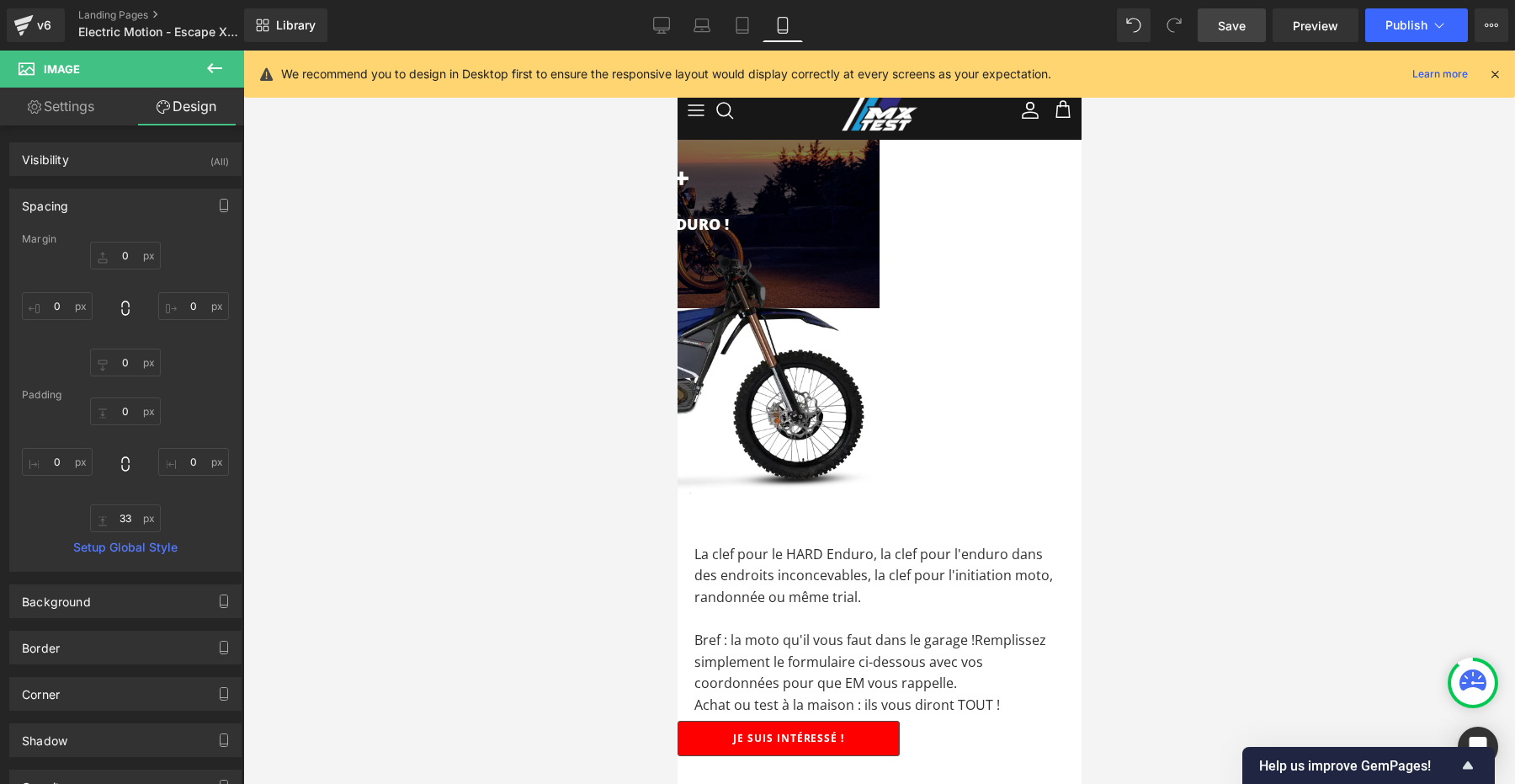
click at [1242, 31] on span "Save" at bounding box center [1232, 25] width 28 height 18
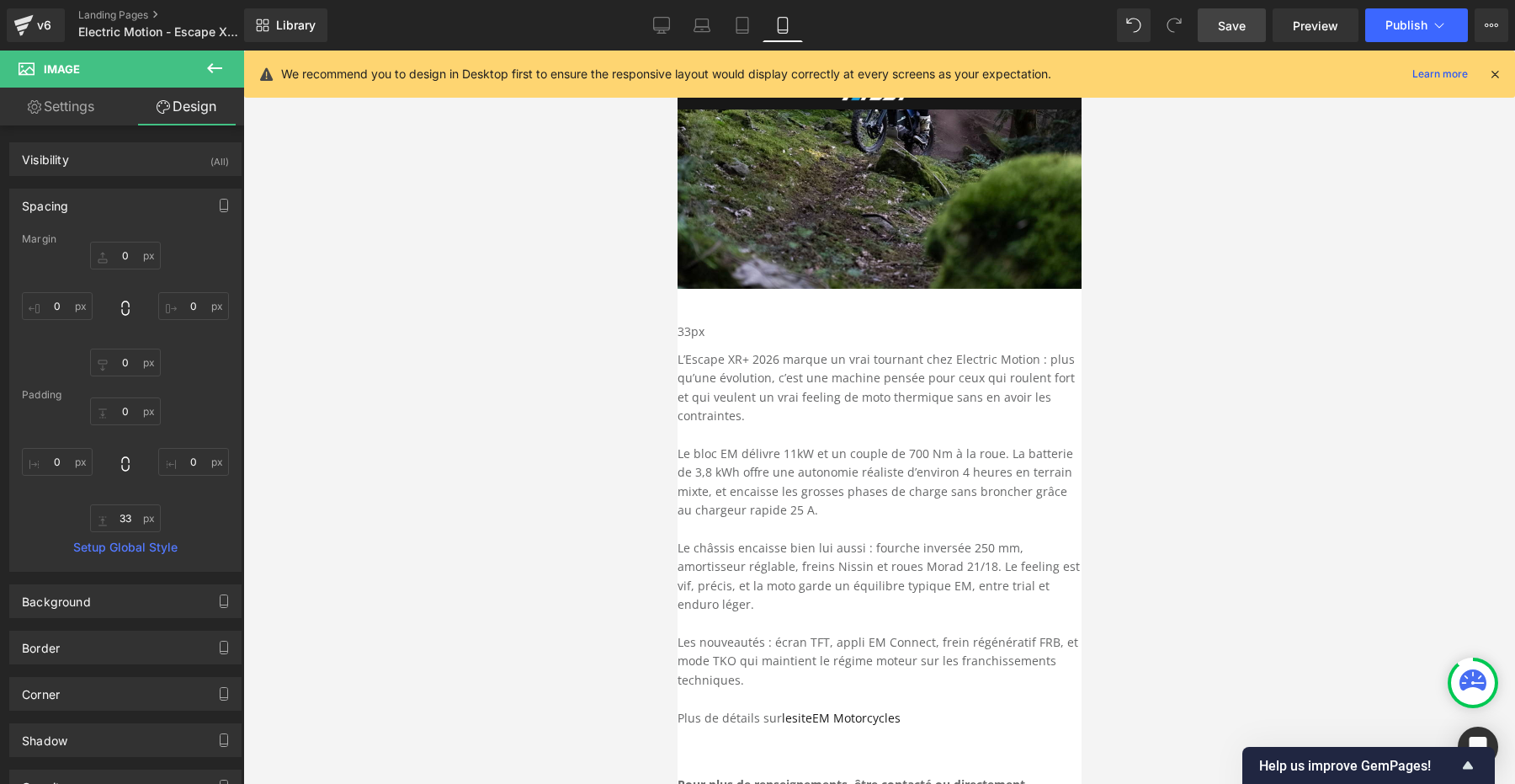
scroll to position [1211, 0]
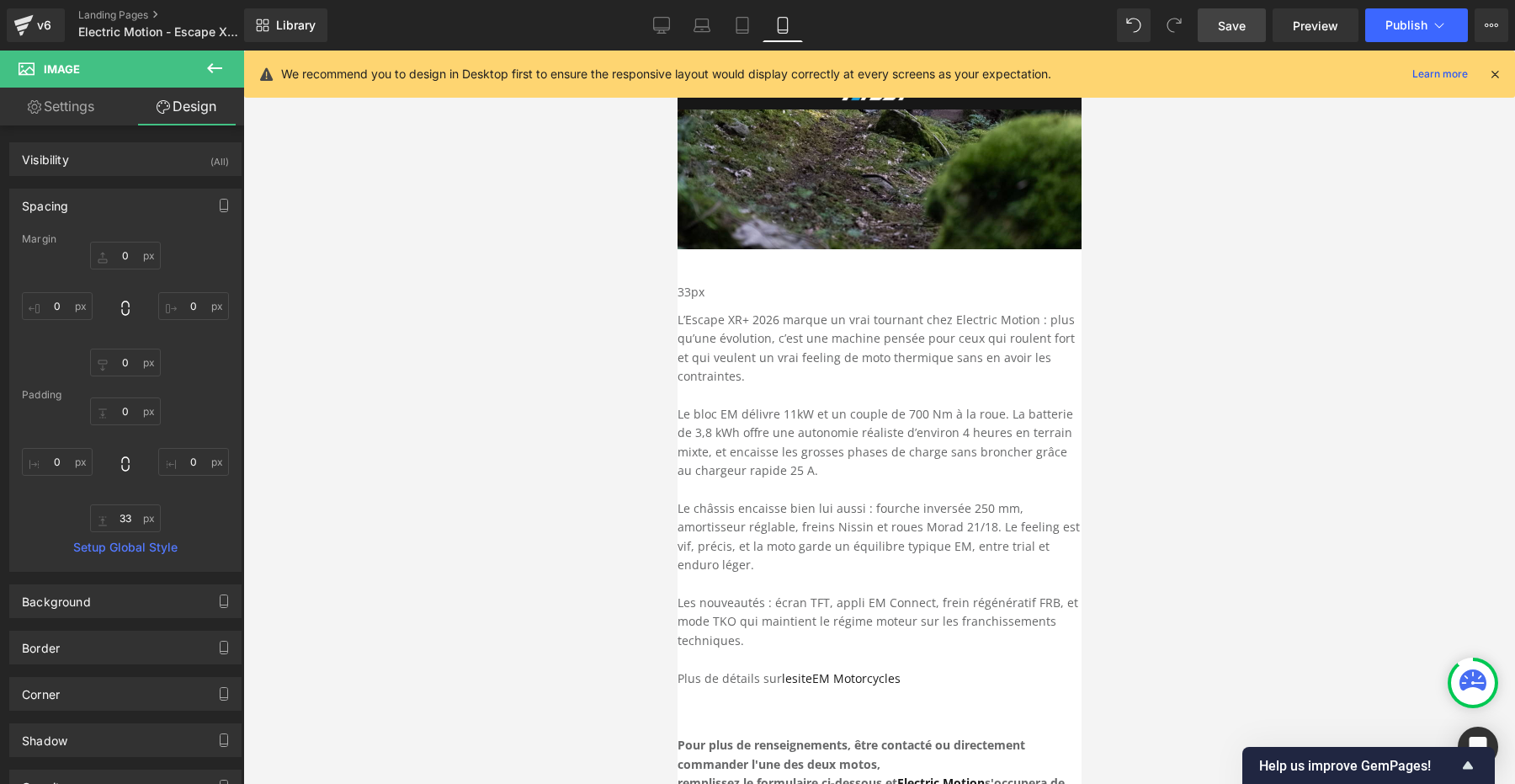
click at [984, 775] on link "E lectric Motion" at bounding box center [940, 782] width 87 height 16
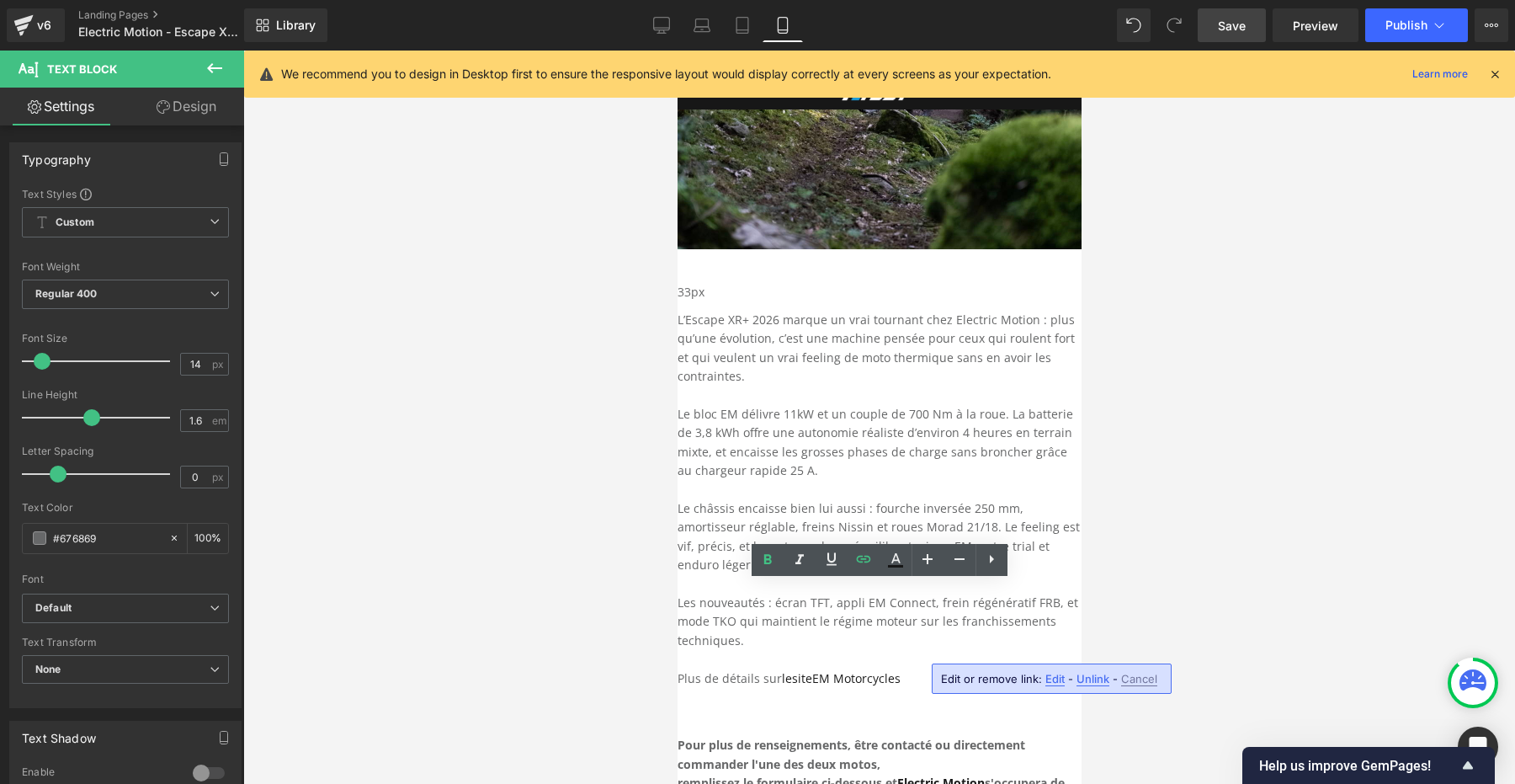
click at [1061, 681] on span "Edit" at bounding box center [1055, 678] width 19 height 14
type input "https://em-motorcycles.com/escape-xr-2026"
click at [891, 679] on input "https://em-motorcycles.com/escape-xr-2026" at bounding box center [849, 685] width 259 height 42
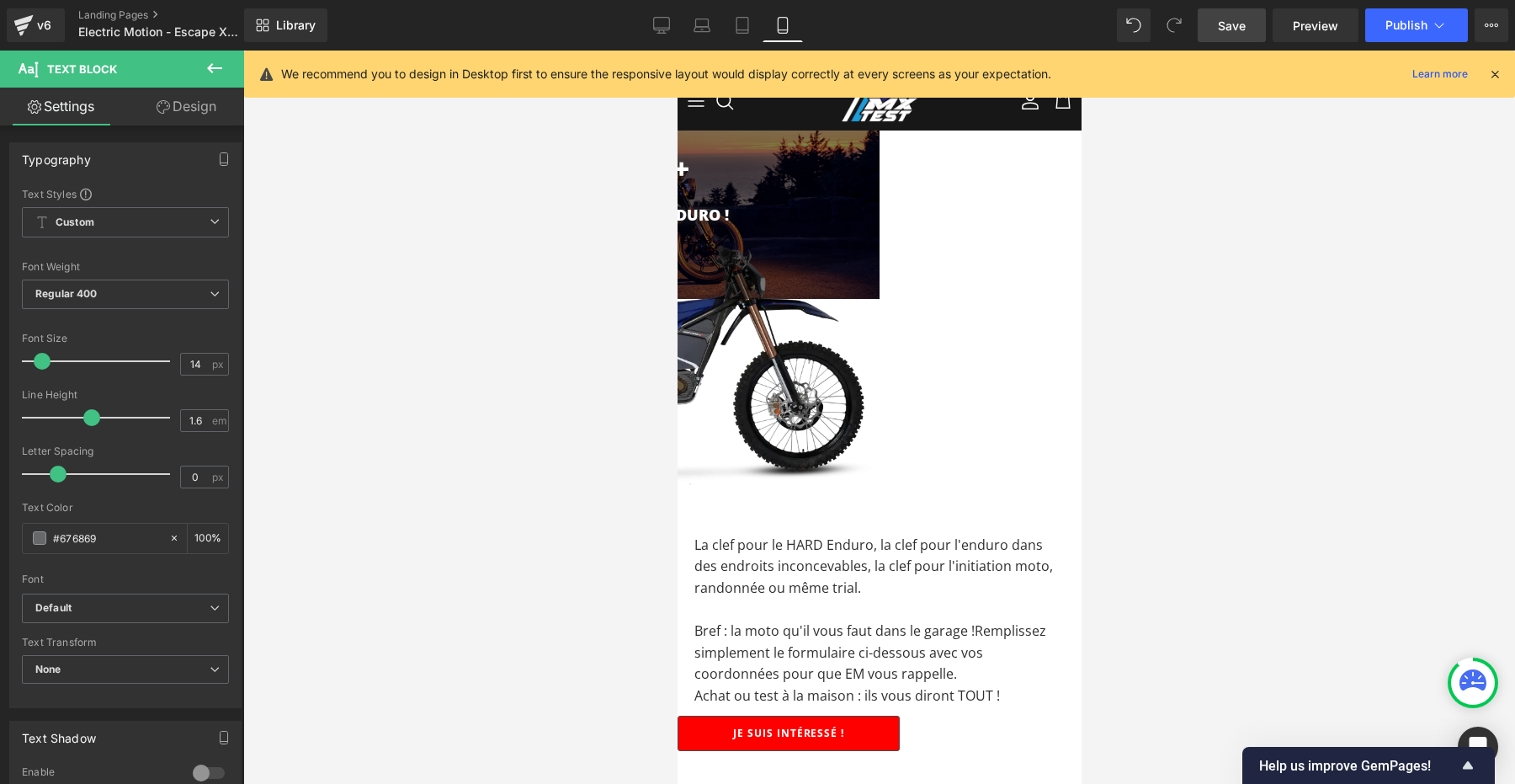
scroll to position [0, 0]
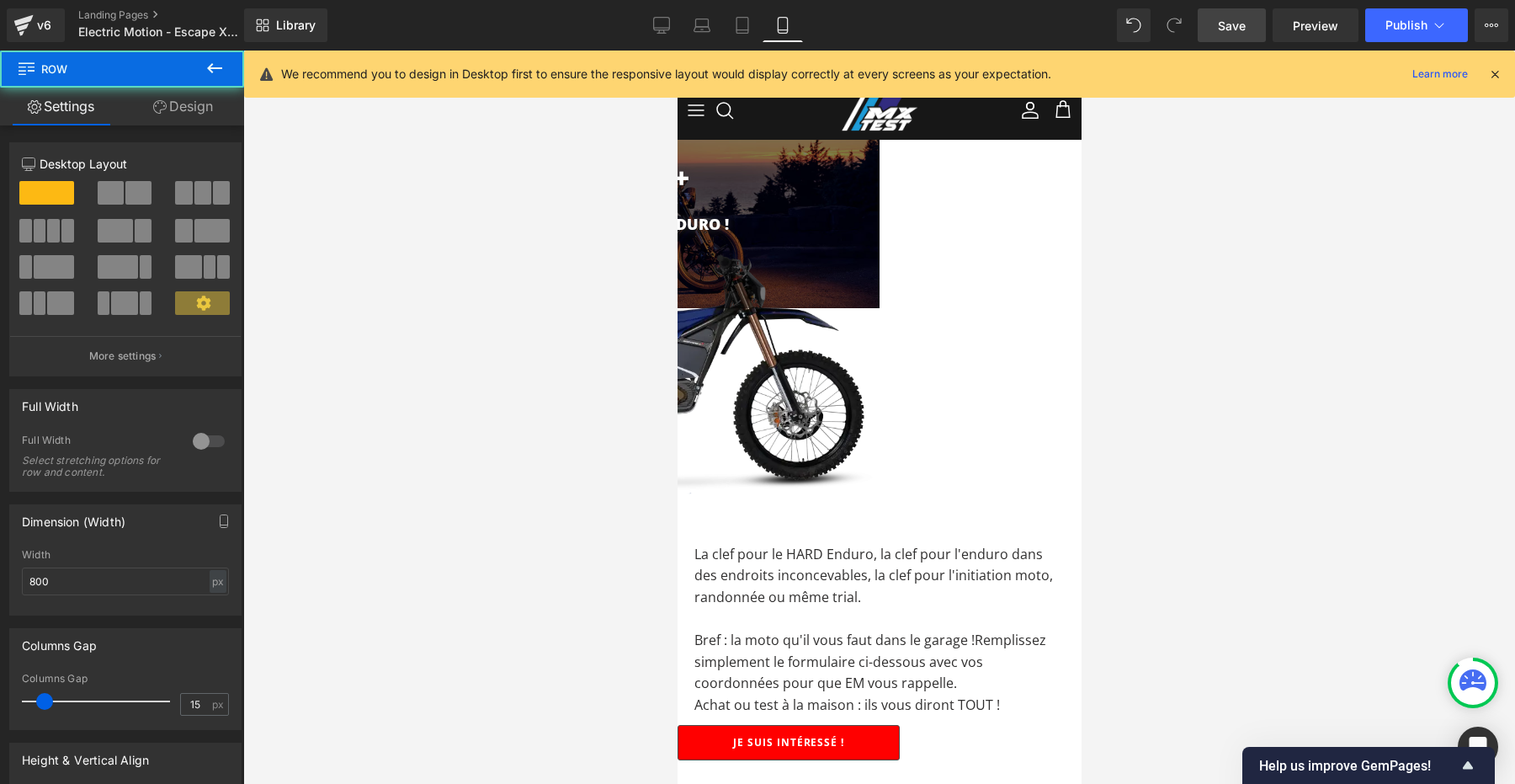
click at [879, 225] on div "La clef pour le HARD Enduro ! Heading Row" at bounding box center [677, 233] width 404 height 44
click at [879, 256] on img at bounding box center [677, 365] width 404 height 270
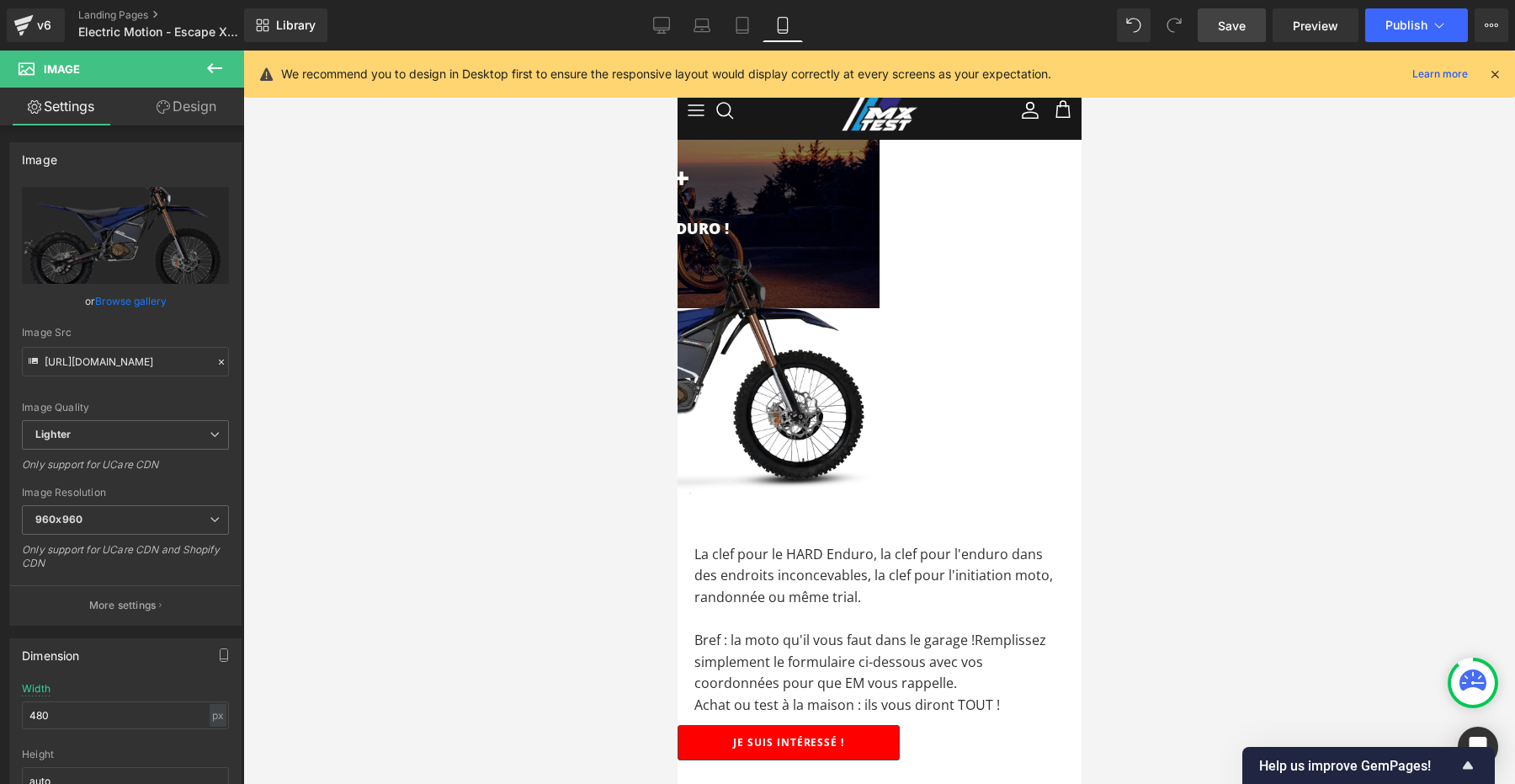
click at [677, 51] on span "Row" at bounding box center [677, 51] width 0 height 0
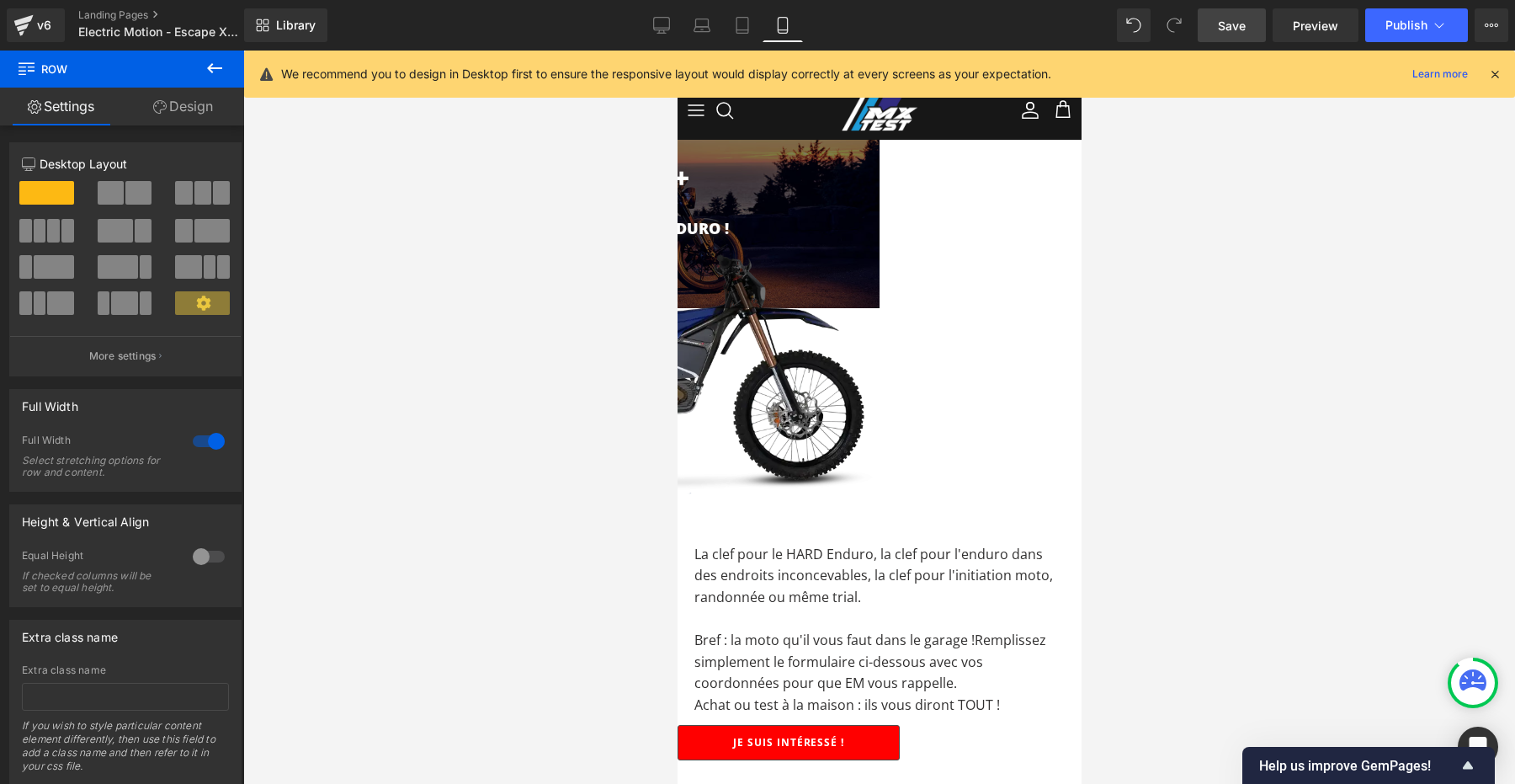
click at [879, 252] on img at bounding box center [677, 365] width 404 height 270
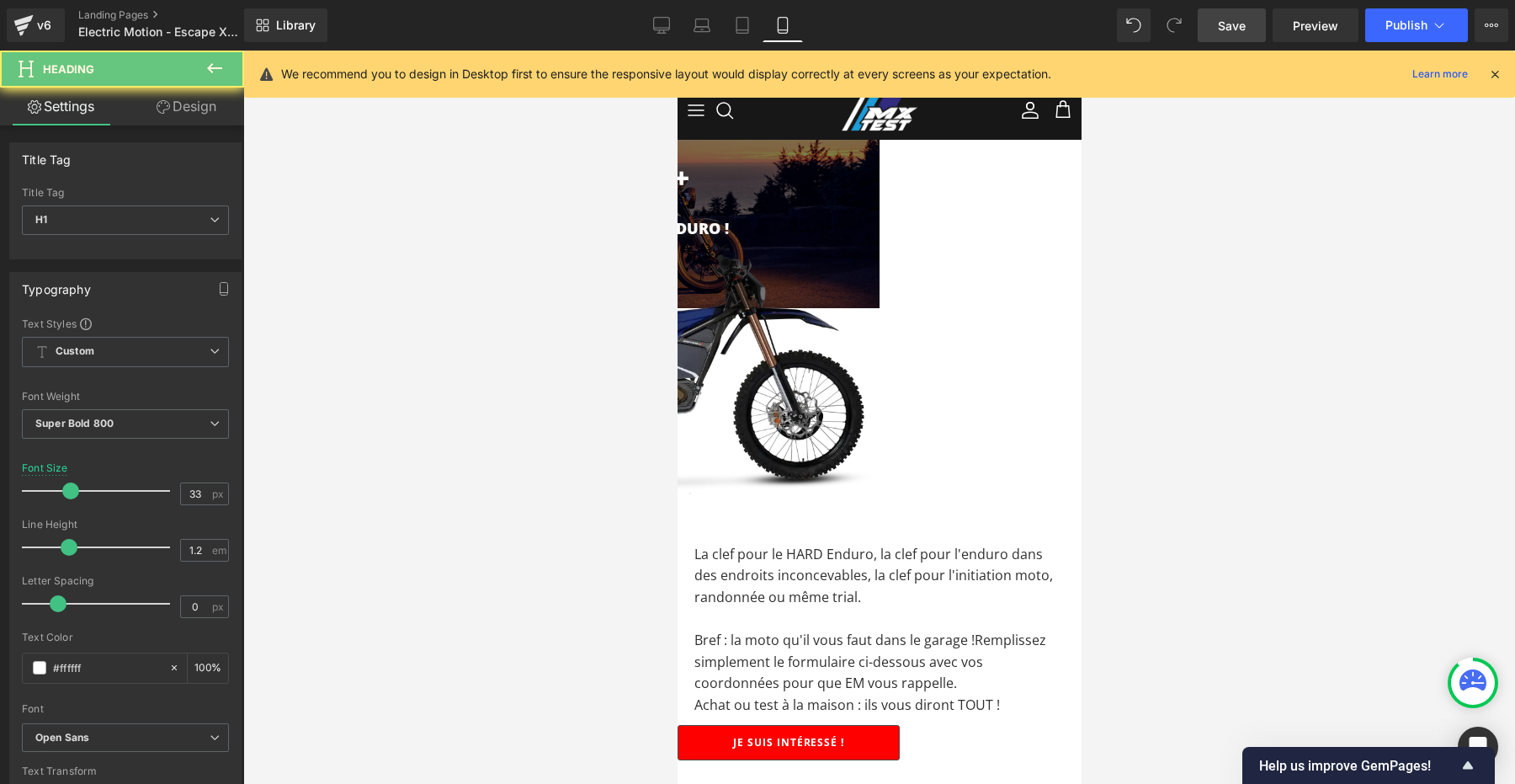
click at [879, 188] on h1 "EM ESCAPE XR+" at bounding box center [677, 178] width 404 height 34
click at [1091, 253] on div at bounding box center [879, 417] width 1272 height 733
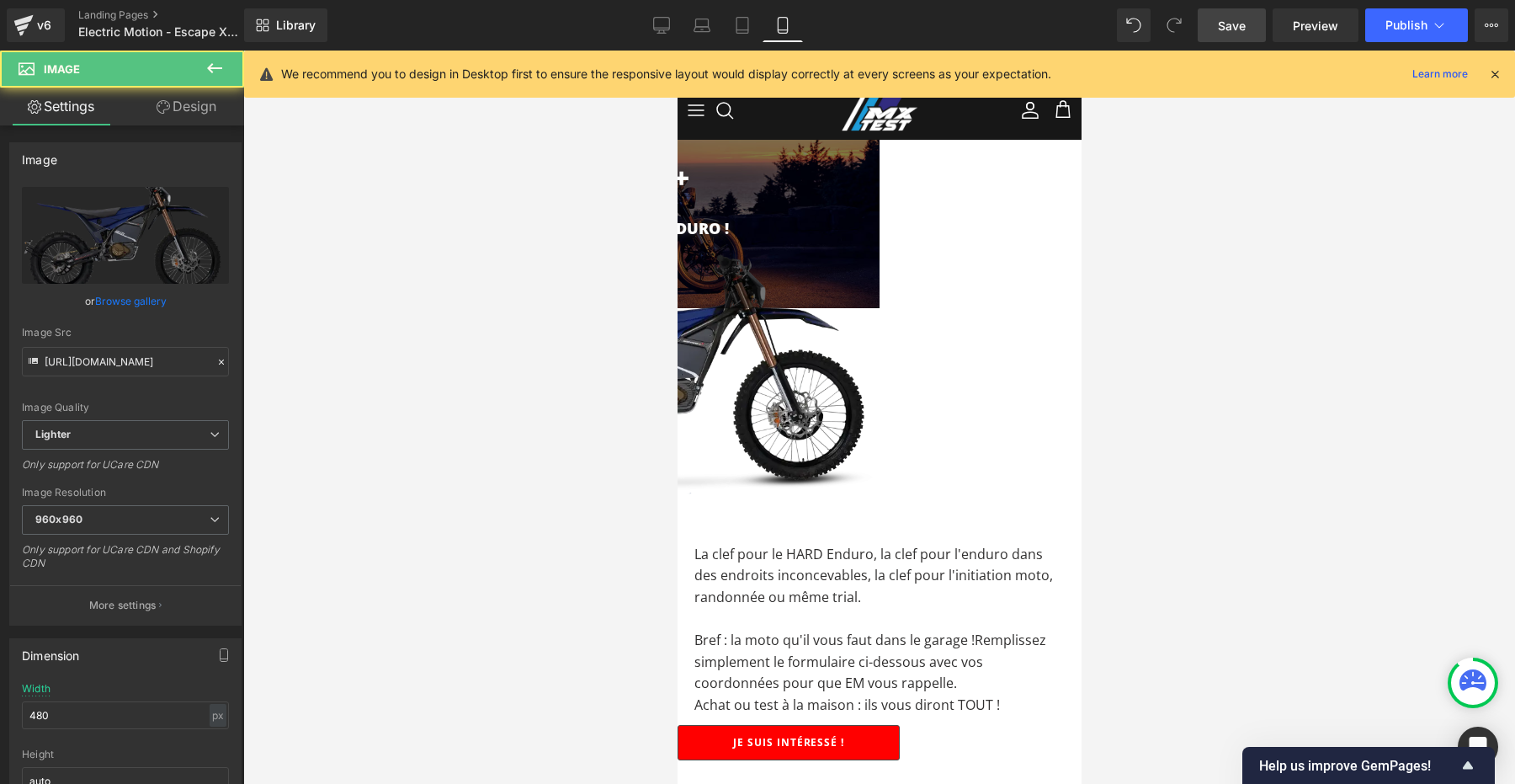
click at [879, 269] on img at bounding box center [677, 365] width 404 height 270
click at [677, 51] on span "Video Bg" at bounding box center [677, 51] width 0 height 0
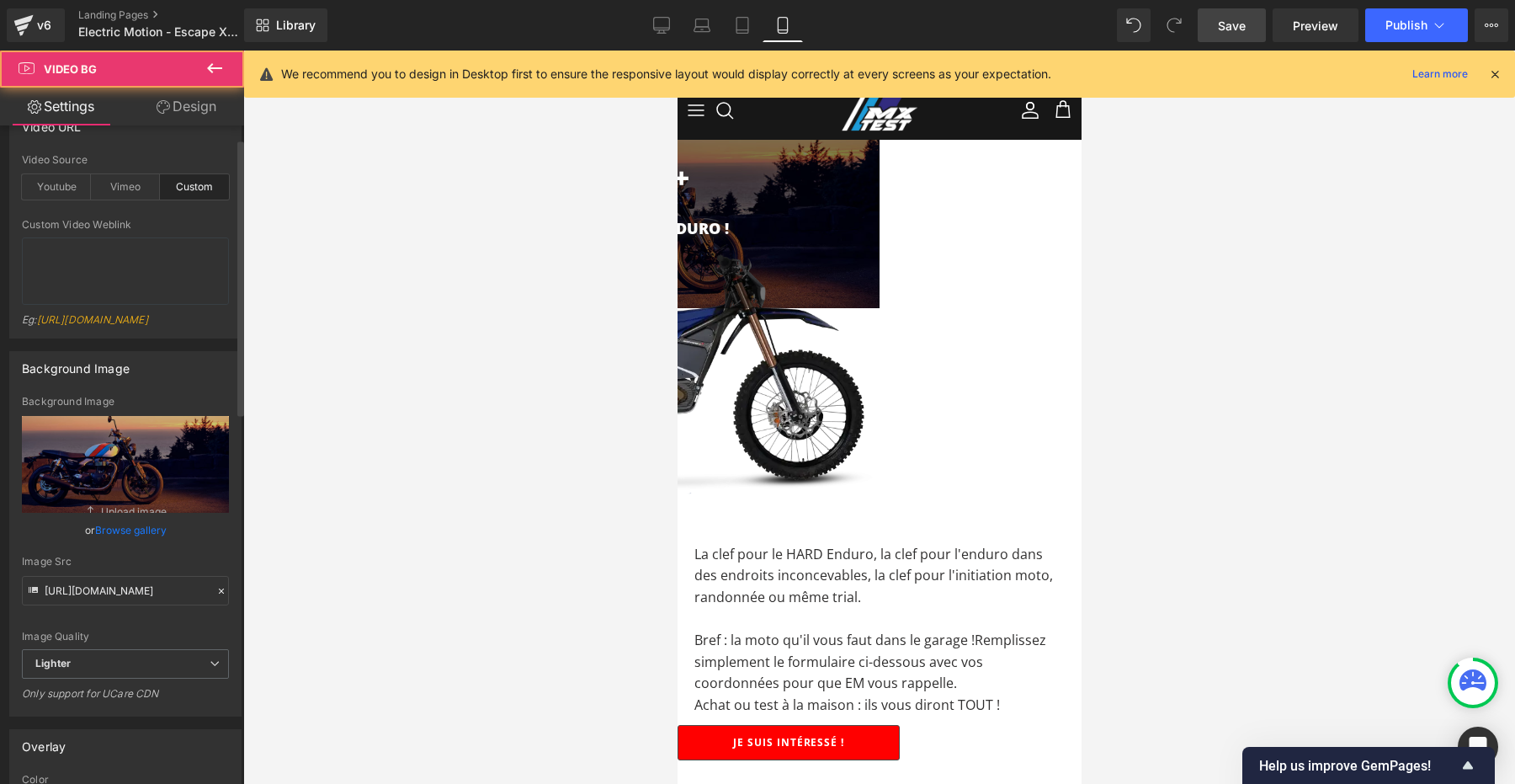
scroll to position [154, 0]
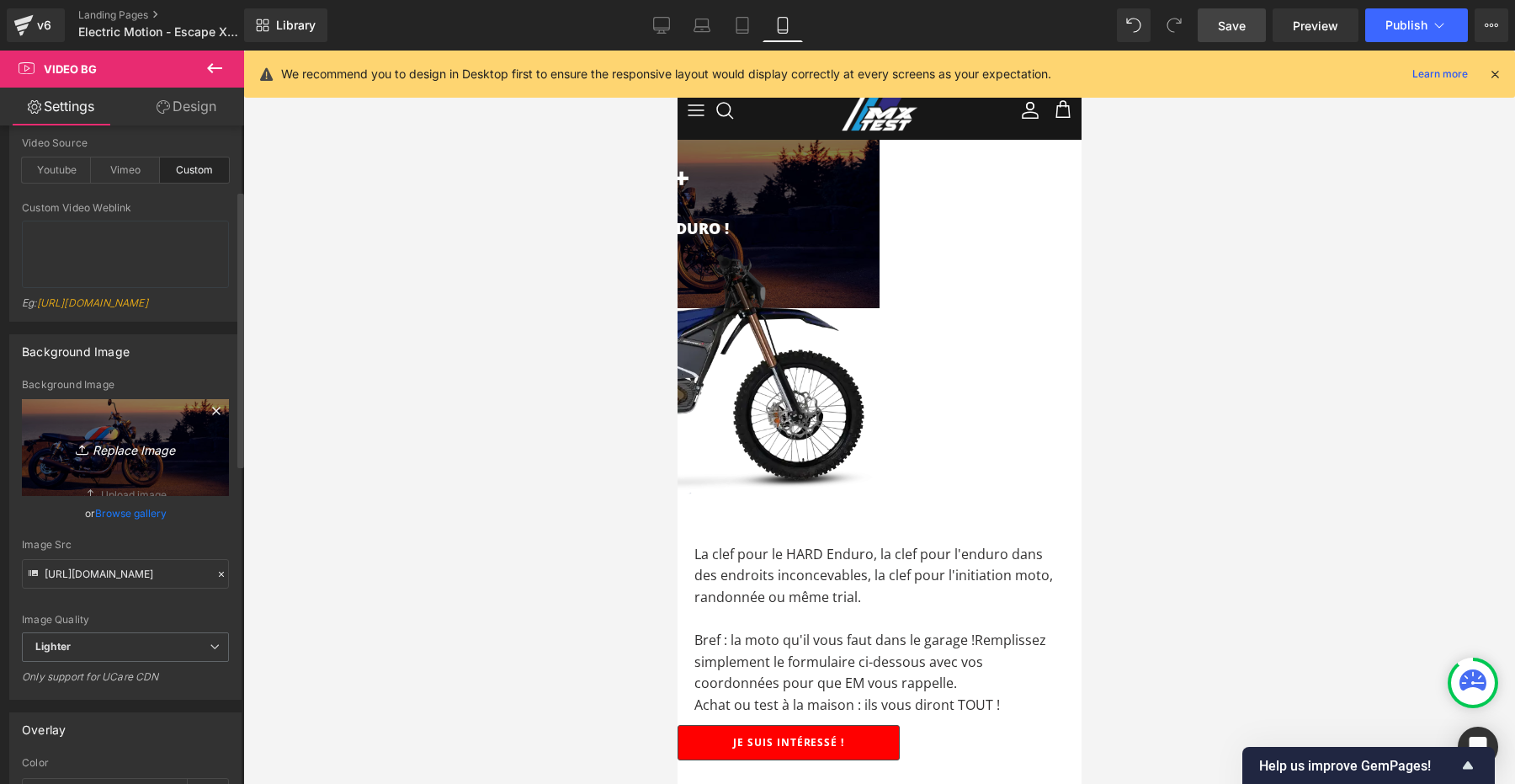
click at [131, 458] on icon "Replace Image" at bounding box center [125, 447] width 135 height 21
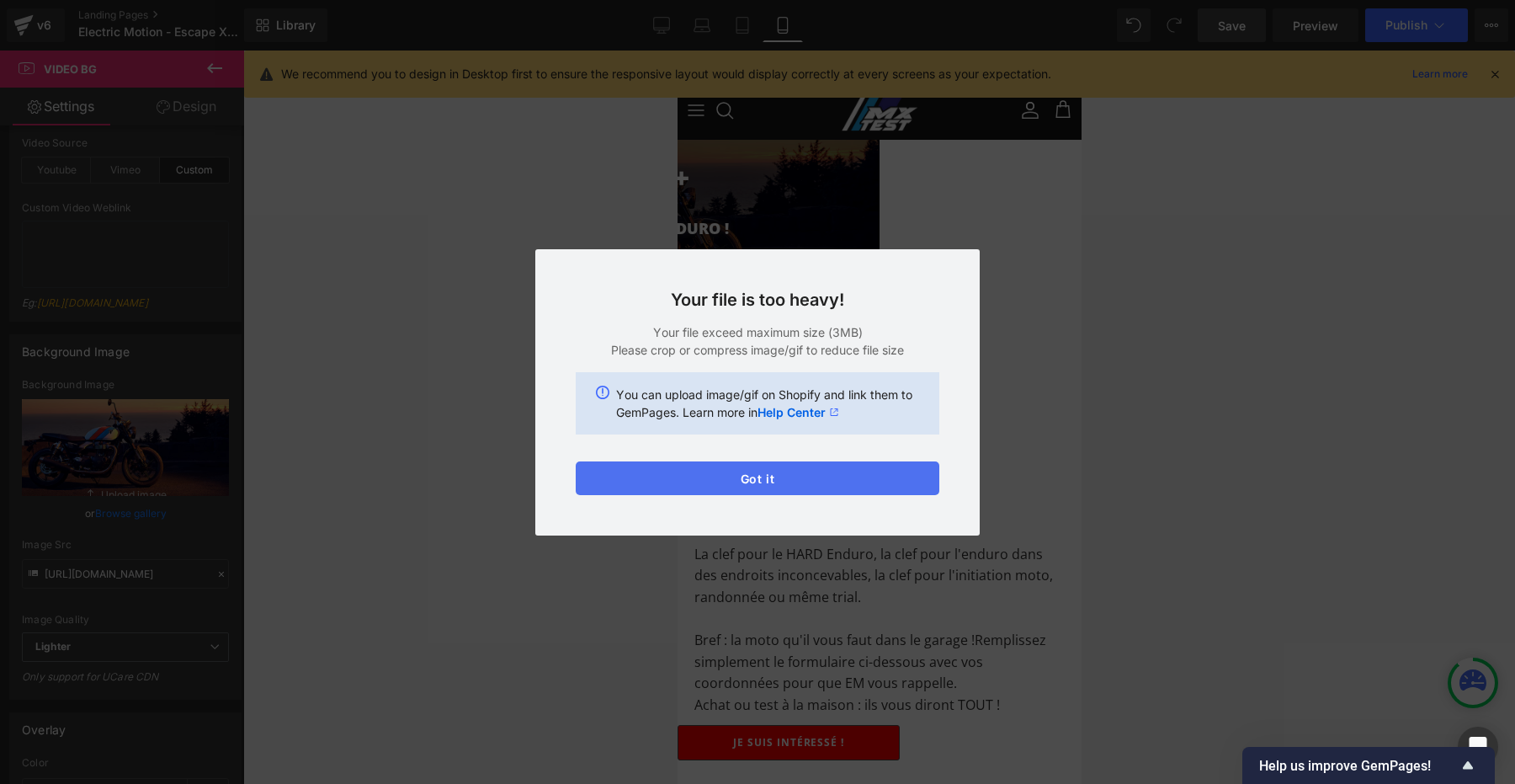
click at [759, 472] on button "Got it" at bounding box center [757, 478] width 364 height 34
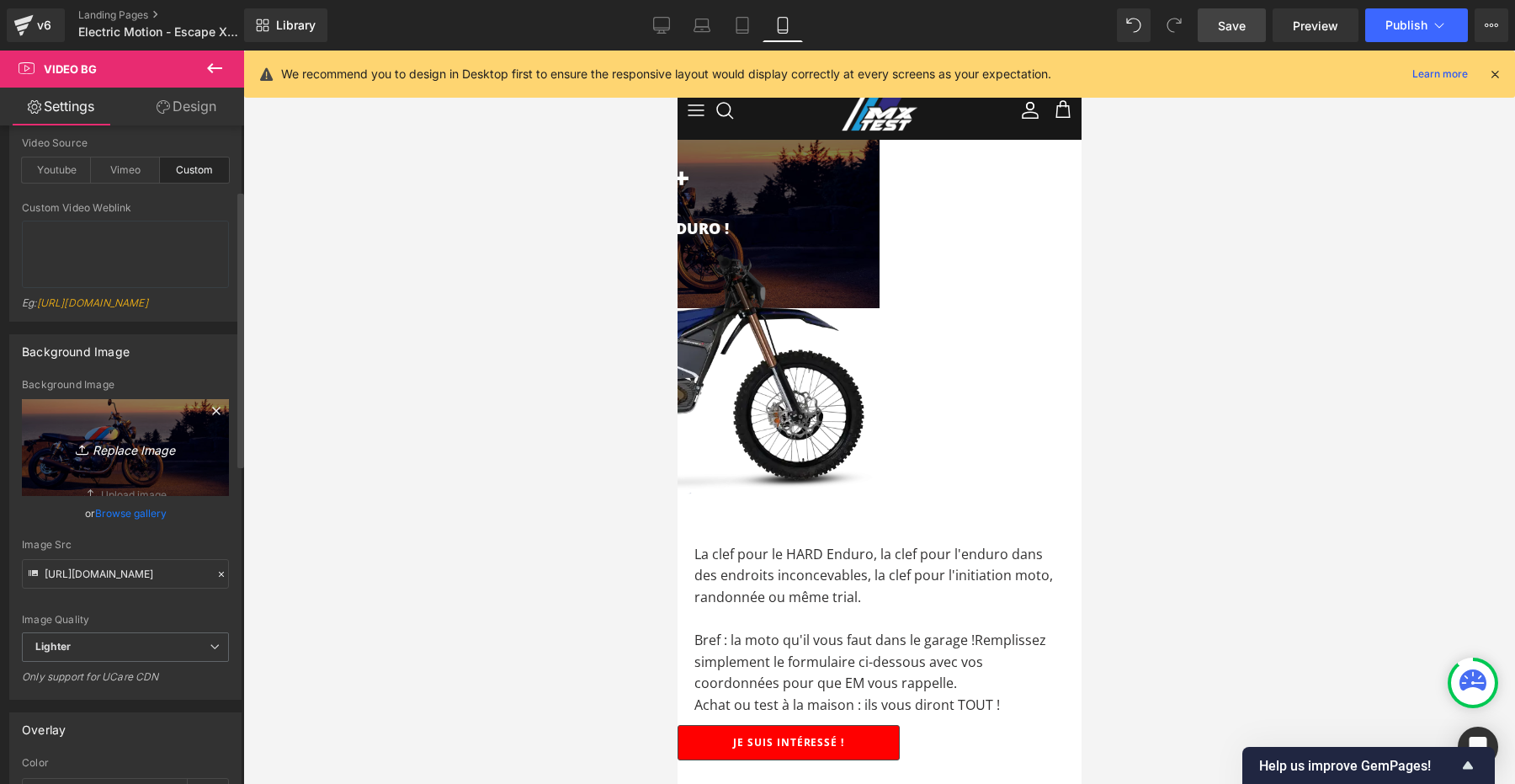
click at [126, 458] on icon "Replace Image" at bounding box center [125, 447] width 135 height 21
type input "C:\fakepath\electric-motion-header Large.jpeg"
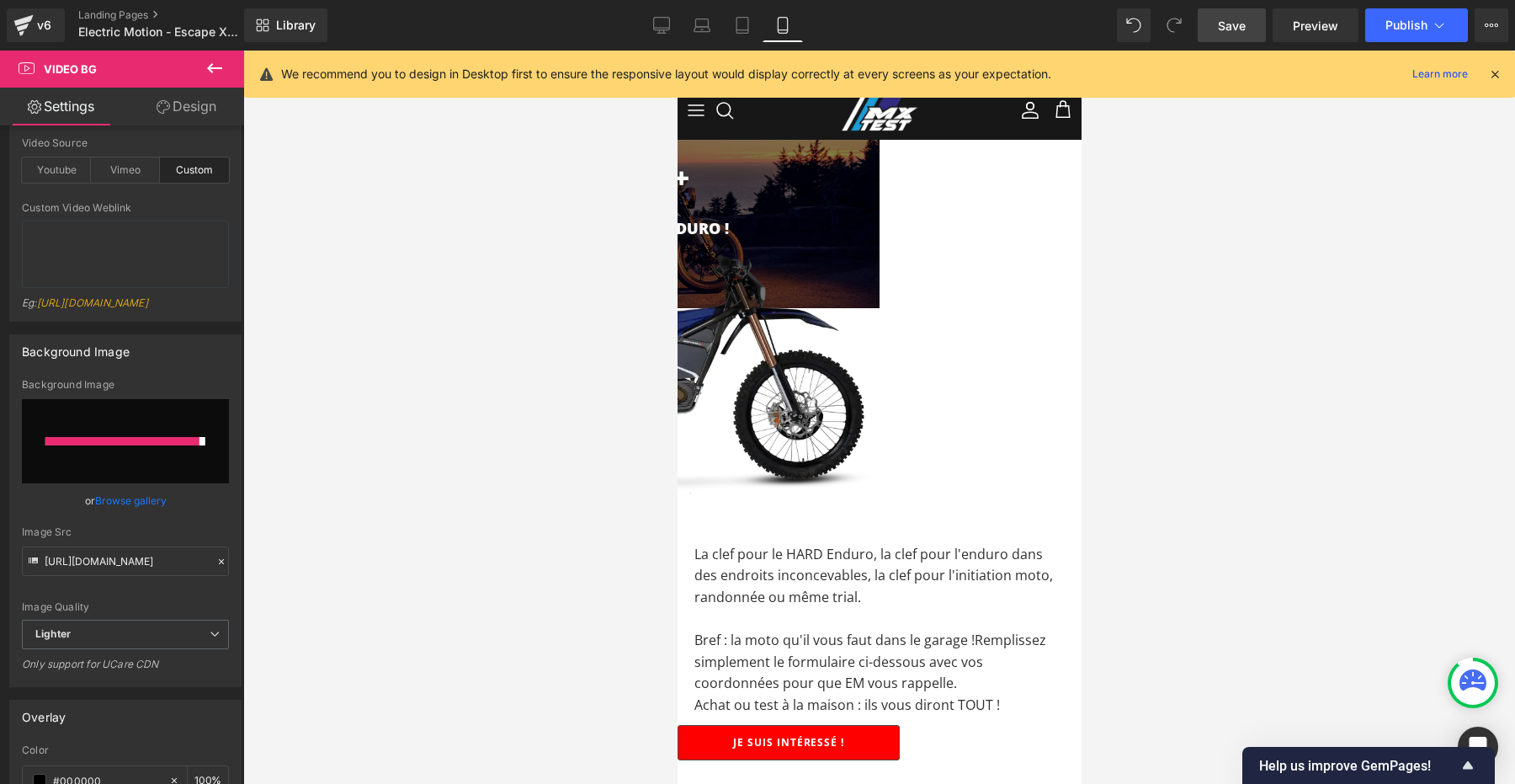
type input "https://ucarecdn.com/5bc24b08-66dd-4b59-b865-696b97ca4b70/-/format/auto/-/previ…"
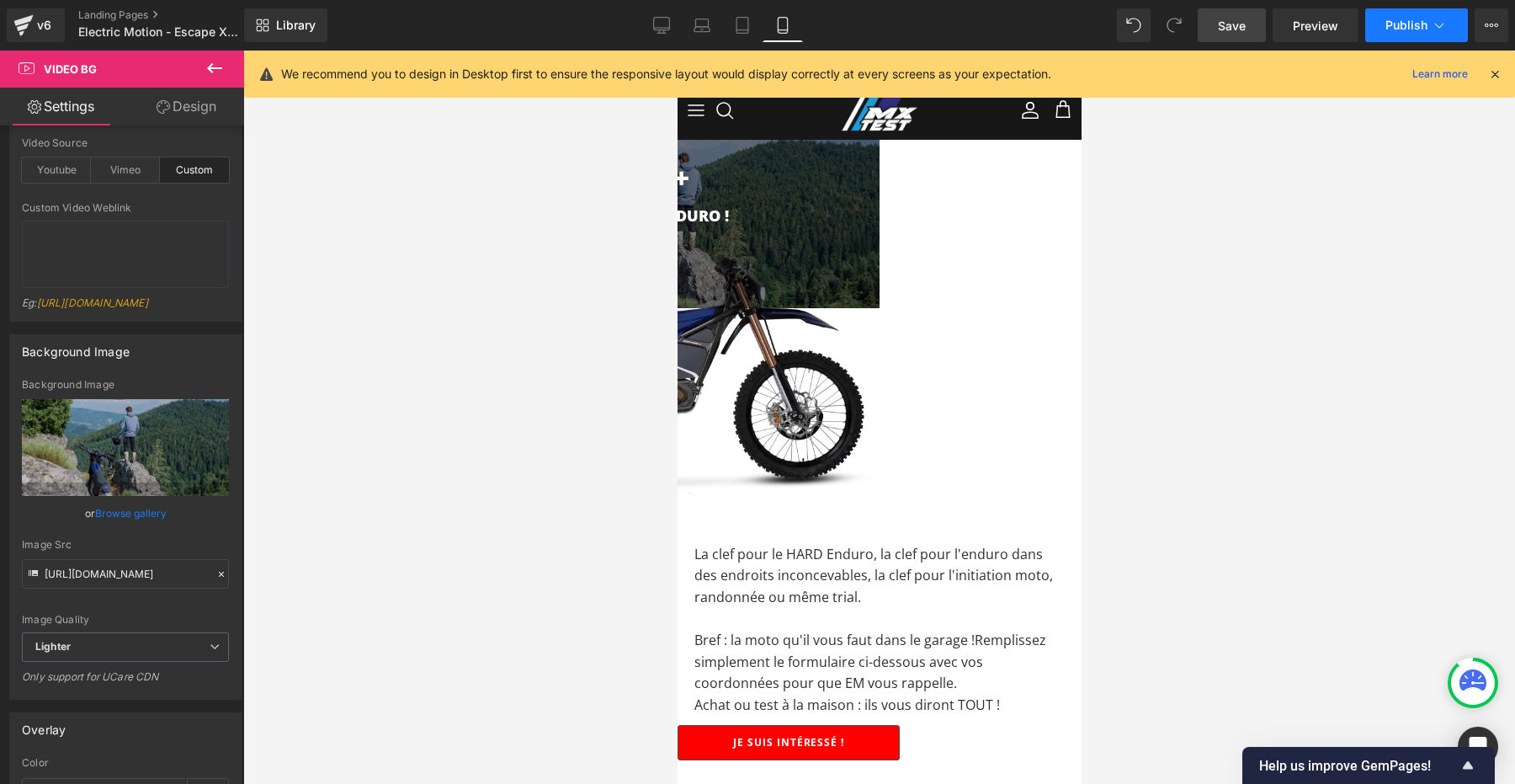
click at [1400, 19] on span "Publish" at bounding box center [1407, 25] width 42 height 14
click at [1235, 26] on span "Save" at bounding box center [1232, 25] width 28 height 18
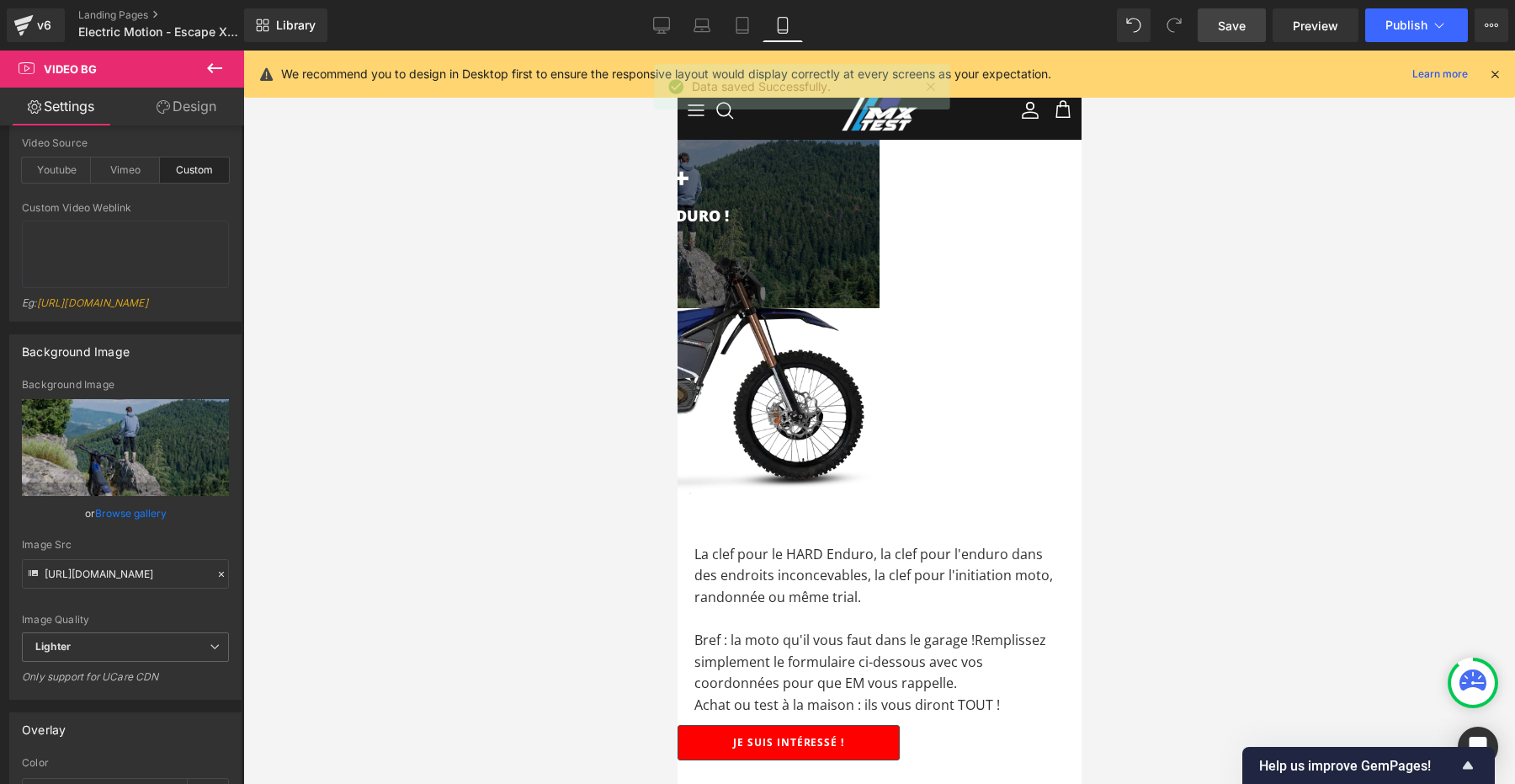
click at [877, 354] on img at bounding box center [677, 365] width 404 height 270
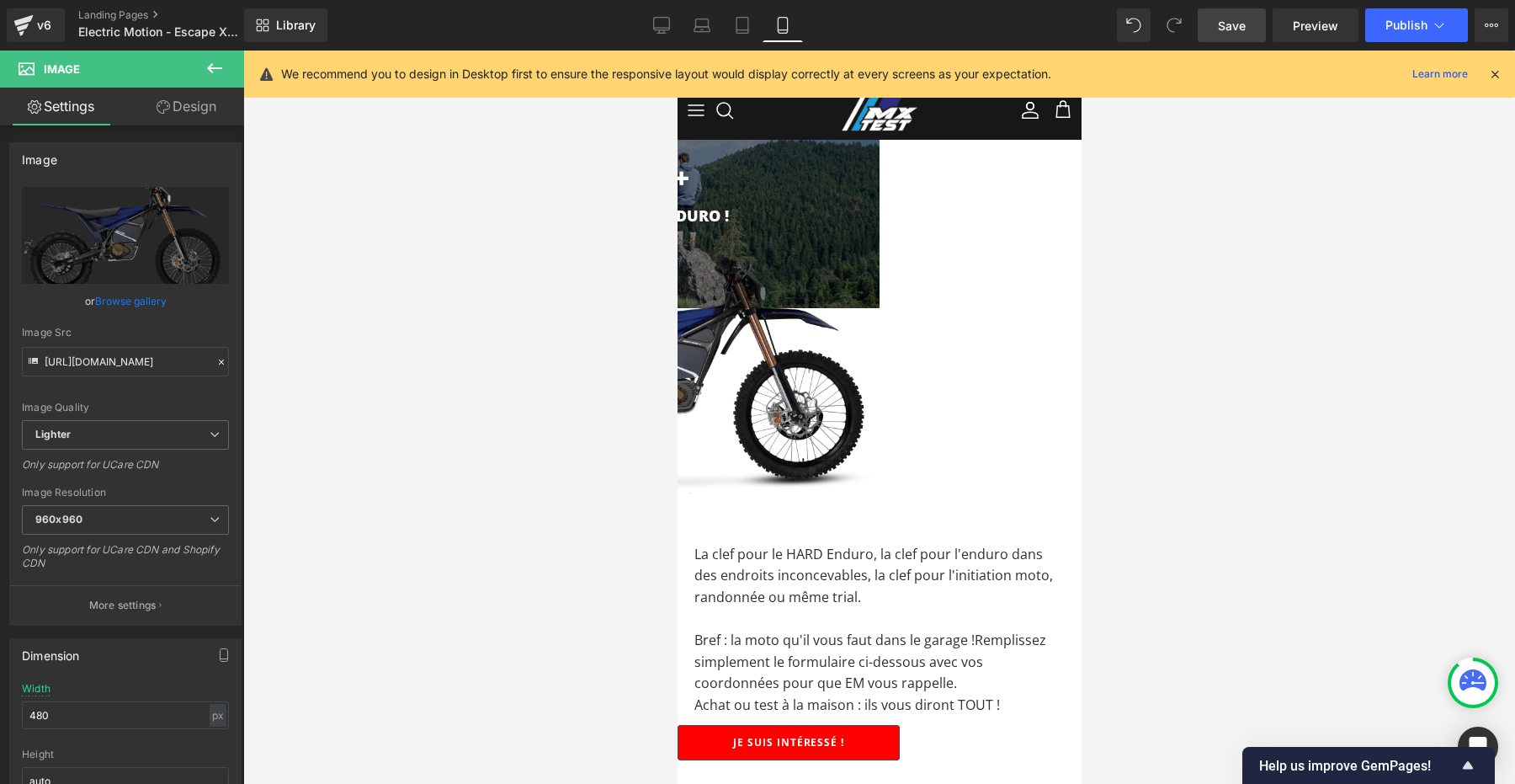
click at [181, 98] on link "Design" at bounding box center [187, 106] width 122 height 38
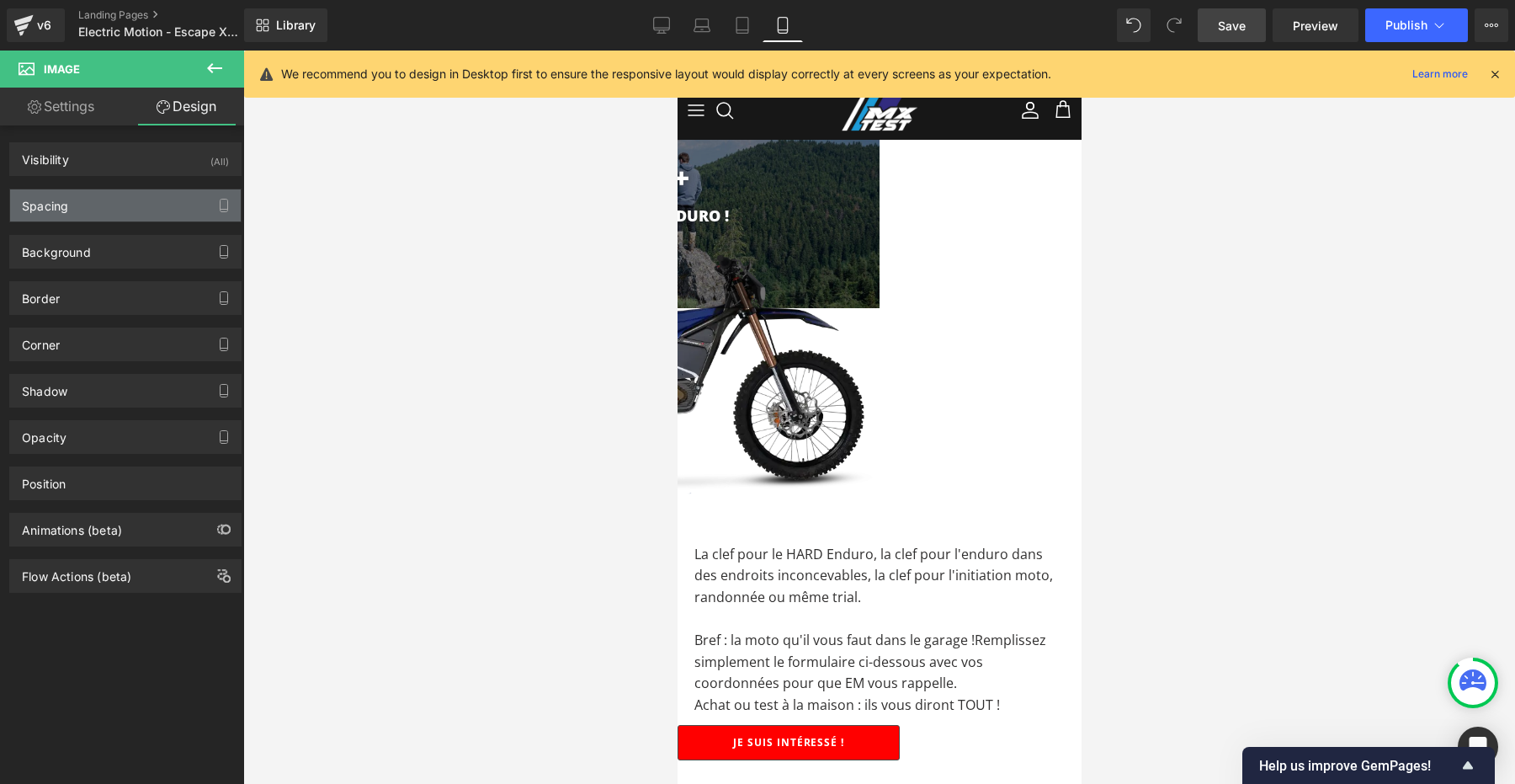
click at [125, 200] on div "Spacing" at bounding box center [125, 205] width 231 height 32
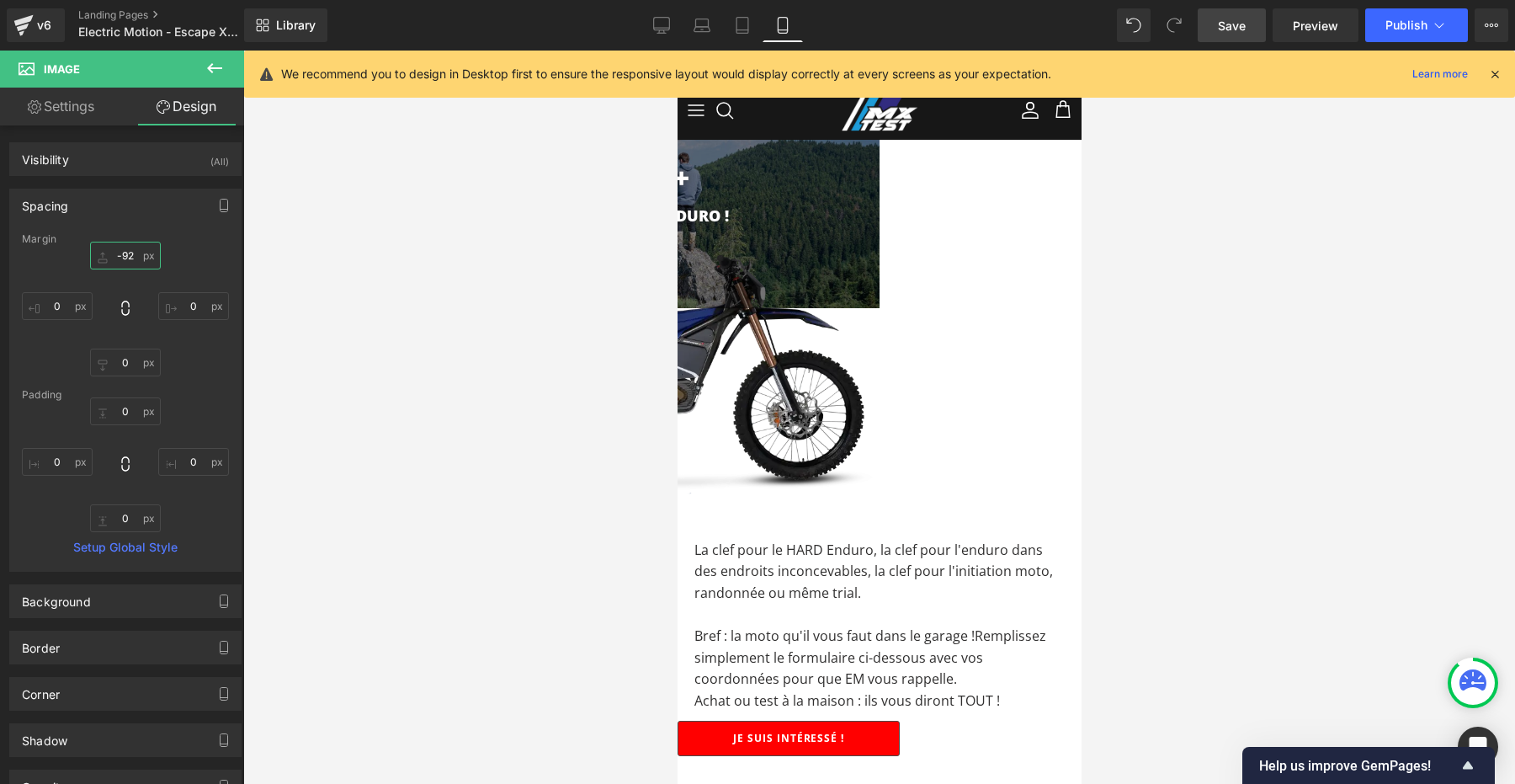
click at [125, 258] on input "-92" at bounding box center [125, 255] width 70 height 28
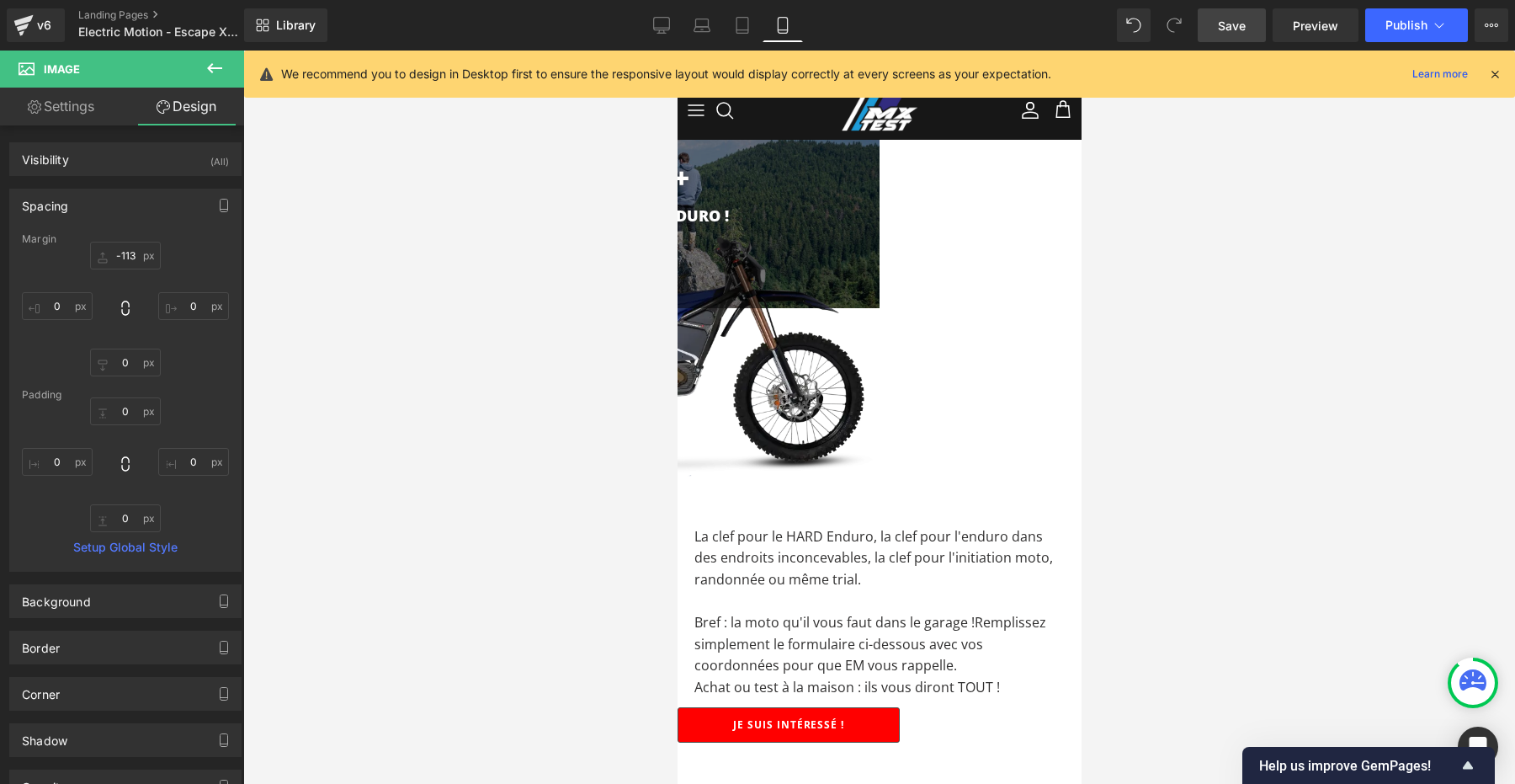
click at [384, 254] on div at bounding box center [879, 417] width 1272 height 733
click at [1230, 31] on span "Save" at bounding box center [1232, 25] width 28 height 18
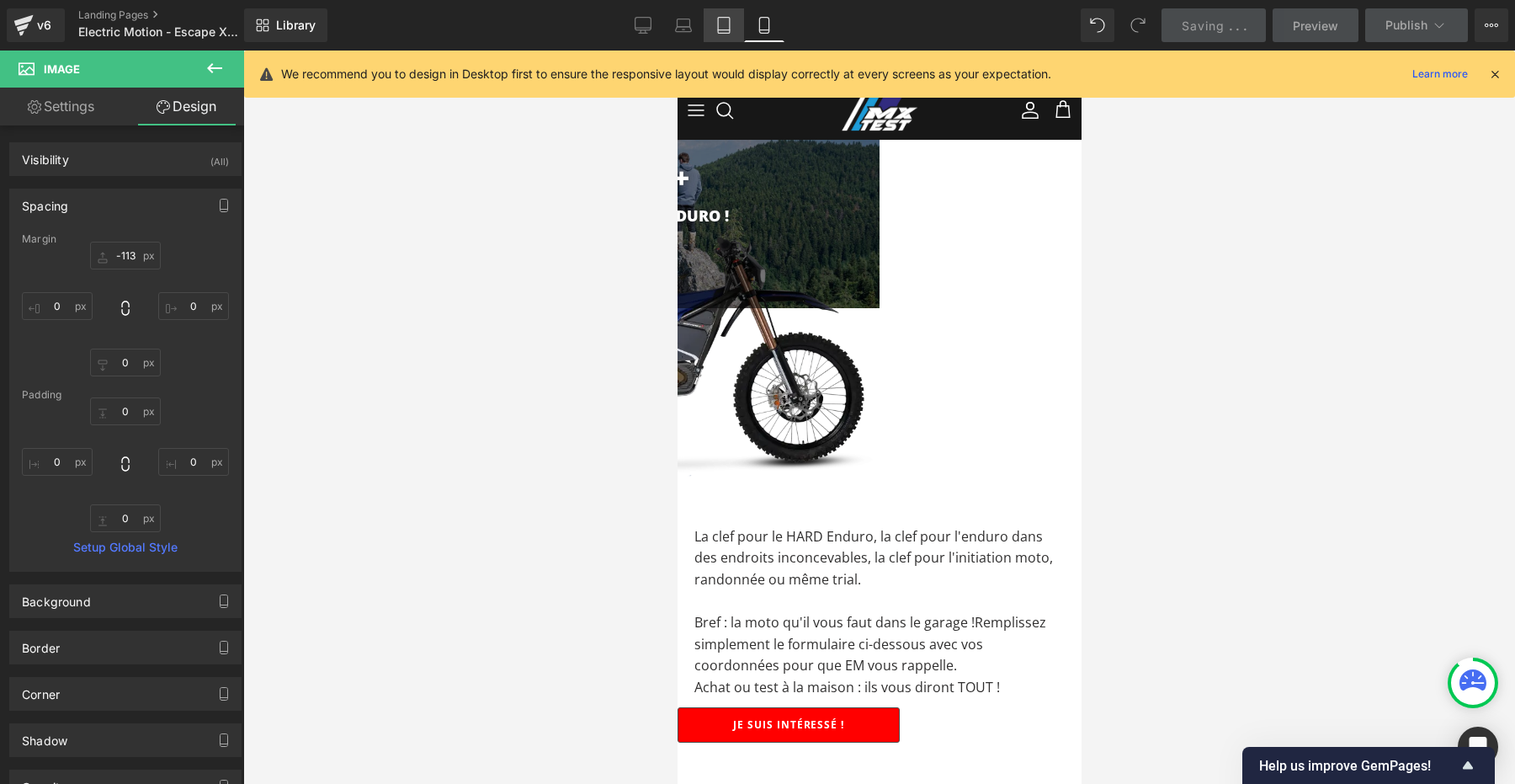
click at [721, 37] on link "Tablet" at bounding box center [724, 25] width 41 height 34
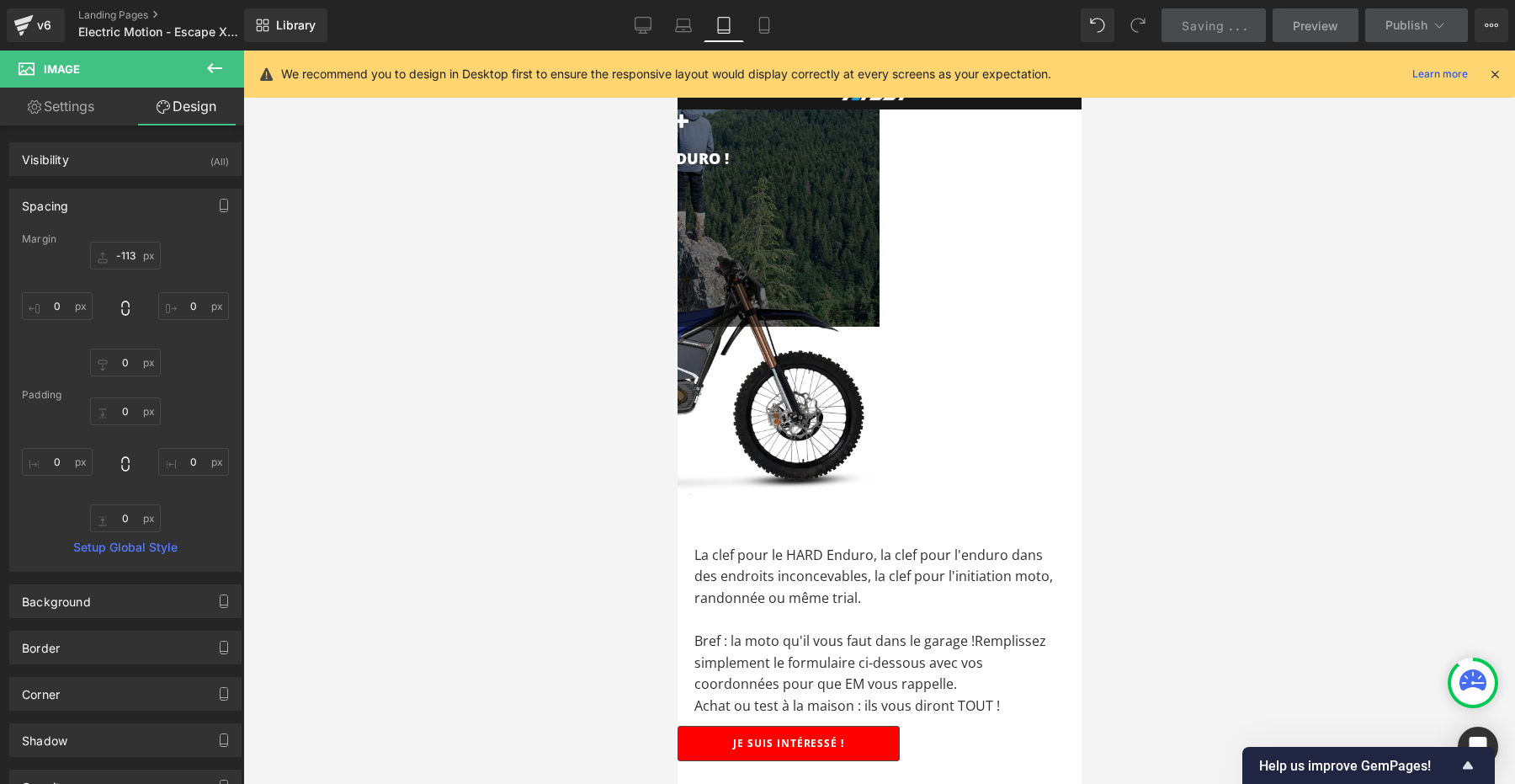
type input "-129"
type input "0"
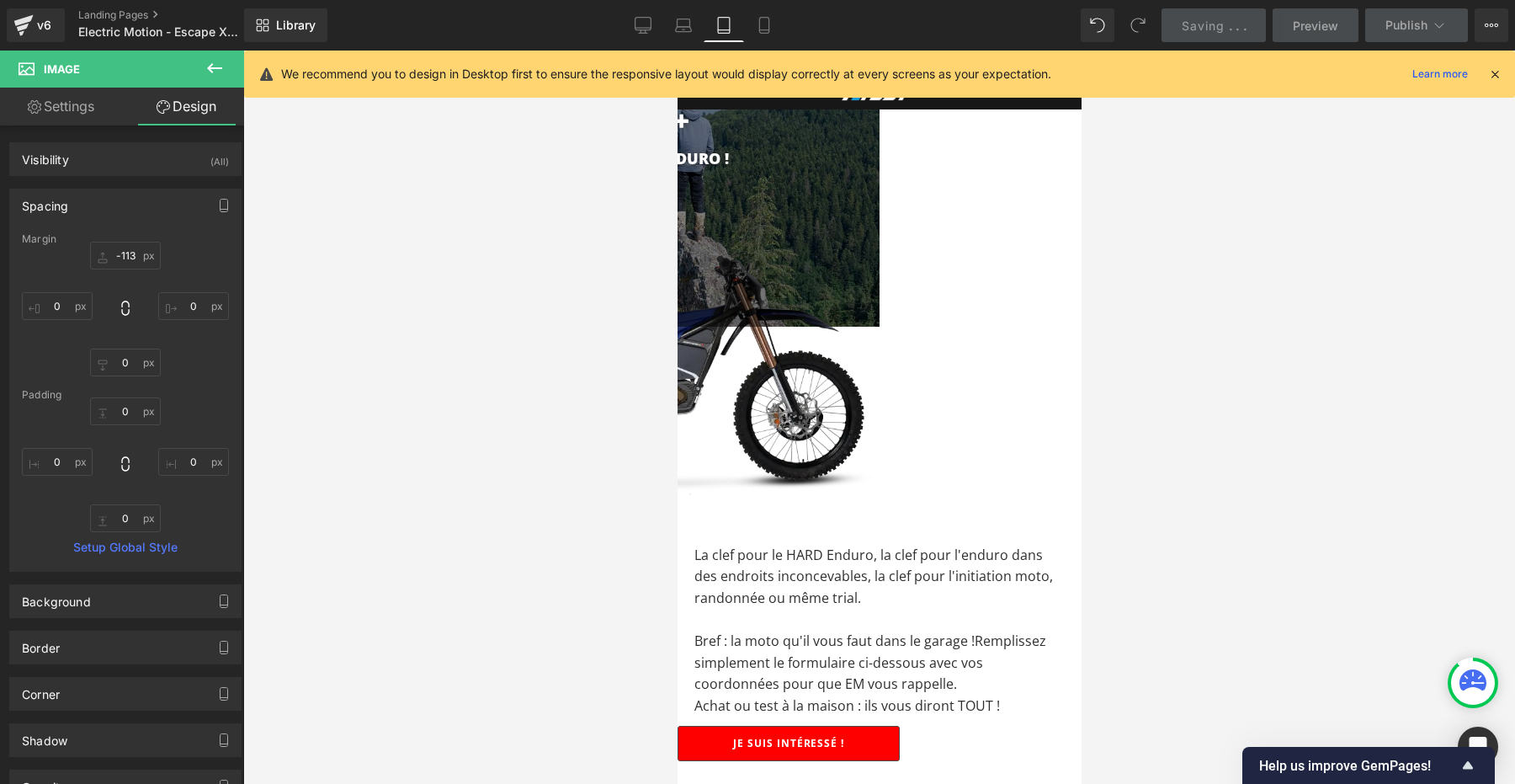
type input "0"
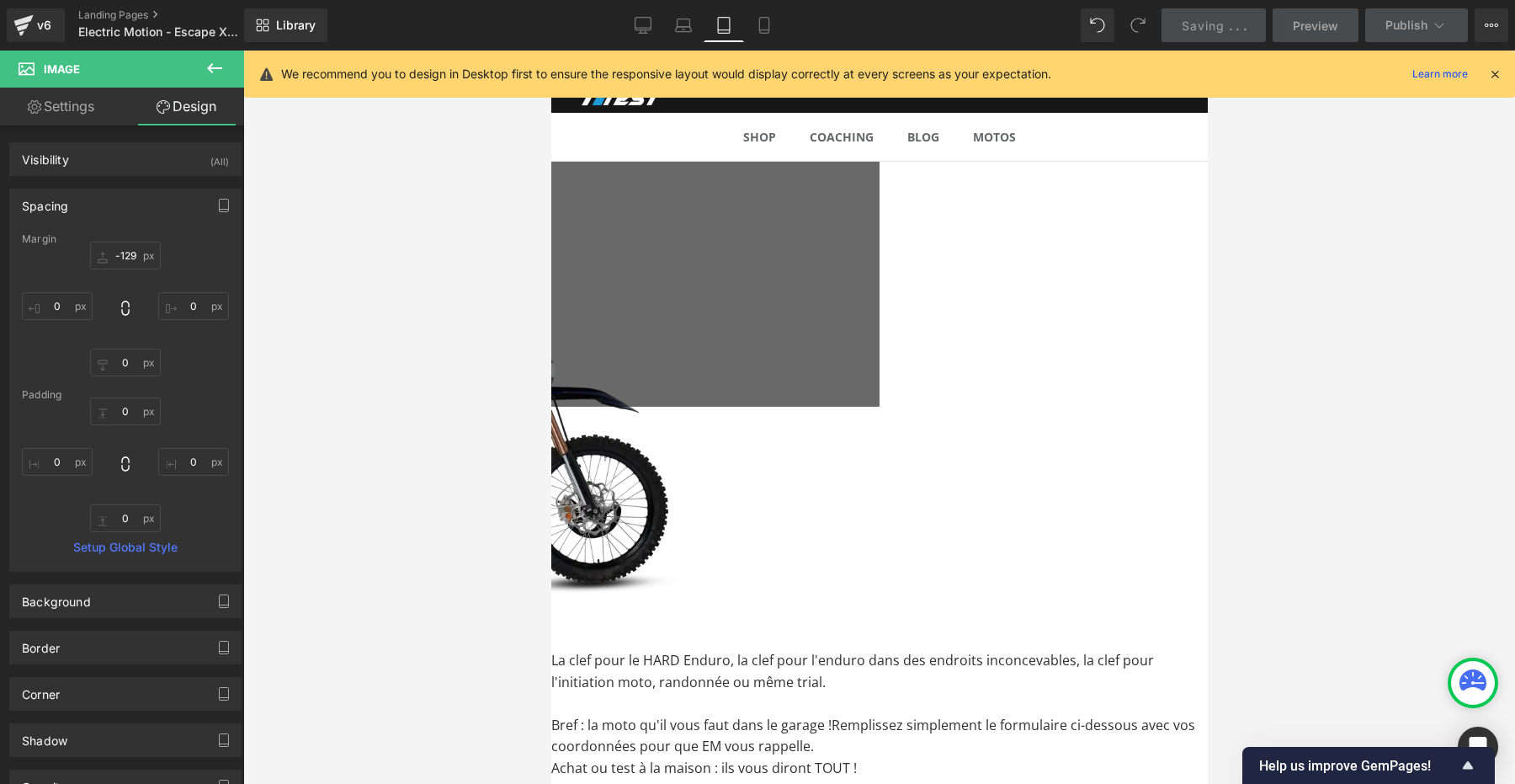
click at [383, 348] on div at bounding box center [879, 417] width 1272 height 733
click at [1233, 32] on span "Save" at bounding box center [1232, 25] width 28 height 18
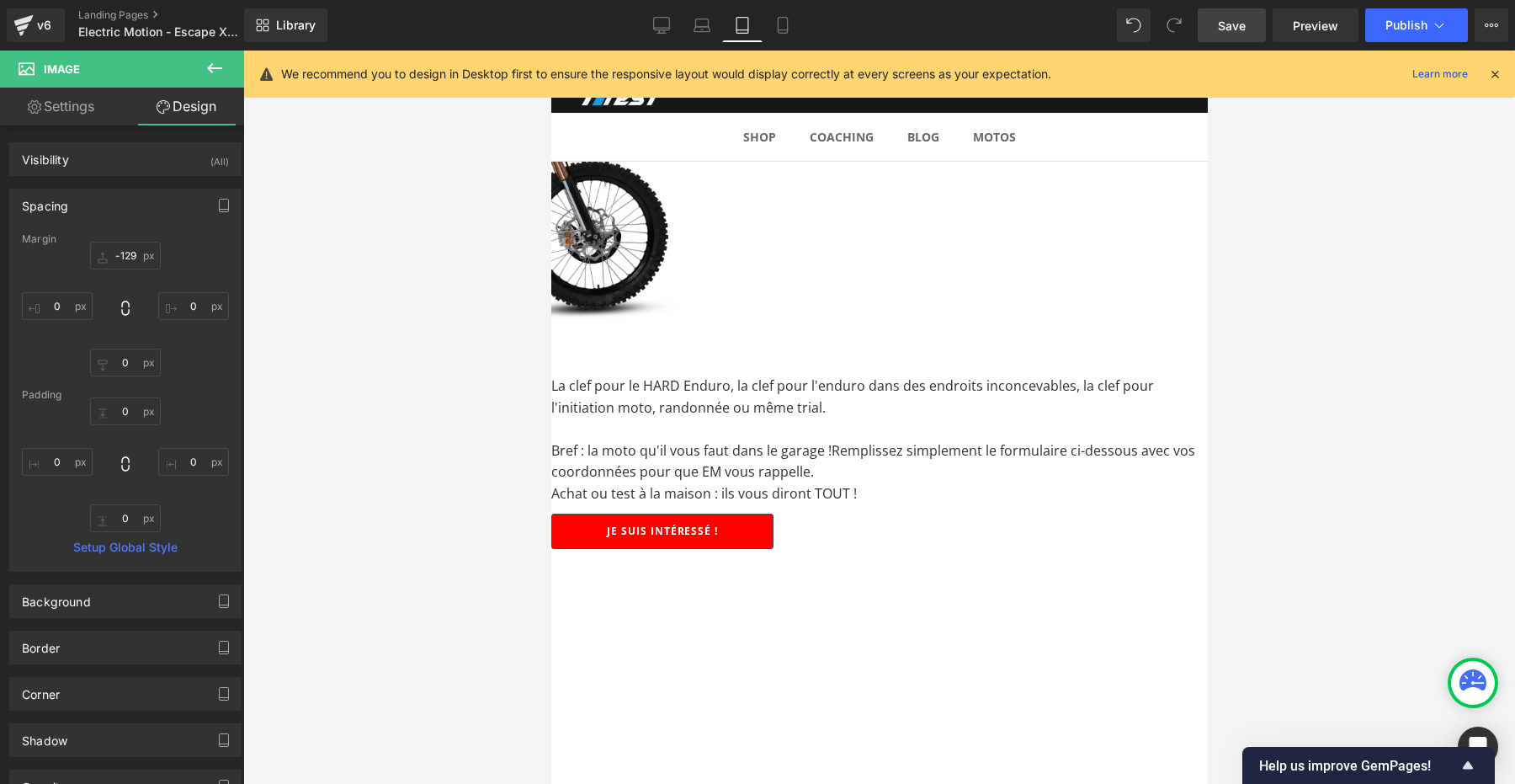
scroll to position [0, 0]
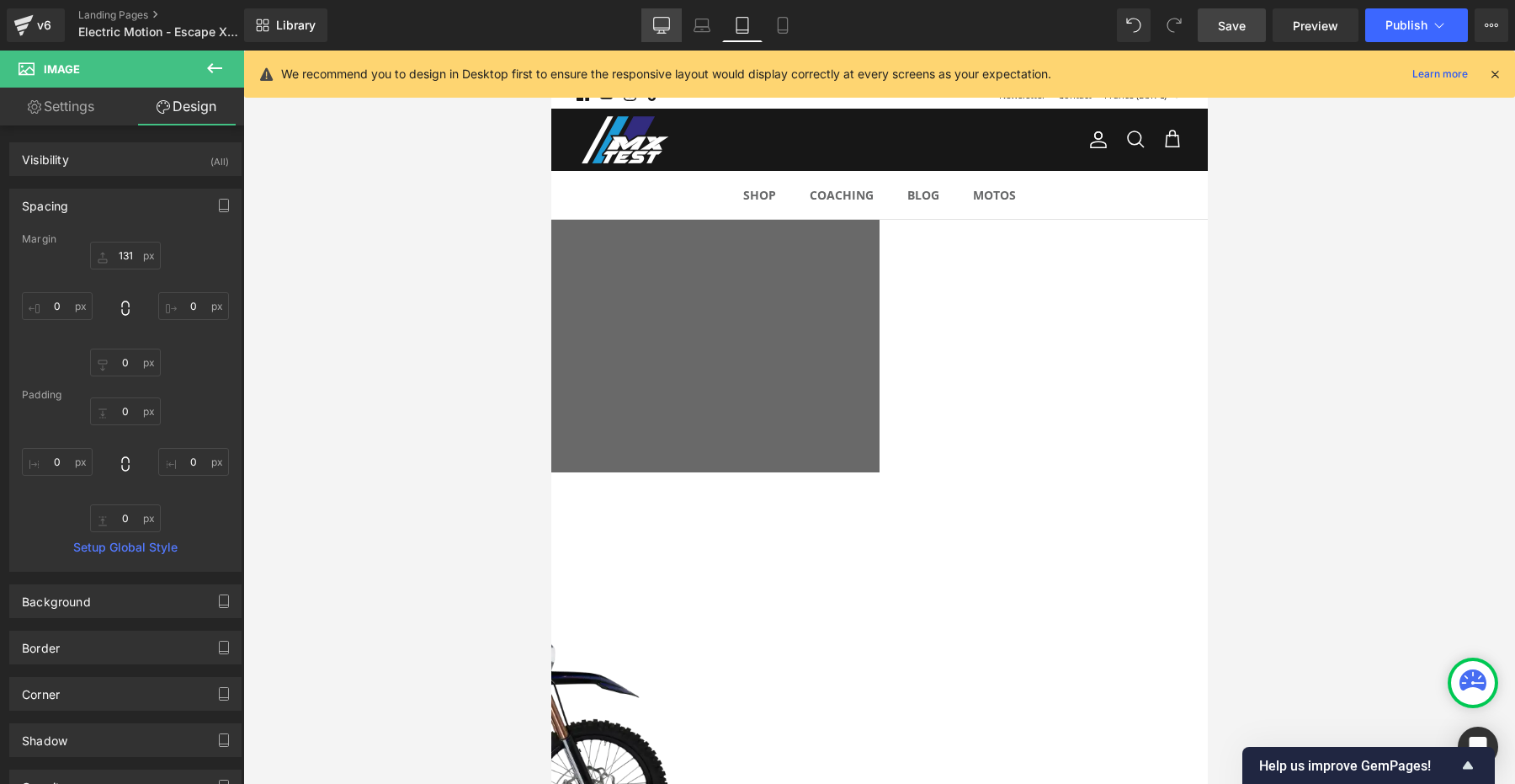
click at [658, 32] on icon at bounding box center [662, 25] width 17 height 17
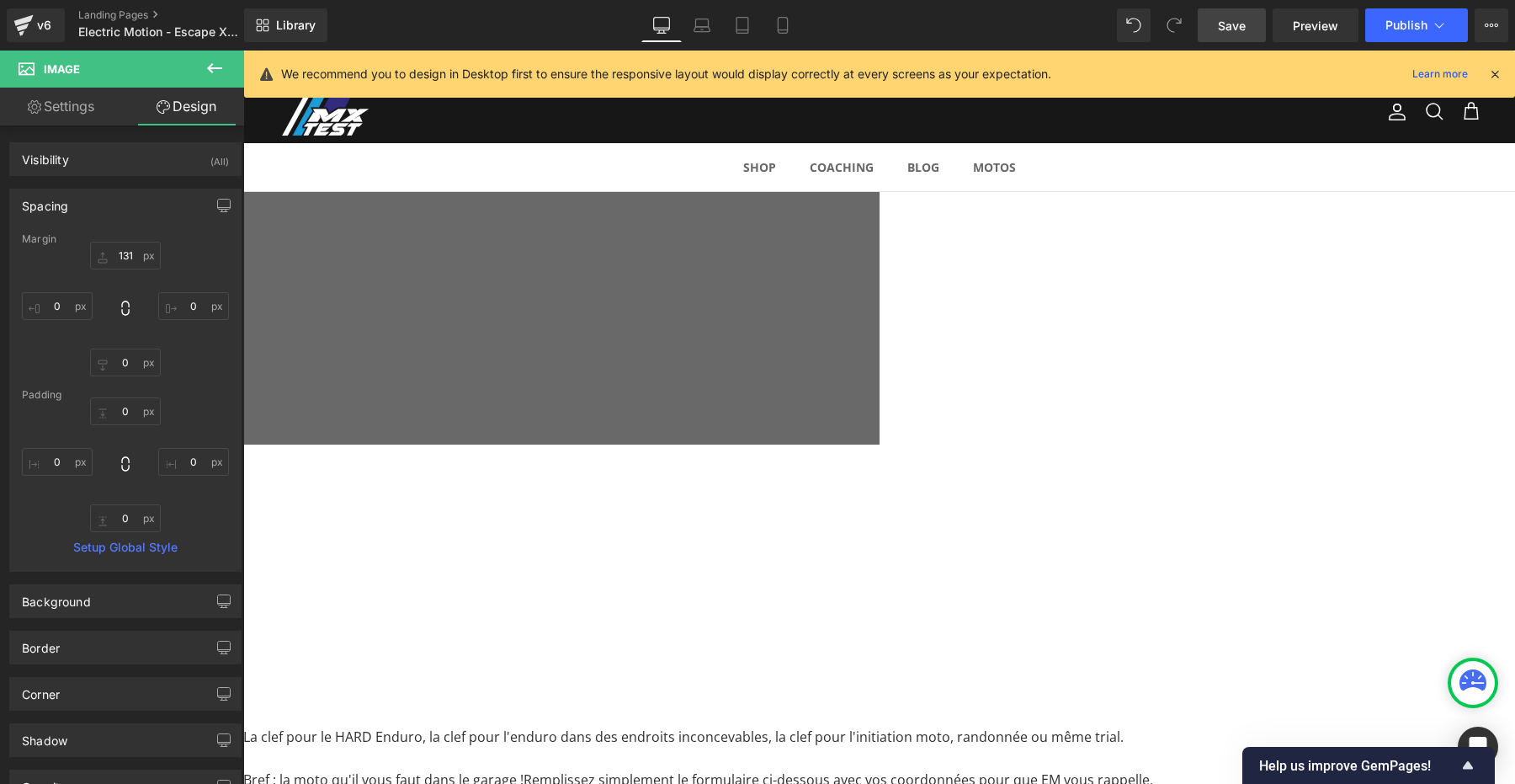
type input "-276"
type input "0"
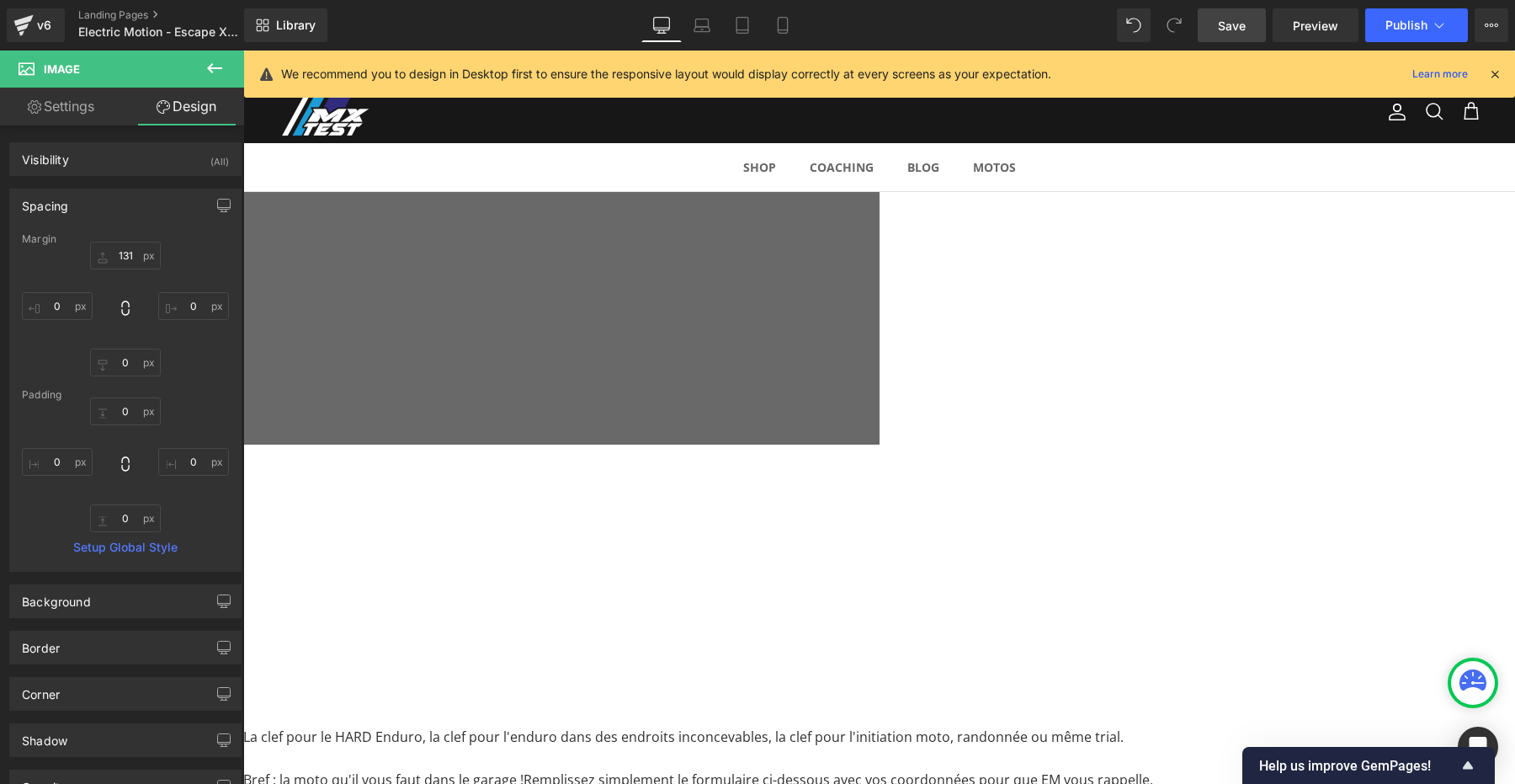
type input "0"
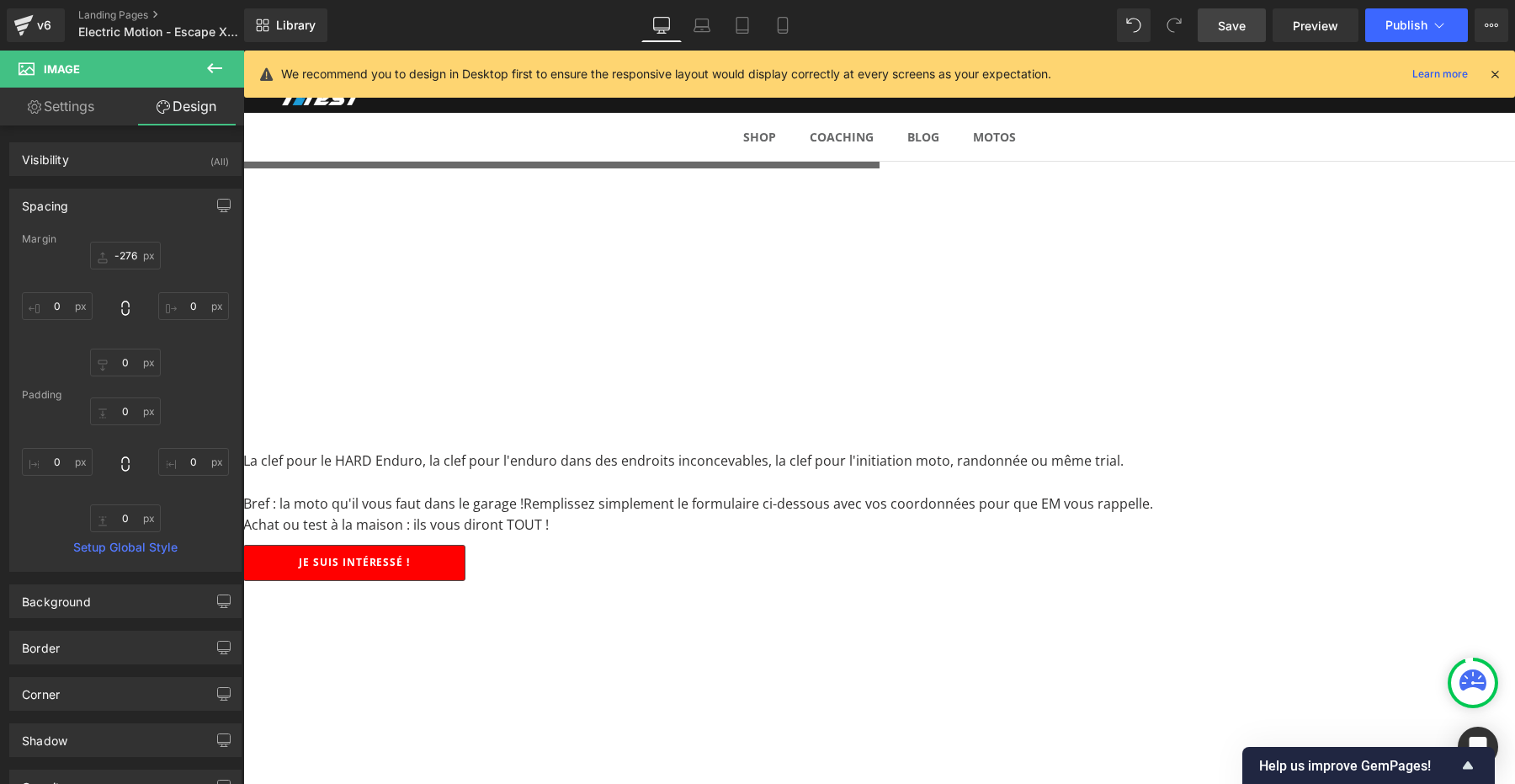
scroll to position [445, 0]
click at [1237, 36] on link "Save" at bounding box center [1232, 25] width 68 height 34
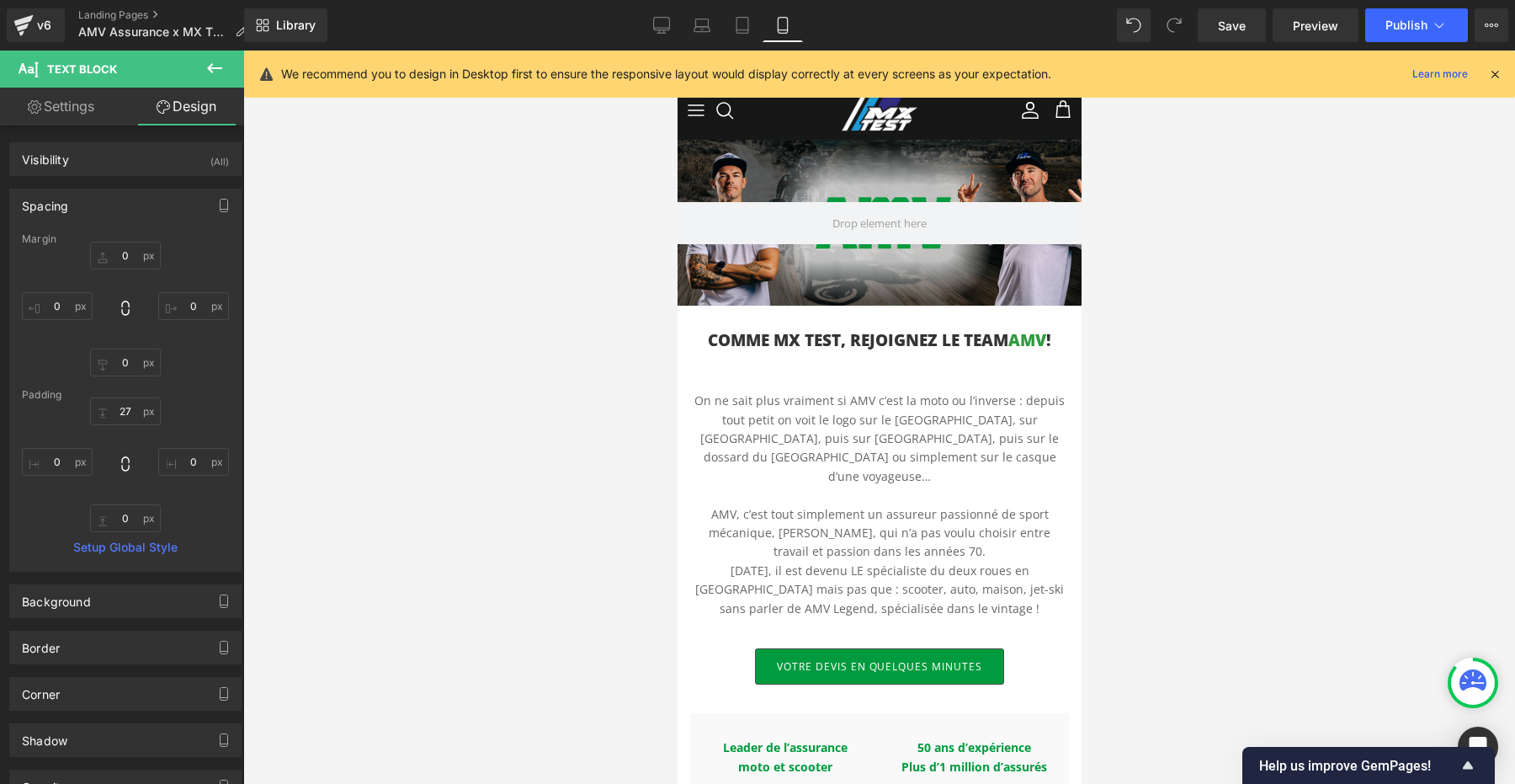
click at [665, 31] on icon at bounding box center [662, 32] width 5 height 3
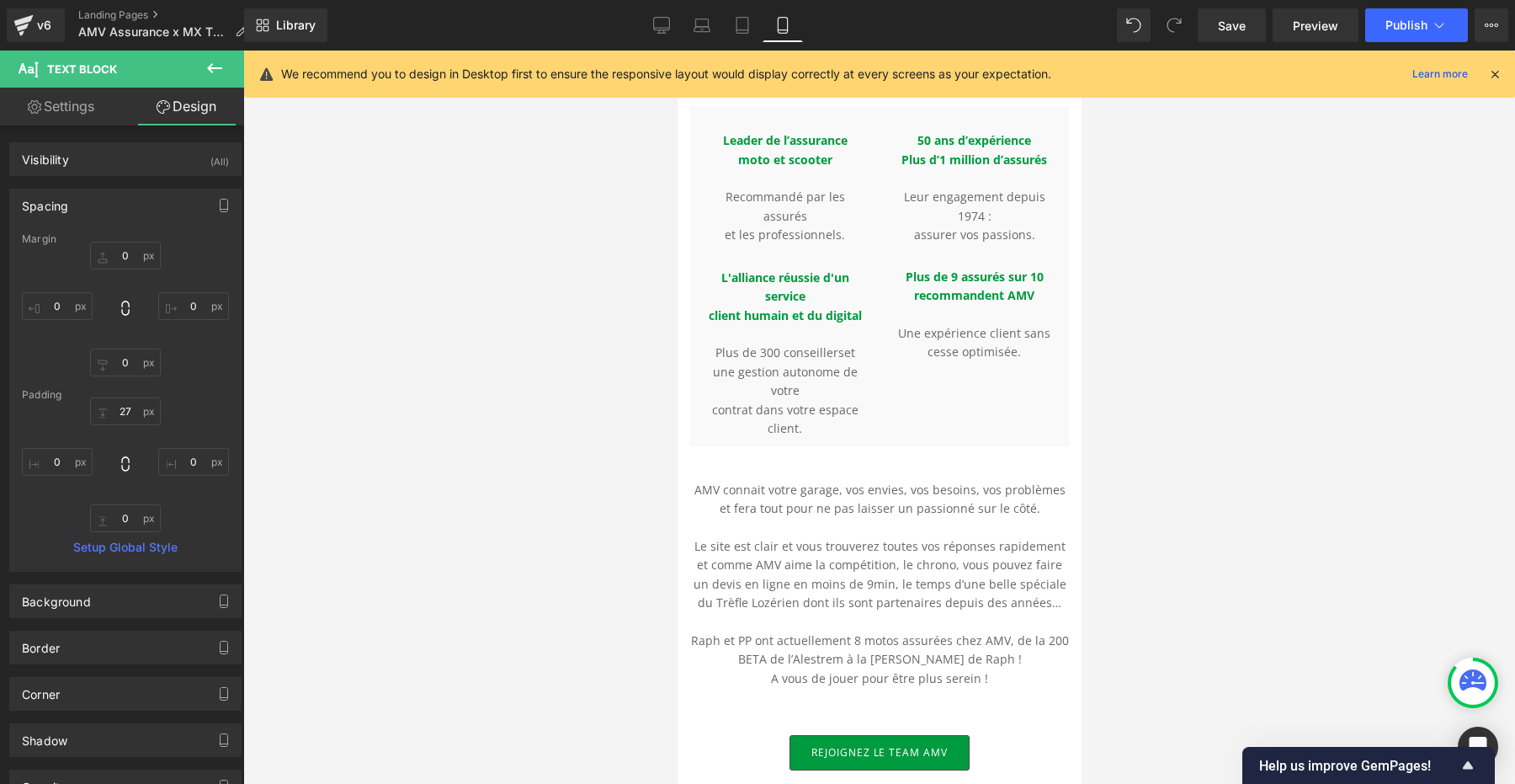
type input "0"
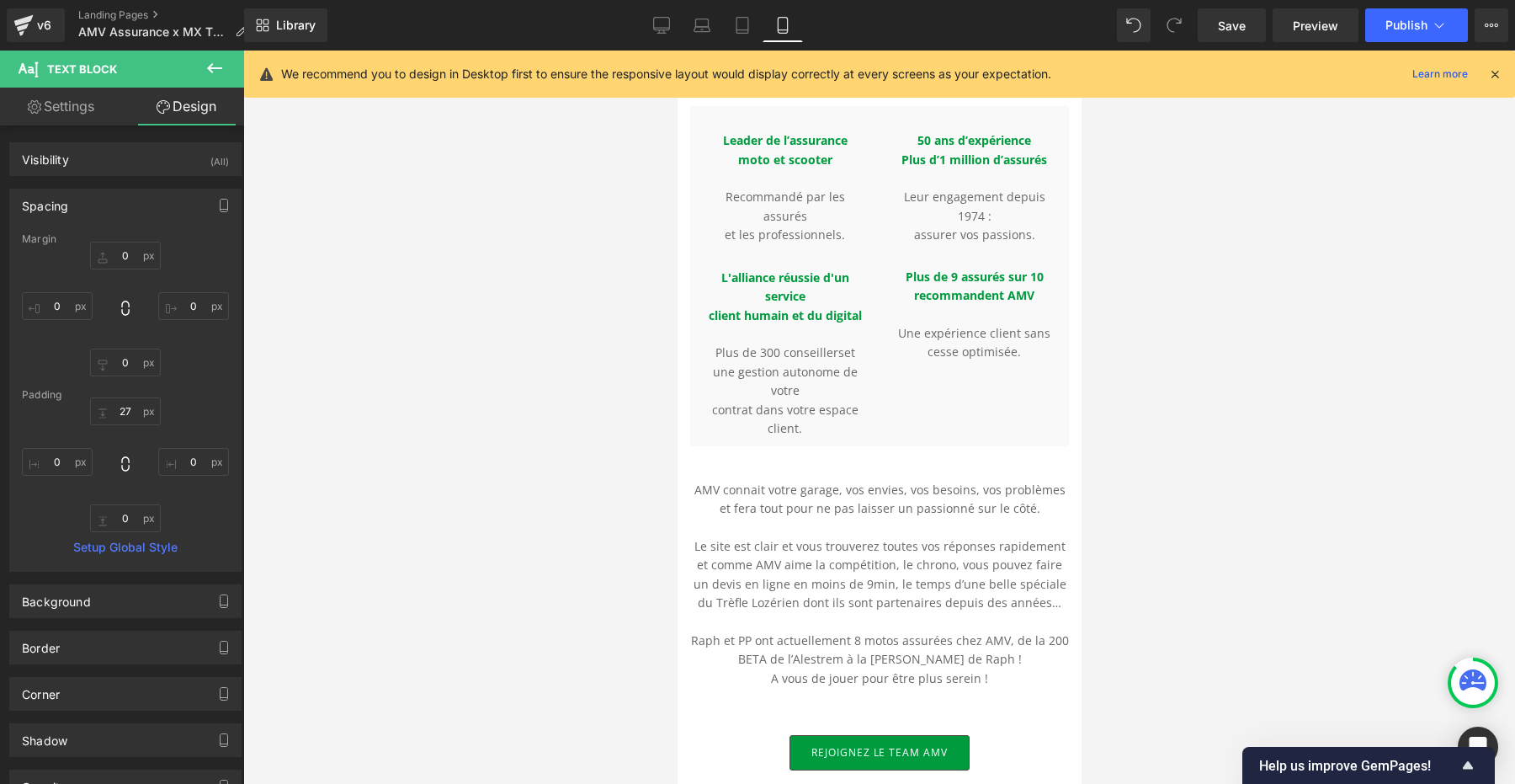
type input "0"
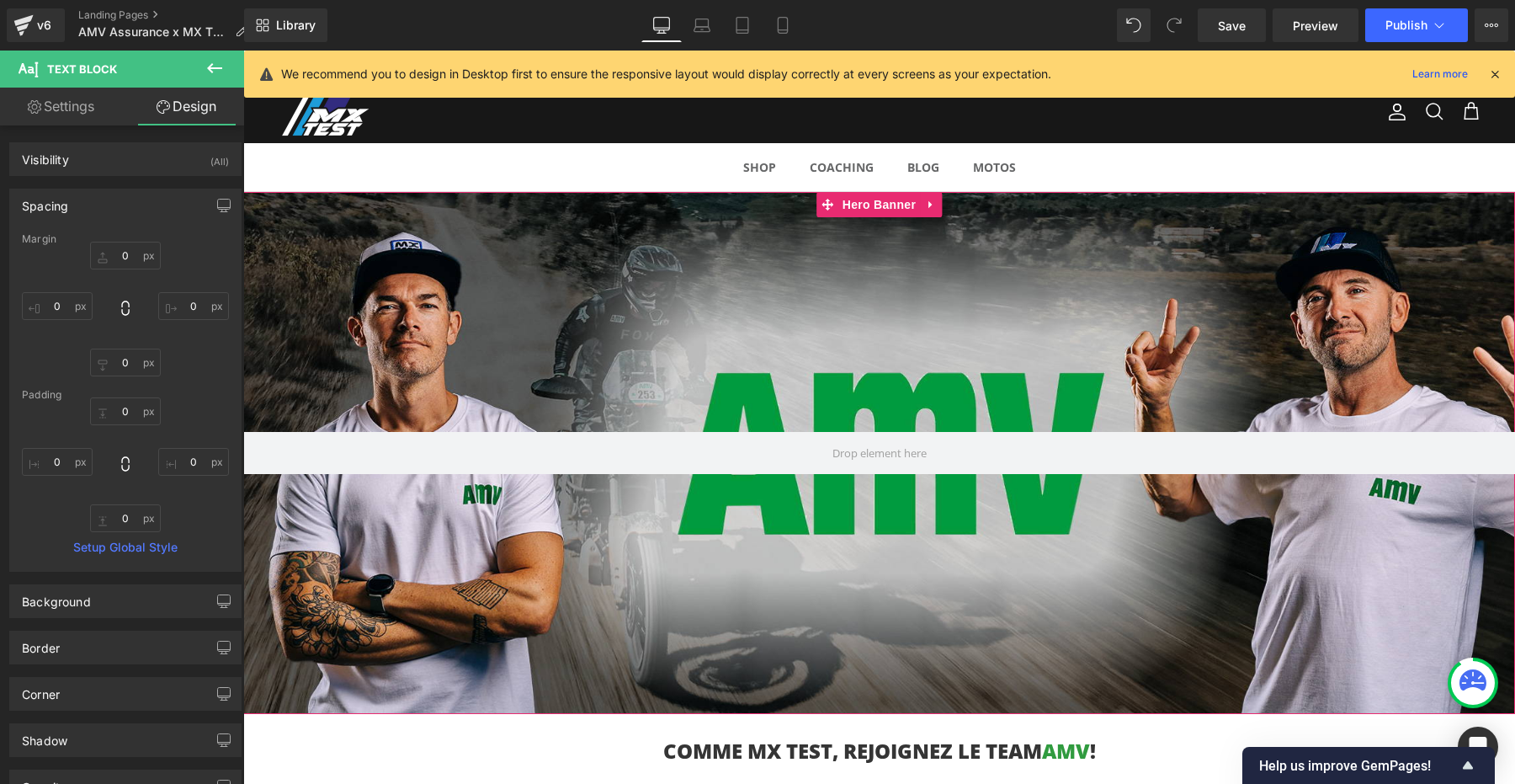
click at [768, 292] on div at bounding box center [879, 453] width 1272 height 522
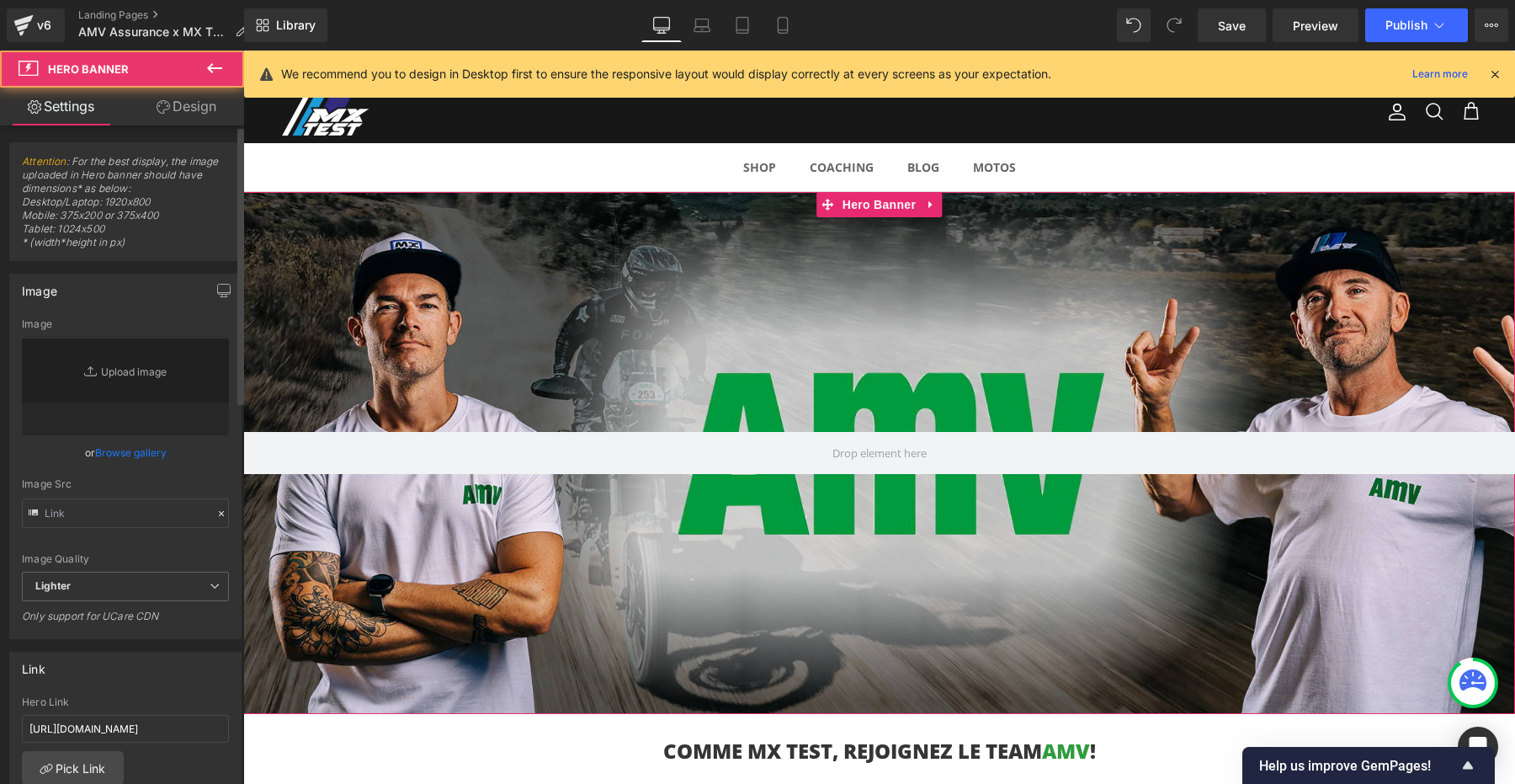
type input "[URL][DOMAIN_NAME]"
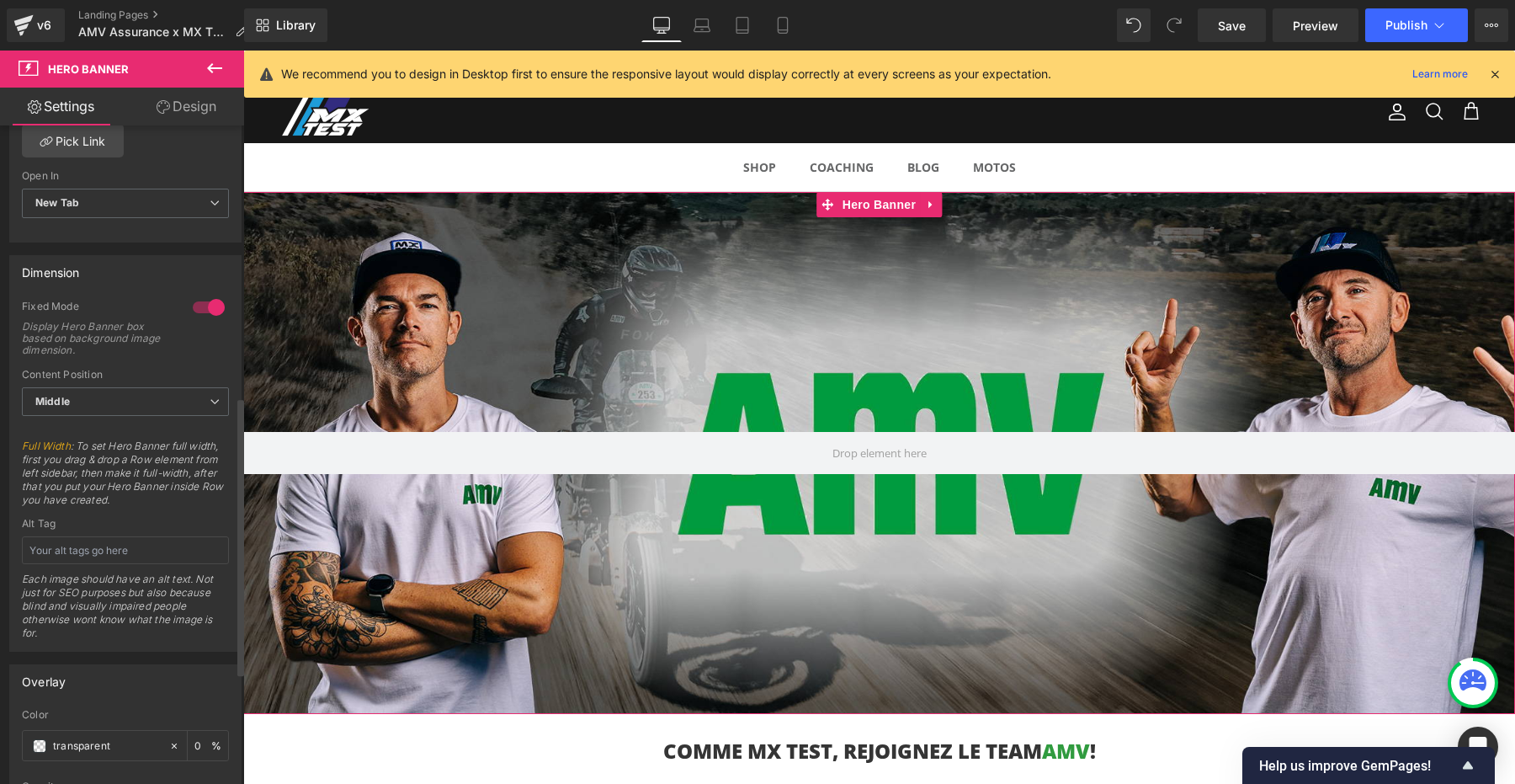
scroll to position [715, 0]
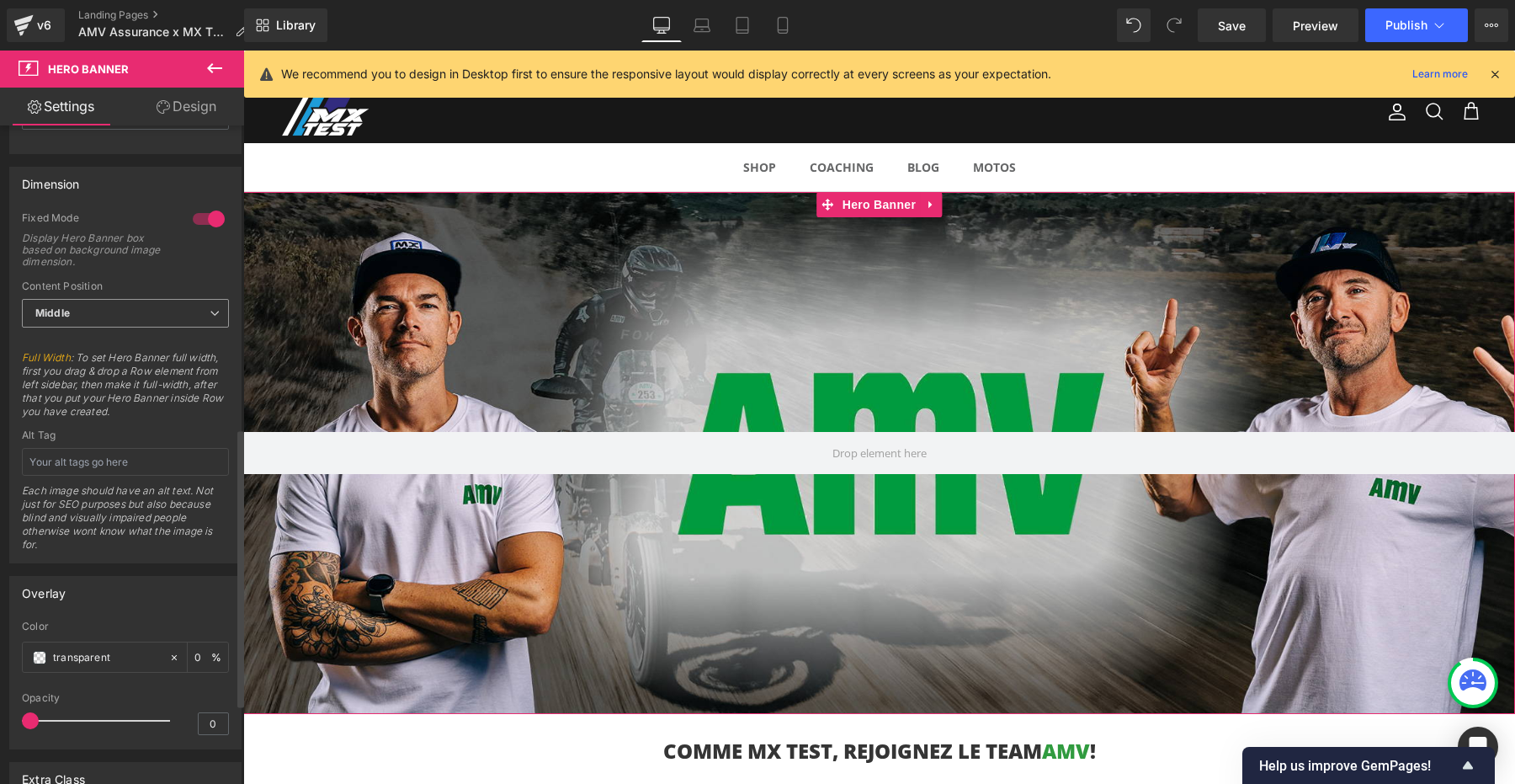
click at [102, 315] on span "Middle" at bounding box center [125, 314] width 207 height 30
click at [72, 350] on li "Top" at bounding box center [122, 342] width 200 height 25
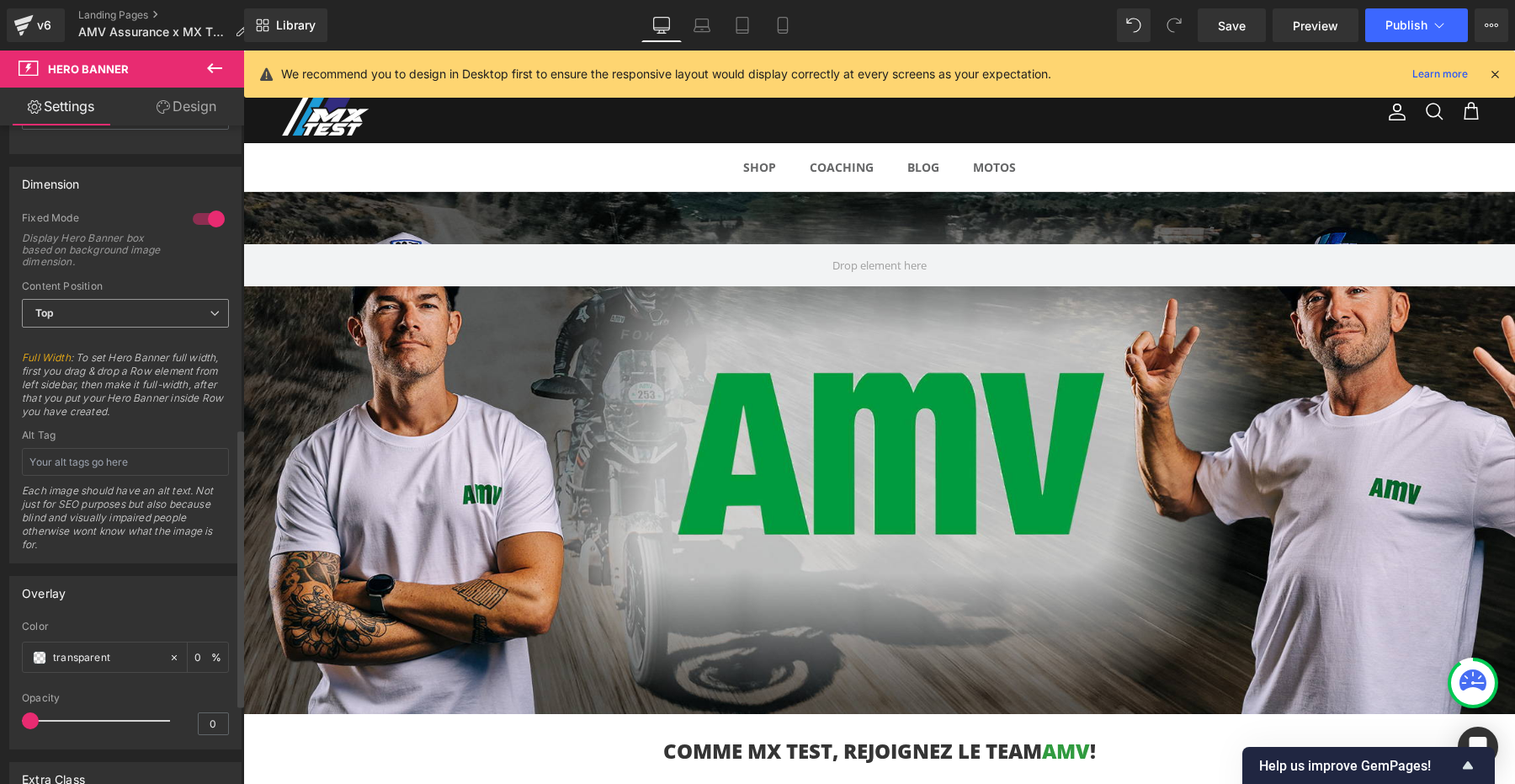
click at [118, 311] on span "Top" at bounding box center [125, 314] width 207 height 30
click at [70, 358] on li "Middle" at bounding box center [122, 368] width 200 height 25
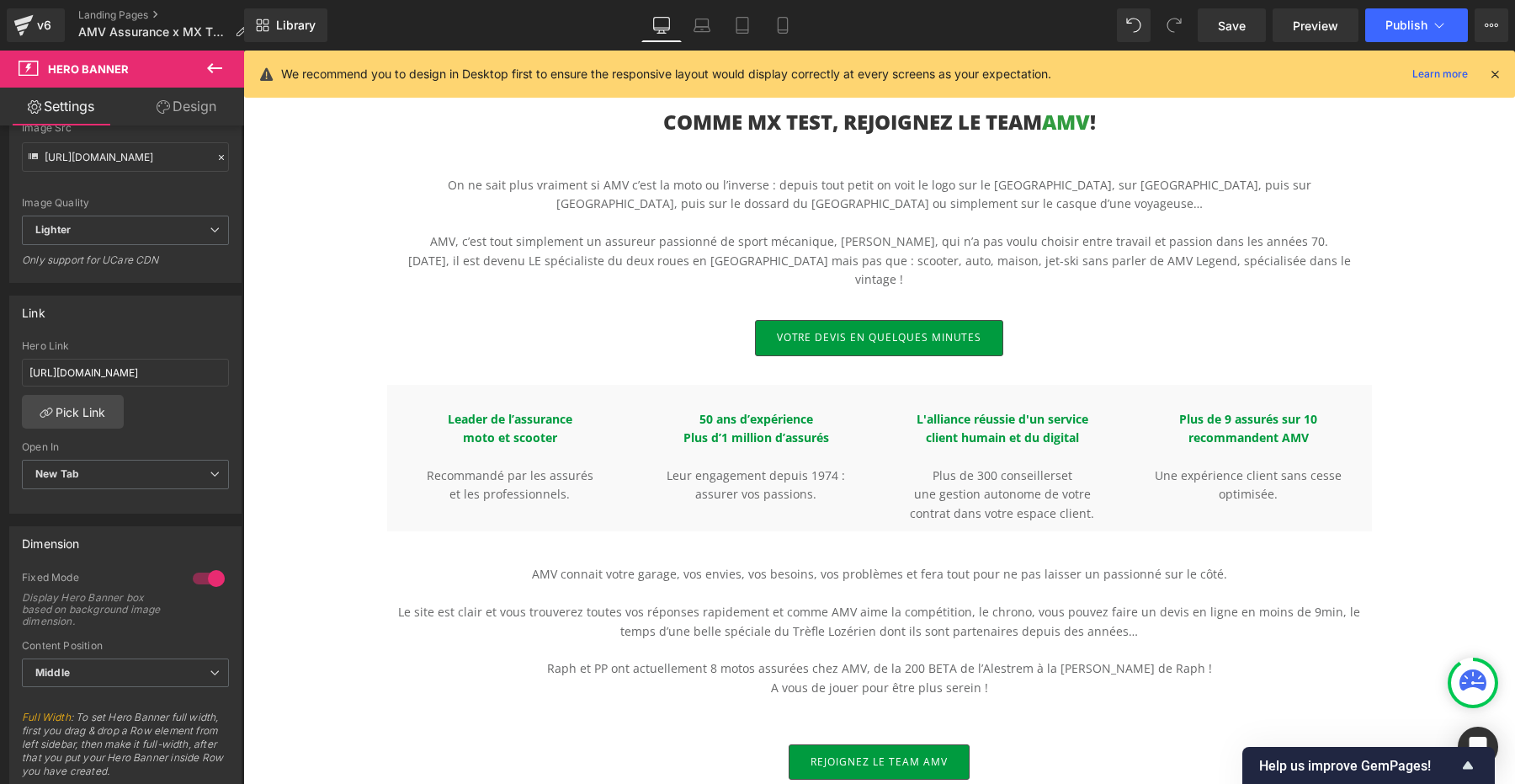
scroll to position [627, 0]
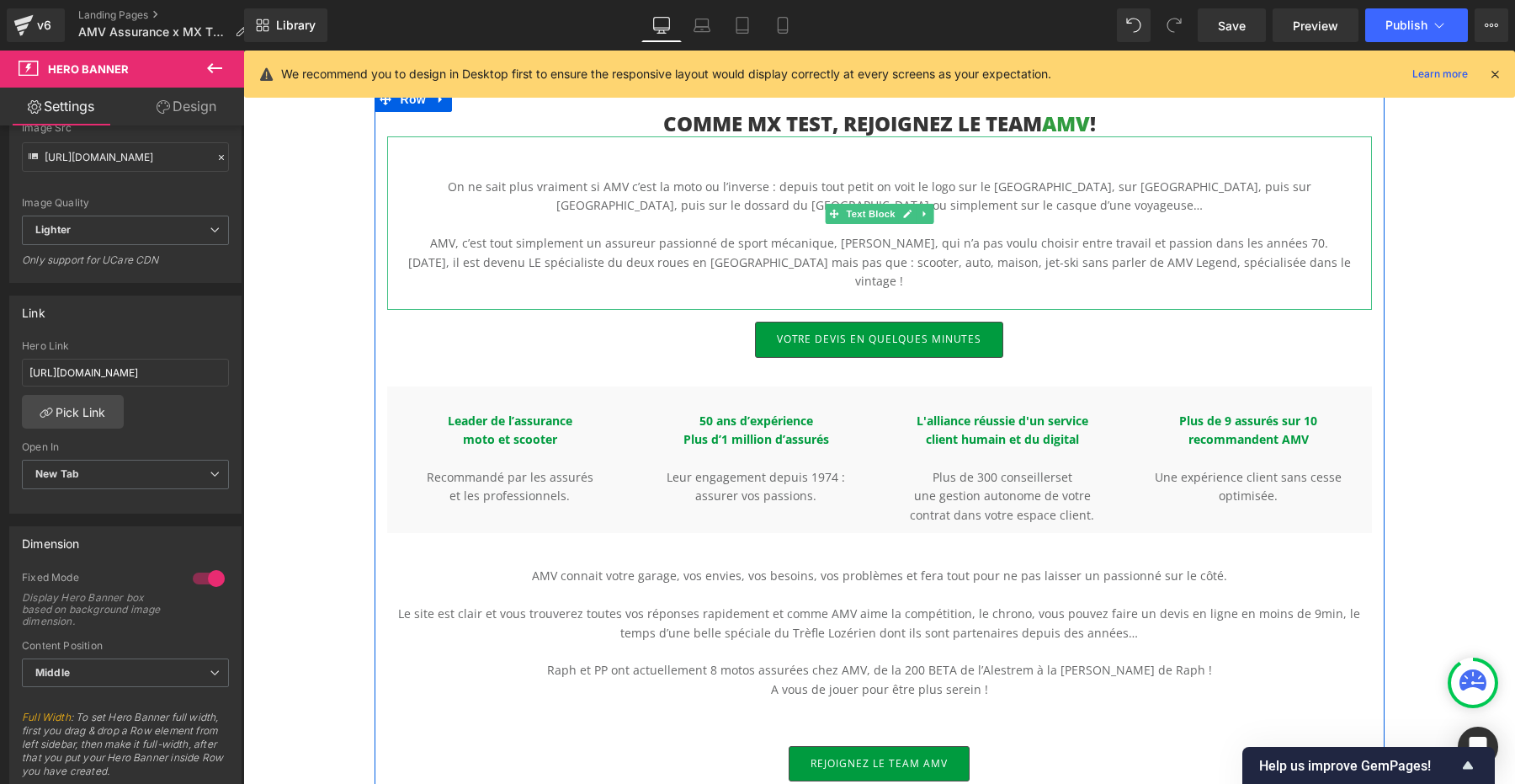
click at [660, 253] on p "[DATE], il est devenu LE spécialiste du deux roues en [GEOGRAPHIC_DATA] mais pa…" at bounding box center [880, 272] width 985 height 38
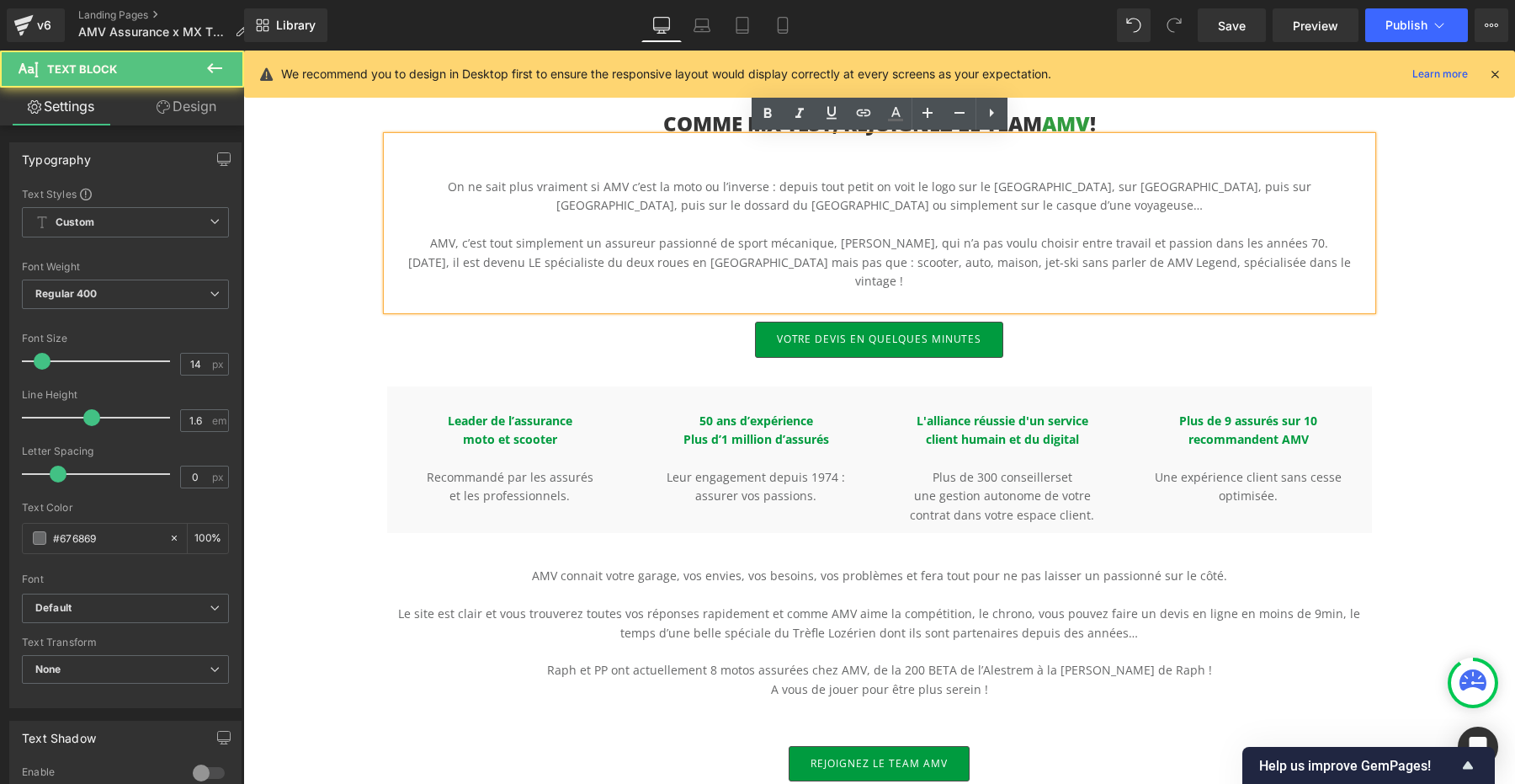
click at [647, 262] on p "[DATE], il est devenu LE spécialiste du deux roues en [GEOGRAPHIC_DATA] mais pa…" at bounding box center [880, 272] width 985 height 38
drag, startPoint x: 646, startPoint y: 263, endPoint x: 724, endPoint y: 263, distance: 78.0
click at [724, 263] on p "[DATE], il est devenu LE spécialiste du deux roues en [GEOGRAPHIC_DATA] mais pa…" at bounding box center [880, 272] width 985 height 38
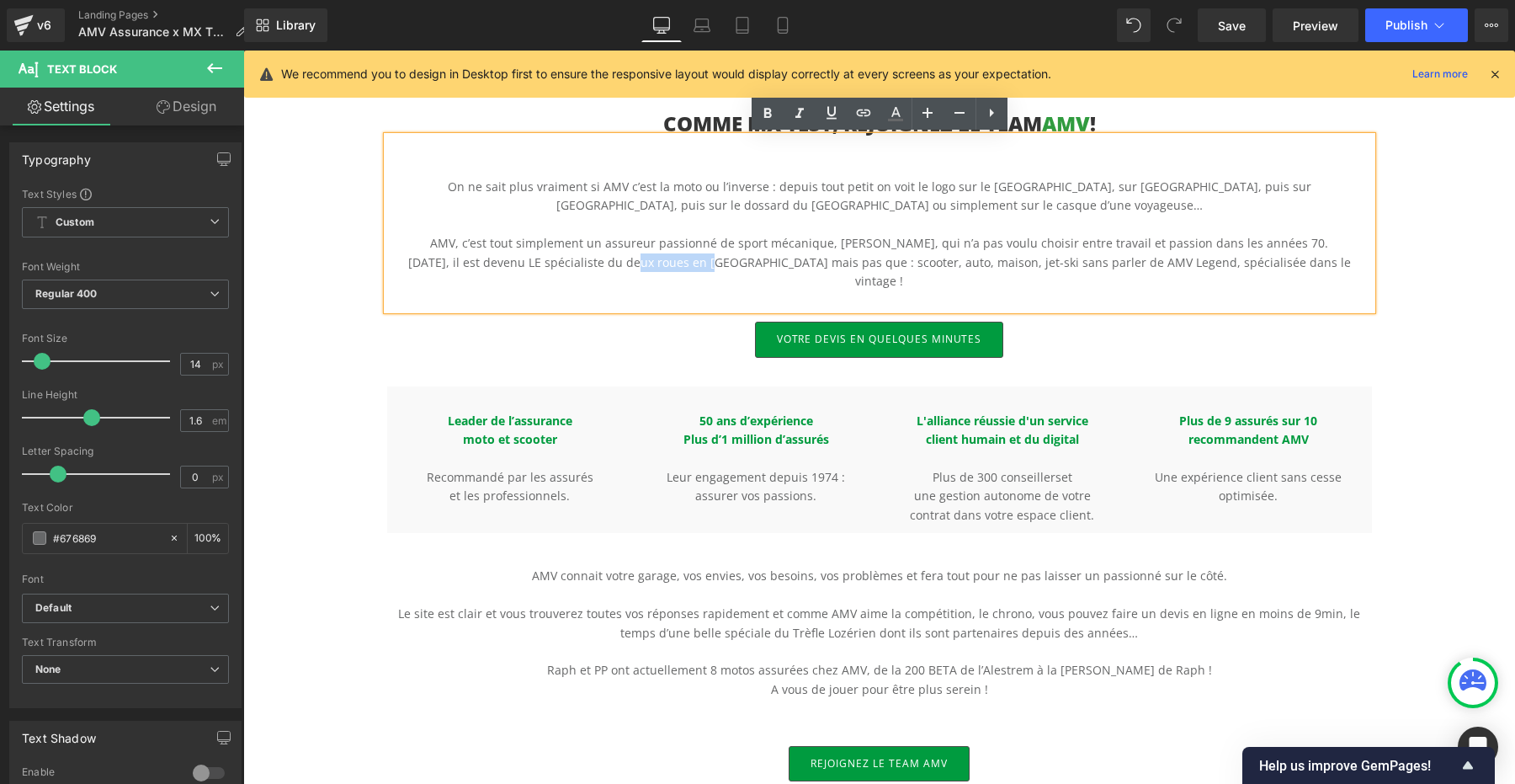
paste div
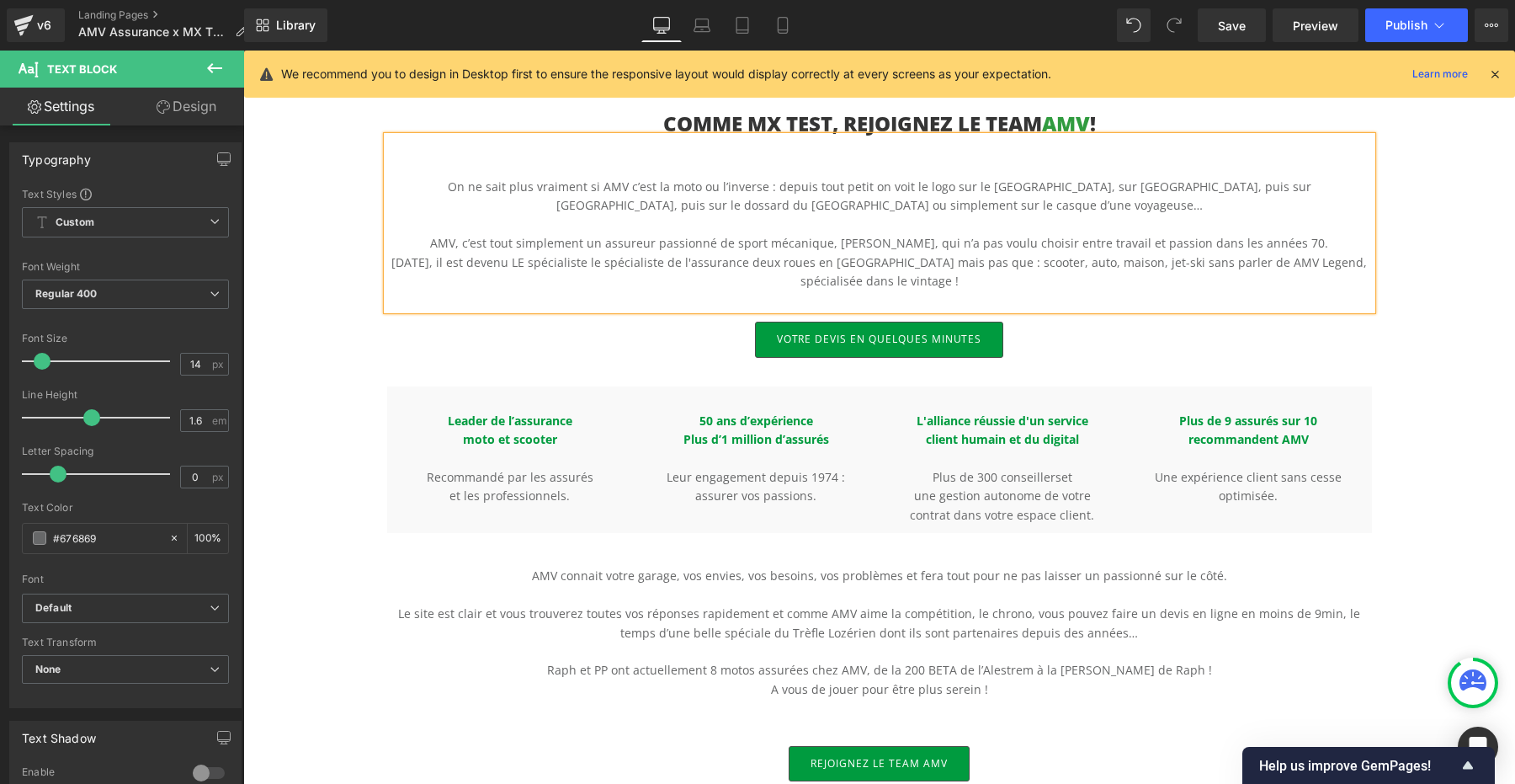
click at [591, 265] on p "[DATE], il est devenu LE spécialiste le spécialiste de l'assurance deux roues e…" at bounding box center [880, 272] width 985 height 38
click at [775, 258] on p "[DATE], il est devenu LE spécialiste de l'assurance deux roues en [GEOGRAPHIC_D…" at bounding box center [880, 272] width 985 height 38
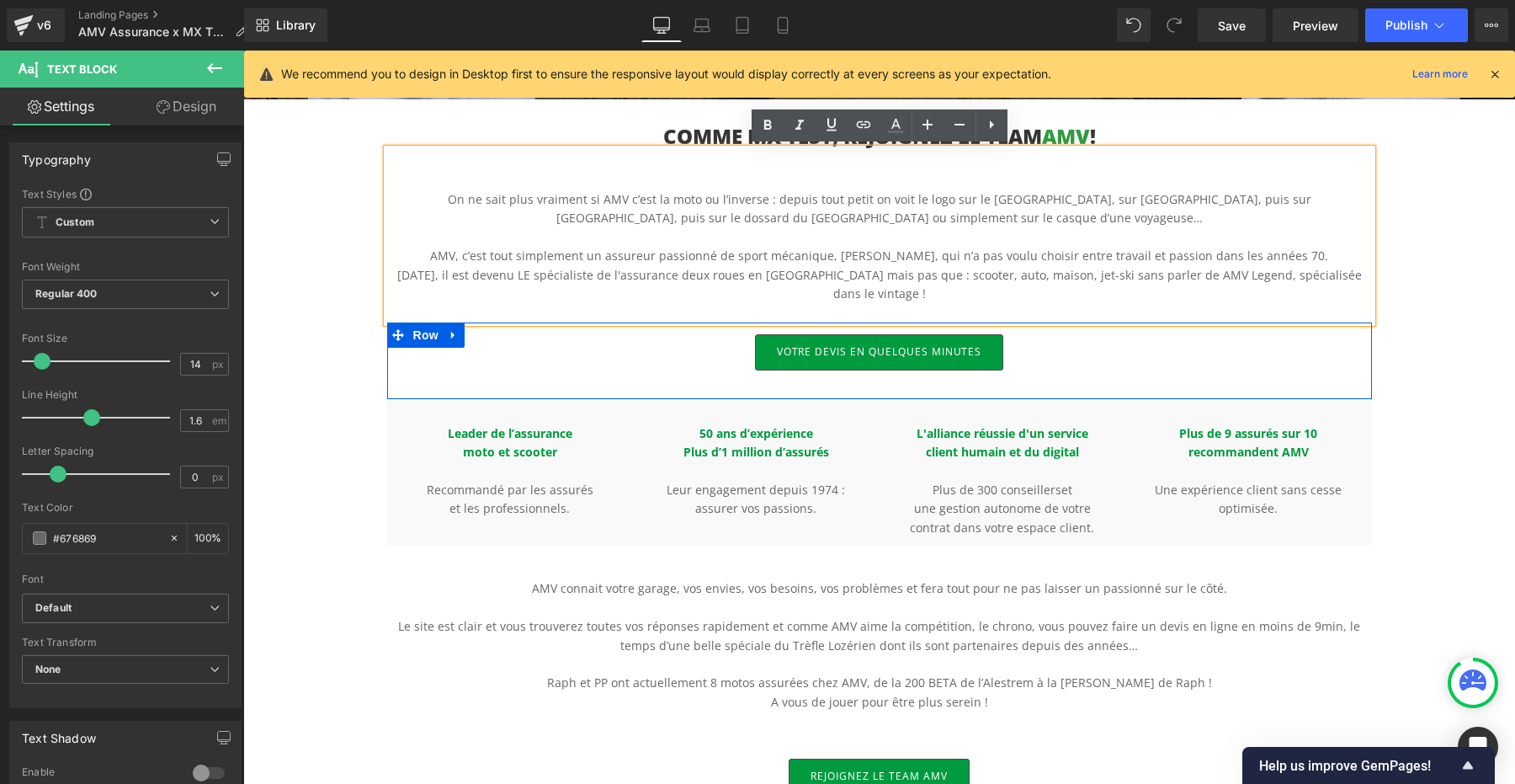
scroll to position [613, 0]
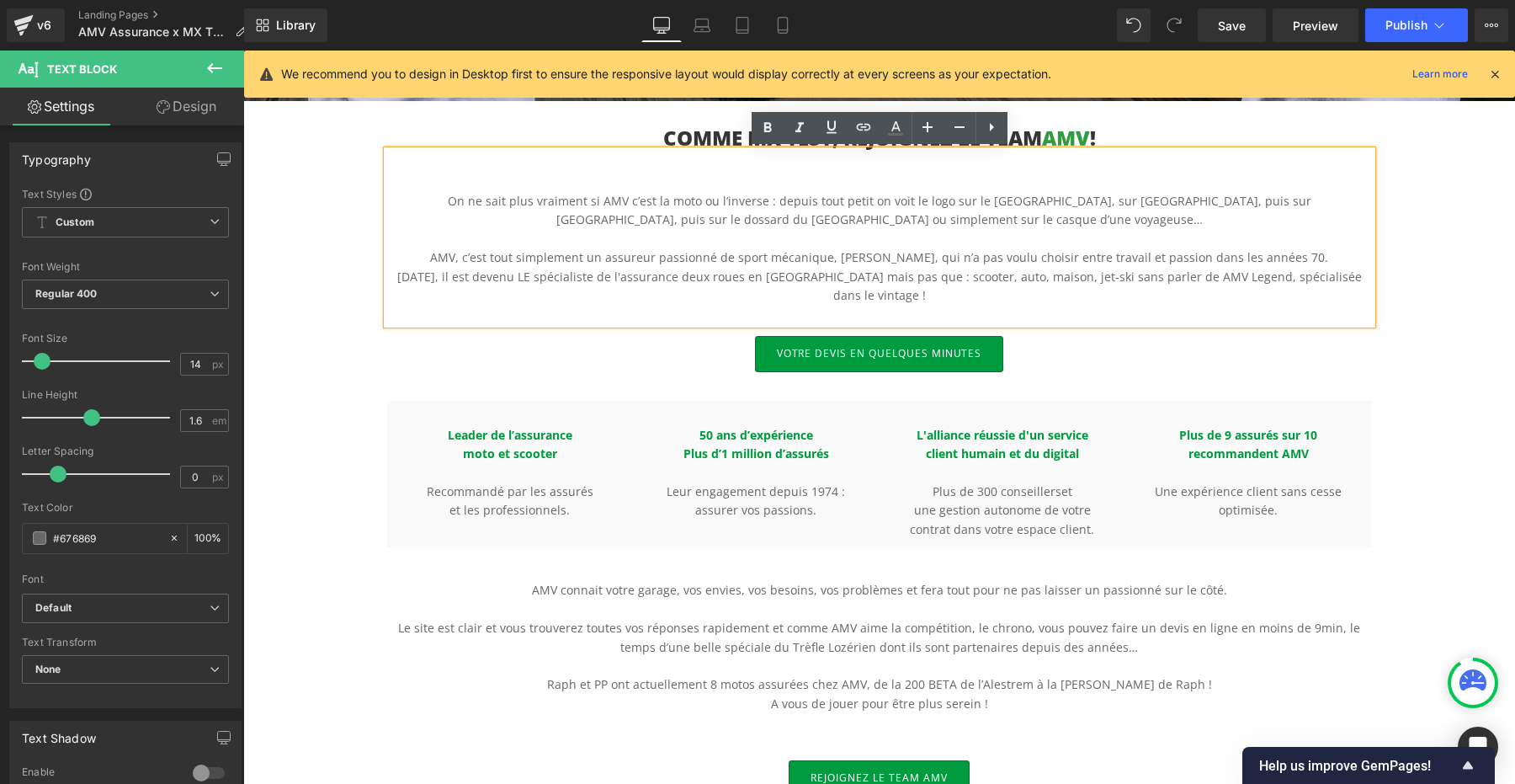
click at [1199, 281] on p "[DATE], il est devenu LE spécialiste de l'assurance deux roues en [GEOGRAPHIC_D…" at bounding box center [880, 286] width 985 height 38
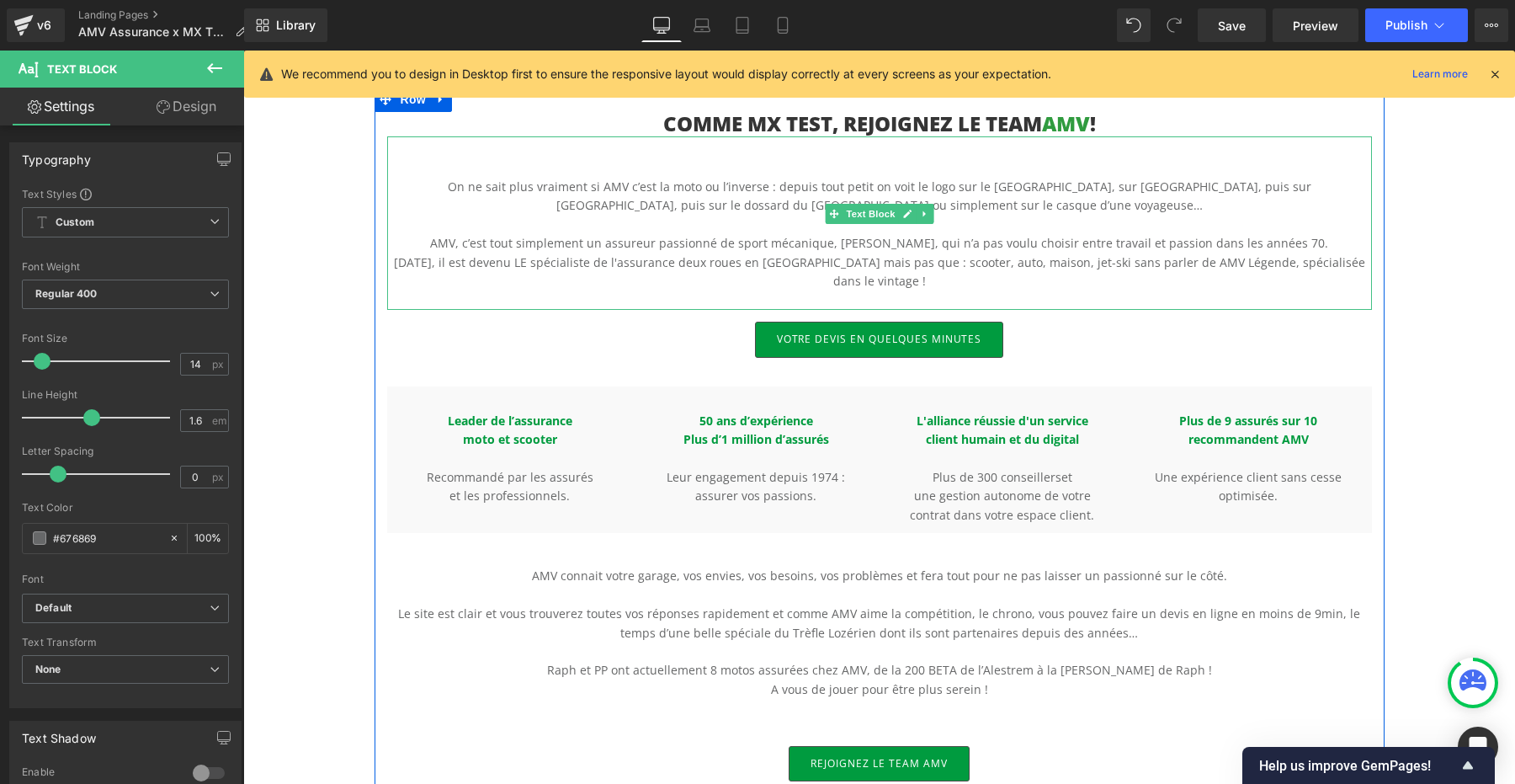
scroll to position [631, 0]
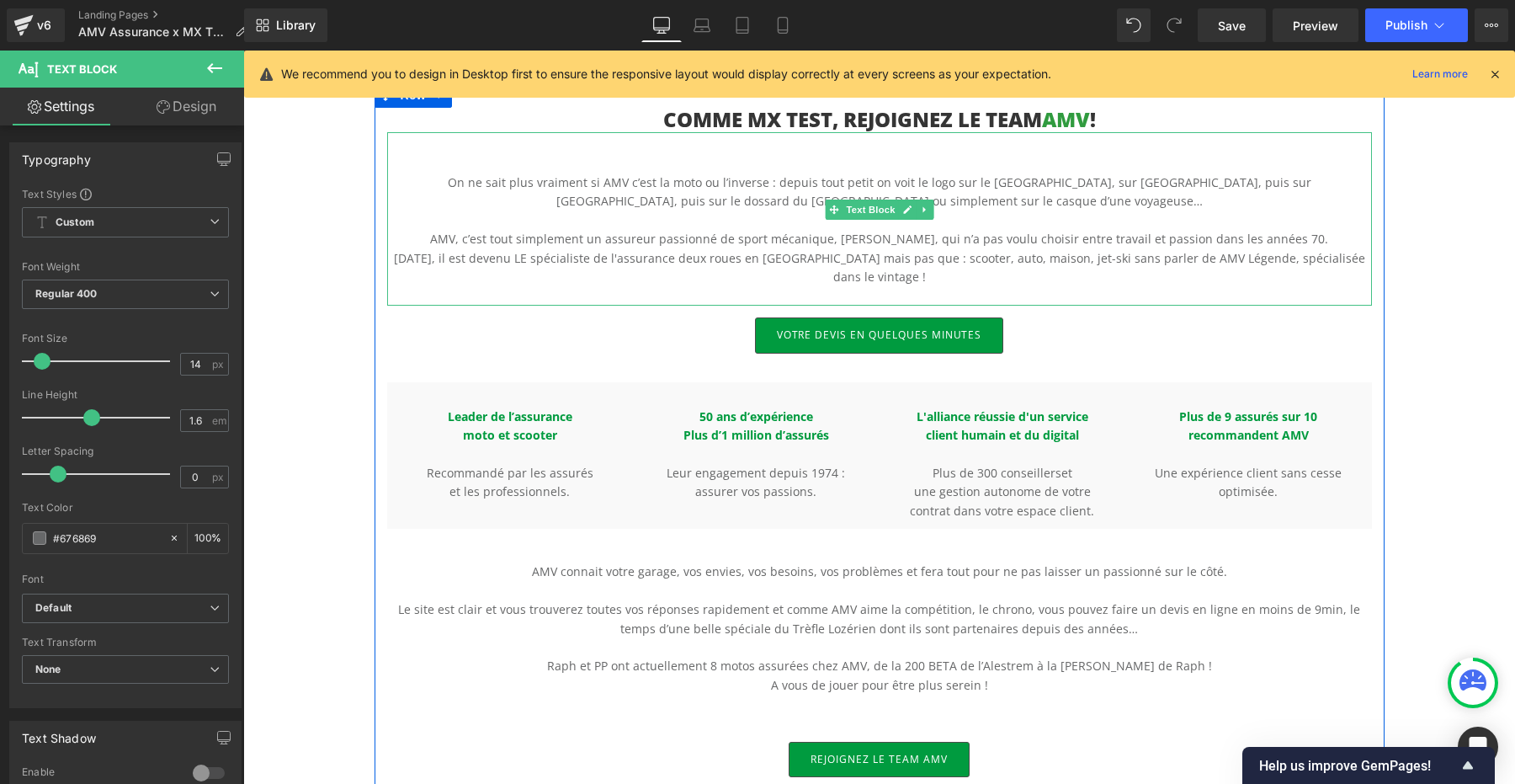
click at [996, 254] on p "[DATE], il est devenu LE spécialiste de l'assurance deux roues en [GEOGRAPHIC_D…" at bounding box center [880, 268] width 985 height 38
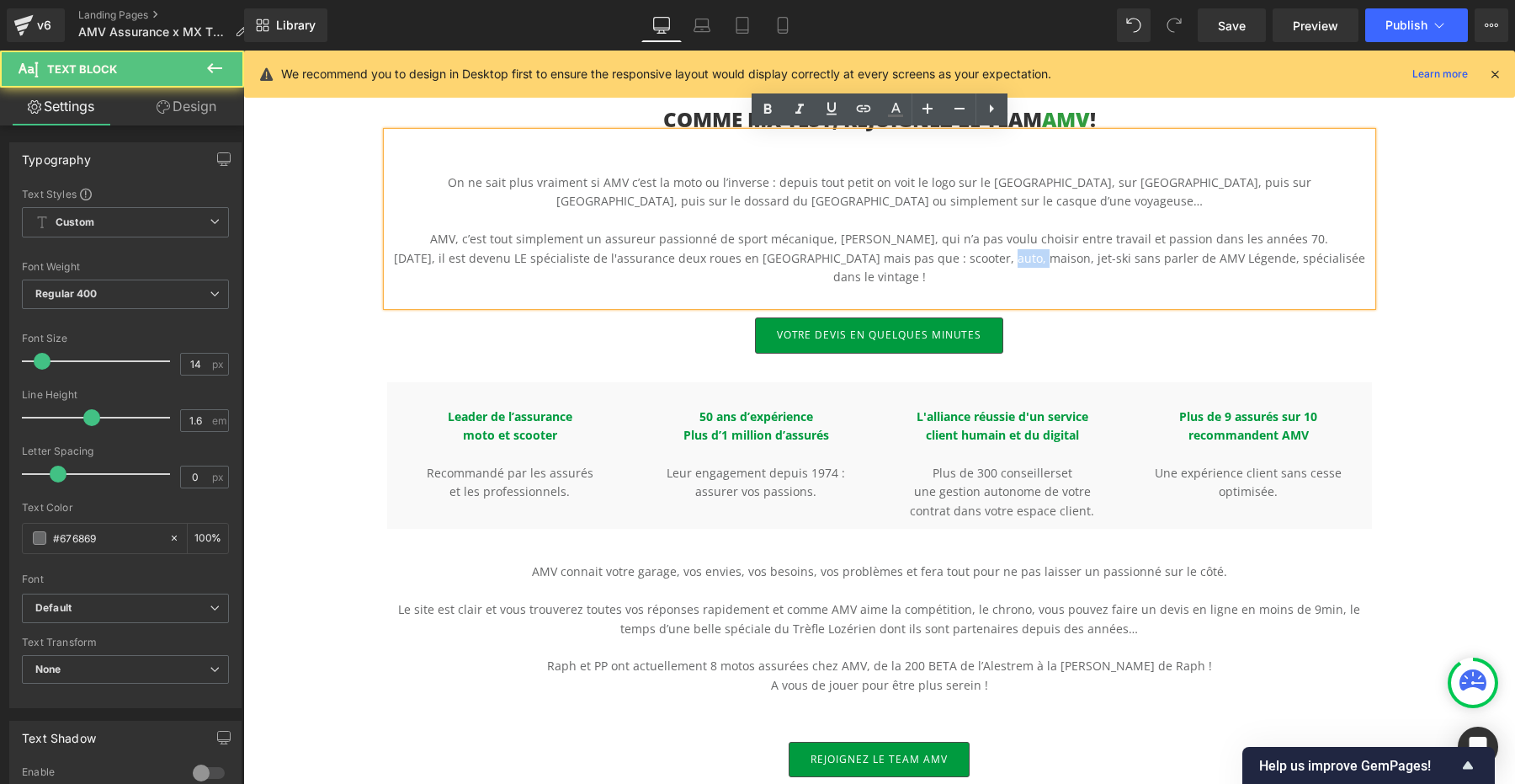
click at [996, 254] on p "[DATE], il est devenu LE spécialiste de l'assurance deux roues en [GEOGRAPHIC_D…" at bounding box center [880, 268] width 985 height 38
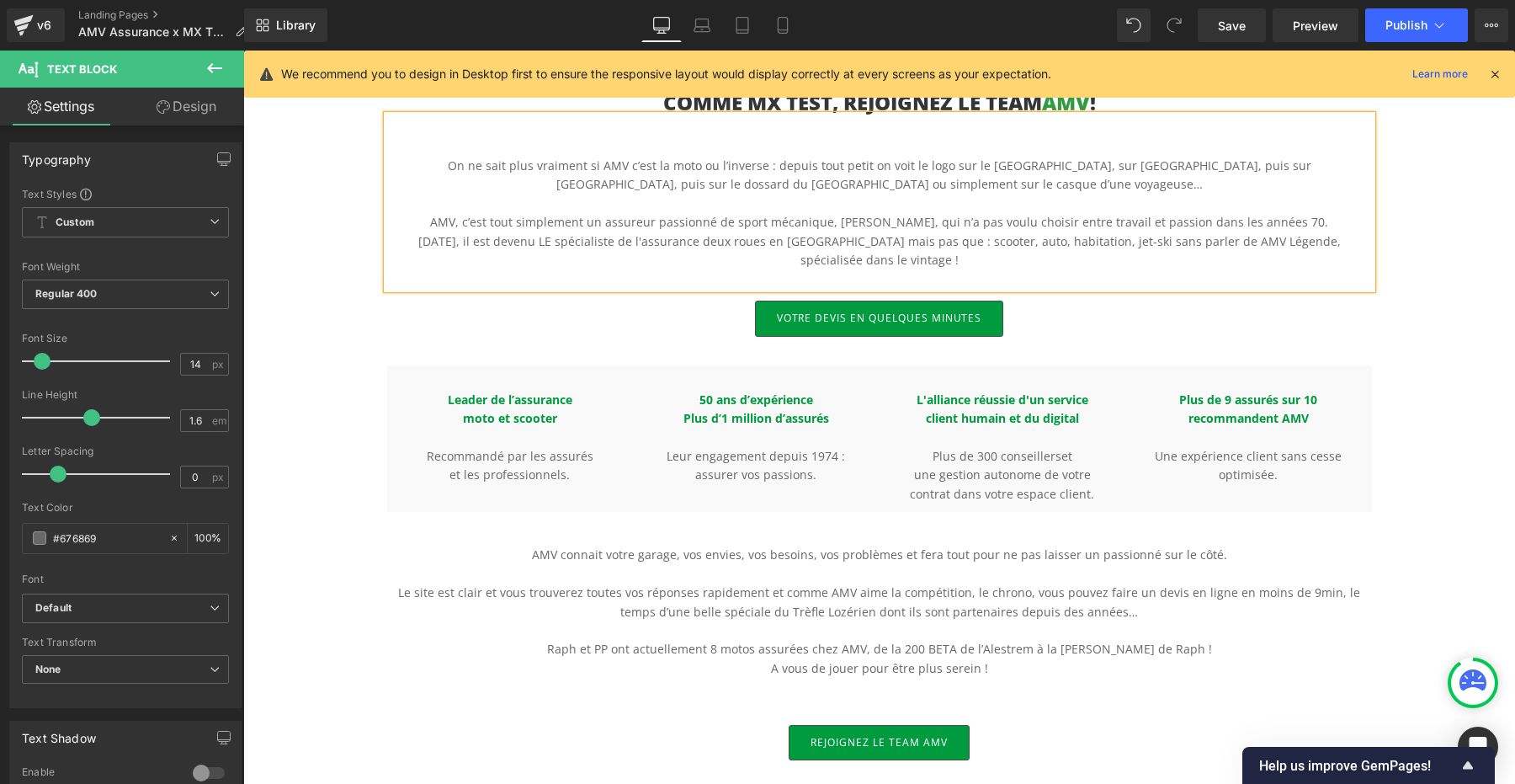
scroll to position [656, 0]
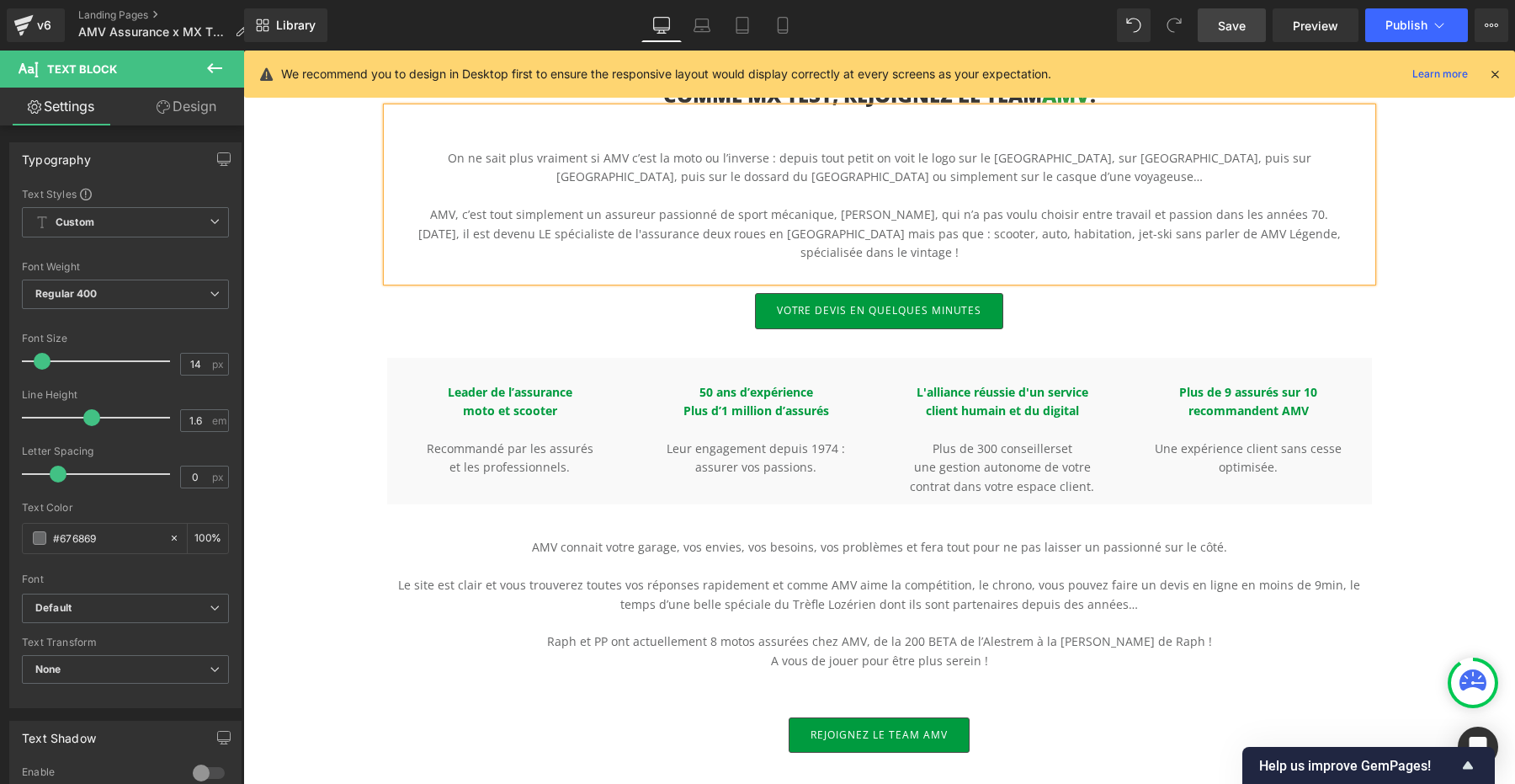
click at [1235, 36] on link "Save" at bounding box center [1232, 25] width 68 height 34
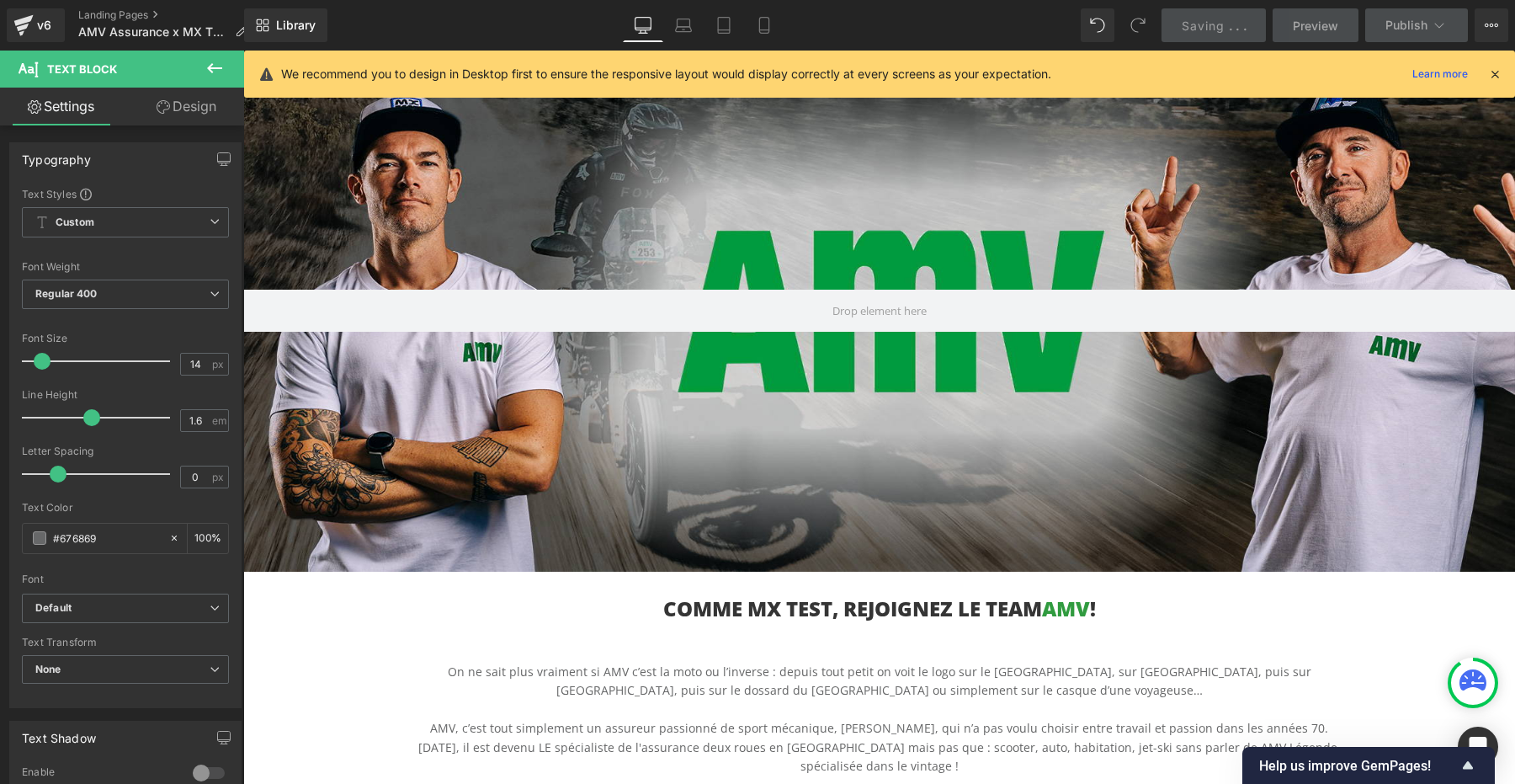
scroll to position [175, 0]
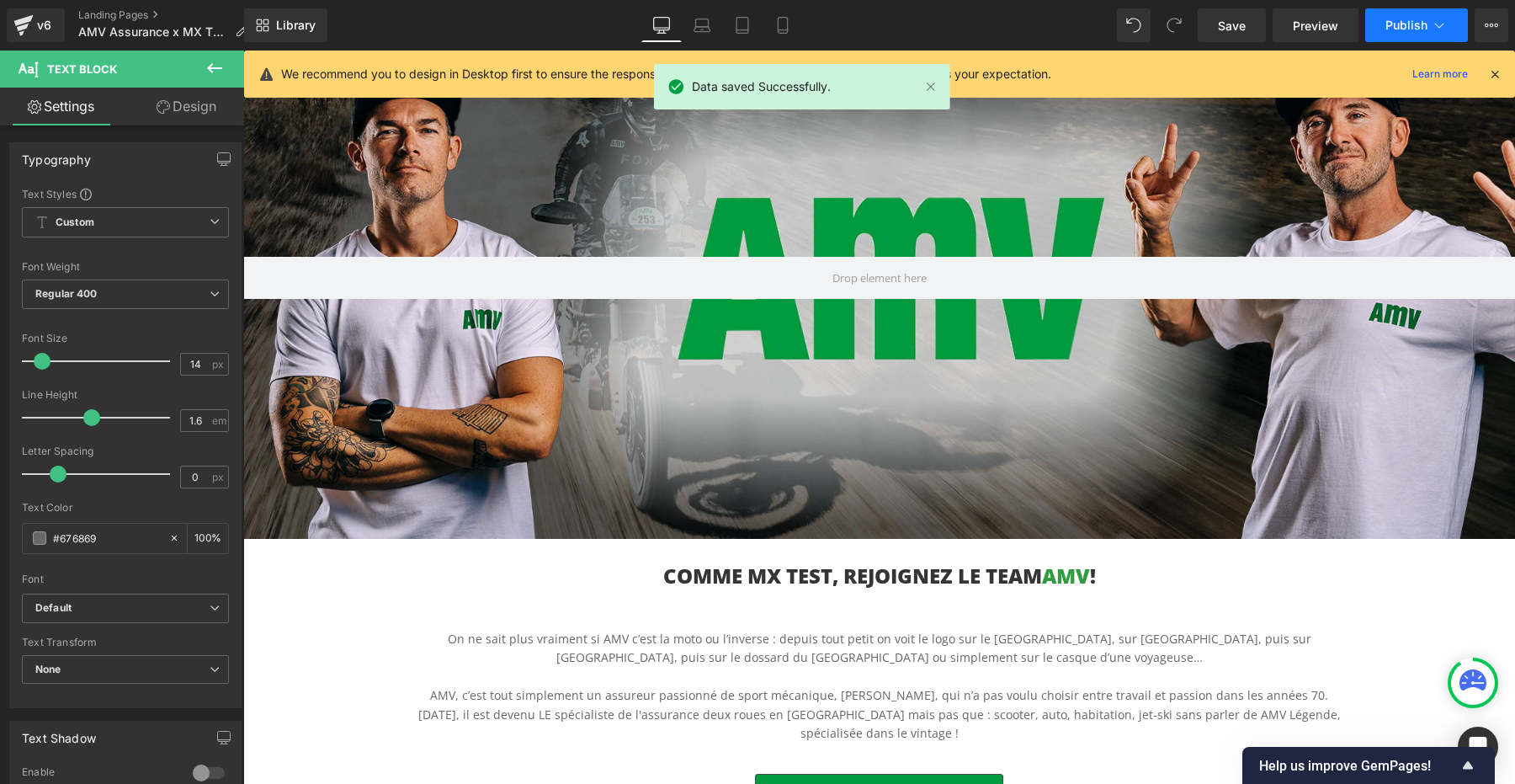
click at [1414, 17] on button "Publish" at bounding box center [1417, 25] width 103 height 34
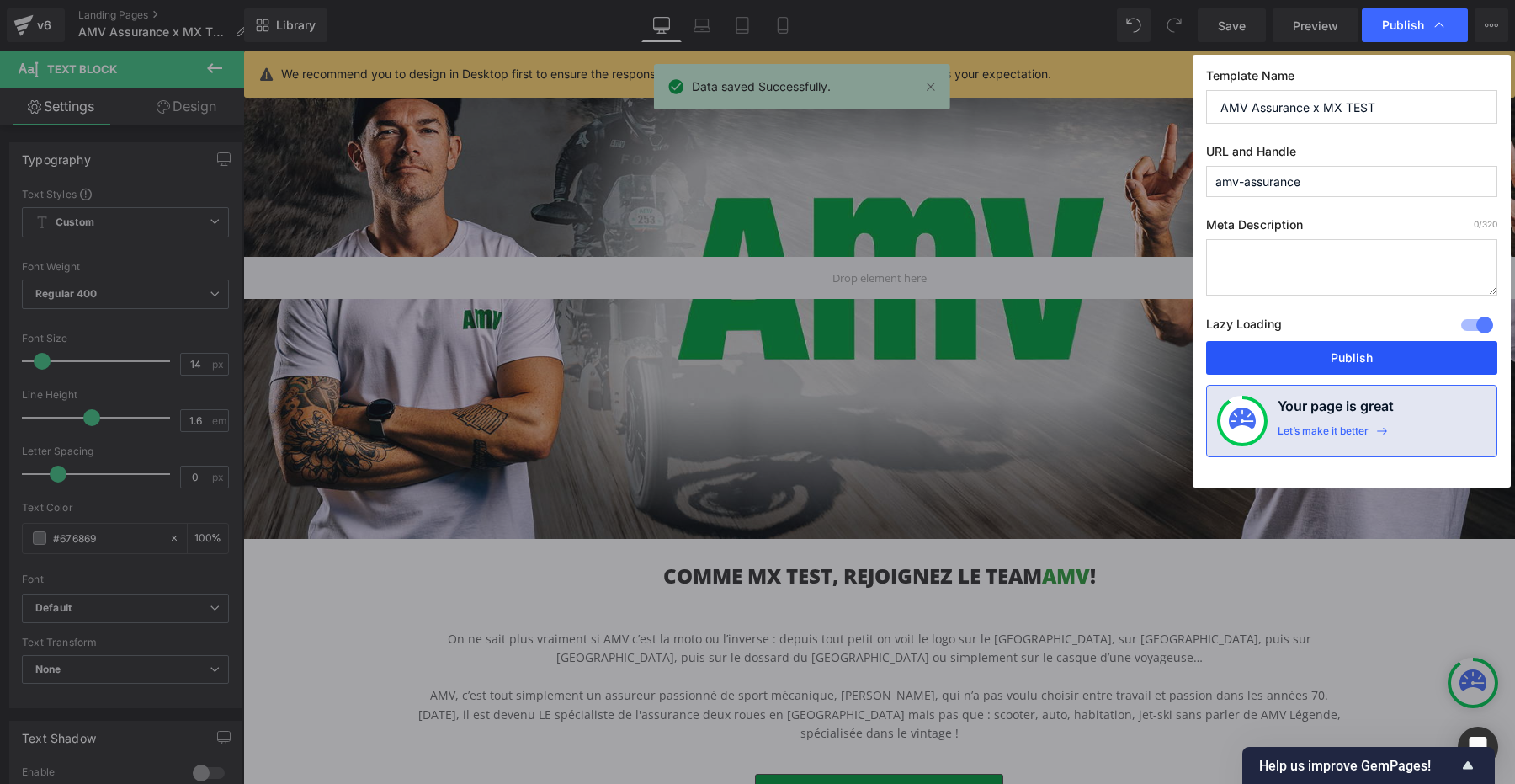
click at [1368, 357] on button "Publish" at bounding box center [1352, 358] width 292 height 34
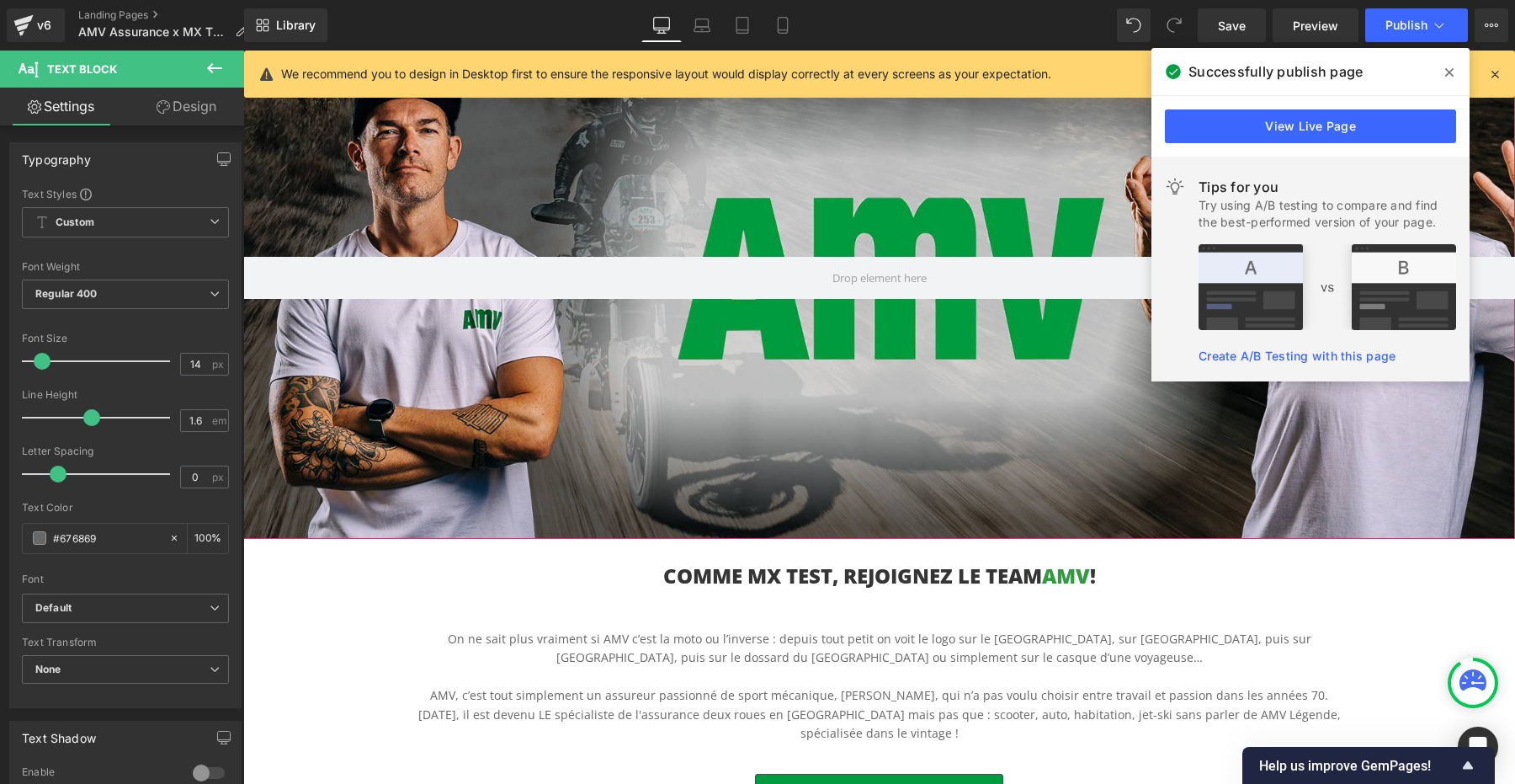
click at [859, 377] on div at bounding box center [879, 278] width 1272 height 522
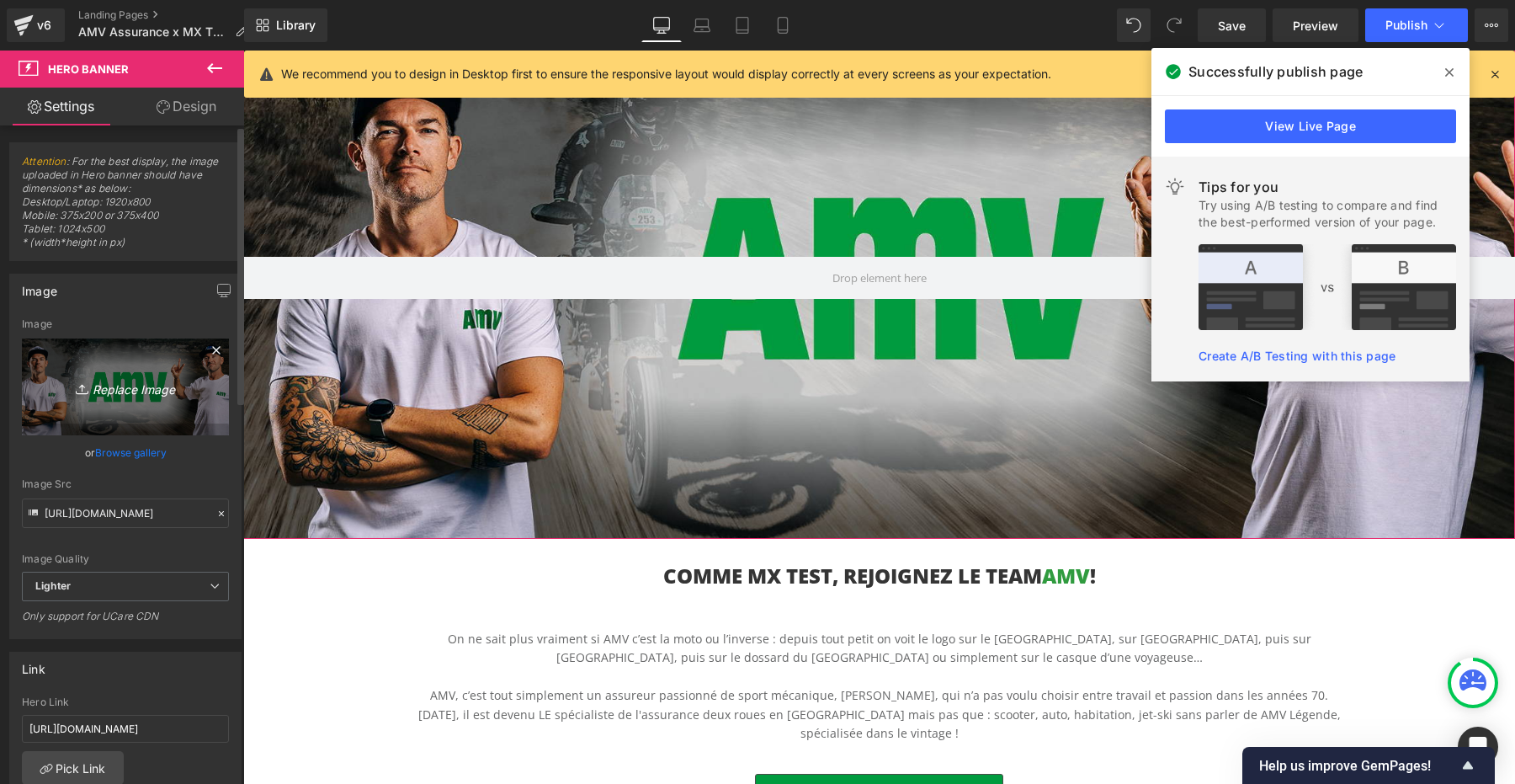
click at [135, 384] on icon "Replace Image" at bounding box center [125, 386] width 135 height 21
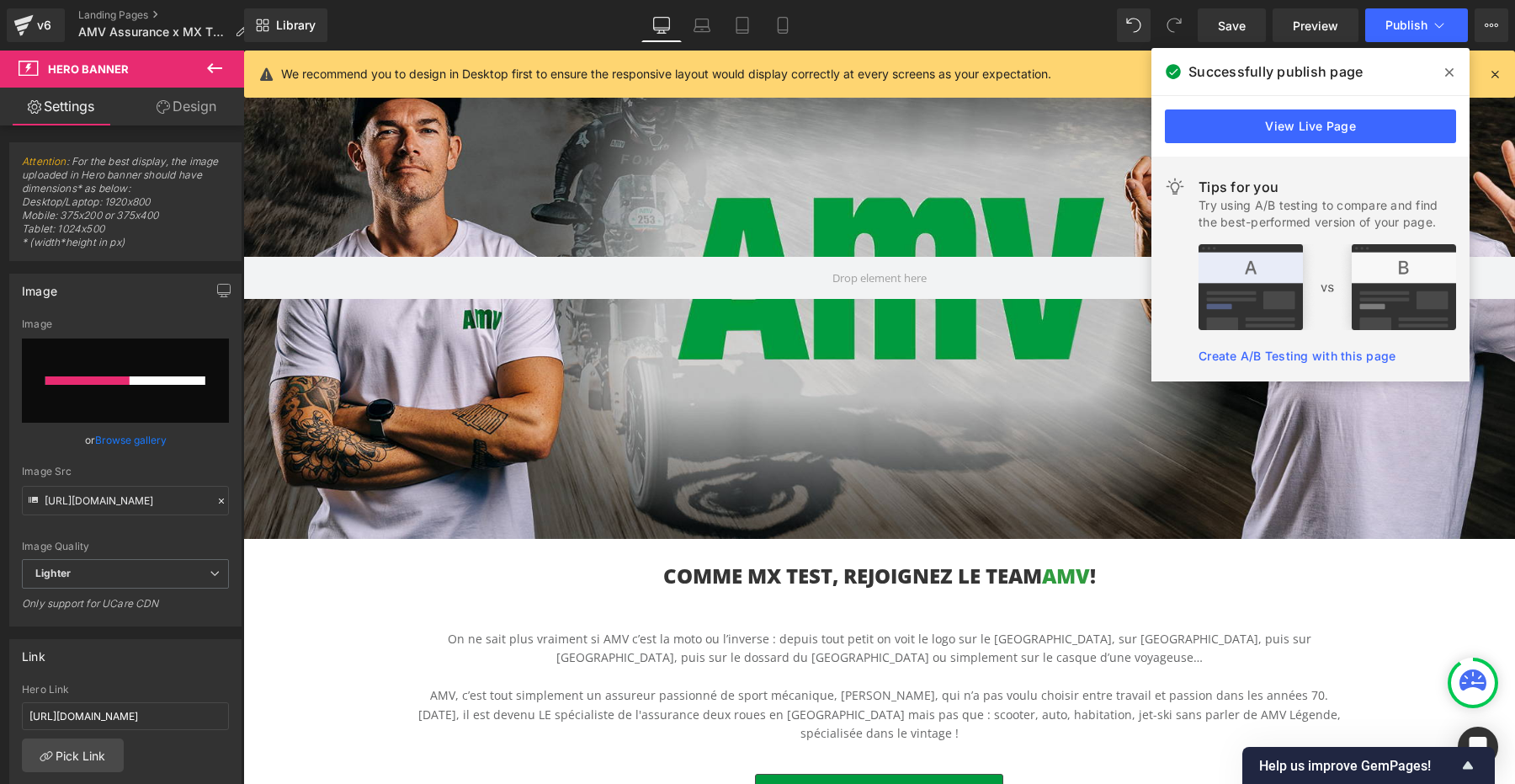
click at [1451, 74] on icon at bounding box center [1450, 72] width 8 height 8
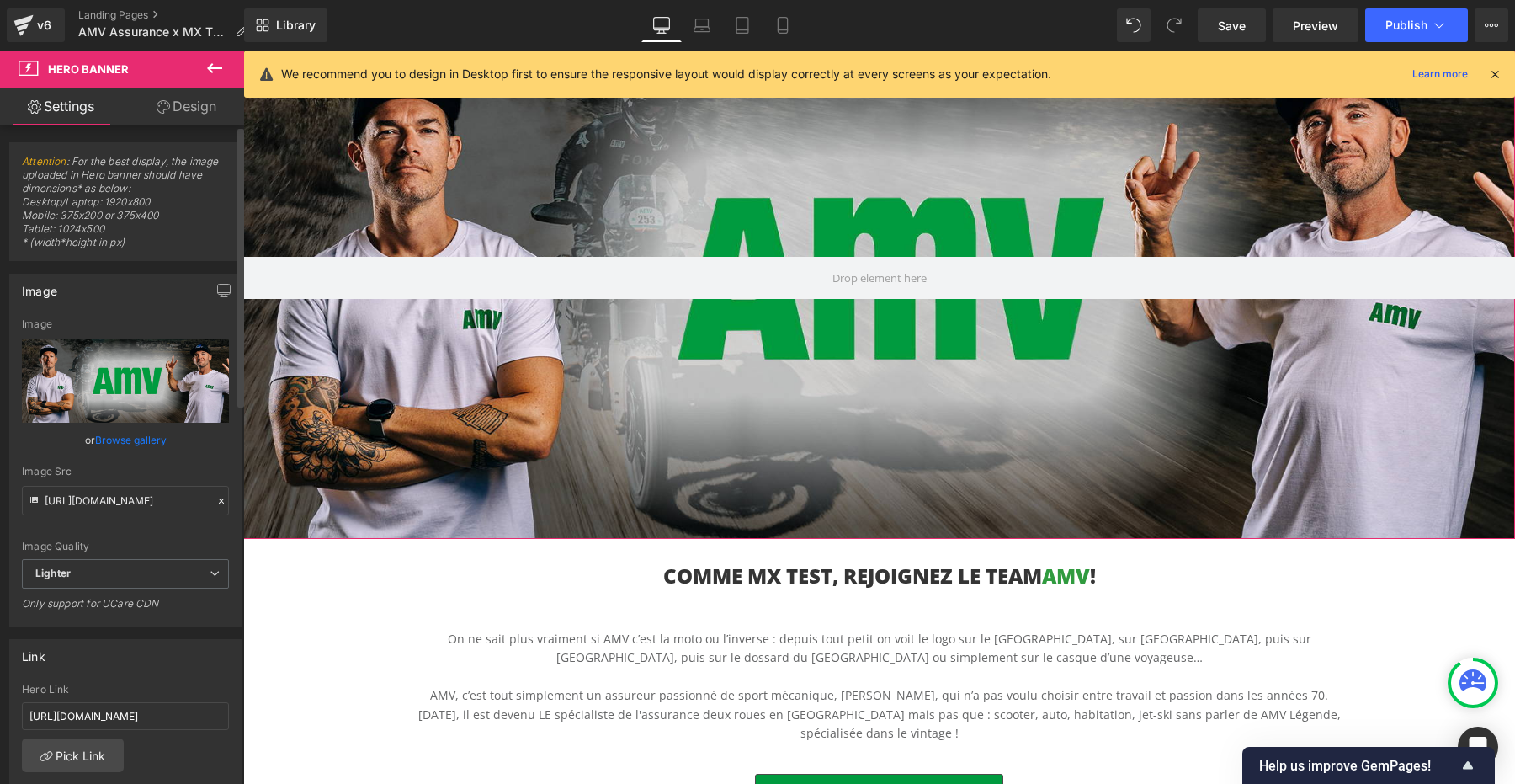
click at [146, 380] on input "file" at bounding box center [125, 380] width 207 height 84
click at [1238, 29] on span "Save" at bounding box center [1232, 25] width 28 height 18
click at [123, 380] on input "file" at bounding box center [125, 380] width 207 height 84
type input "C:\fakepath\header-amv-mxtest-1.jpg"
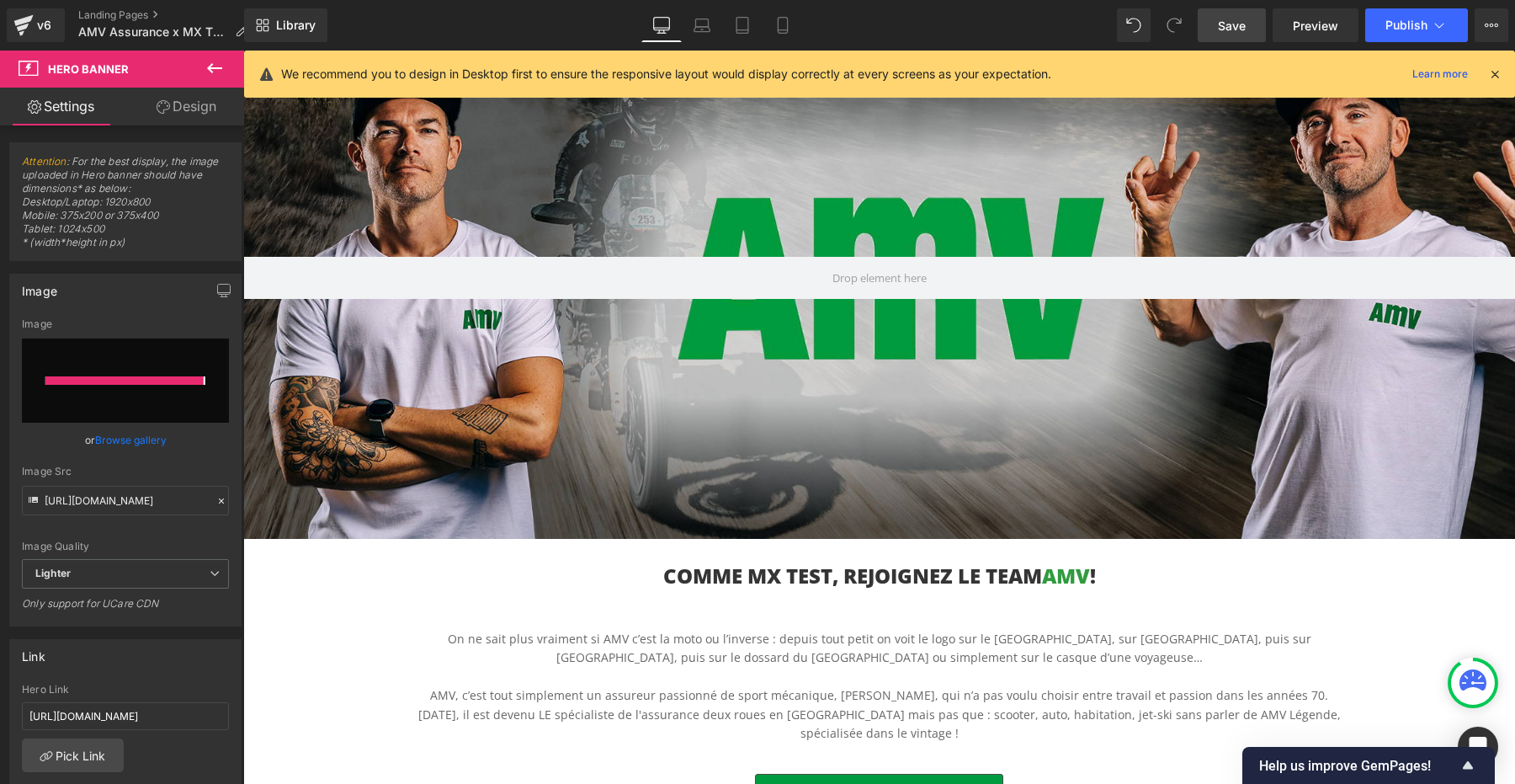
type input "[URL][DOMAIN_NAME]"
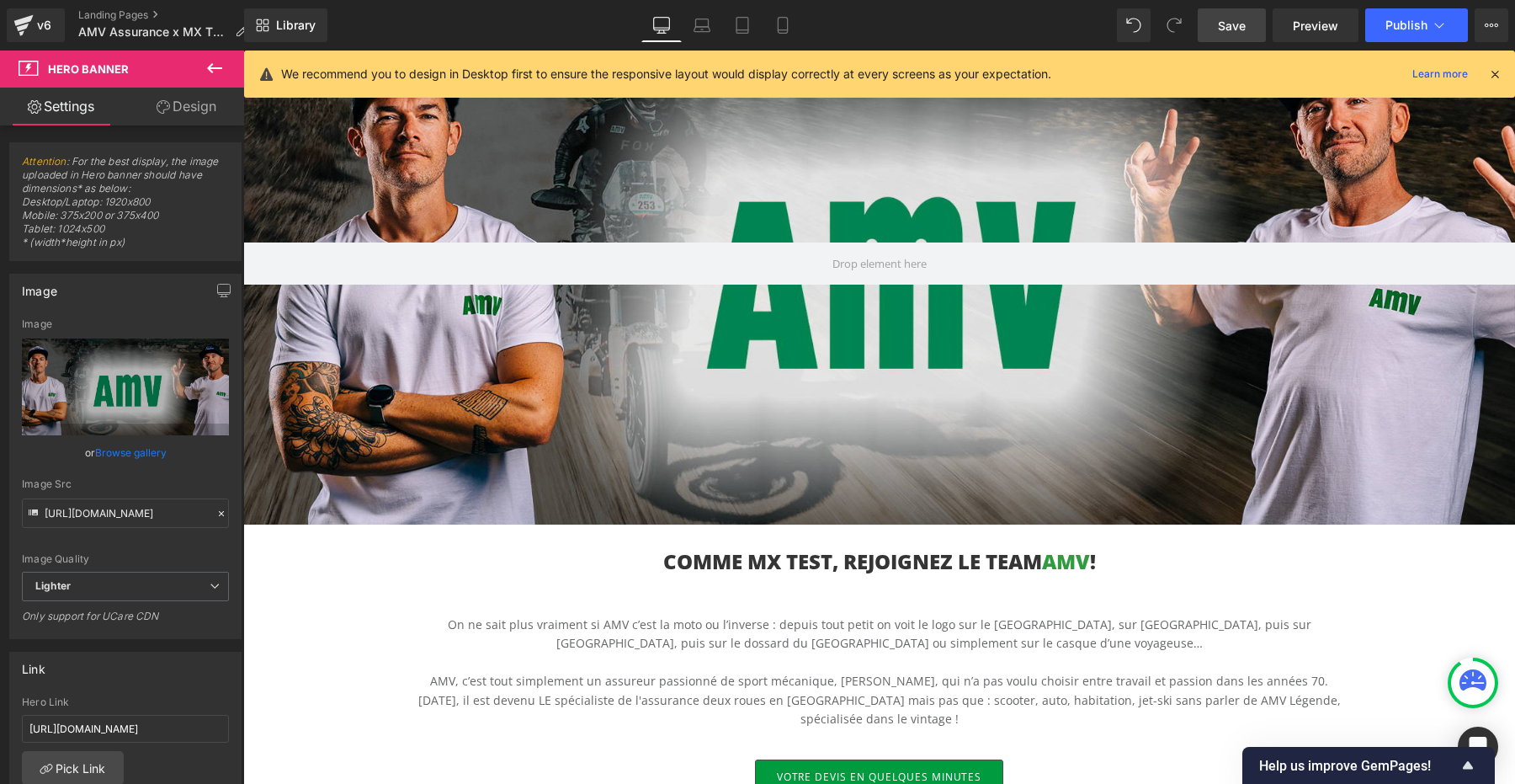
scroll to position [112, 0]
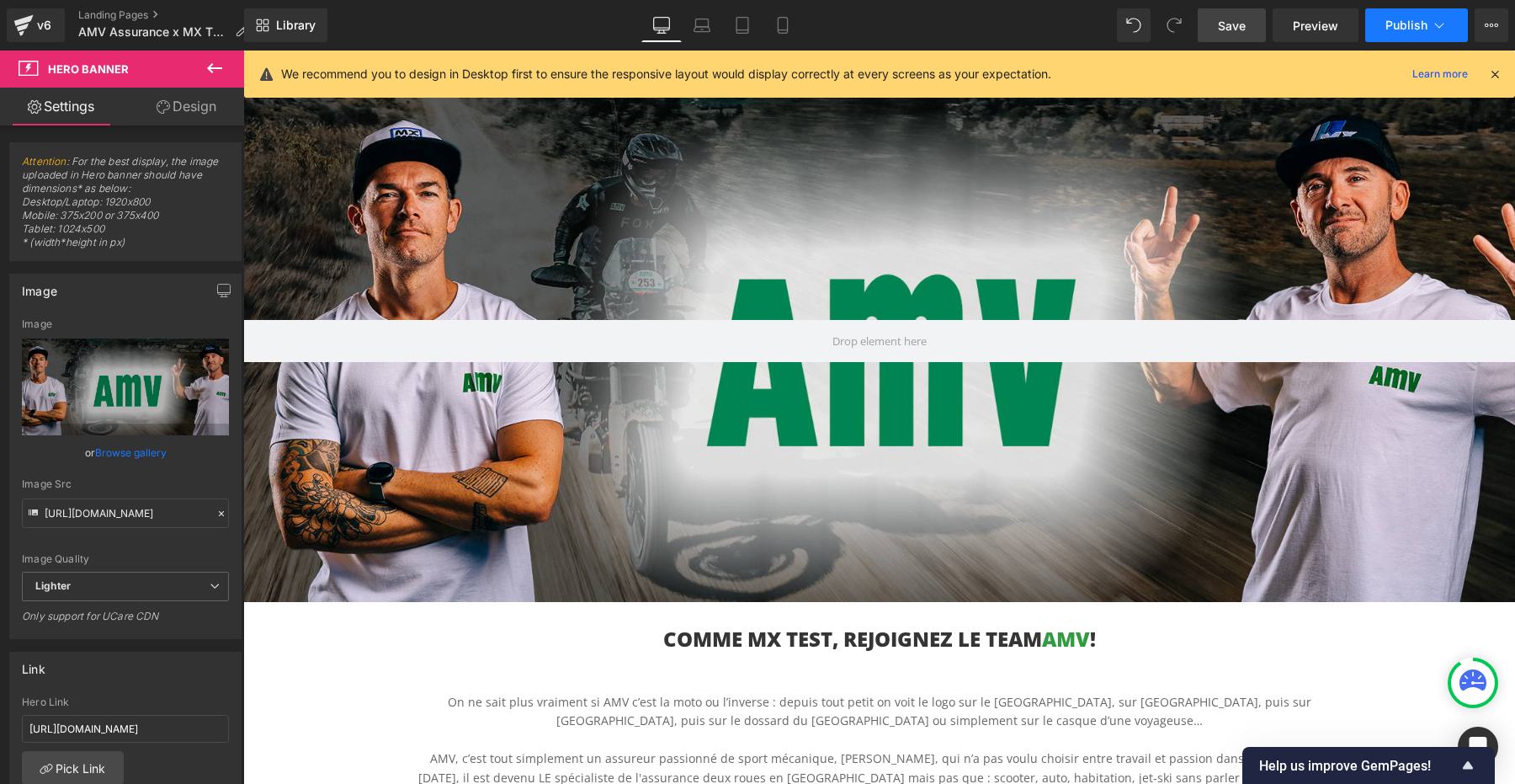
click at [1416, 26] on span "Publish" at bounding box center [1407, 25] width 42 height 14
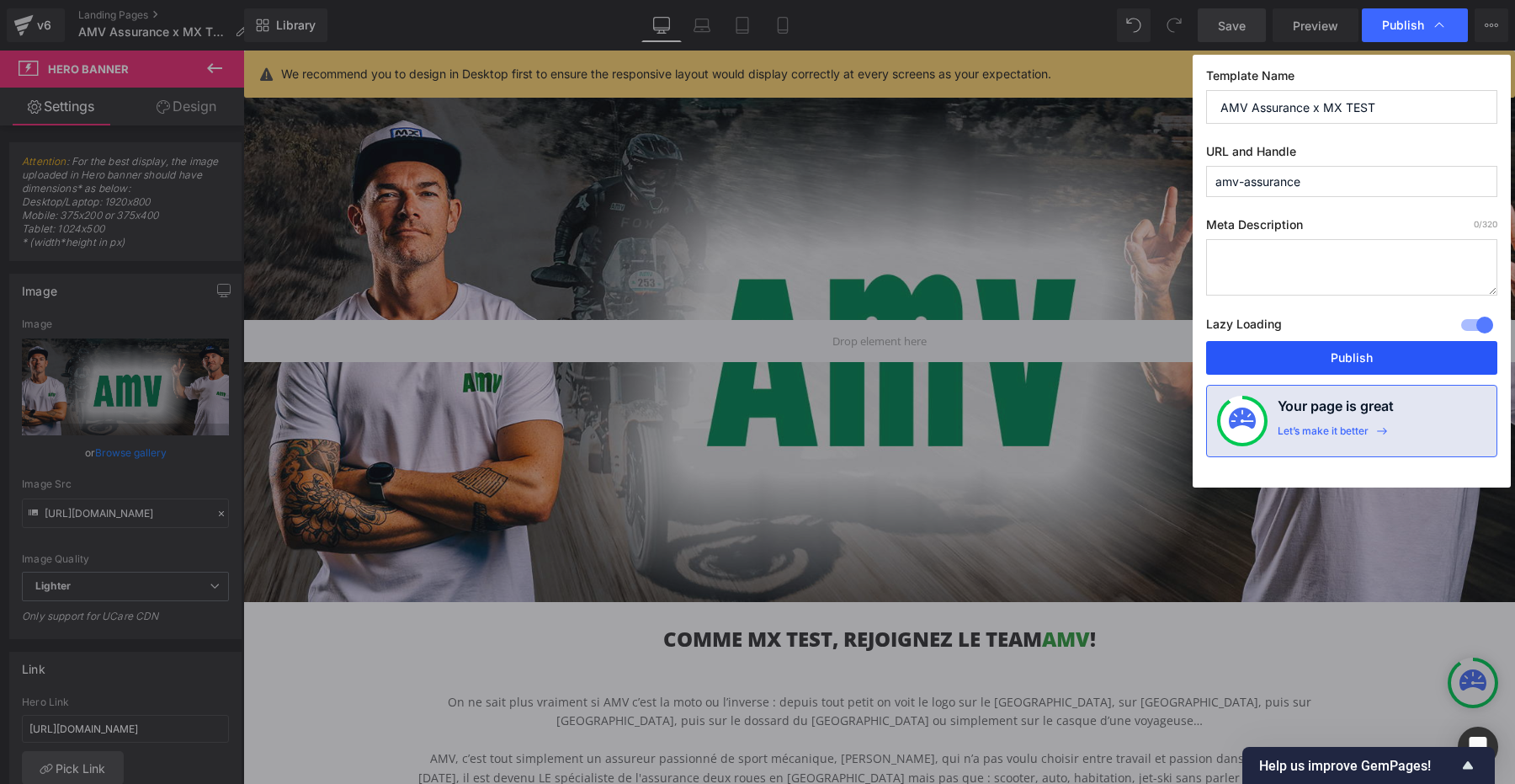
click at [1366, 359] on button "Publish" at bounding box center [1352, 358] width 292 height 34
